Goal: Task Accomplishment & Management: Use online tool/utility

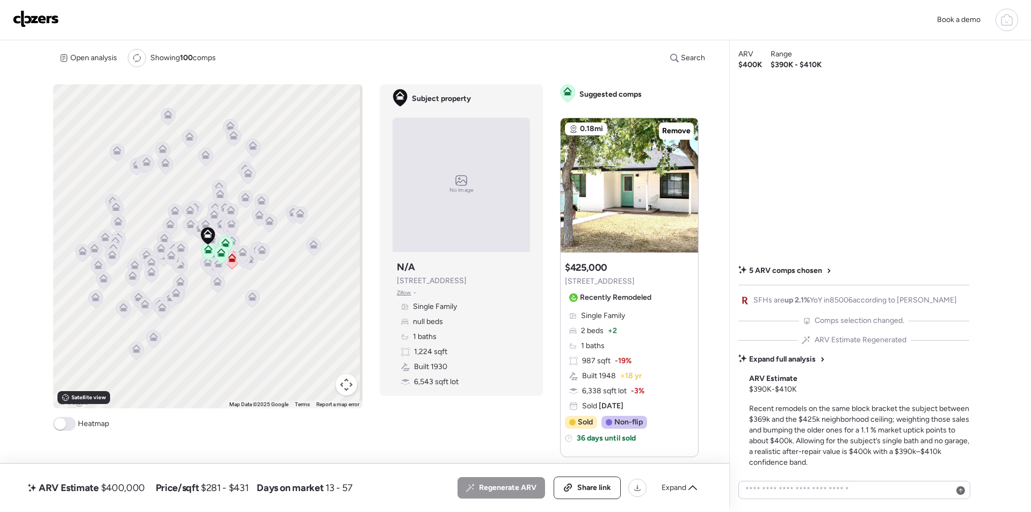
click at [26, 9] on div "Book a demo" at bounding box center [515, 20] width 1005 height 23
click at [41, 23] on img at bounding box center [36, 18] width 46 height 17
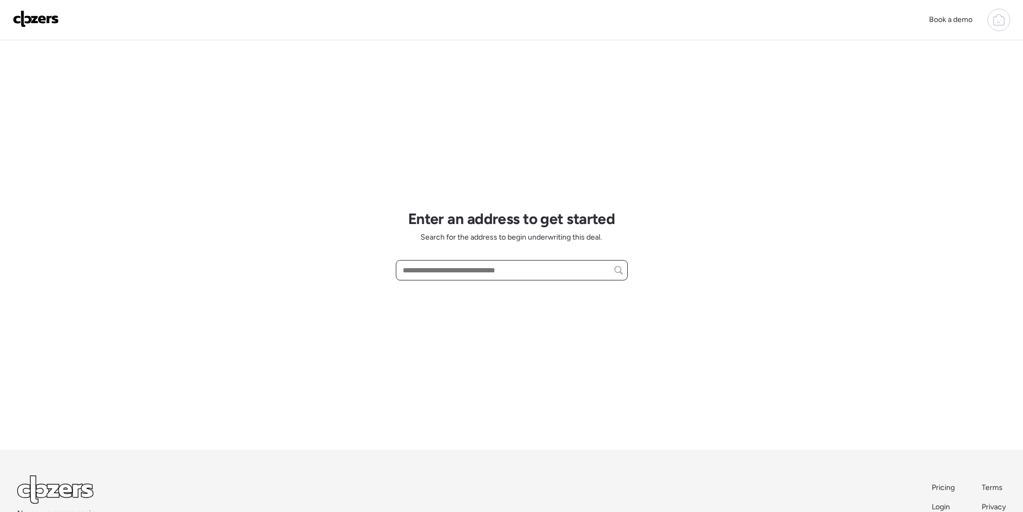
click at [522, 274] on input "text" at bounding box center [511, 269] width 222 height 15
paste input "**********"
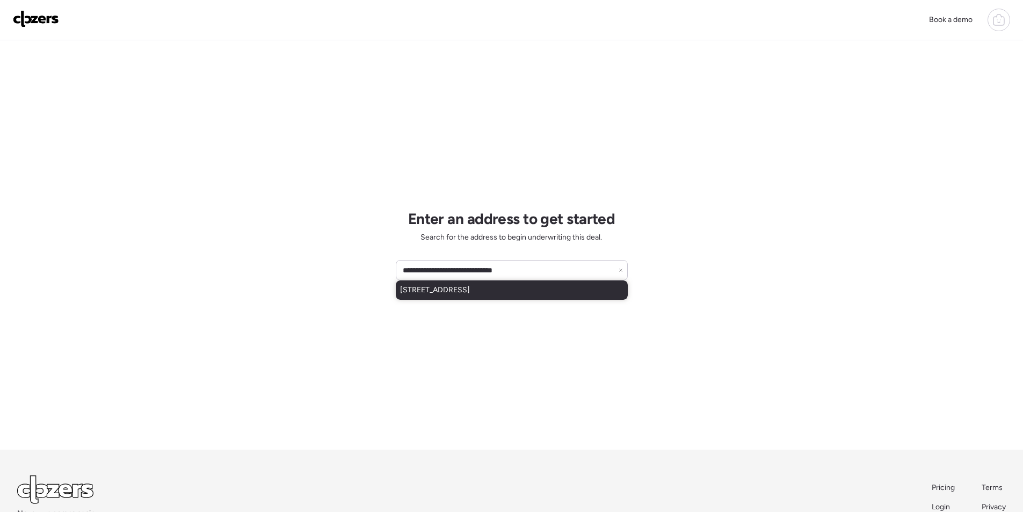
click at [446, 293] on span "2533 N 12th St, Phoenix, AZ, 85006" at bounding box center [435, 290] width 70 height 11
type input "**********"
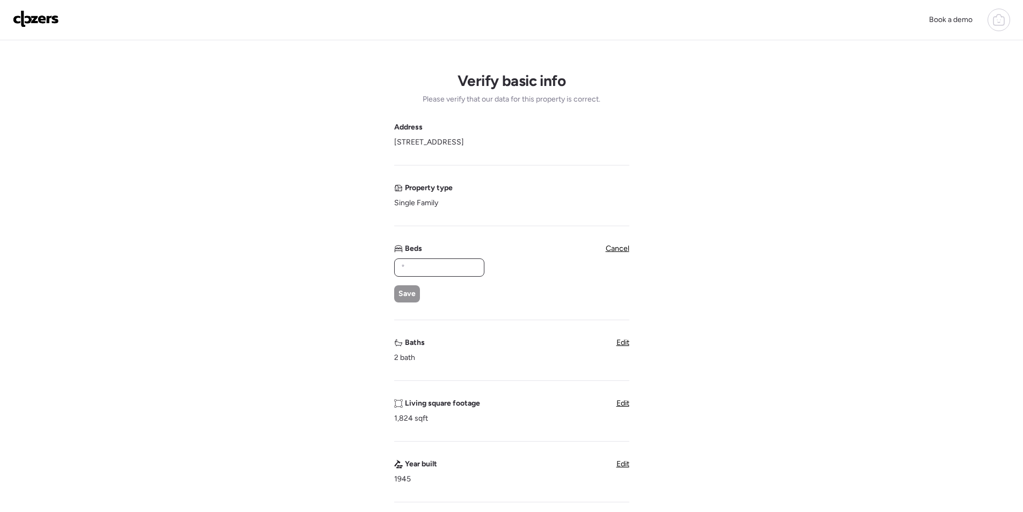
click at [454, 261] on input "text" at bounding box center [439, 267] width 81 height 15
type input "*"
drag, startPoint x: 408, startPoint y: 294, endPoint x: 392, endPoint y: 205, distance: 91.0
click at [406, 295] on span "Save" at bounding box center [406, 293] width 17 height 11
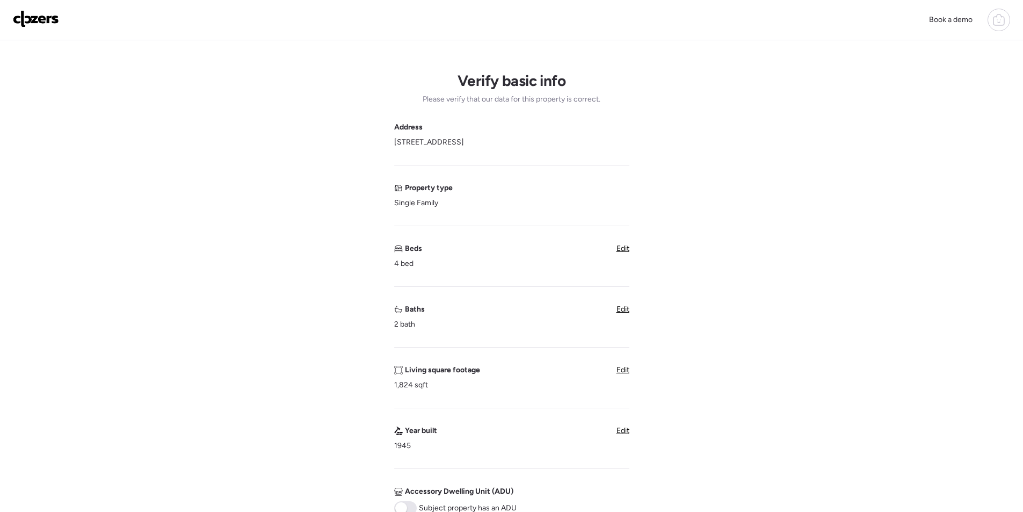
click at [628, 313] on span "Edit" at bounding box center [622, 308] width 13 height 9
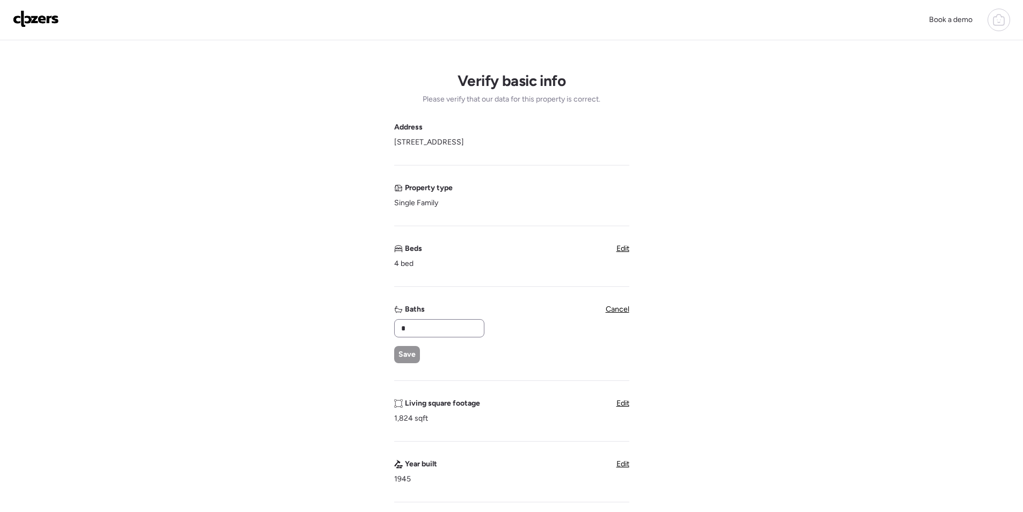
click at [456, 336] on div "*" at bounding box center [439, 328] width 90 height 18
click at [426, 329] on input "*" at bounding box center [439, 327] width 81 height 15
click at [430, 331] on input "**" at bounding box center [439, 327] width 81 height 15
type input "*"
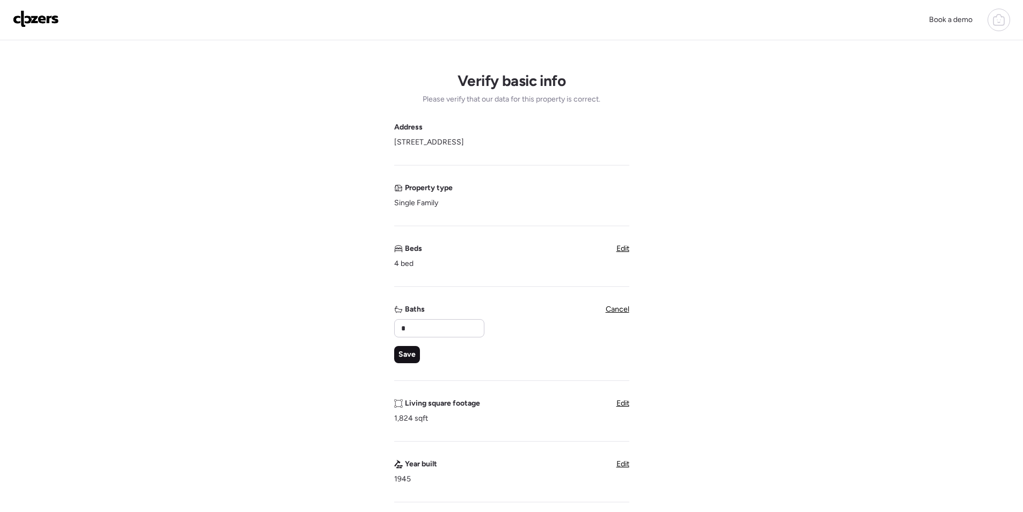
click at [410, 358] on span "Save" at bounding box center [406, 354] width 17 height 11
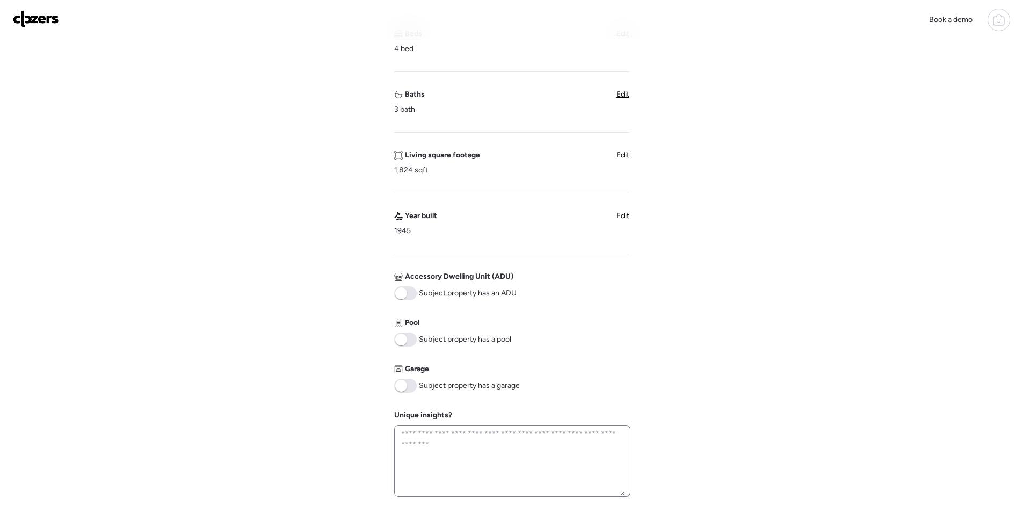
scroll to position [322, 0]
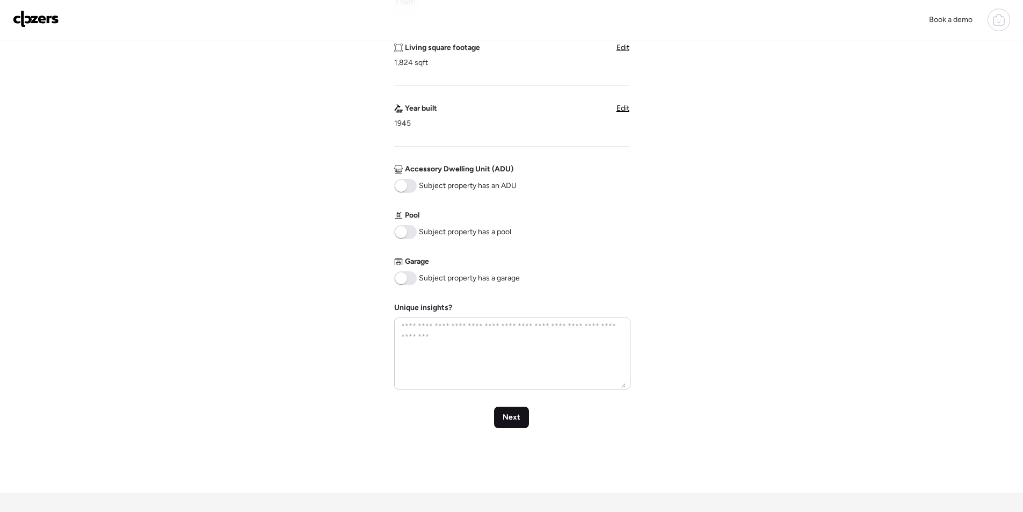
click at [512, 426] on div "Next" at bounding box center [511, 416] width 35 height 21
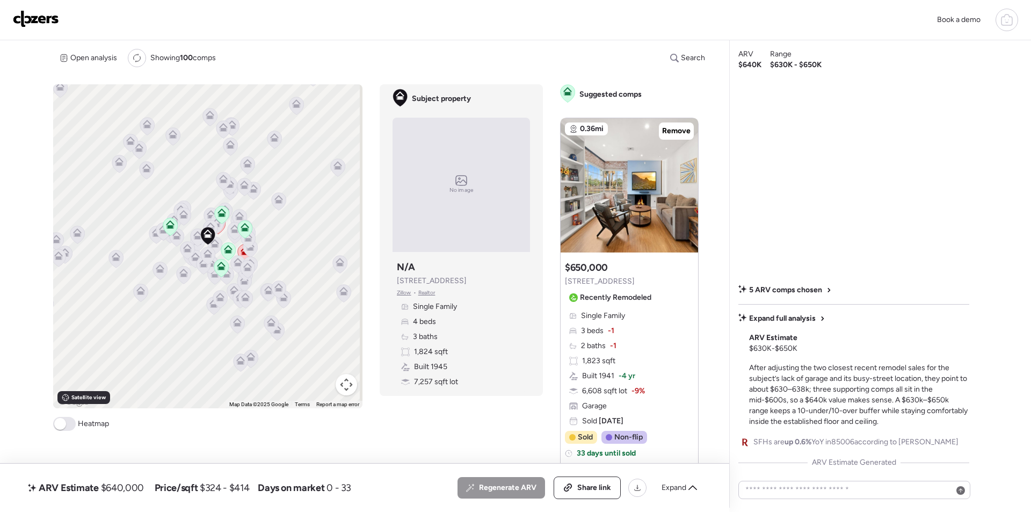
click at [127, 488] on span "$640,000" at bounding box center [122, 487] width 43 height 13
copy span "640,000"
drag, startPoint x: 594, startPoint y: 496, endPoint x: 585, endPoint y: 487, distance: 12.9
click at [594, 495] on div "Share link" at bounding box center [587, 487] width 66 height 21
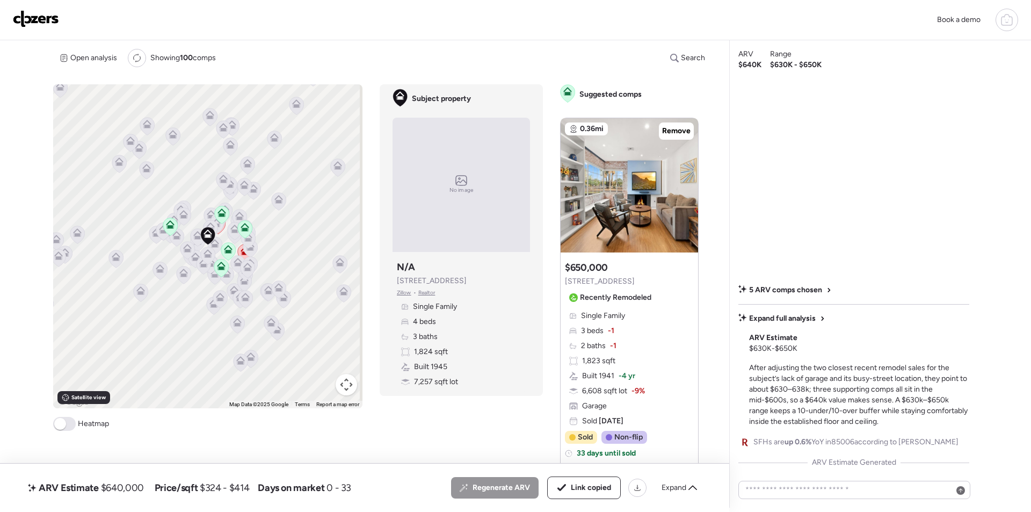
click at [34, 25] on img at bounding box center [36, 18] width 46 height 17
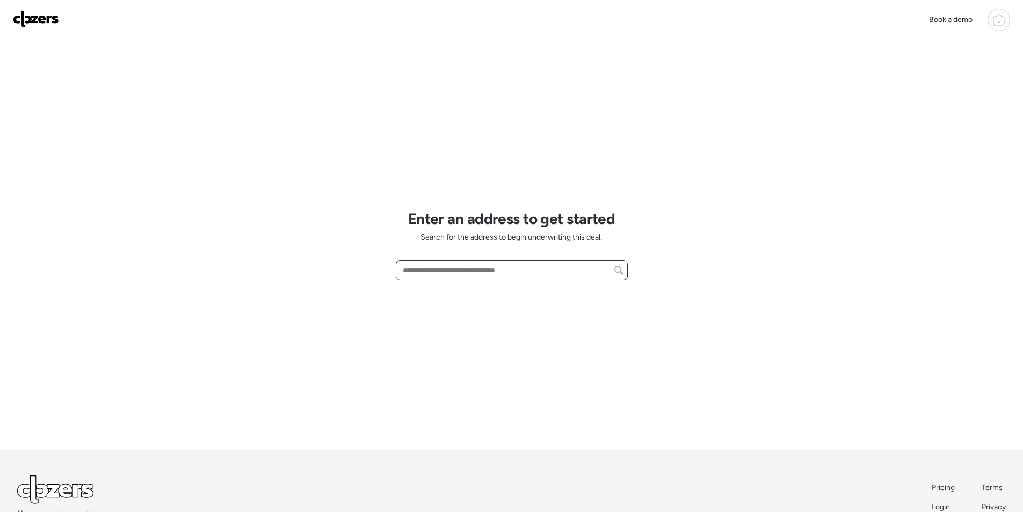
click at [454, 271] on input "text" at bounding box center [511, 269] width 222 height 15
paste input "**********"
click at [454, 287] on span "2632 E Aire Libre Ave, Phoenix, AZ, 85032" at bounding box center [435, 290] width 70 height 11
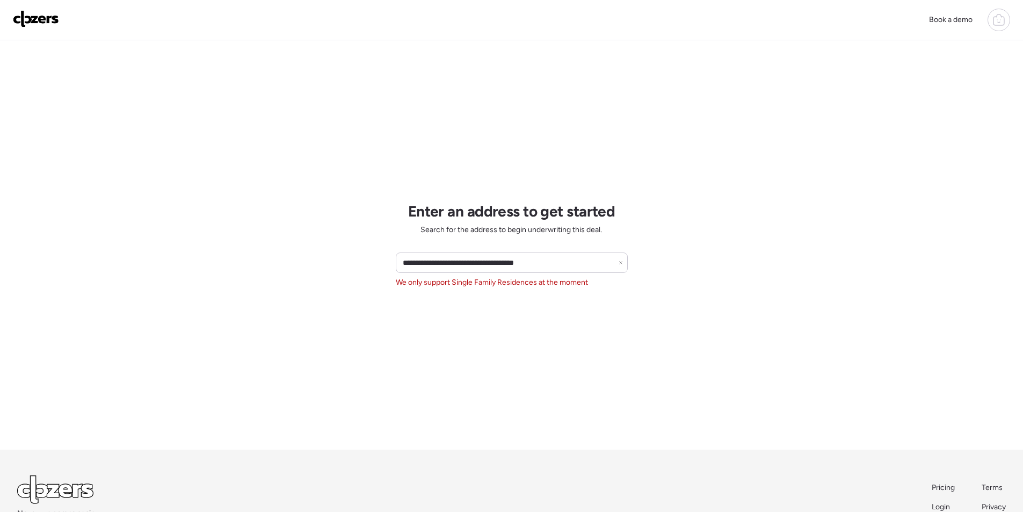
click at [504, 251] on div "**********" at bounding box center [512, 244] width 232 height 409
click at [502, 255] on input "**********" at bounding box center [511, 262] width 222 height 15
paste input "text"
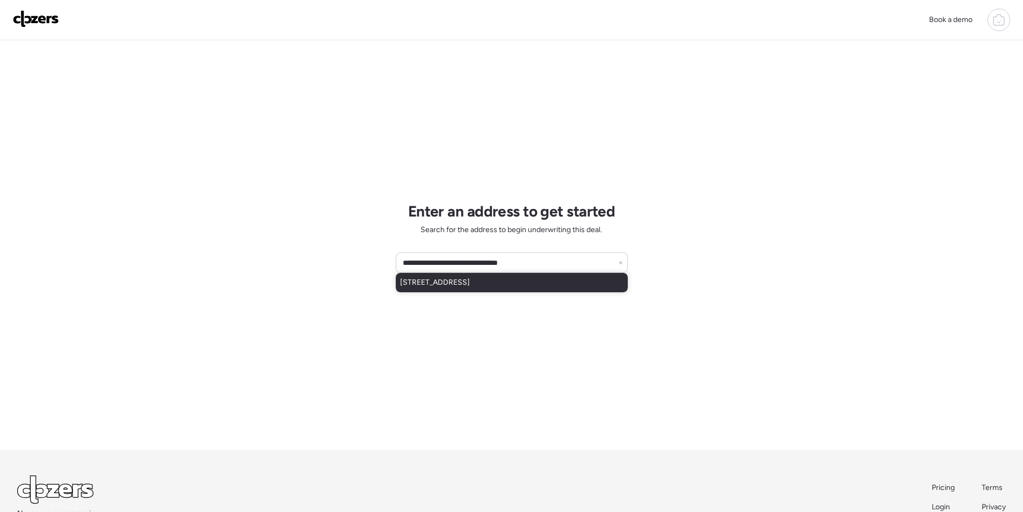
click at [461, 282] on span "2844 E Piute Ave, Phoenix, AZ, 85050" at bounding box center [435, 282] width 70 height 11
click at [562, 258] on input "**********" at bounding box center [511, 262] width 222 height 15
click at [470, 277] on span "2844 E Piute Ave, Phoenix, AZ, 85050" at bounding box center [435, 282] width 70 height 11
click at [466, 267] on input "**********" at bounding box center [511, 262] width 222 height 15
click at [467, 267] on input "**********" at bounding box center [511, 262] width 222 height 15
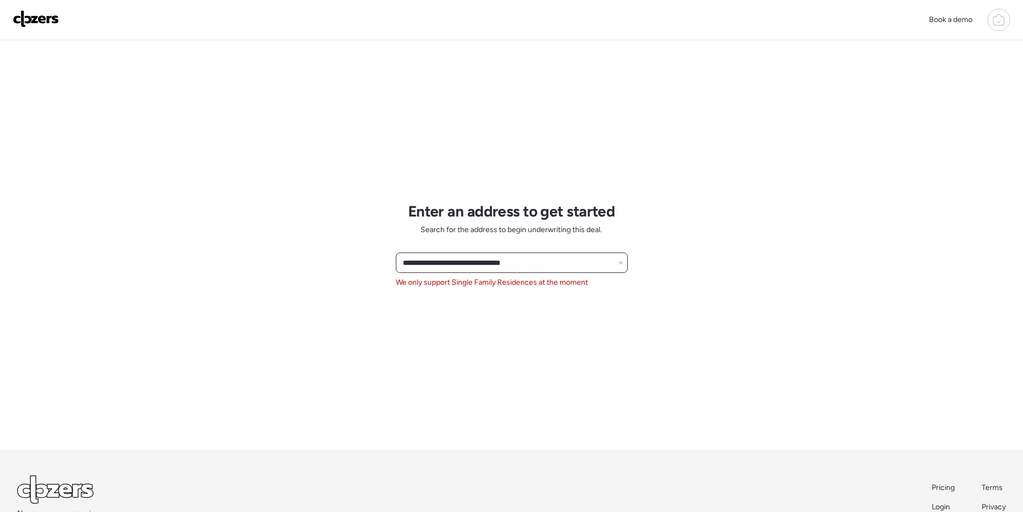
click at [466, 268] on input "**********" at bounding box center [511, 262] width 222 height 15
paste input "text"
drag, startPoint x: 539, startPoint y: 272, endPoint x: 542, endPoint y: 267, distance: 5.8
click at [541, 270] on div "**********" at bounding box center [512, 262] width 232 height 20
click at [542, 266] on input "**********" at bounding box center [511, 262] width 222 height 15
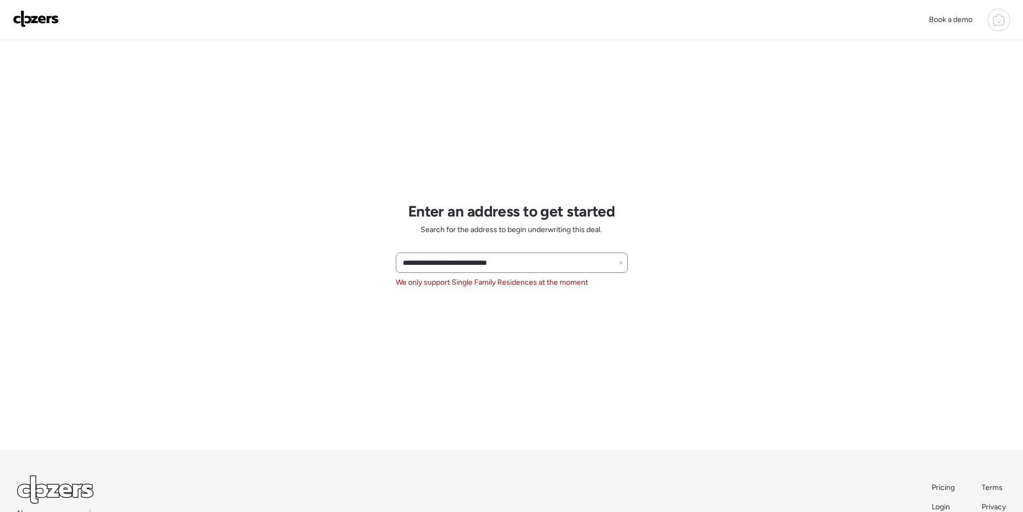
click at [511, 254] on div "**********" at bounding box center [512, 262] width 232 height 20
click at [511, 260] on input "**********" at bounding box center [511, 262] width 222 height 15
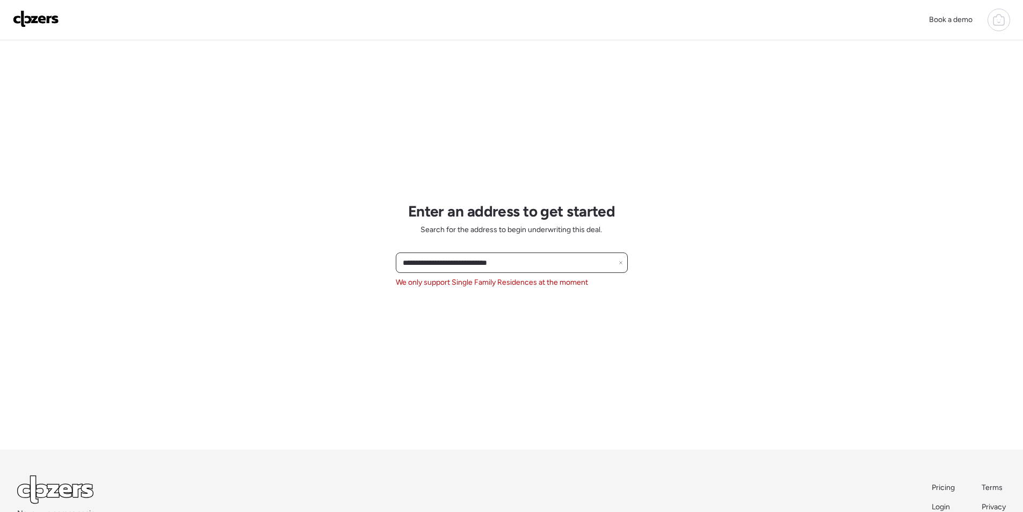
paste input "*******"
click at [511, 260] on input "**********" at bounding box center [511, 262] width 222 height 15
click at [470, 283] on span "3127 E Altadena Ave, Phoenix, AZ, 85028" at bounding box center [435, 282] width 70 height 11
type input "**********"
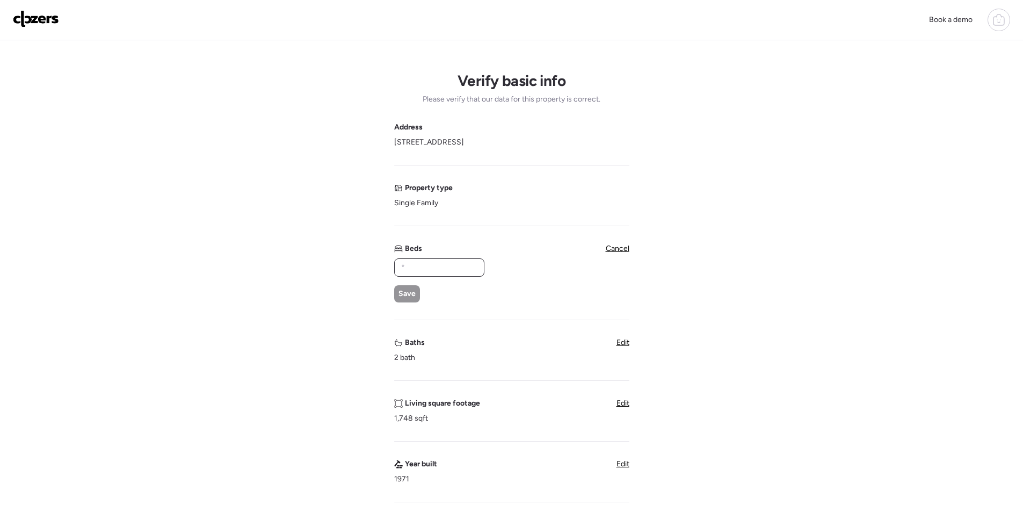
click at [439, 264] on input "text" at bounding box center [439, 267] width 81 height 15
type input "*"
click at [405, 293] on span "Save" at bounding box center [406, 293] width 17 height 11
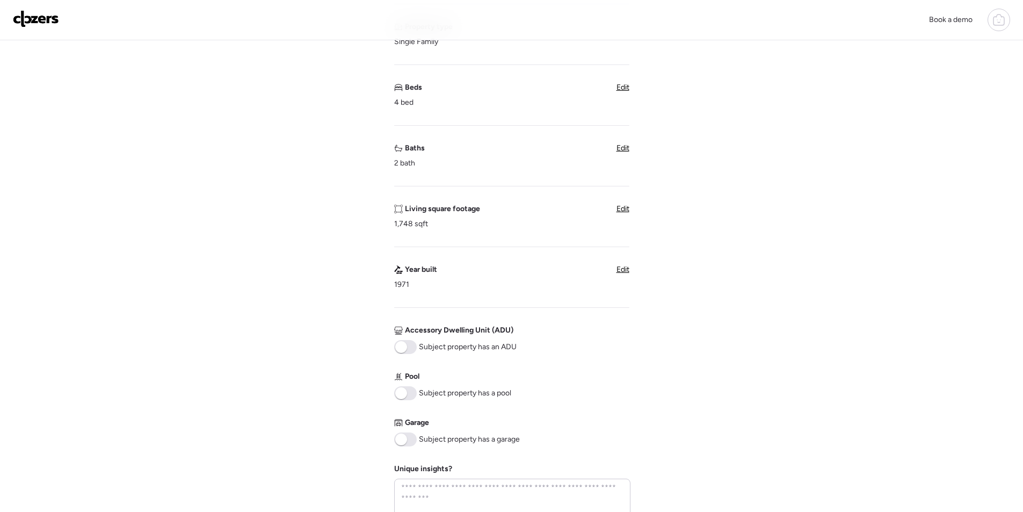
scroll to position [429, 0]
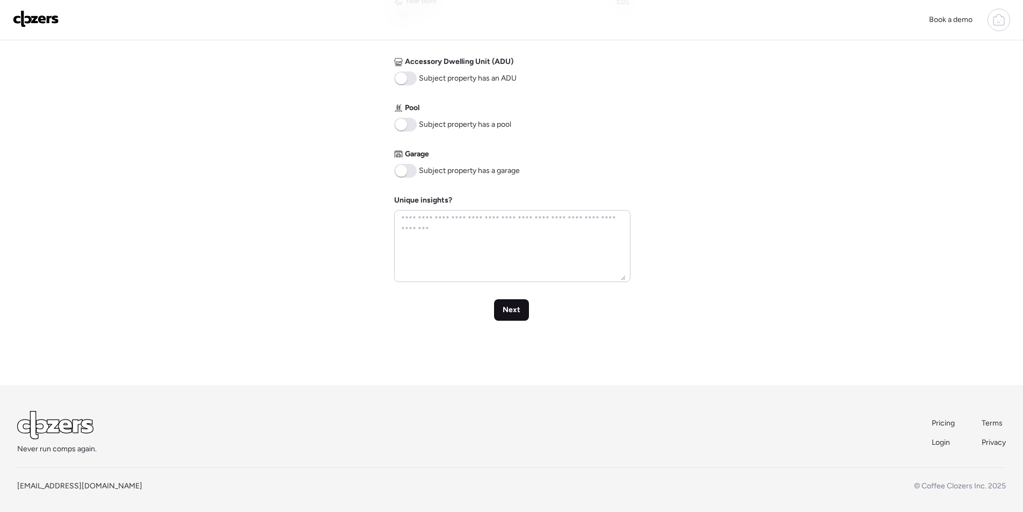
click at [511, 311] on span "Next" at bounding box center [511, 309] width 18 height 11
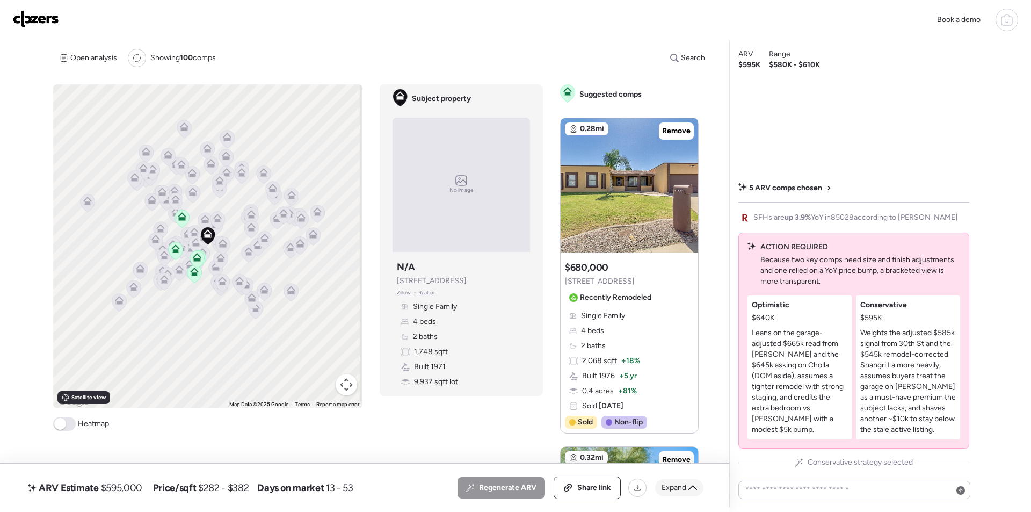
click at [672, 484] on span "Expand" at bounding box center [673, 487] width 25 height 11
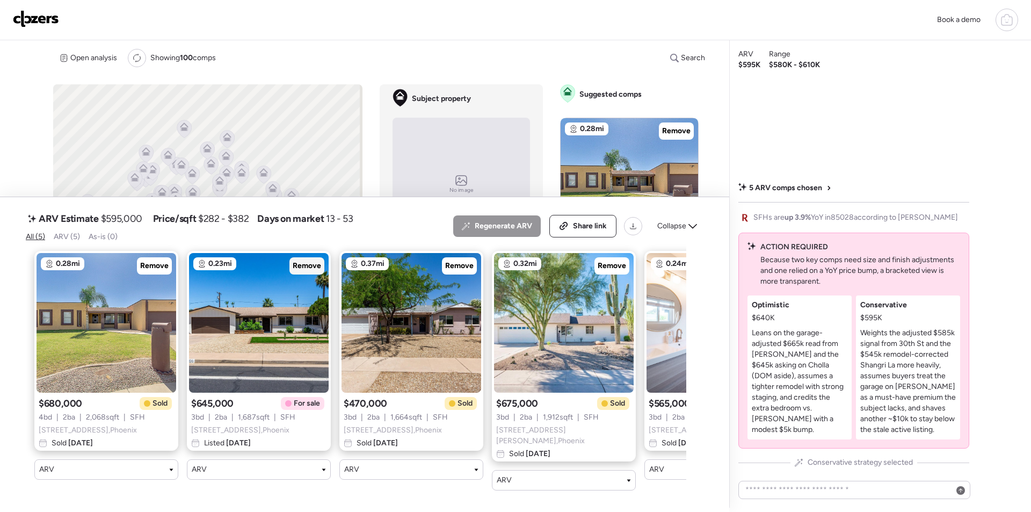
click at [295, 262] on div "Remove" at bounding box center [306, 265] width 35 height 17
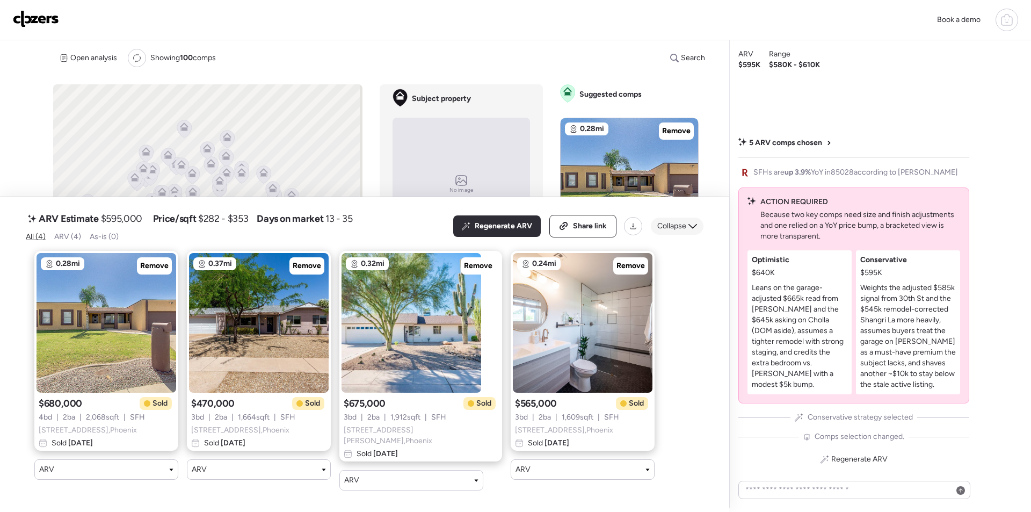
click at [675, 231] on span "Collapse" at bounding box center [671, 226] width 29 height 11
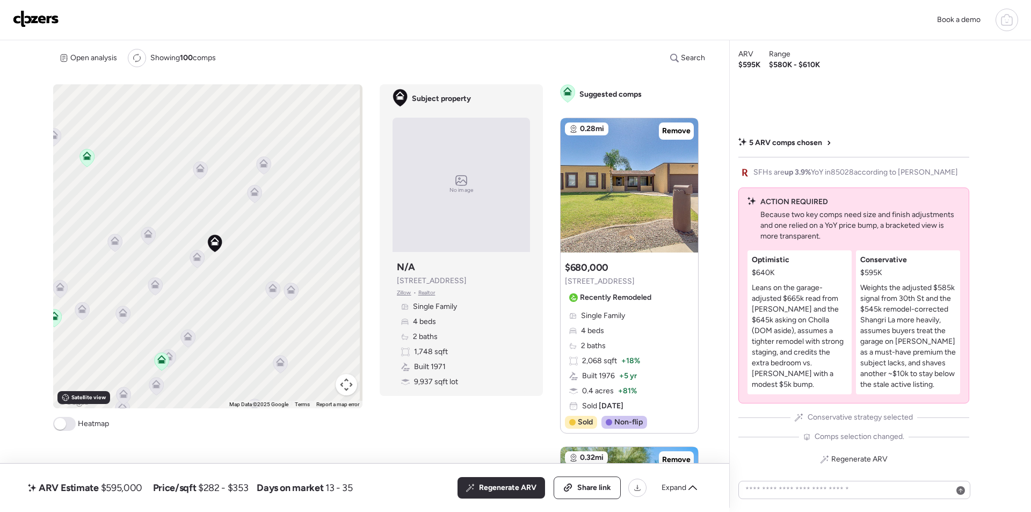
click at [199, 260] on icon at bounding box center [196, 258] width 7 height 3
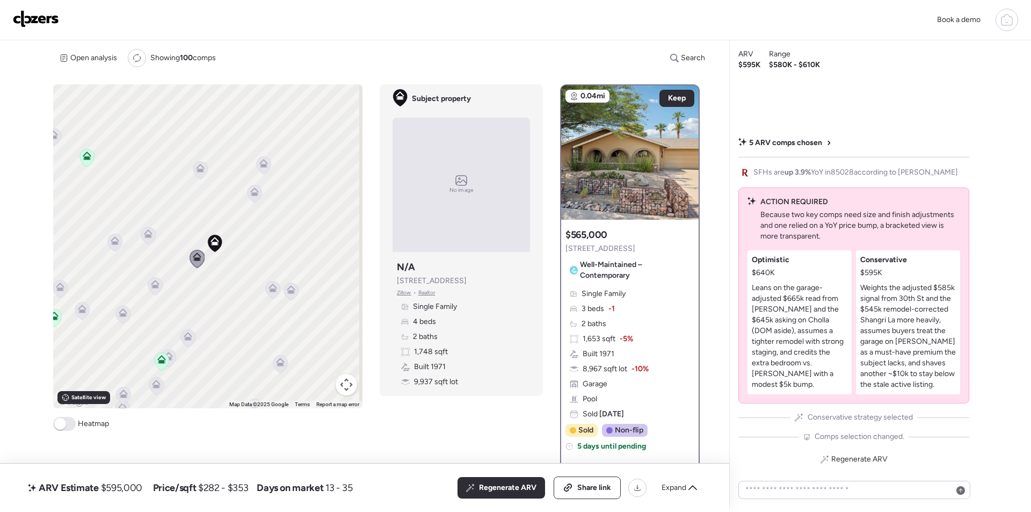
click at [148, 239] on icon at bounding box center [148, 236] width 14 height 18
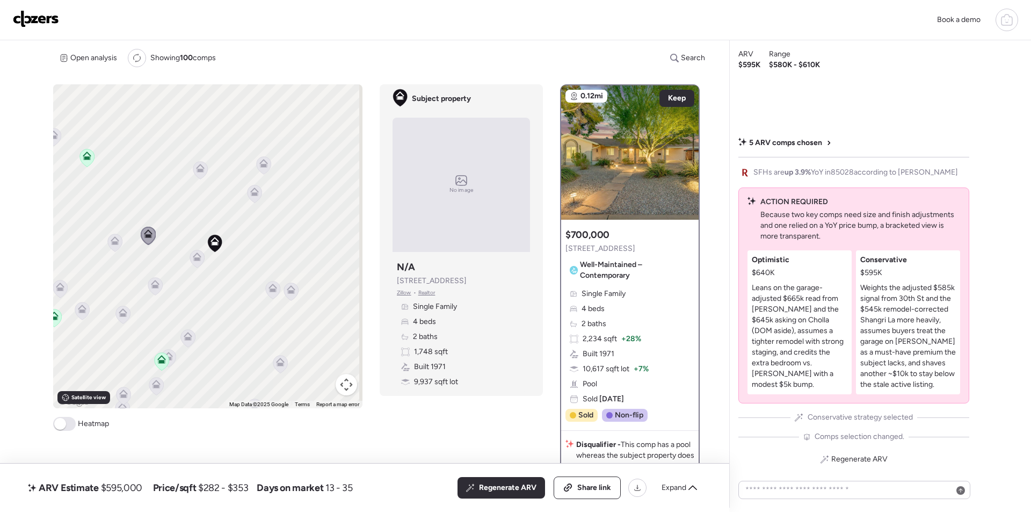
click at [159, 281] on icon at bounding box center [155, 286] width 14 height 18
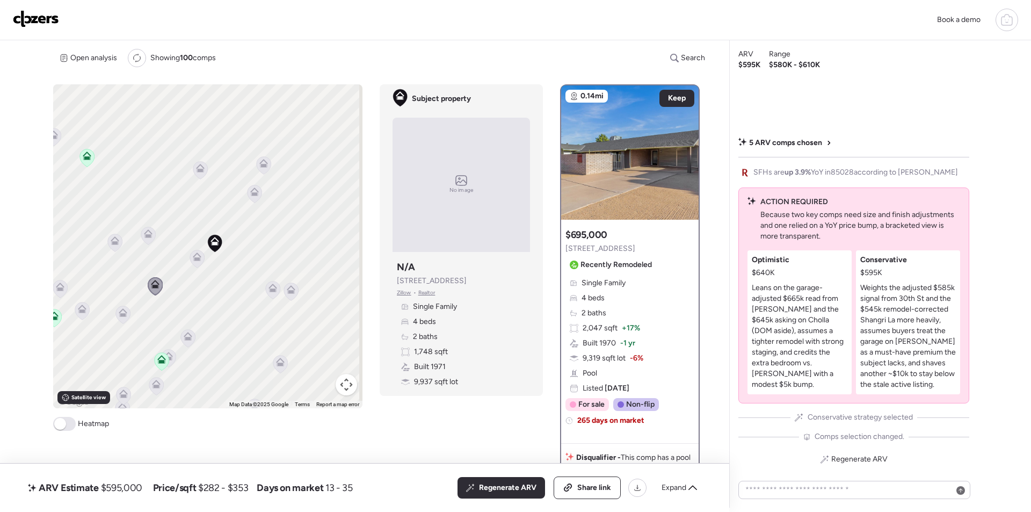
click at [115, 241] on icon at bounding box center [115, 240] width 9 height 9
click at [257, 195] on icon at bounding box center [254, 194] width 14 height 18
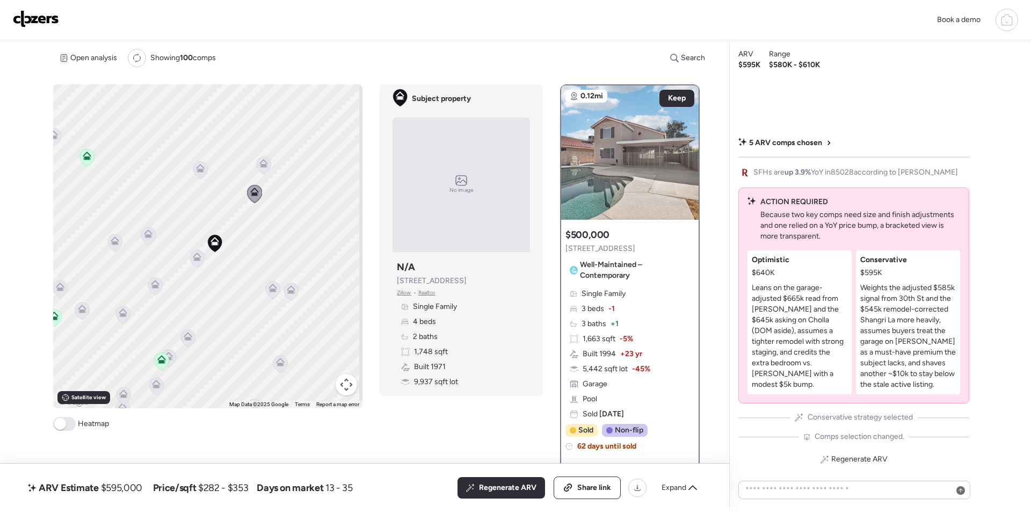
click at [108, 244] on icon at bounding box center [115, 243] width 14 height 18
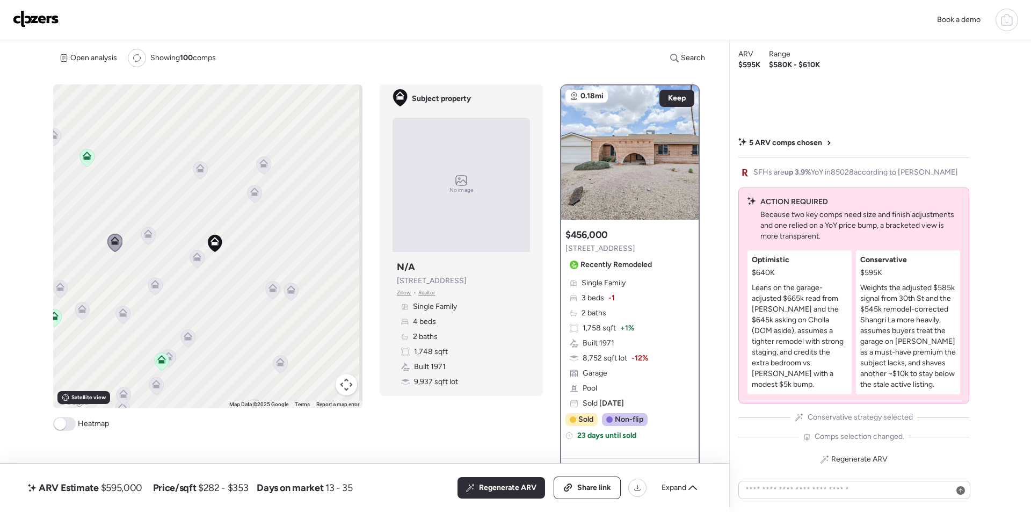
click at [121, 322] on icon at bounding box center [123, 314] width 14 height 18
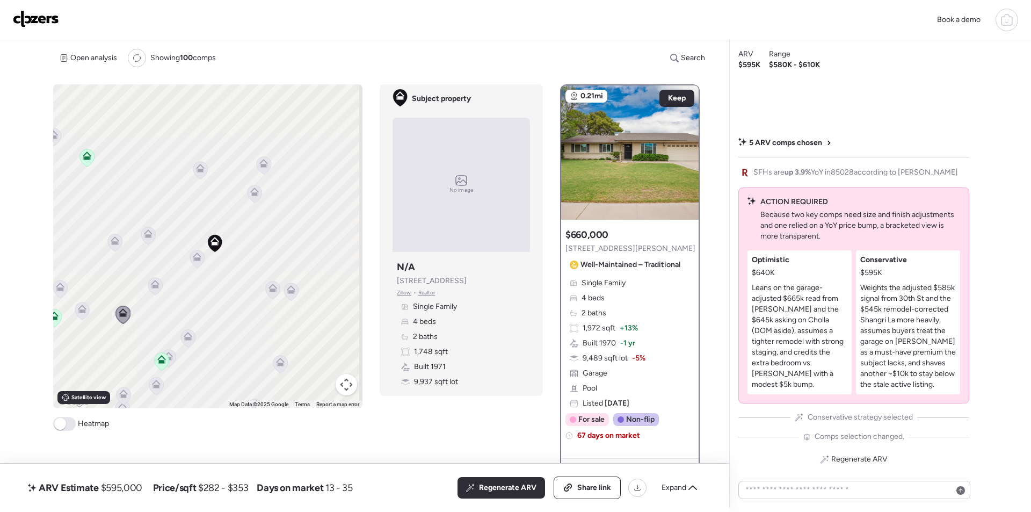
click at [84, 309] on icon at bounding box center [82, 308] width 9 height 9
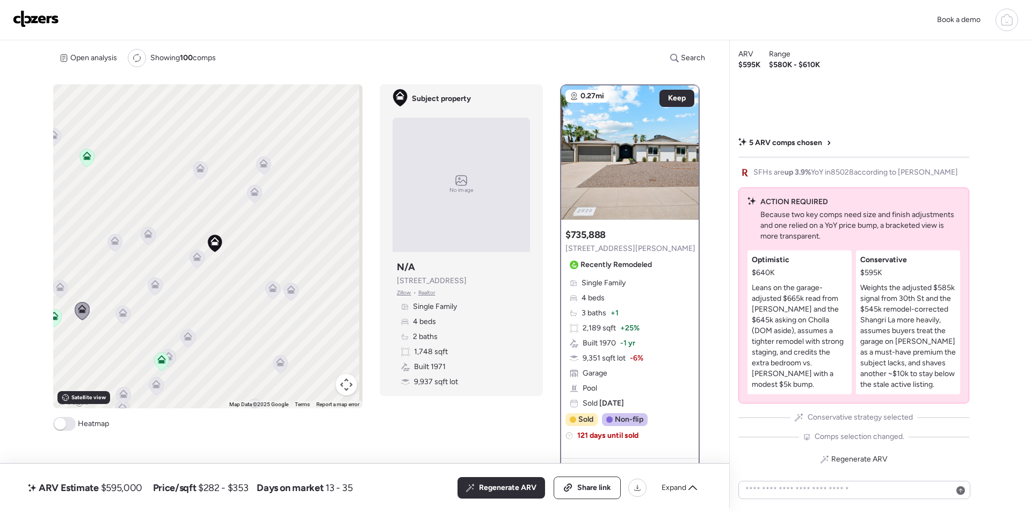
click at [59, 285] on icon at bounding box center [60, 286] width 9 height 9
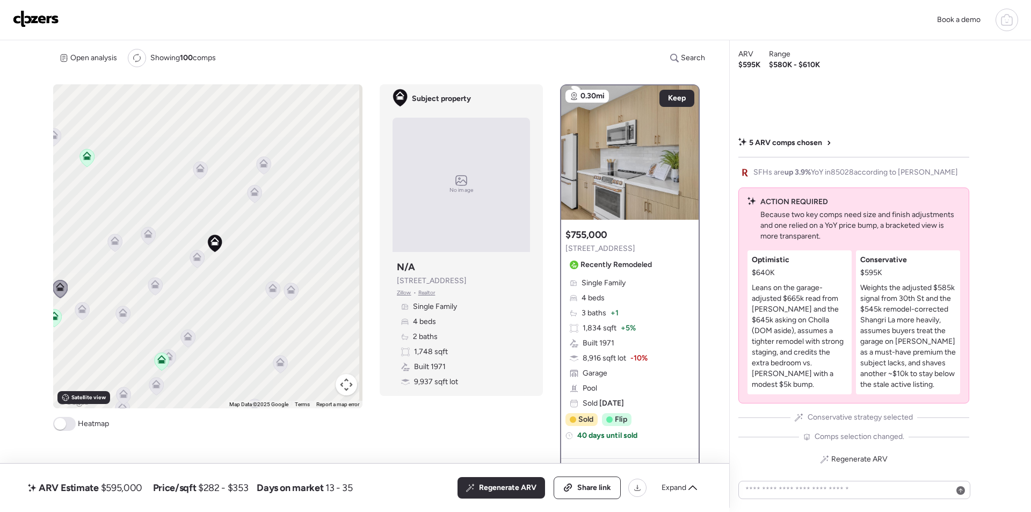
drag, startPoint x: 112, startPoint y: 324, endPoint x: 144, endPoint y: 342, distance: 37.8
click at [144, 342] on div "To activate drag with keyboard, press Alt + Enter. Once in keyboard drag state,…" at bounding box center [207, 246] width 309 height 324
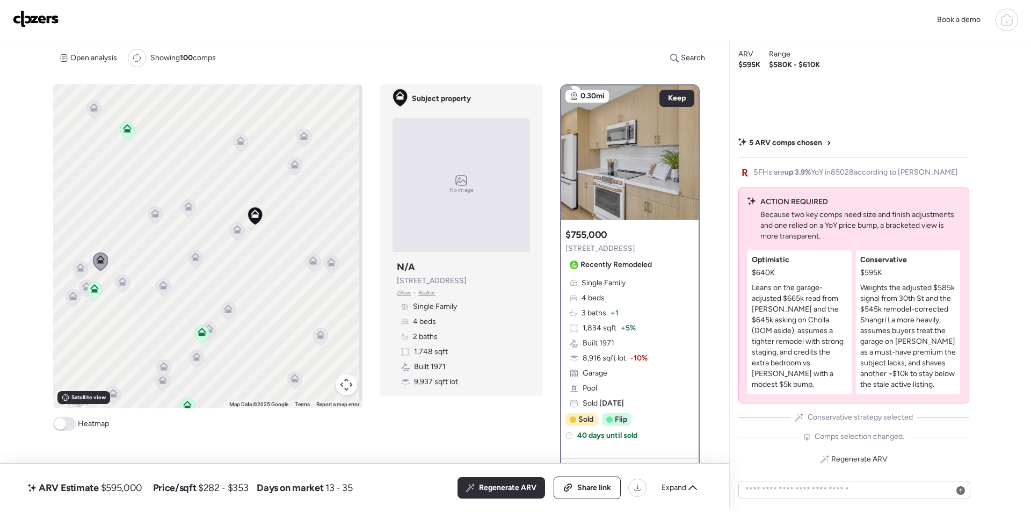
drag, startPoint x: 147, startPoint y: 348, endPoint x: 198, endPoint y: 307, distance: 66.0
click at [198, 307] on div "To activate drag with keyboard, press Alt + Enter. Once in keyboard drag state,…" at bounding box center [207, 246] width 309 height 324
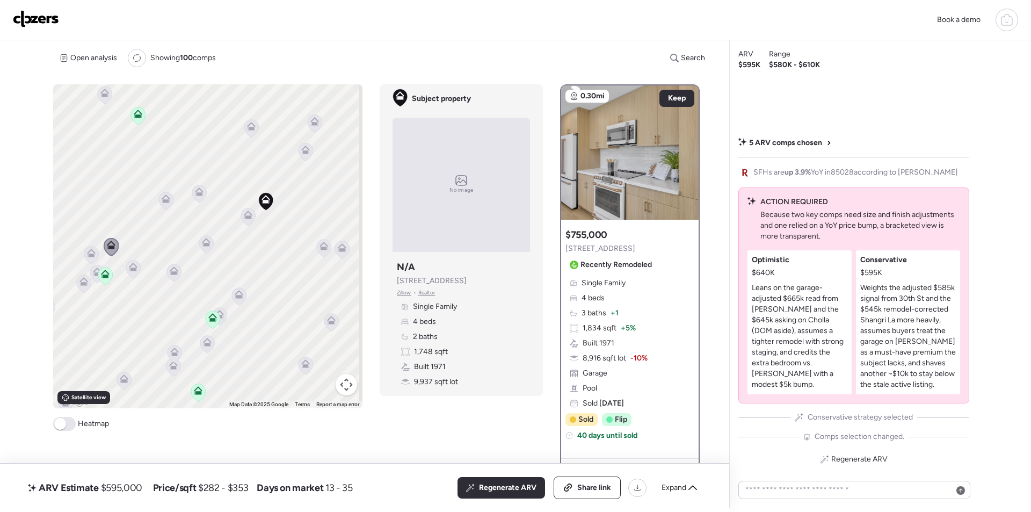
click at [245, 289] on div "To activate drag with keyboard, press Alt + Enter. Once in keyboard drag state,…" at bounding box center [207, 246] width 309 height 324
click at [241, 297] on icon at bounding box center [239, 294] width 9 height 9
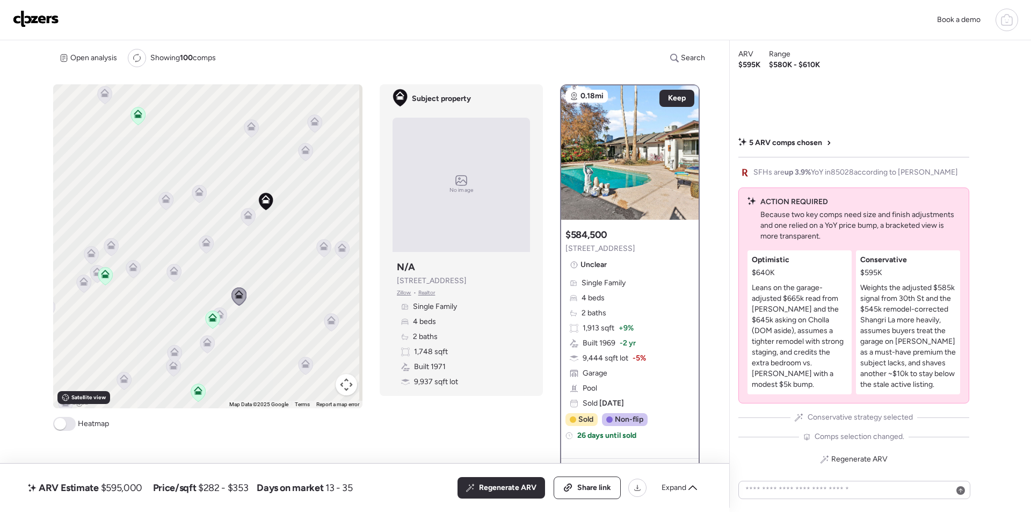
click at [218, 320] on icon at bounding box center [220, 316] width 14 height 18
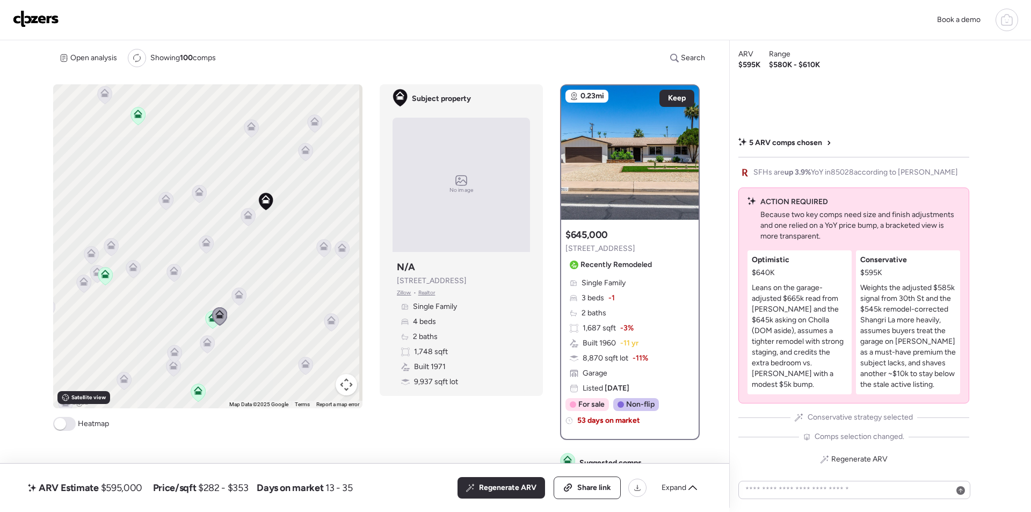
click at [165, 201] on icon at bounding box center [165, 200] width 7 height 3
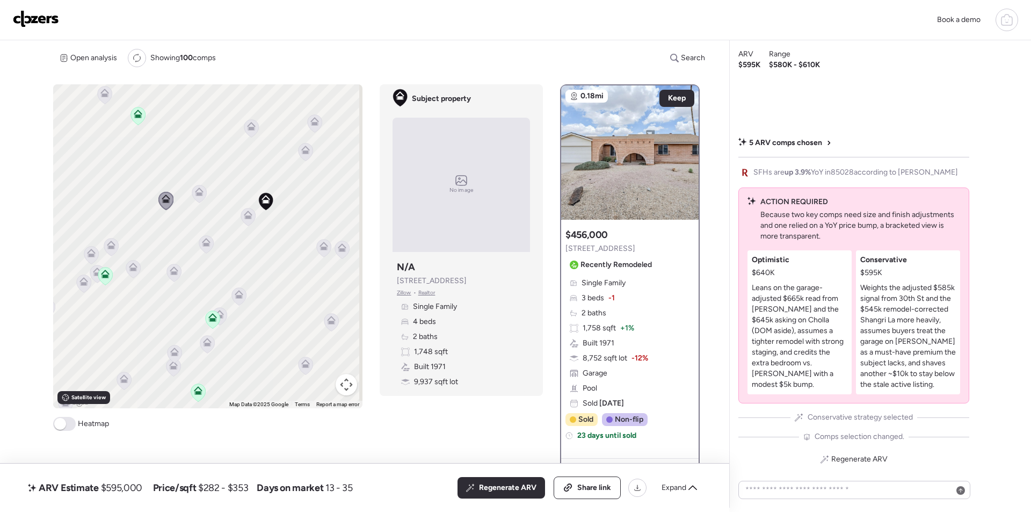
drag, startPoint x: 92, startPoint y: 252, endPoint x: 92, endPoint y: 261, distance: 8.6
click at [92, 252] on icon at bounding box center [91, 251] width 8 height 5
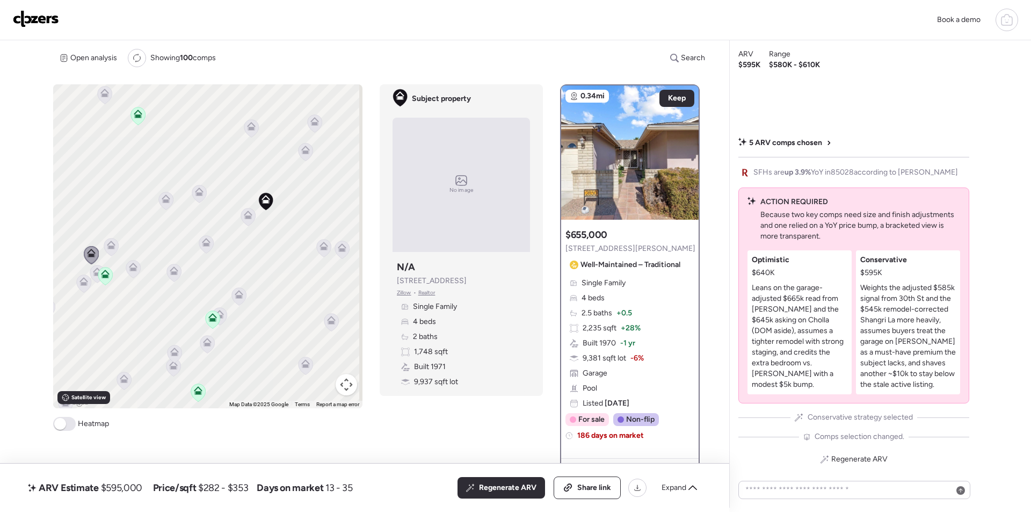
click at [93, 275] on icon at bounding box center [97, 271] width 9 height 9
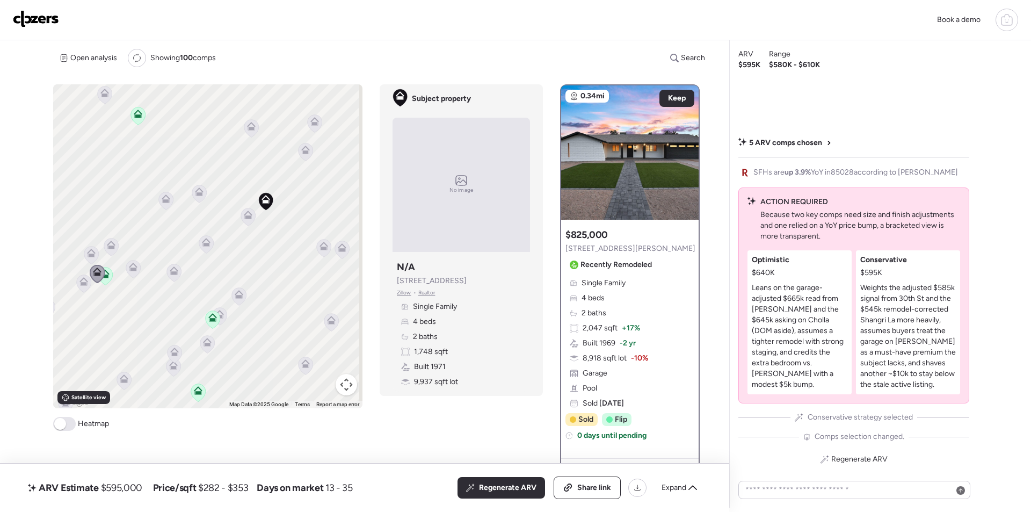
click at [83, 287] on icon at bounding box center [84, 283] width 14 height 18
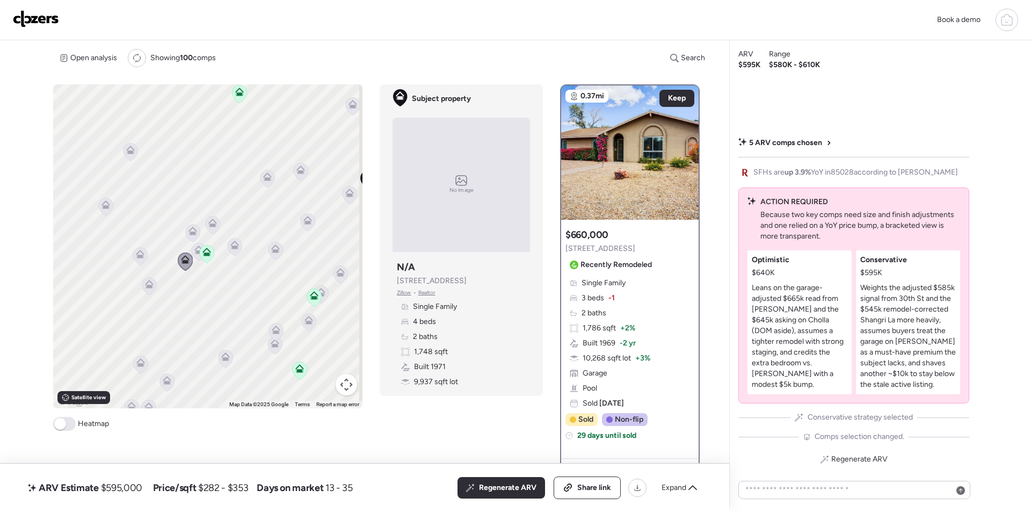
drag, startPoint x: 88, startPoint y: 289, endPoint x: 188, endPoint y: 267, distance: 102.8
click at [188, 267] on icon at bounding box center [185, 261] width 15 height 18
click at [207, 256] on icon at bounding box center [207, 254] width 14 height 18
click at [207, 247] on icon at bounding box center [207, 254] width 14 height 18
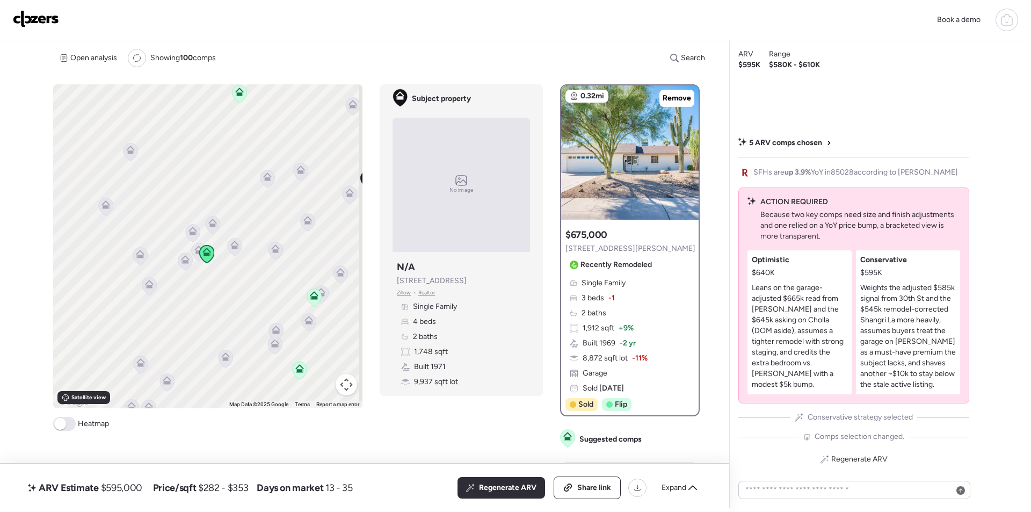
click at [145, 289] on icon at bounding box center [149, 286] width 14 height 18
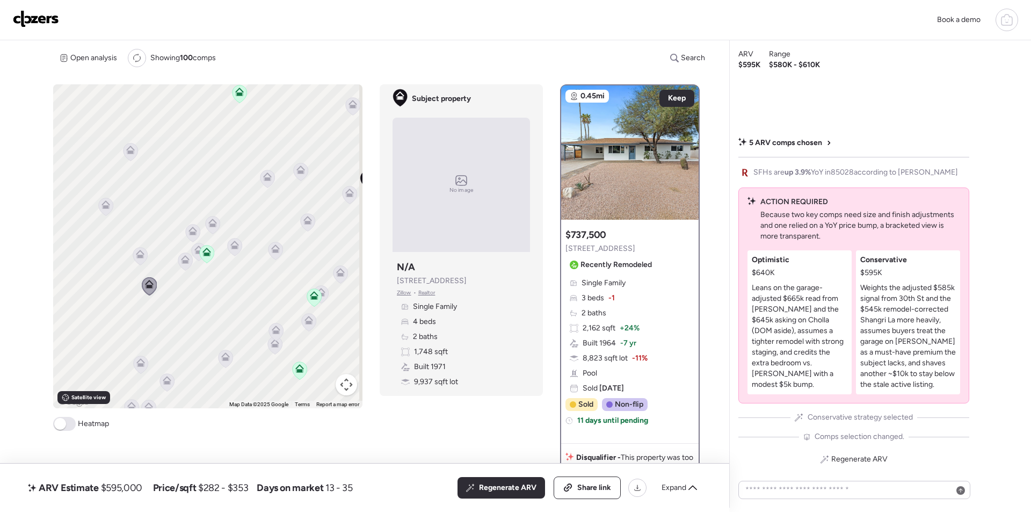
drag, startPoint x: 140, startPoint y: 248, endPoint x: 142, endPoint y: 239, distance: 8.9
click at [140, 247] on icon at bounding box center [140, 256] width 14 height 18
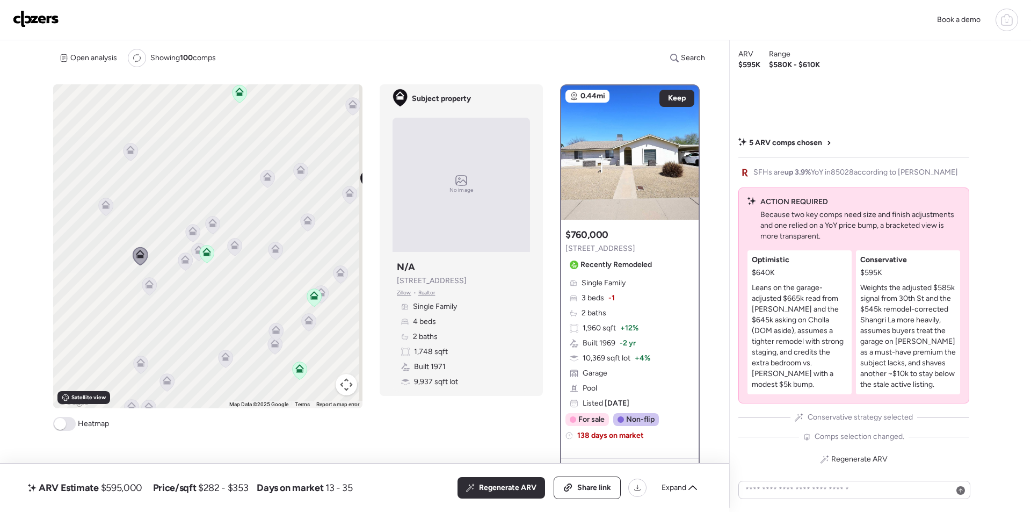
click at [130, 151] on icon at bounding box center [130, 151] width 7 height 3
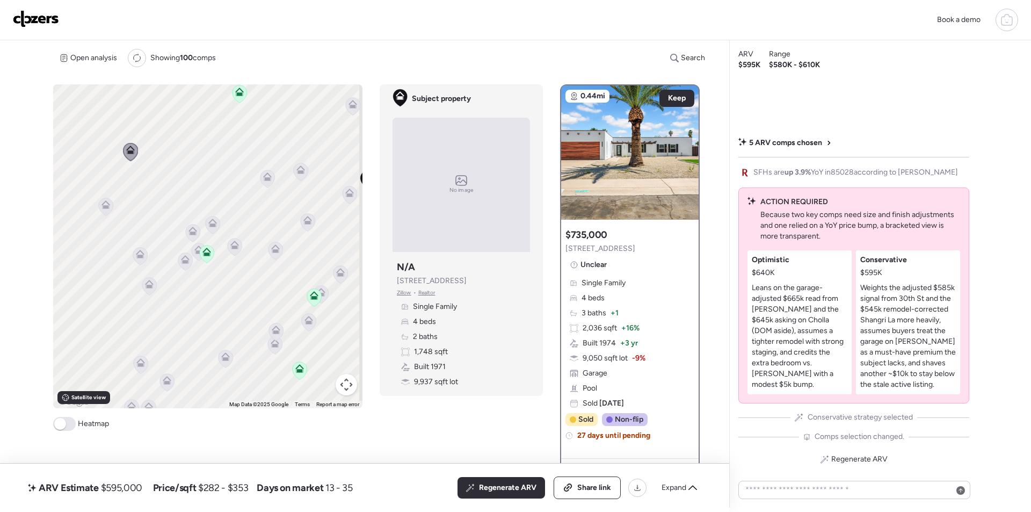
click at [105, 211] on icon at bounding box center [106, 207] width 14 height 18
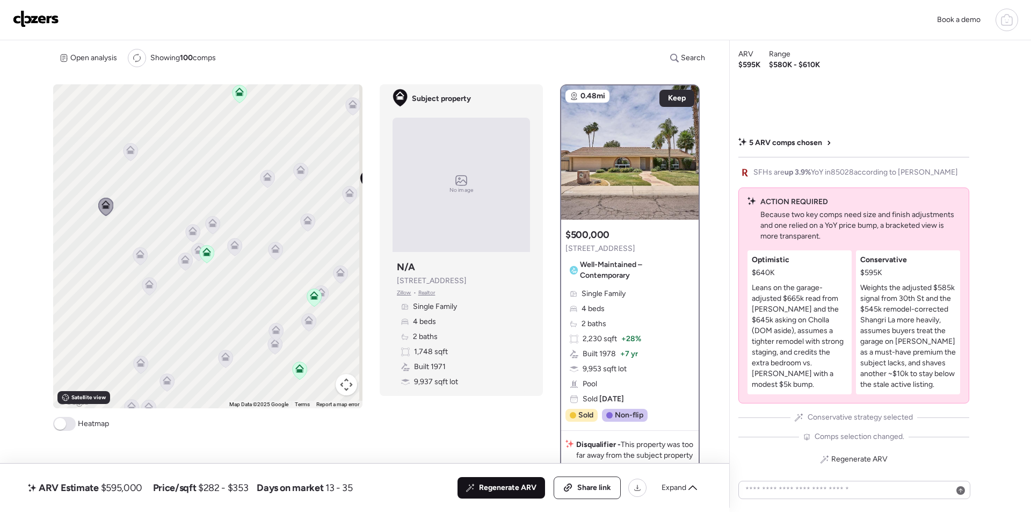
click at [493, 493] on div "Regenerate ARV" at bounding box center [500, 487] width 87 height 21
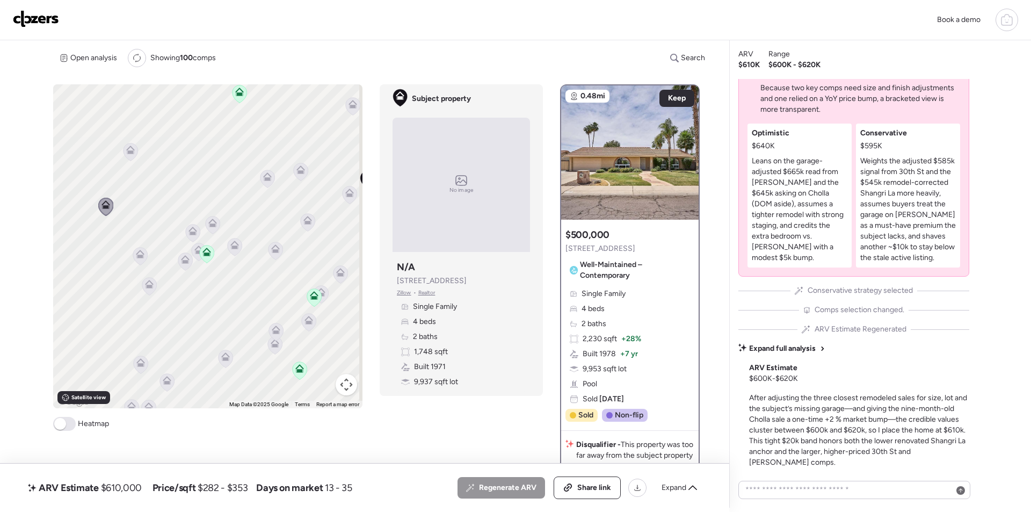
click at [115, 489] on span "$610,000" at bounding box center [121, 487] width 41 height 13
copy span "610,000"
click at [610, 491] on span "Share link" at bounding box center [594, 487] width 34 height 11
click at [53, 23] on img at bounding box center [36, 18] width 46 height 17
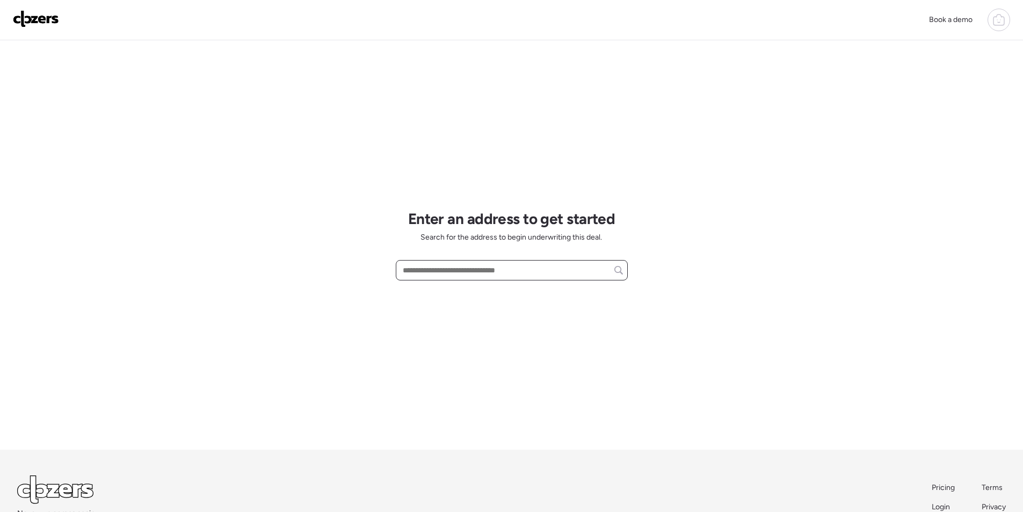
click at [469, 269] on input "text" at bounding box center [511, 269] width 222 height 15
paste input "**********"
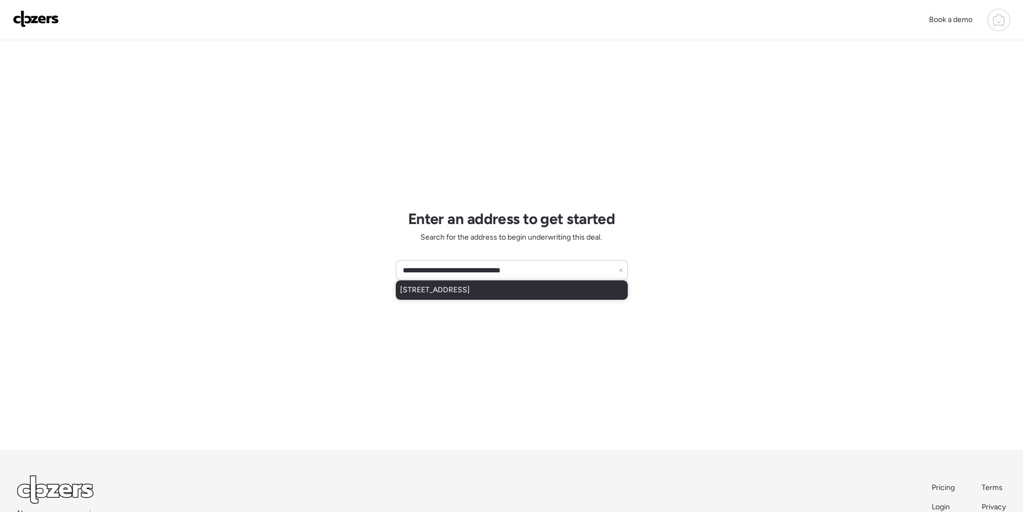
click at [464, 294] on span "3225 E Cypress St, Phoenix, AZ, 85008" at bounding box center [435, 290] width 70 height 11
type input "**********"
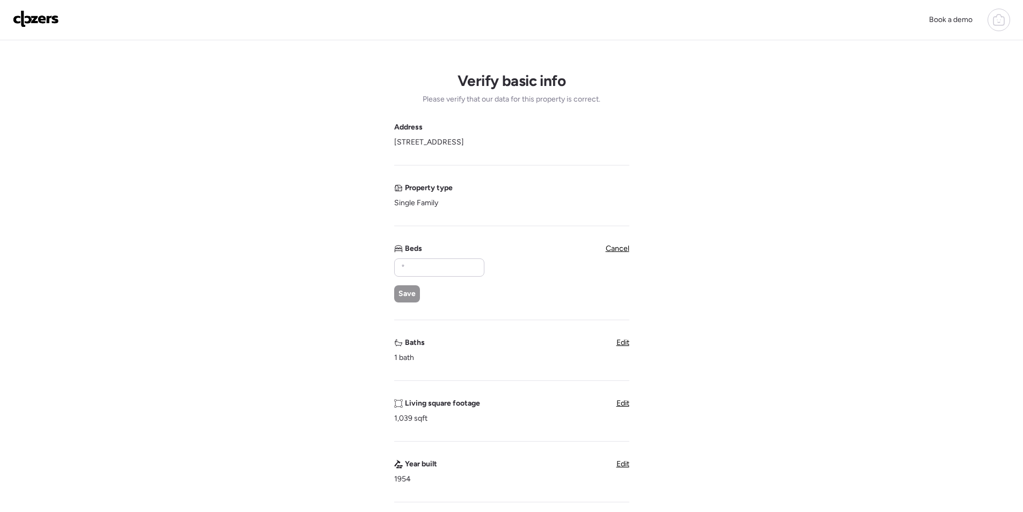
click at [425, 257] on div "Beds Save" at bounding box center [438, 272] width 89 height 59
click at [424, 267] on input "text" at bounding box center [439, 267] width 81 height 15
type input "*"
click at [406, 291] on span "Save" at bounding box center [406, 293] width 17 height 11
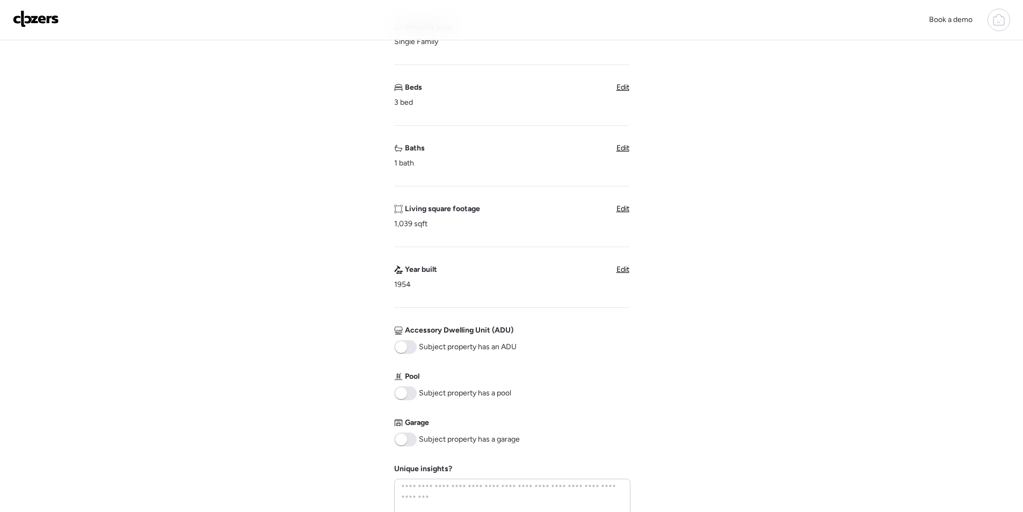
scroll to position [429, 0]
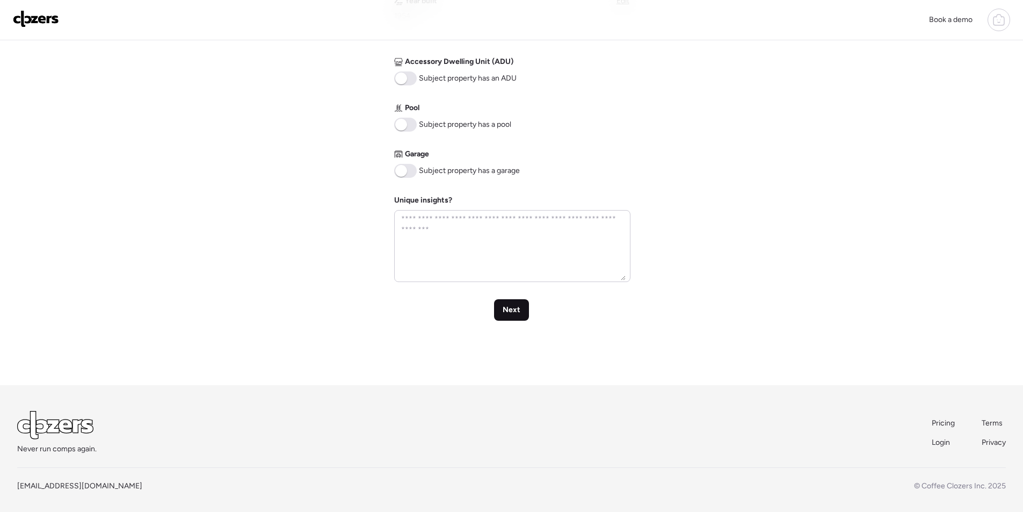
click at [520, 301] on div "Next" at bounding box center [511, 309] width 35 height 21
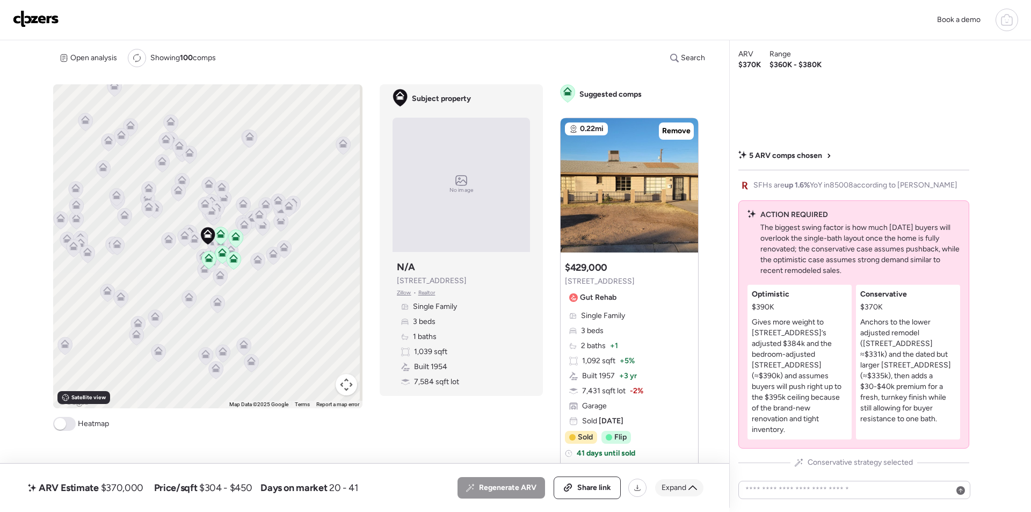
click at [689, 491] on icon at bounding box center [692, 487] width 9 height 9
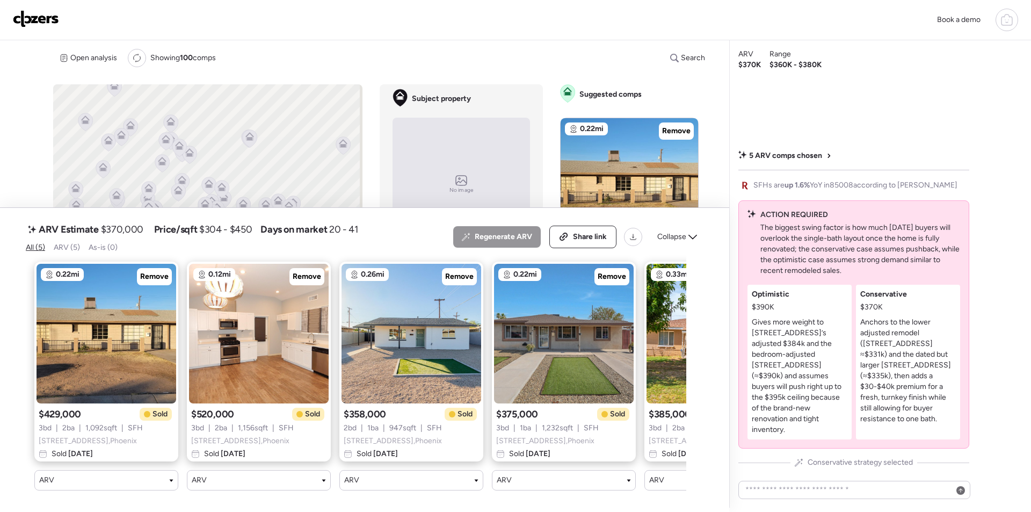
scroll to position [0, 111]
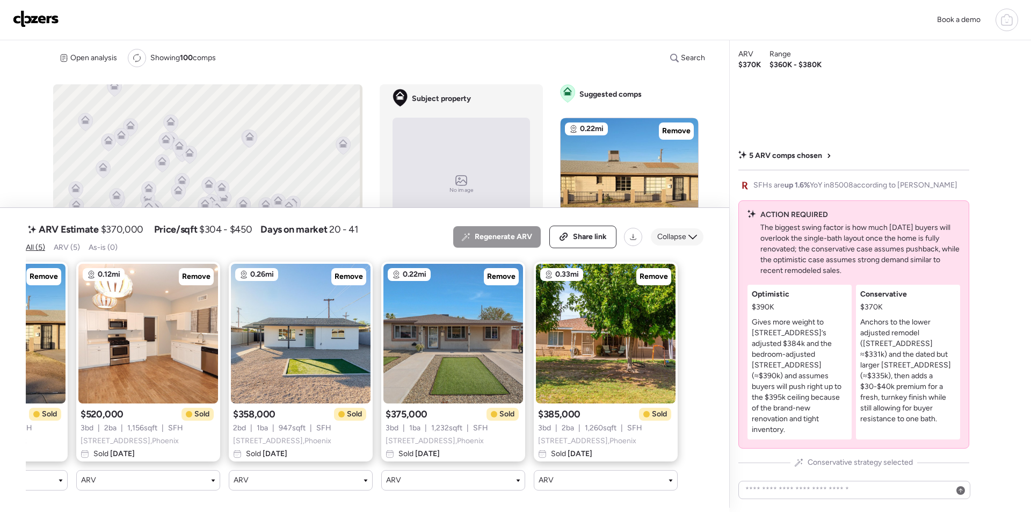
drag, startPoint x: 689, startPoint y: 230, endPoint x: 680, endPoint y: 231, distance: 8.6
click at [688, 232] on icon at bounding box center [692, 236] width 9 height 9
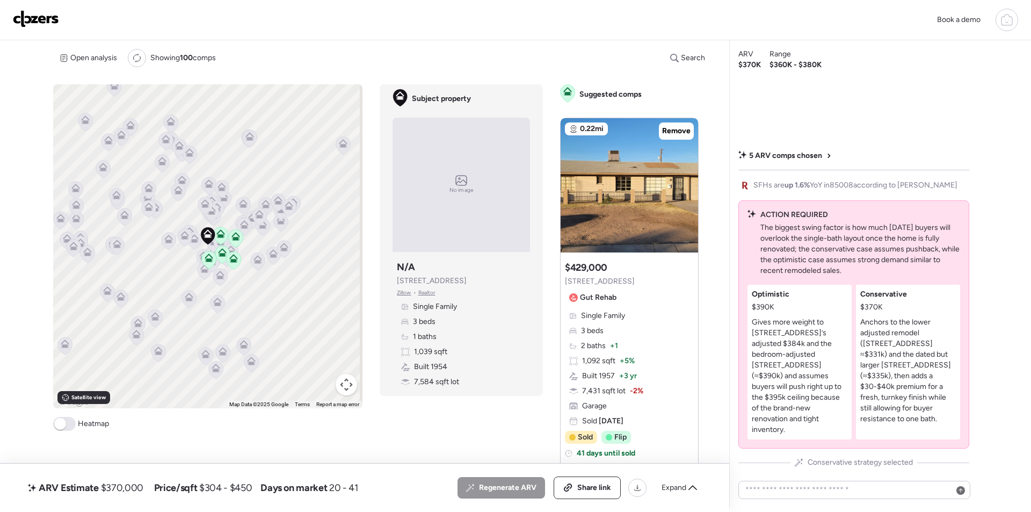
click at [135, 489] on span "$370,000" at bounding box center [122, 487] width 42 height 13
copy span "370,000"
click at [585, 486] on span "Share link" at bounding box center [594, 487] width 34 height 11
click at [32, 16] on img at bounding box center [36, 18] width 46 height 17
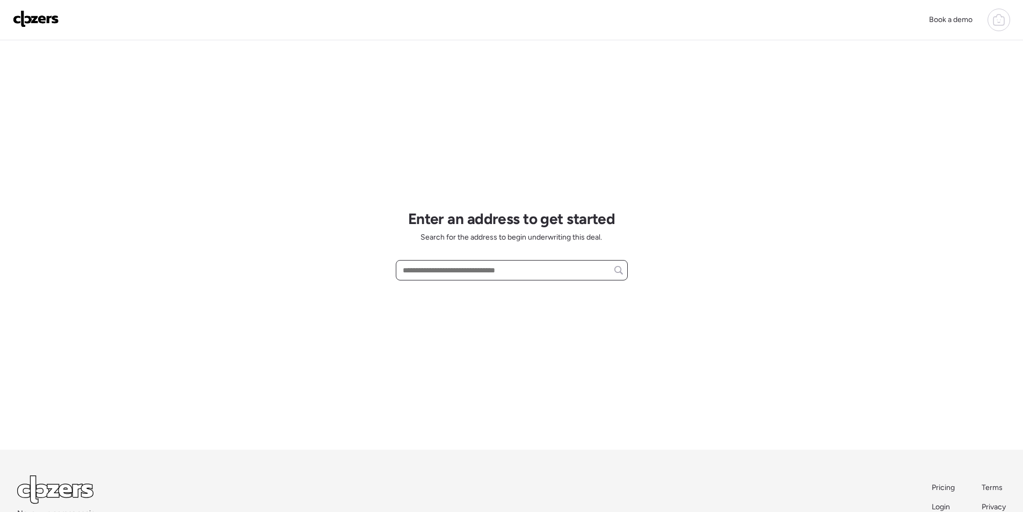
click at [460, 271] on input "text" at bounding box center [511, 269] width 222 height 15
paste input "**********"
click at [458, 291] on span "[STREET_ADDRESS][PERSON_NAME]" at bounding box center [465, 290] width 130 height 11
type input "**********"
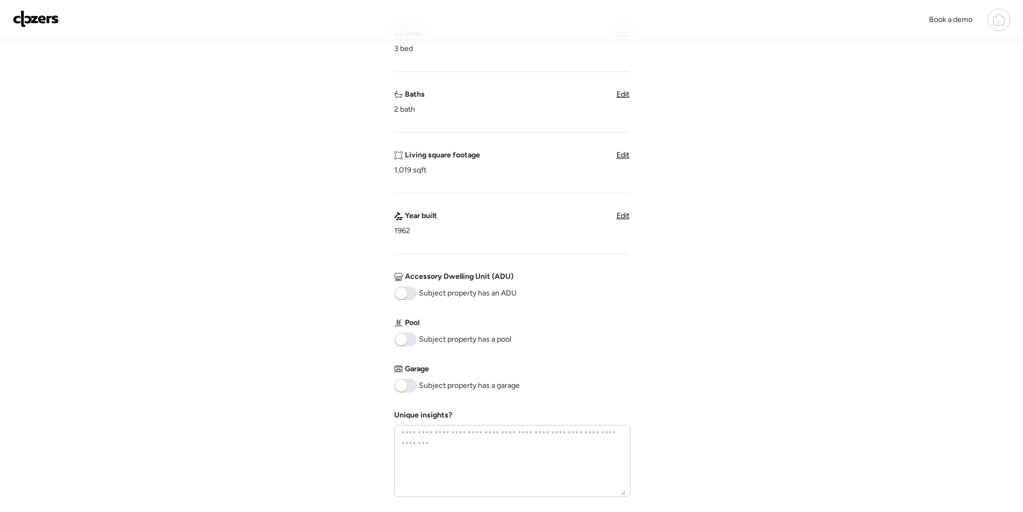
scroll to position [436, 0]
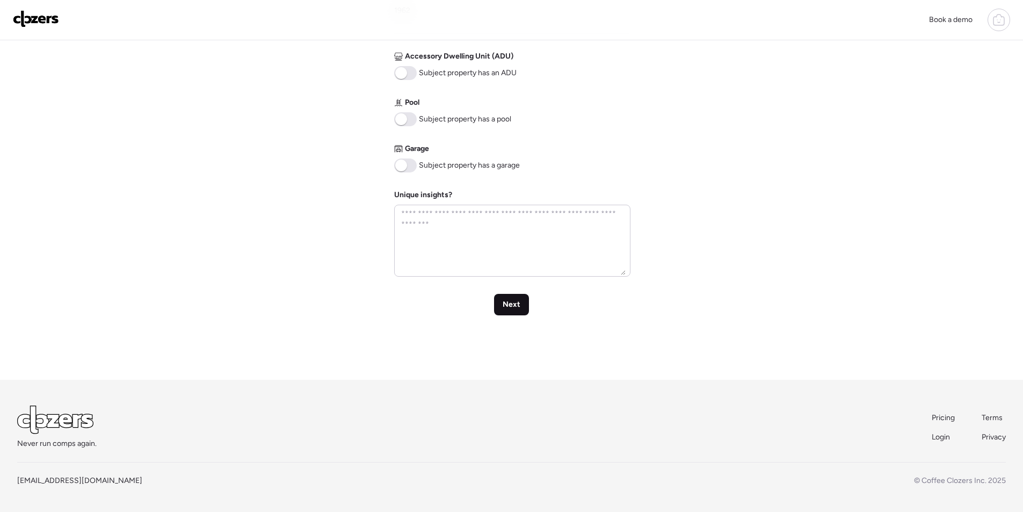
click at [514, 311] on div "Next" at bounding box center [511, 304] width 35 height 21
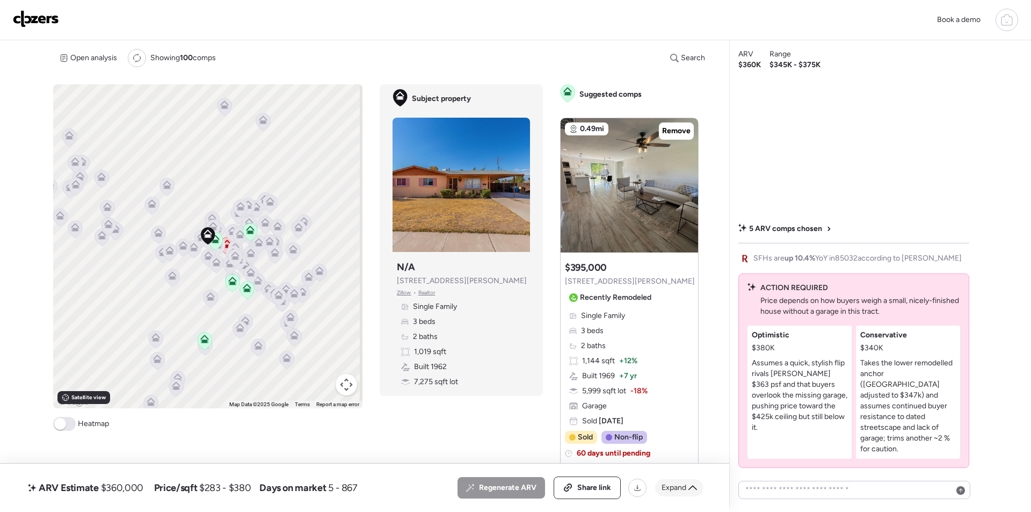
click at [679, 485] on span "Expand" at bounding box center [673, 487] width 25 height 11
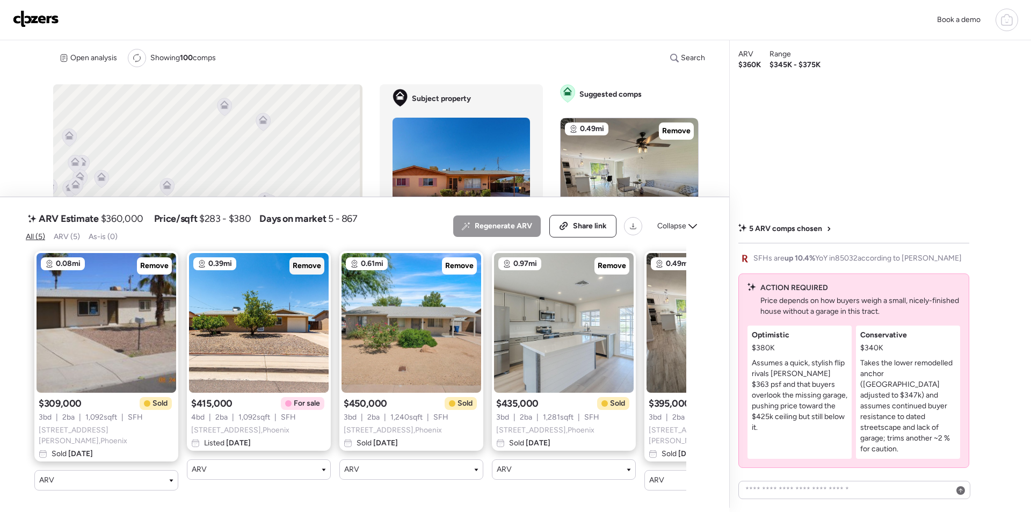
click at [300, 265] on span "Remove" at bounding box center [307, 265] width 28 height 11
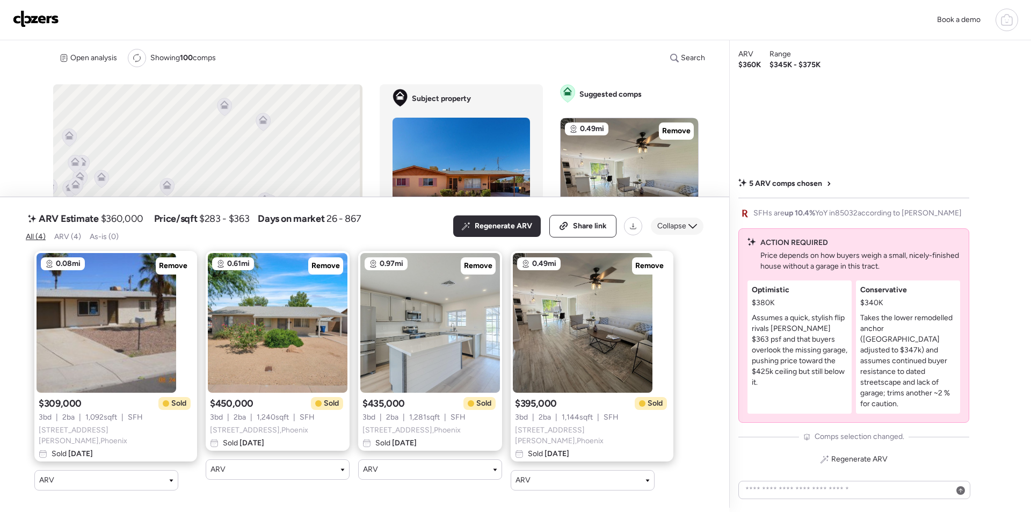
click at [676, 231] on span "Collapse" at bounding box center [671, 226] width 29 height 11
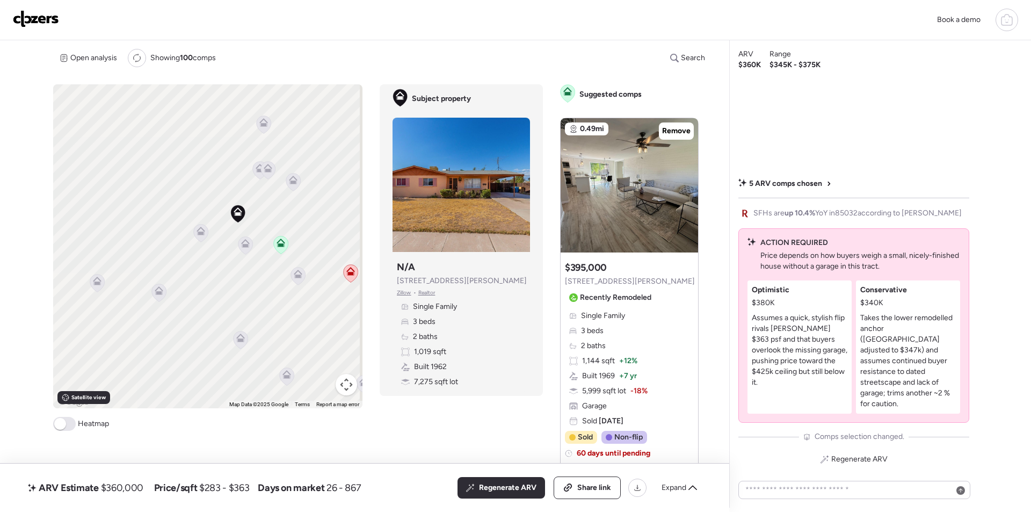
click at [198, 238] on icon at bounding box center [201, 233] width 14 height 18
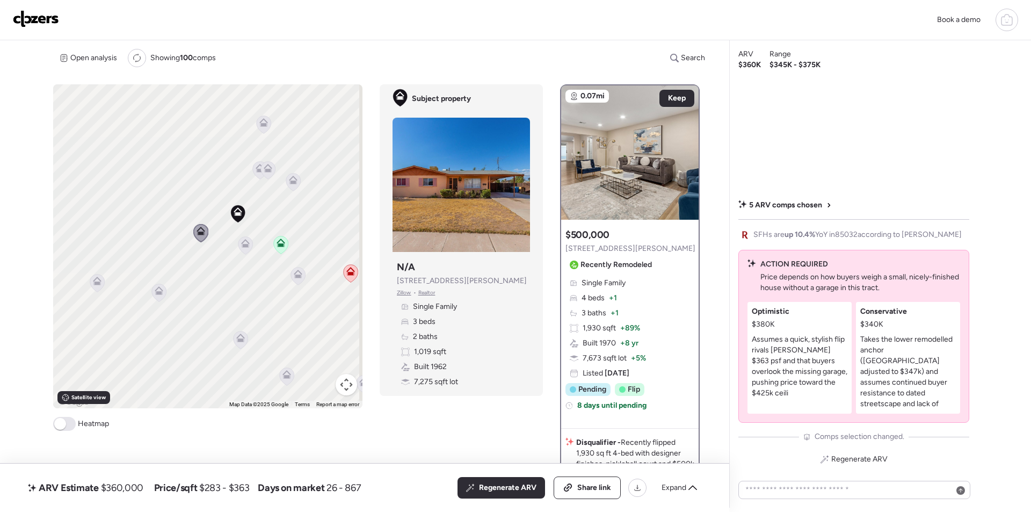
click at [243, 248] on icon at bounding box center [245, 245] width 14 height 18
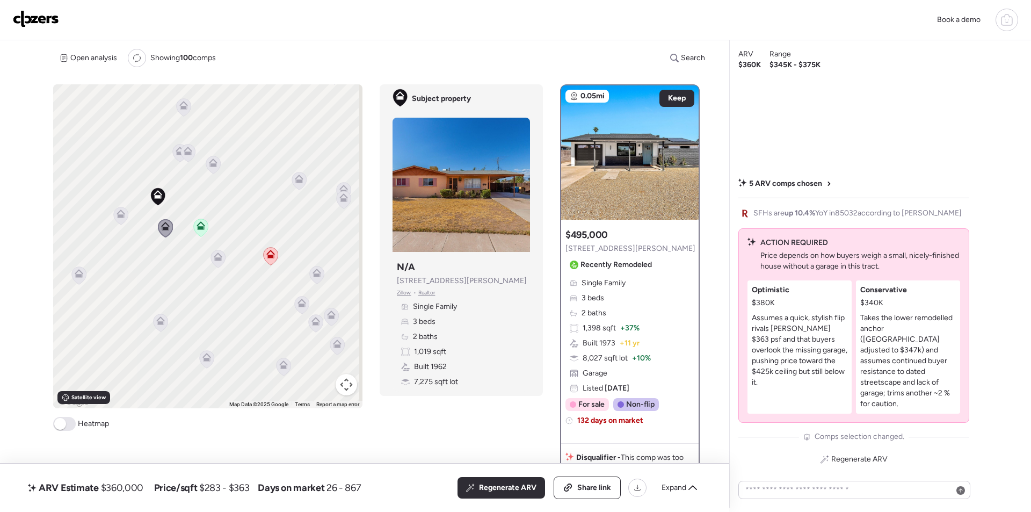
drag, startPoint x: 237, startPoint y: 284, endPoint x: 195, endPoint y: 267, distance: 45.1
click at [166, 268] on div "To activate drag with keyboard, press Alt + Enter. Once in keyboard drag state,…" at bounding box center [207, 246] width 309 height 324
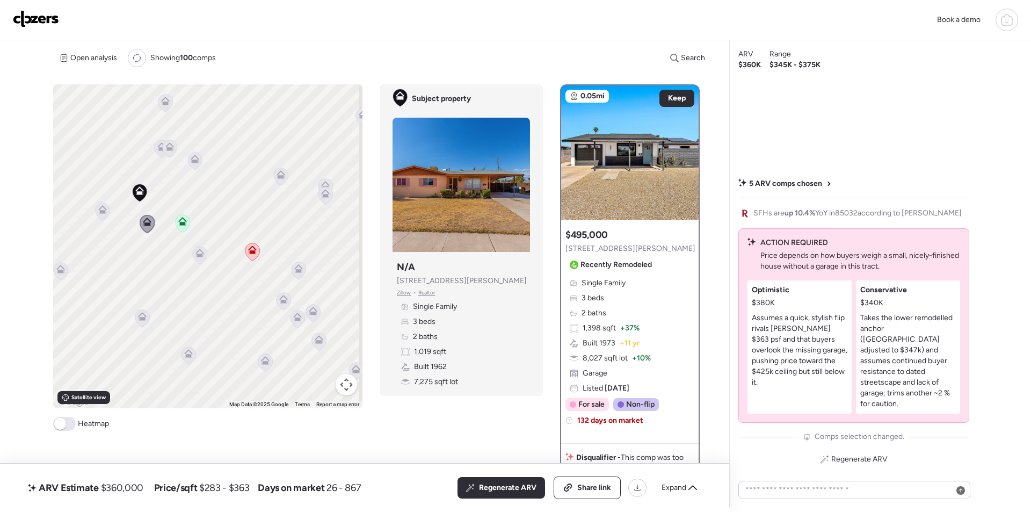
click at [203, 258] on icon at bounding box center [200, 255] width 14 height 18
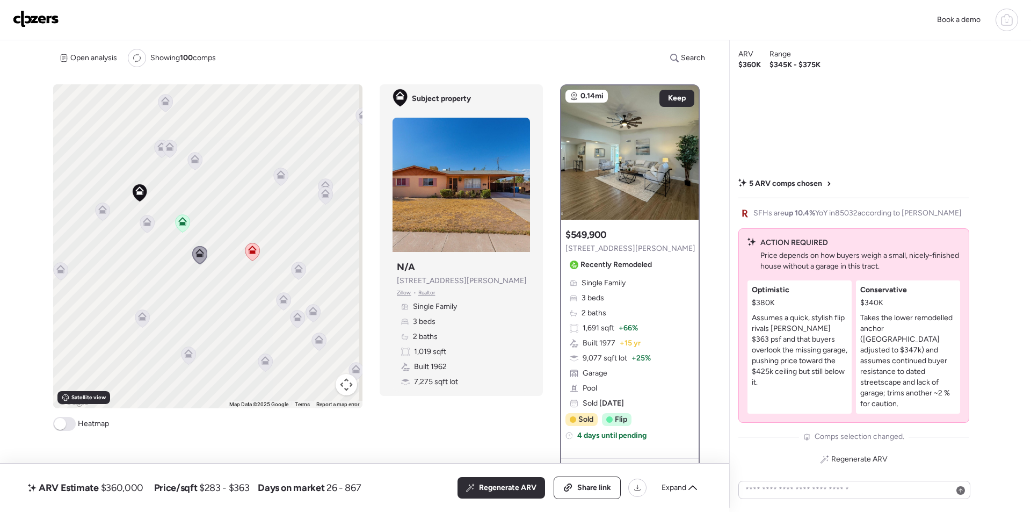
click at [138, 319] on icon at bounding box center [142, 316] width 9 height 9
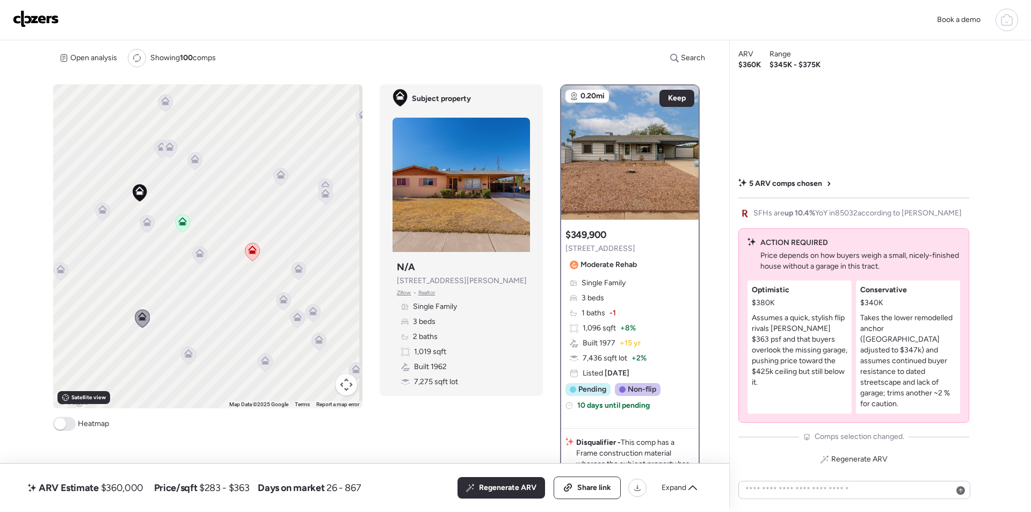
click at [197, 159] on icon at bounding box center [195, 157] width 8 height 5
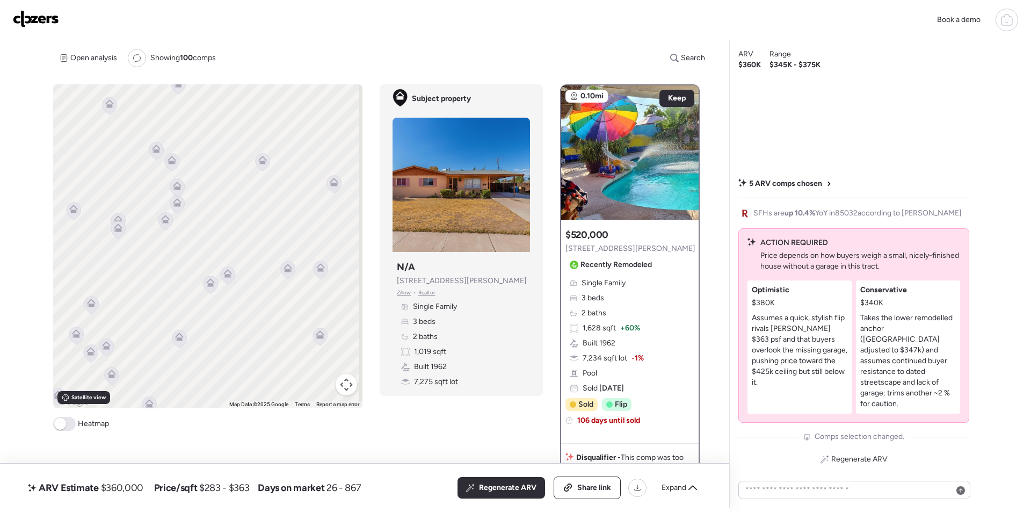
drag, startPoint x: 210, startPoint y: 243, endPoint x: 368, endPoint y: 286, distance: 163.7
click at [369, 286] on div "To activate drag with keyboard, press Alt + Enter. Once in keyboard drag state,…" at bounding box center [380, 296] width 655 height 424
drag, startPoint x: 296, startPoint y: 248, endPoint x: 202, endPoint y: 183, distance: 114.5
click at [165, 170] on div "To activate drag with keyboard, press Alt + Enter. Once in keyboard drag state,…" at bounding box center [207, 246] width 309 height 324
drag, startPoint x: 229, startPoint y: 283, endPoint x: 225, endPoint y: 331, distance: 48.5
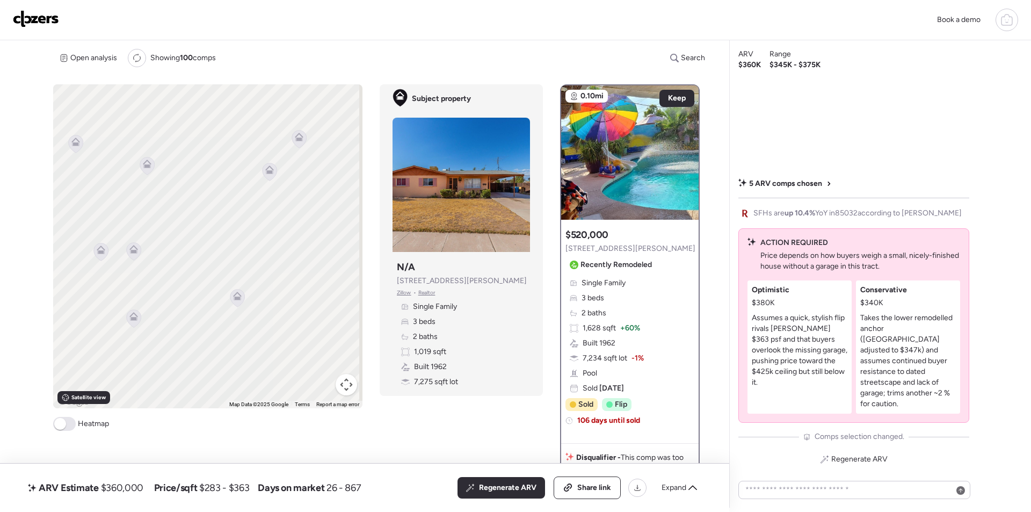
click at [225, 331] on div "To activate drag with keyboard, press Alt + Enter. Once in keyboard drag state,…" at bounding box center [207, 246] width 309 height 324
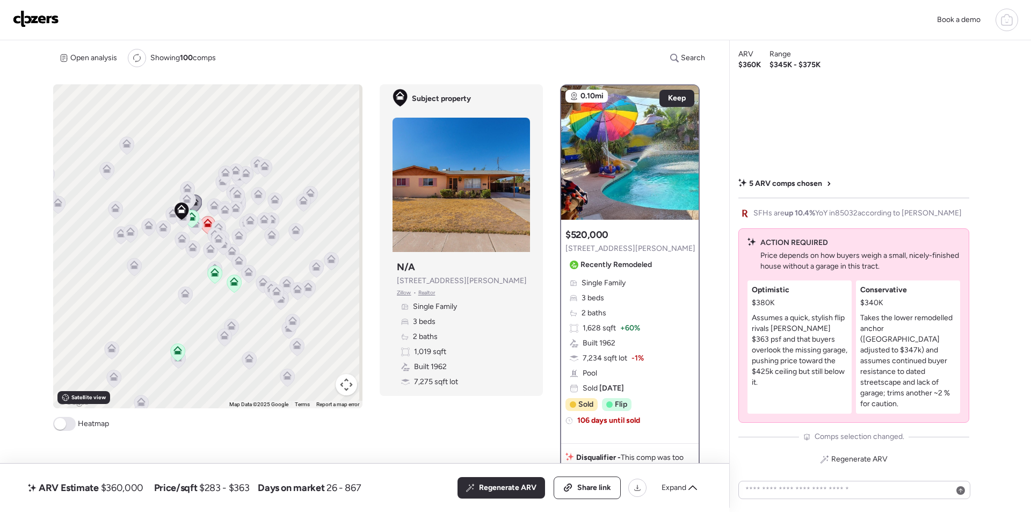
drag, startPoint x: 193, startPoint y: 286, endPoint x: 276, endPoint y: 255, distance: 88.8
click at [278, 257] on div "To activate drag with keyboard, press Alt + Enter. Once in keyboard drag state,…" at bounding box center [207, 246] width 309 height 324
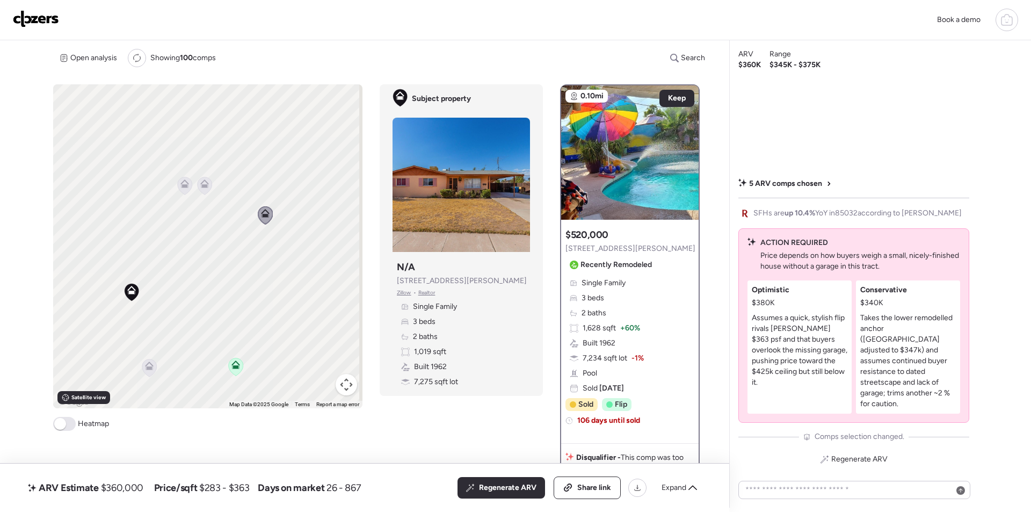
click at [183, 185] on icon at bounding box center [184, 185] width 7 height 3
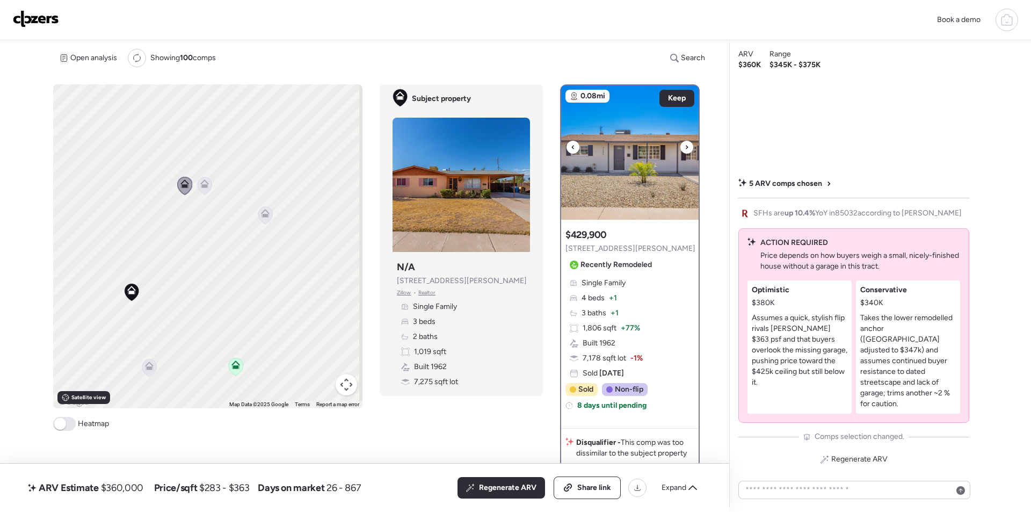
click at [628, 179] on img at bounding box center [629, 152] width 137 height 134
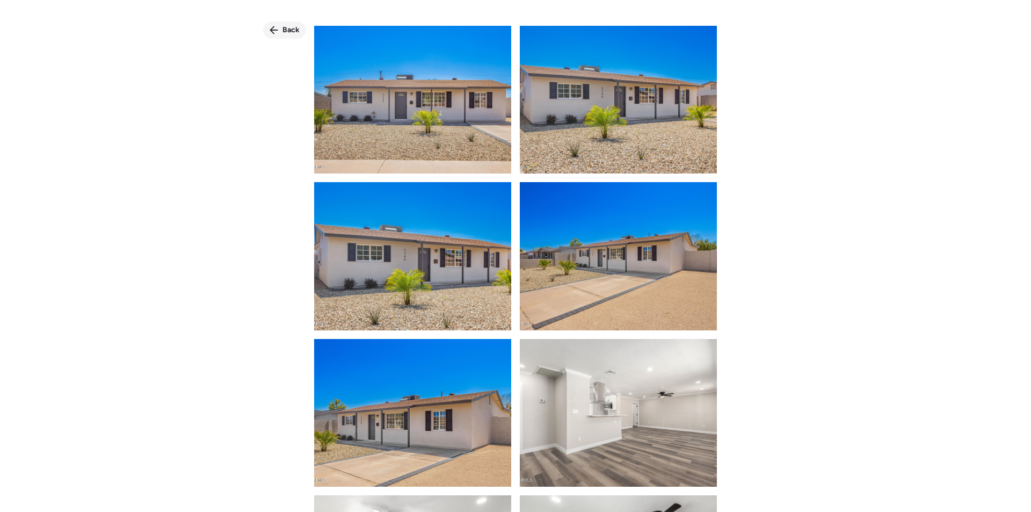
click at [271, 31] on icon at bounding box center [274, 30] width 8 height 8
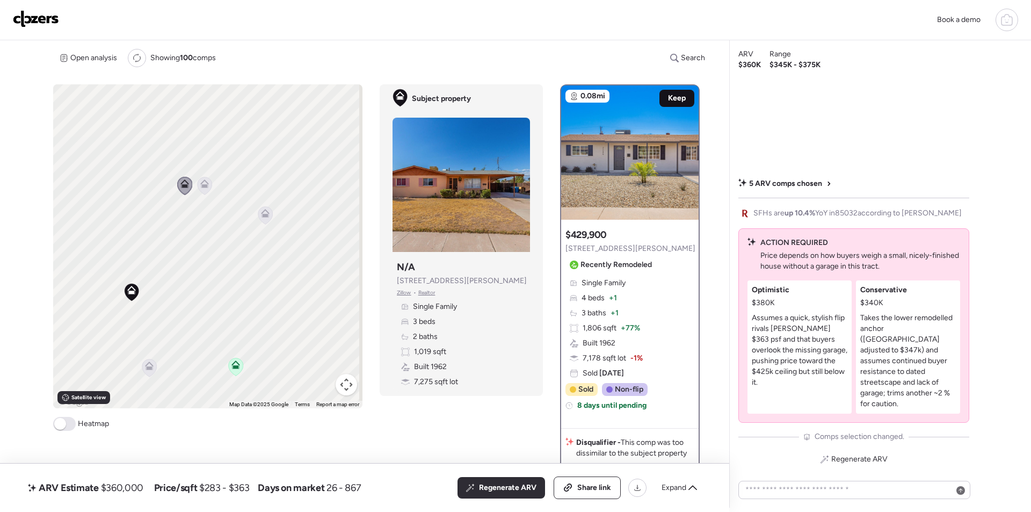
click at [686, 99] on div "Keep" at bounding box center [676, 98] width 35 height 17
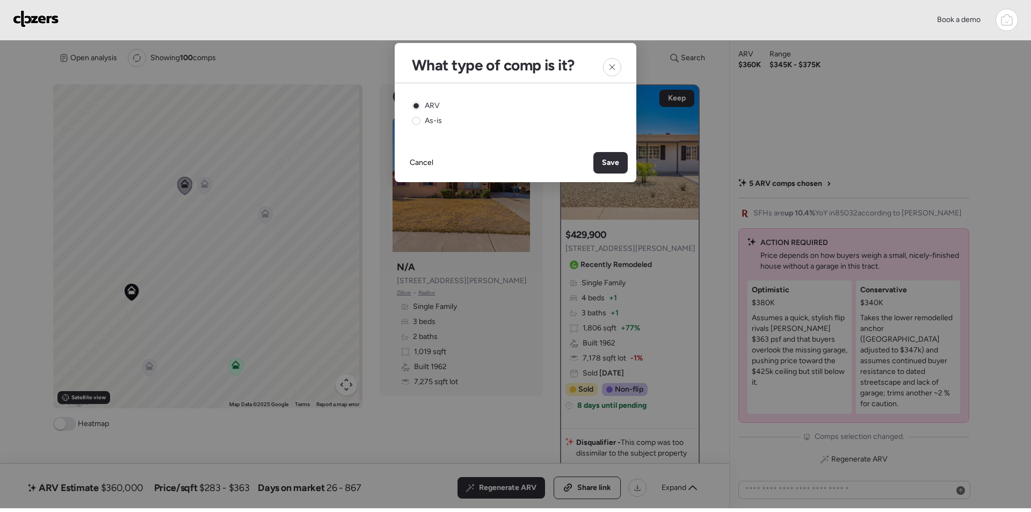
drag, startPoint x: 615, startPoint y: 162, endPoint x: 610, endPoint y: 166, distance: 6.1
click at [615, 163] on span "Save" at bounding box center [610, 162] width 17 height 11
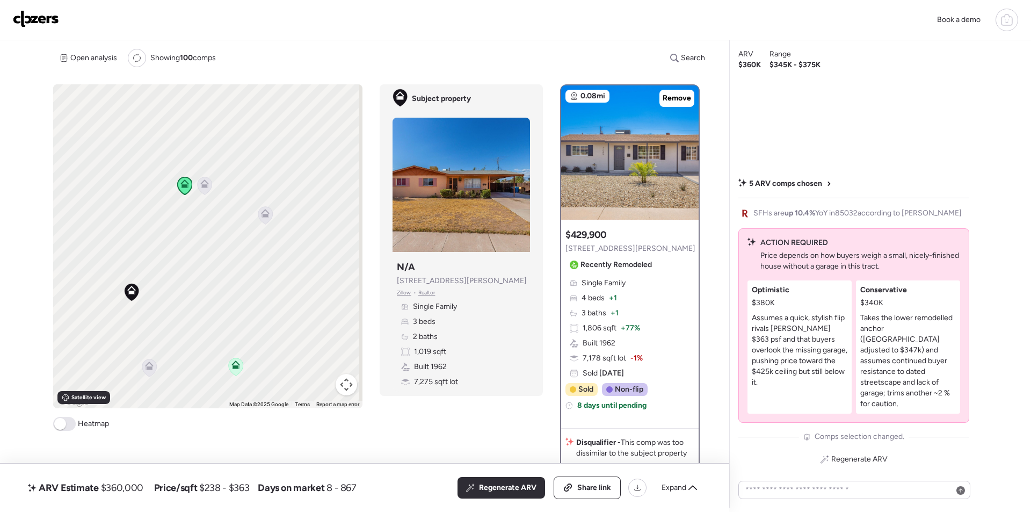
click at [203, 183] on icon at bounding box center [204, 183] width 9 height 9
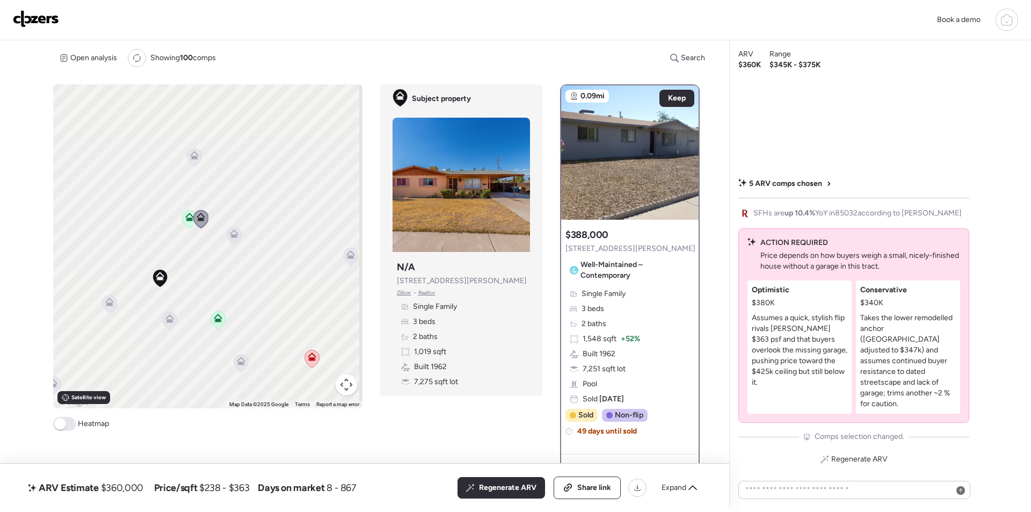
click at [194, 165] on icon at bounding box center [194, 157] width 14 height 18
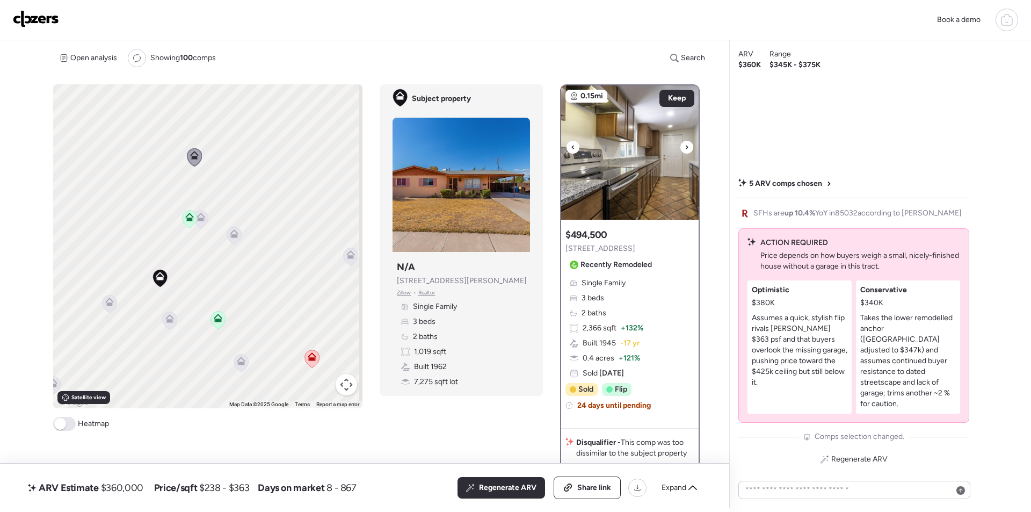
click at [625, 203] on img at bounding box center [629, 152] width 137 height 134
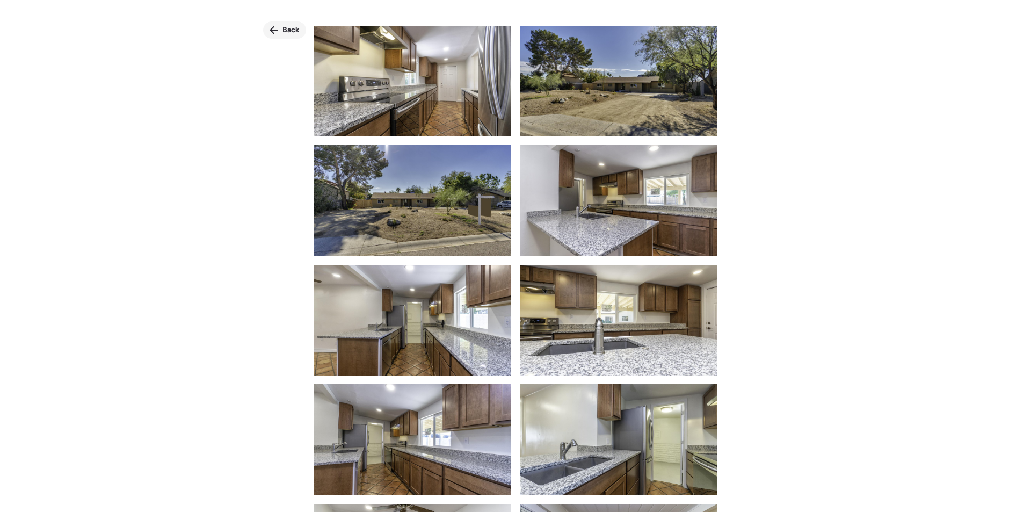
click at [279, 34] on div "Back" at bounding box center [284, 29] width 43 height 17
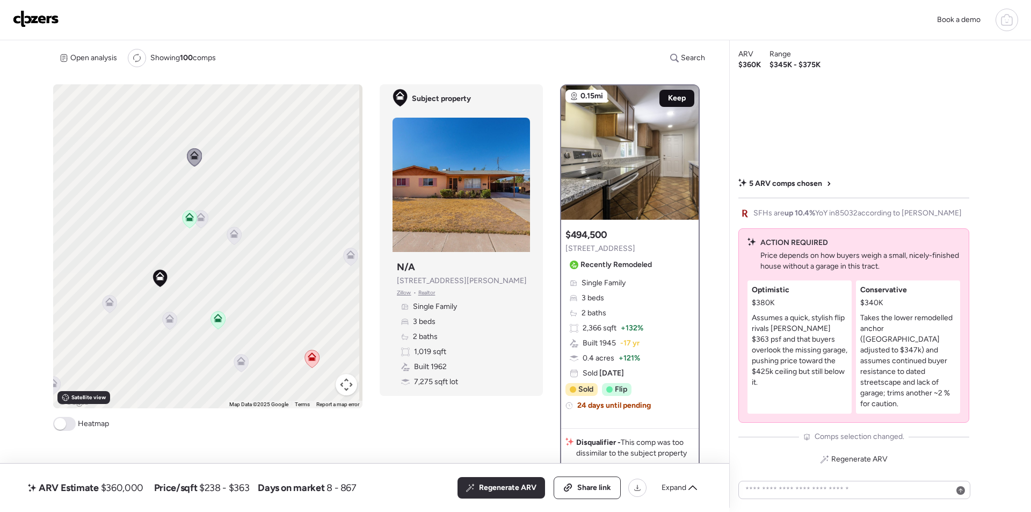
click at [671, 93] on span "Keep" at bounding box center [677, 98] width 18 height 11
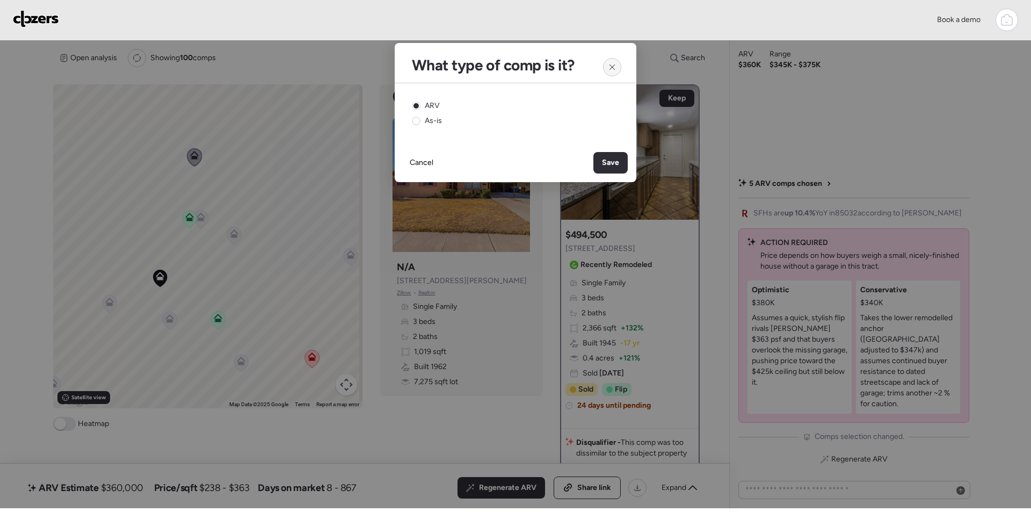
click at [608, 61] on div at bounding box center [612, 67] width 18 height 18
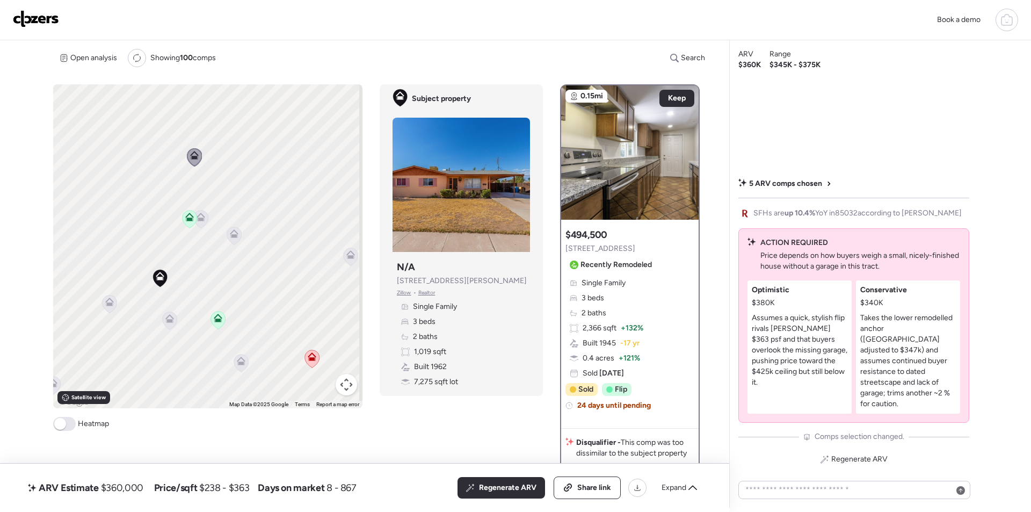
click at [188, 223] on icon at bounding box center [190, 219] width 14 height 18
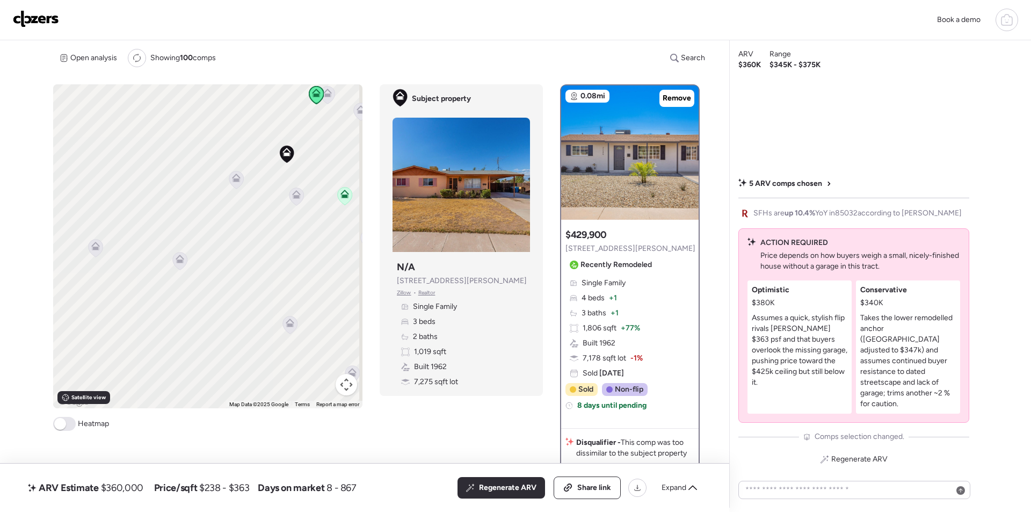
drag, startPoint x: 182, startPoint y: 299, endPoint x: 309, endPoint y: 146, distance: 198.6
click at [309, 146] on div "To activate drag with keyboard, press Alt + Enter. Once in keyboard drag state,…" at bounding box center [207, 246] width 309 height 324
click at [172, 231] on icon at bounding box center [173, 228] width 14 height 18
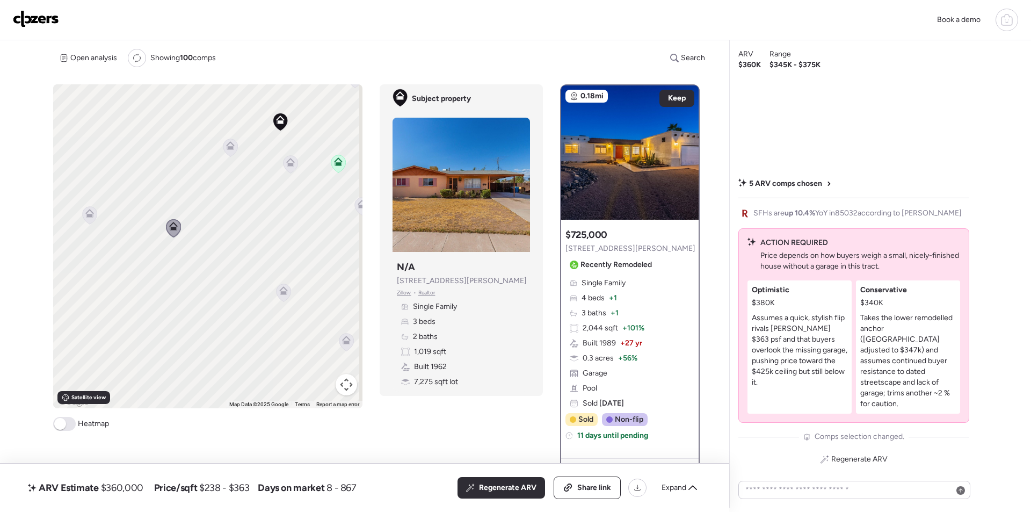
click at [94, 216] on div "To activate drag with keyboard, press Alt + Enter. Once in keyboard drag state,…" at bounding box center [207, 246] width 309 height 324
click at [92, 216] on icon at bounding box center [90, 215] width 14 height 18
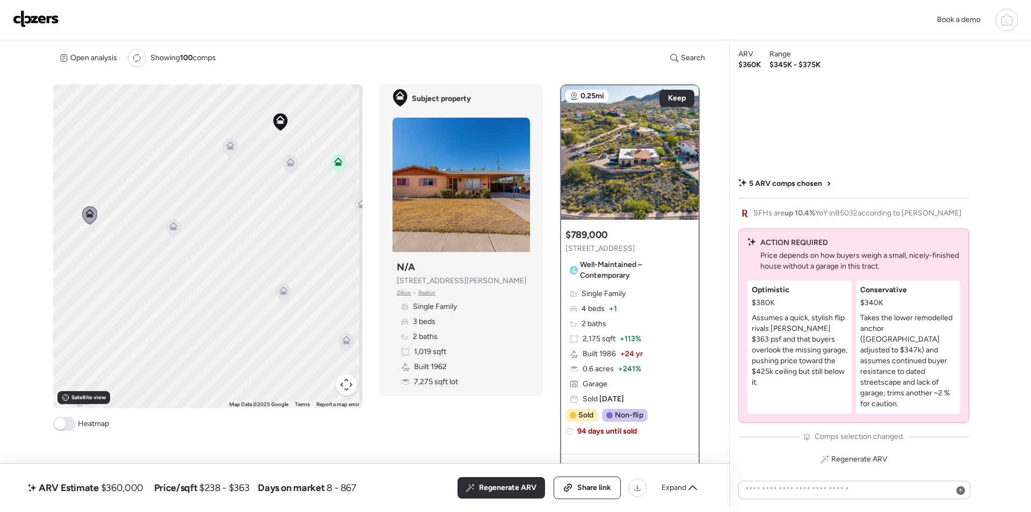
drag, startPoint x: 253, startPoint y: 283, endPoint x: 200, endPoint y: 242, distance: 66.9
click at [140, 193] on div "To activate drag with keyboard, press Alt + Enter. Once in keyboard drag state,…" at bounding box center [207, 246] width 309 height 324
click at [281, 293] on icon at bounding box center [283, 292] width 7 height 3
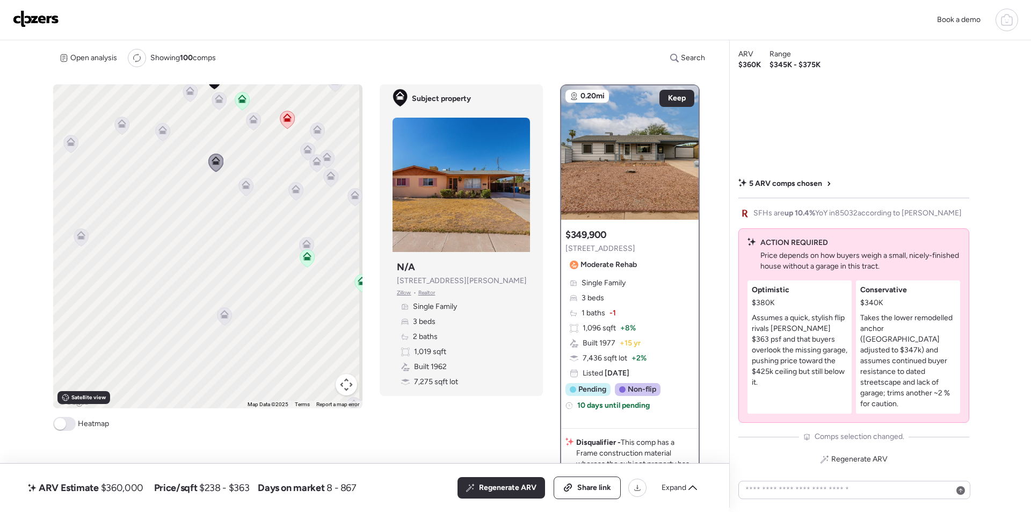
drag, startPoint x: 296, startPoint y: 350, endPoint x: 222, endPoint y: 254, distance: 120.9
click at [220, 217] on div "To activate drag with keyboard, press Alt + Enter. Once in keyboard drag state,…" at bounding box center [207, 246] width 309 height 324
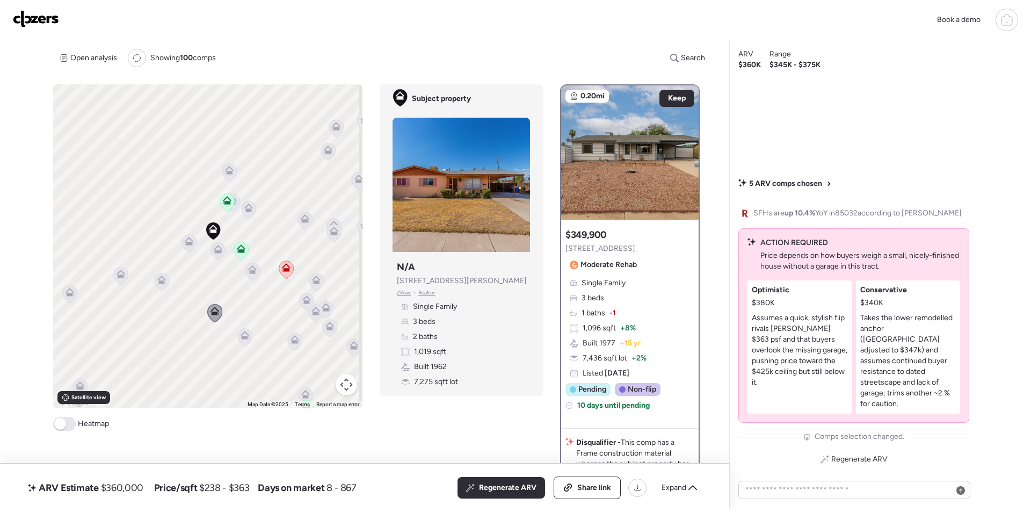
drag, startPoint x: 211, startPoint y: 214, endPoint x: 211, endPoint y: 356, distance: 142.8
click at [211, 356] on div "To activate drag with keyboard, press Alt + Enter. Once in keyboard drag state,…" at bounding box center [207, 246] width 309 height 324
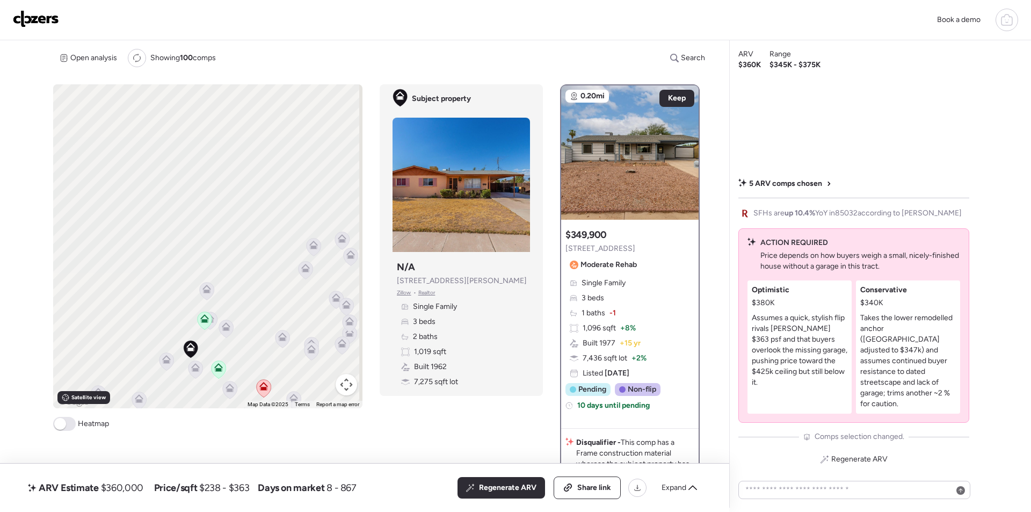
drag, startPoint x: 199, startPoint y: 177, endPoint x: 312, endPoint y: 378, distance: 231.0
click at [176, 289] on div "To activate drag with keyboard, press Alt + Enter. Once in keyboard drag state,…" at bounding box center [207, 246] width 309 height 324
click at [501, 484] on span "Regenerate ARV" at bounding box center [507, 487] width 57 height 11
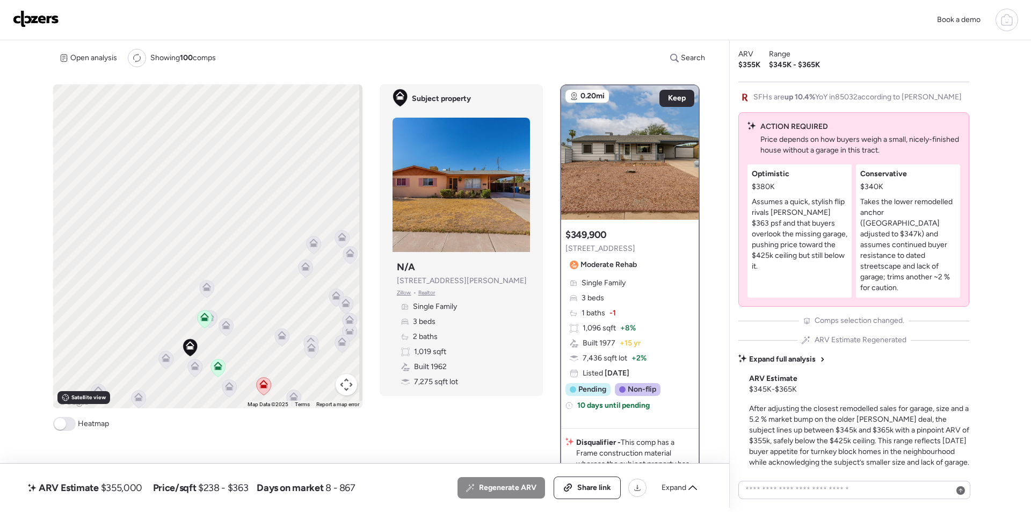
click at [678, 487] on span "Expand" at bounding box center [673, 487] width 25 height 11
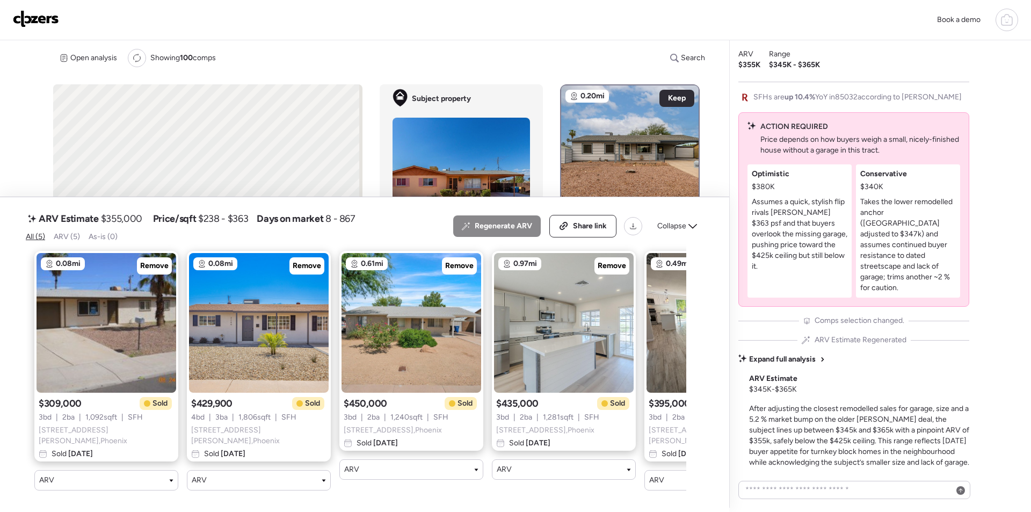
click at [125, 221] on span "$355,000" at bounding box center [121, 218] width 41 height 13
copy span "355,000"
click at [592, 231] on span "Share link" at bounding box center [590, 226] width 34 height 11
click at [42, 15] on img at bounding box center [36, 18] width 46 height 17
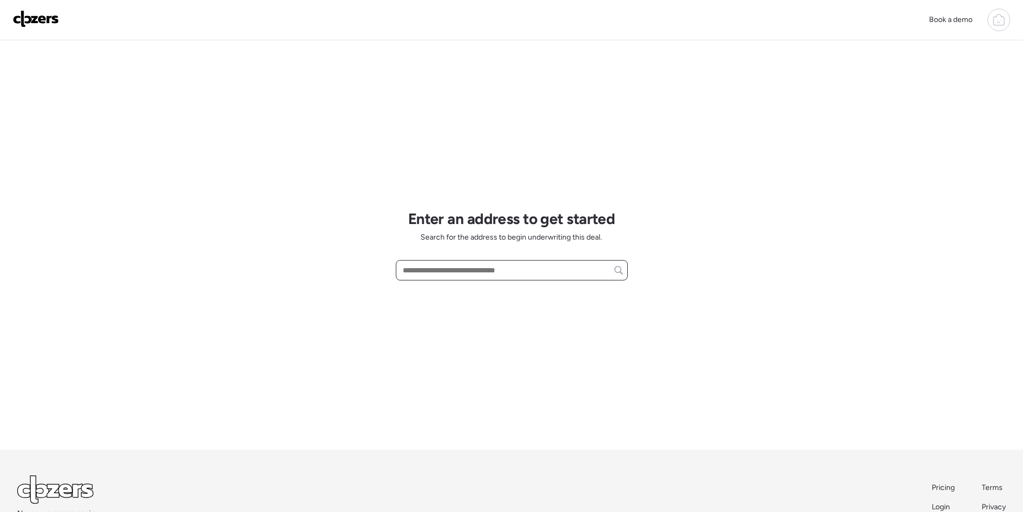
click at [448, 268] on input "text" at bounding box center [511, 269] width 222 height 15
paste input "**********"
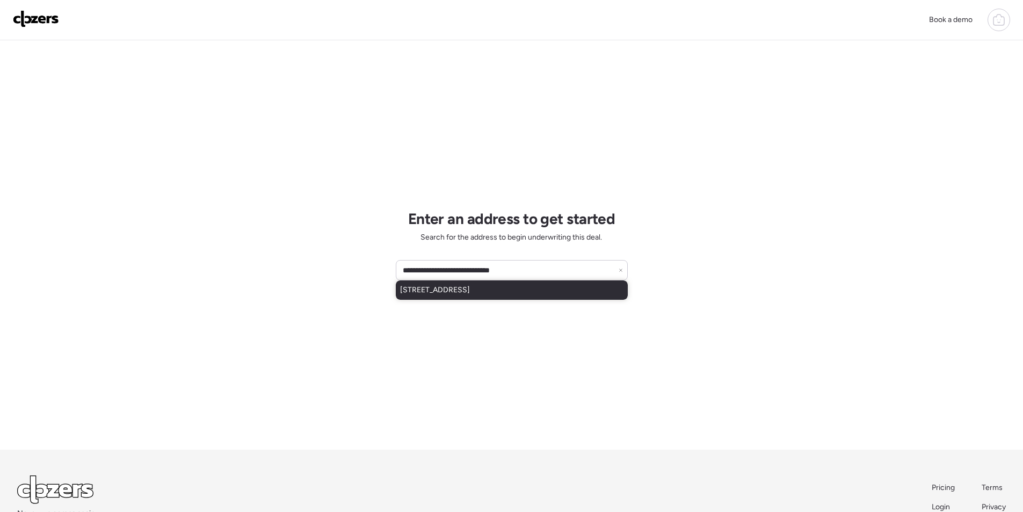
click at [448, 289] on span "[STREET_ADDRESS]" at bounding box center [435, 290] width 70 height 11
type input "**********"
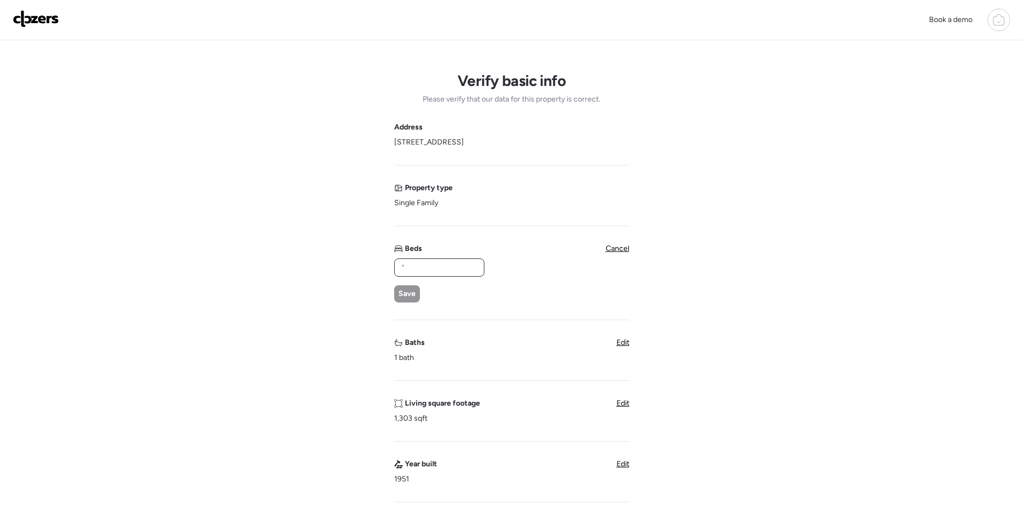
click at [434, 266] on input "text" at bounding box center [439, 267] width 81 height 15
type input "*"
click at [413, 291] on span "Save" at bounding box center [406, 293] width 17 height 11
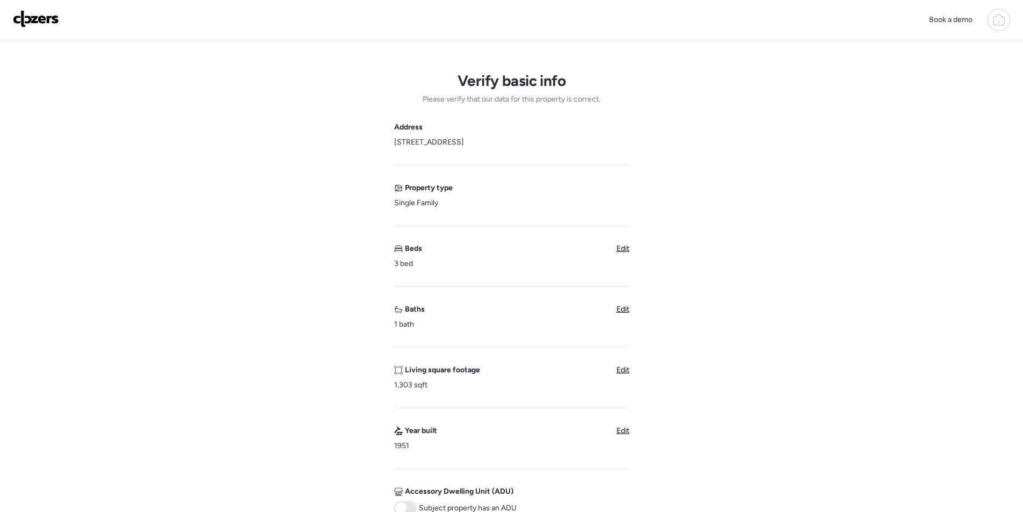
click at [620, 312] on span "Edit" at bounding box center [622, 308] width 13 height 9
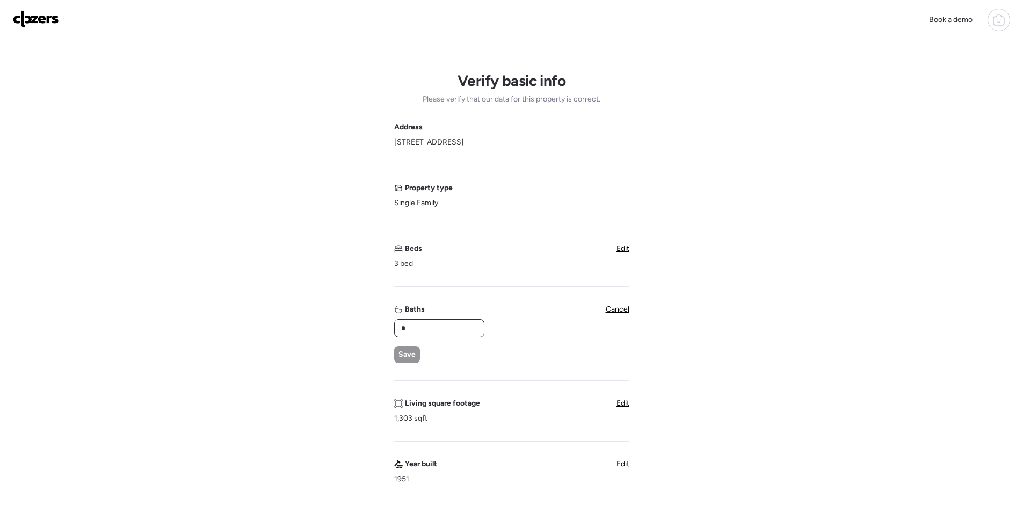
click at [424, 327] on input "*" at bounding box center [439, 327] width 81 height 15
type input "*"
click at [404, 346] on div "Save" at bounding box center [407, 354] width 26 height 17
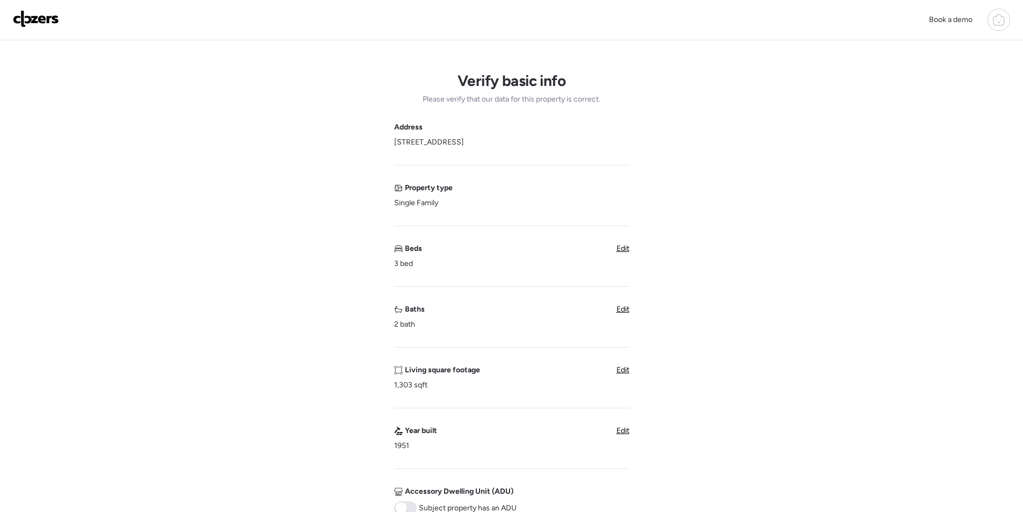
scroll to position [268, 0]
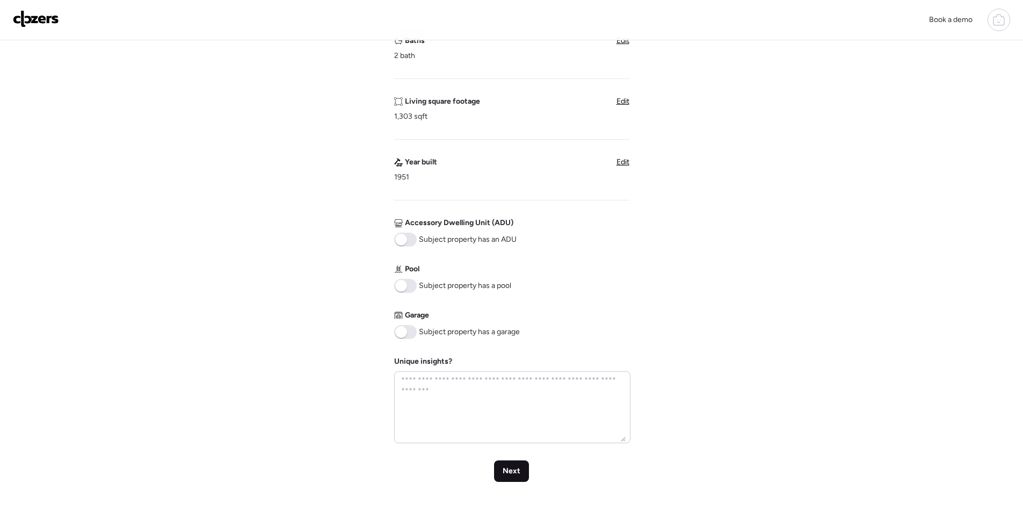
click at [508, 472] on span "Next" at bounding box center [511, 470] width 18 height 11
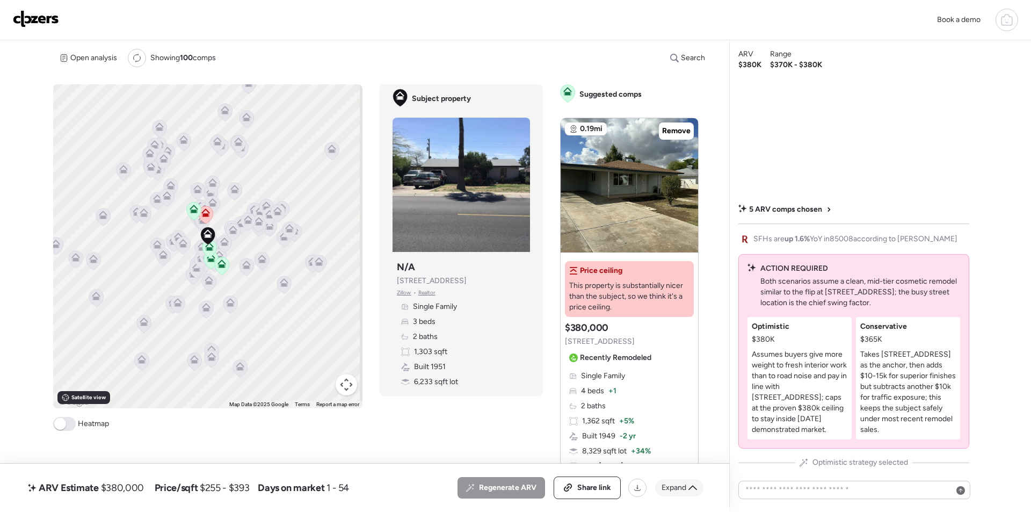
click at [669, 482] on span "Expand" at bounding box center [673, 487] width 25 height 11
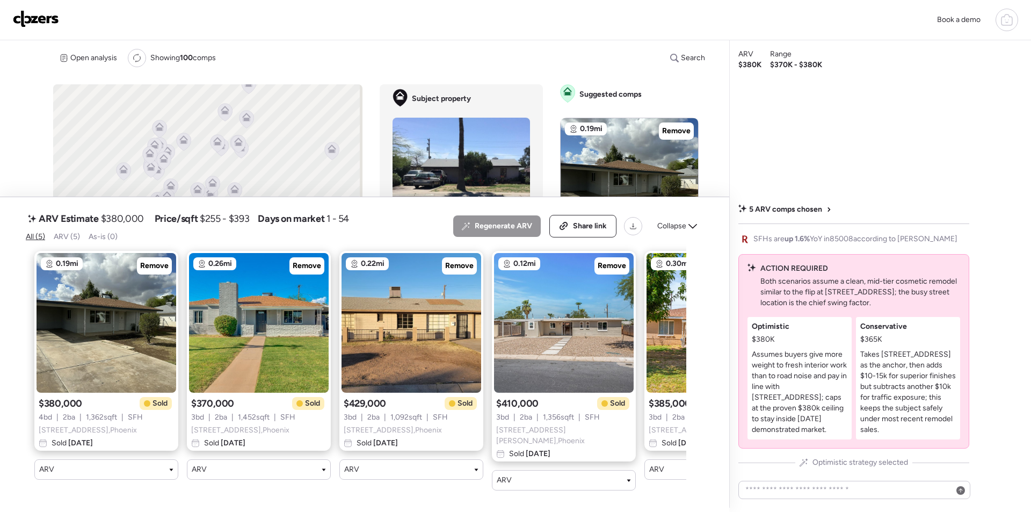
scroll to position [0, 111]
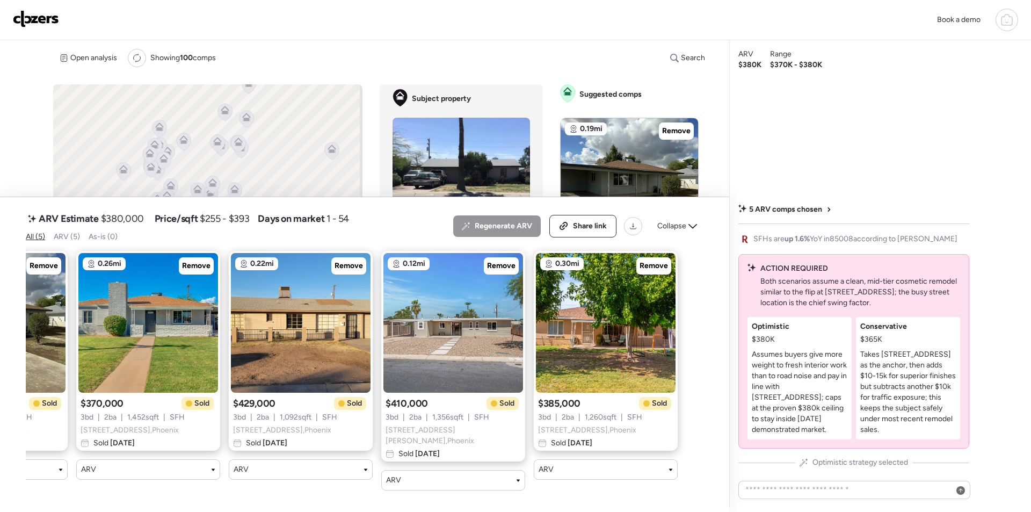
drag, startPoint x: 689, startPoint y: 229, endPoint x: 546, endPoint y: 228, distance: 143.3
click at [688, 228] on icon at bounding box center [692, 226] width 9 height 9
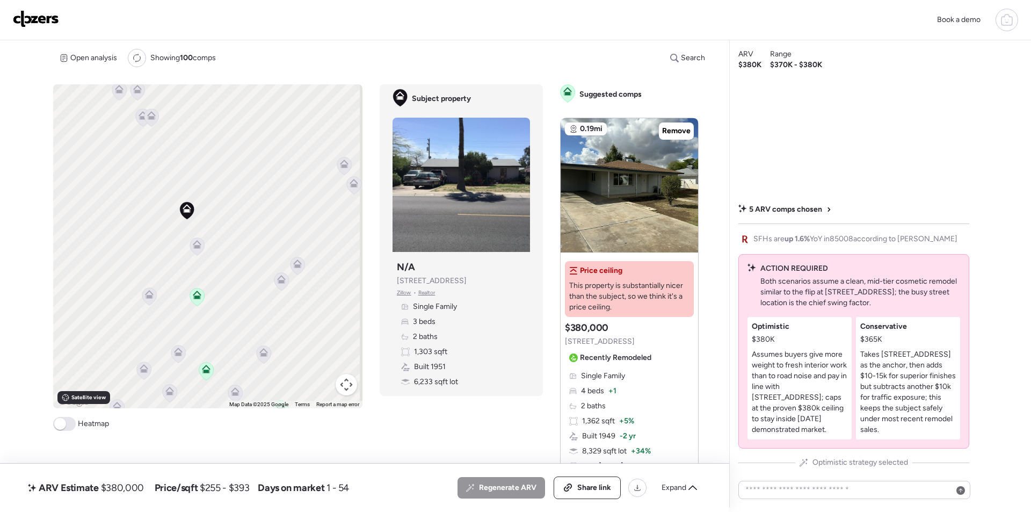
click at [196, 238] on icon at bounding box center [197, 246] width 14 height 18
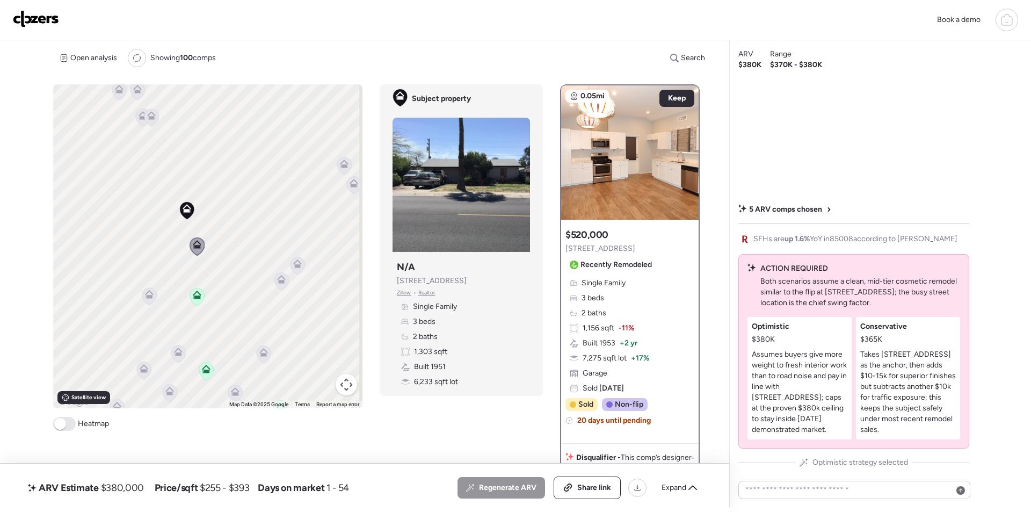
click at [147, 296] on icon at bounding box center [148, 296] width 7 height 3
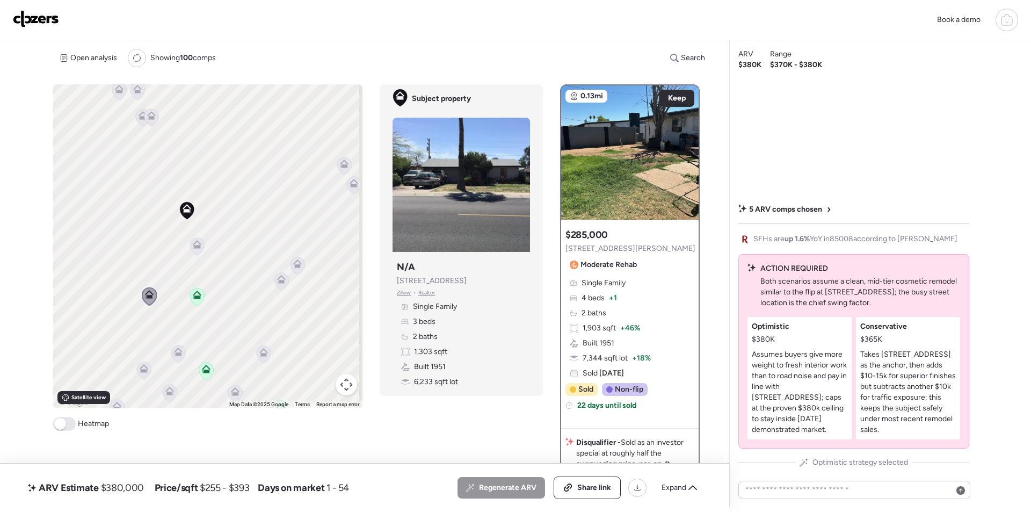
click at [138, 126] on icon at bounding box center [142, 117] width 15 height 18
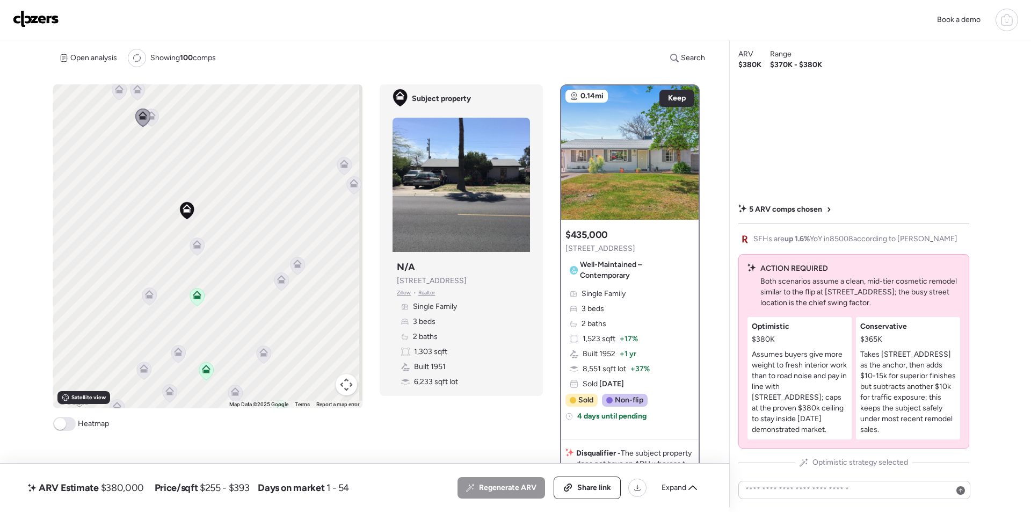
click at [150, 118] on icon at bounding box center [151, 117] width 7 height 3
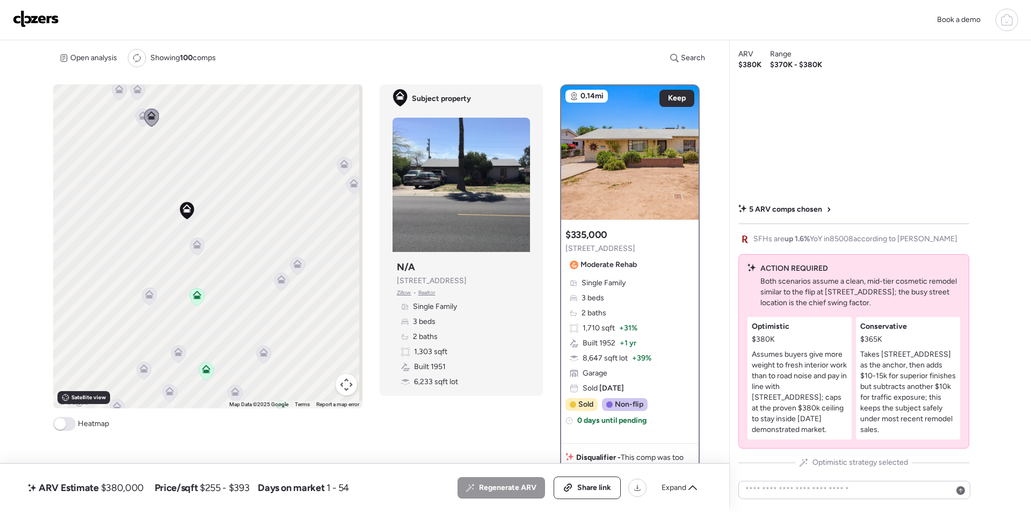
click at [135, 115] on icon at bounding box center [142, 117] width 15 height 18
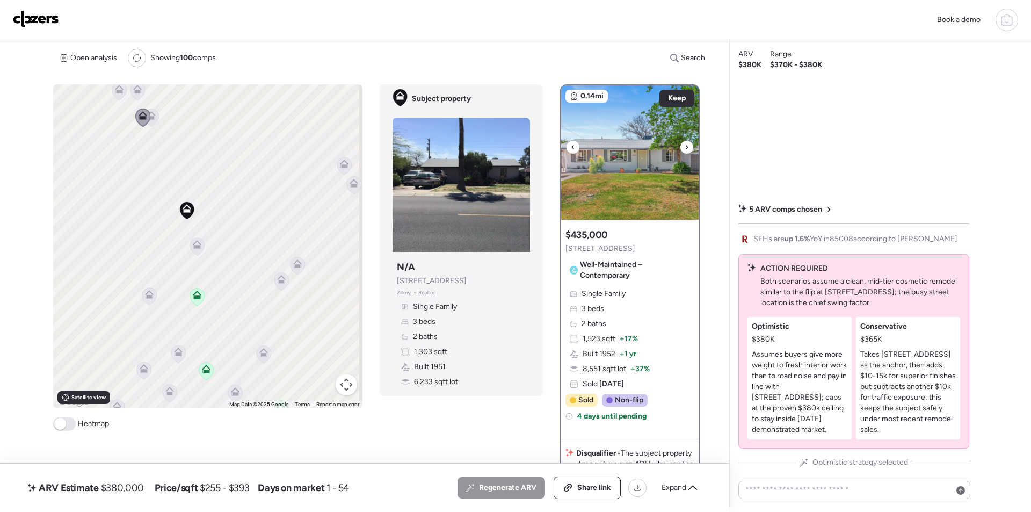
click at [640, 187] on img at bounding box center [629, 152] width 137 height 134
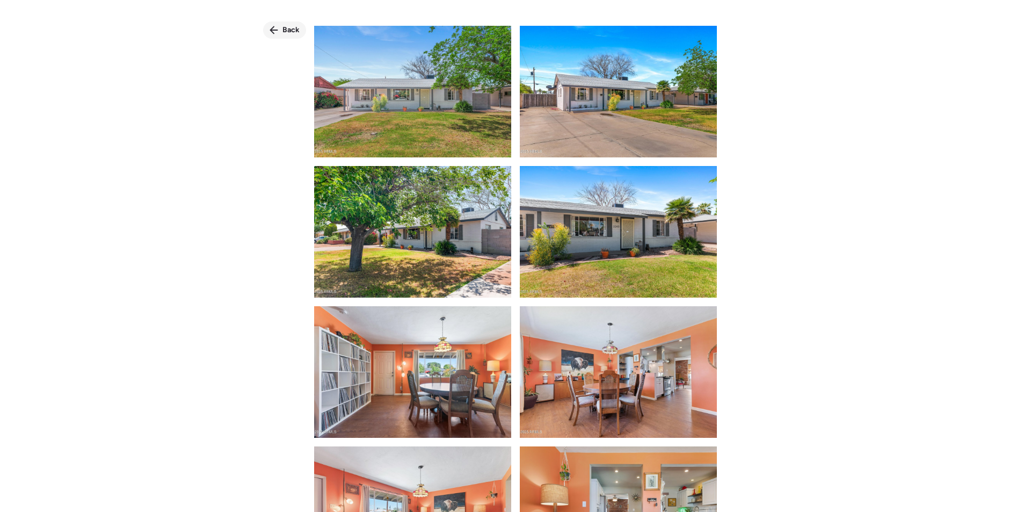
click at [289, 34] on span "Back" at bounding box center [290, 30] width 17 height 11
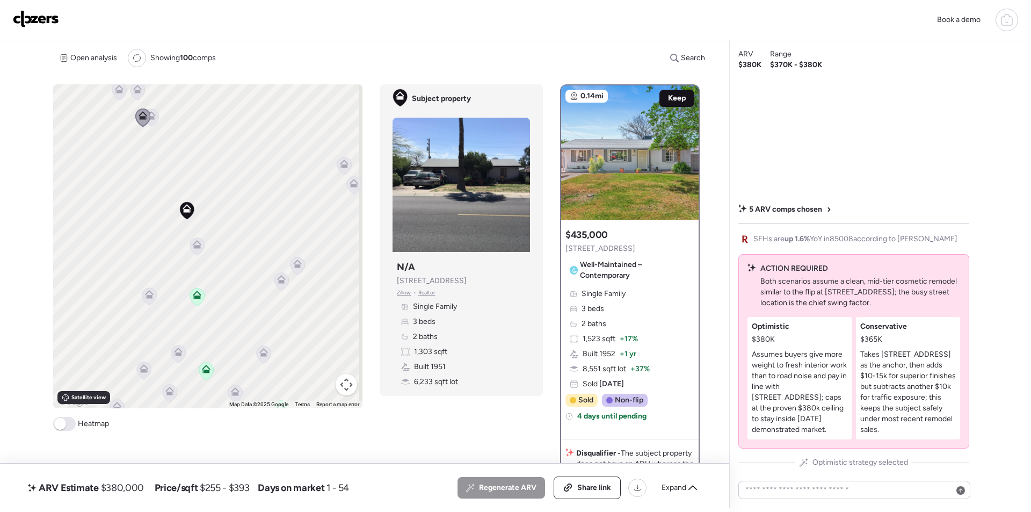
click at [673, 96] on span "Keep" at bounding box center [677, 98] width 18 height 11
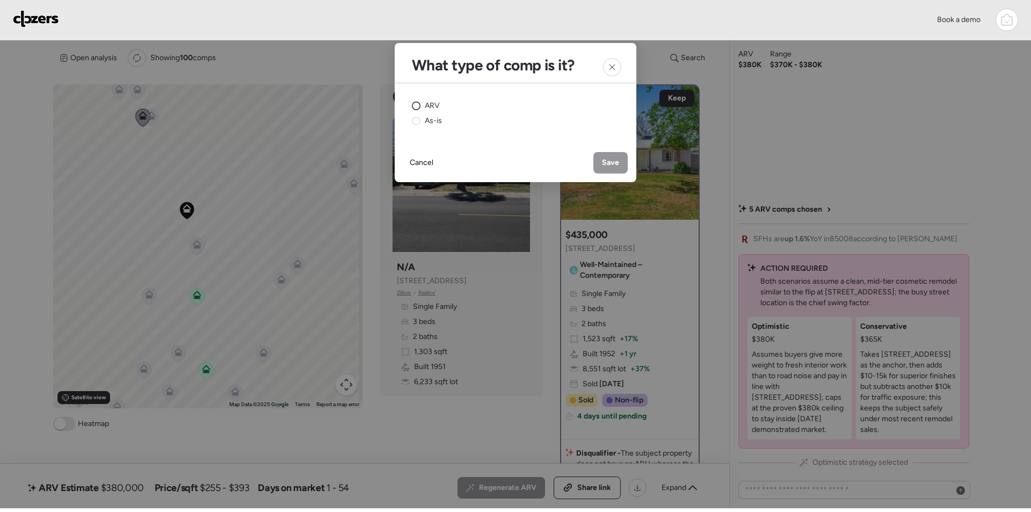
click at [422, 105] on div "ARV" at bounding box center [426, 105] width 28 height 11
drag, startPoint x: 611, startPoint y: 159, endPoint x: 266, endPoint y: 220, distance: 349.9
click at [610, 159] on span "Save" at bounding box center [610, 162] width 17 height 11
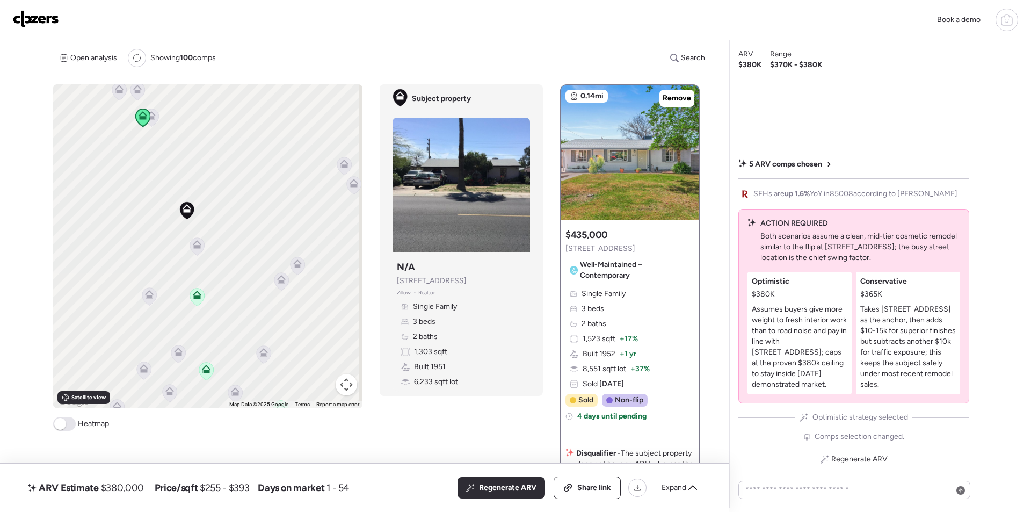
click at [152, 119] on icon at bounding box center [151, 117] width 7 height 3
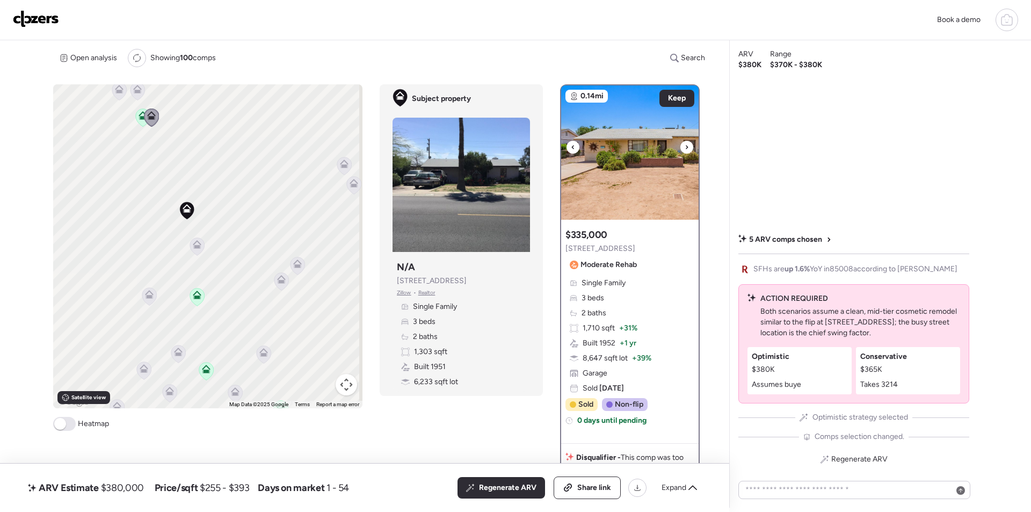
click at [595, 180] on img at bounding box center [629, 152] width 137 height 134
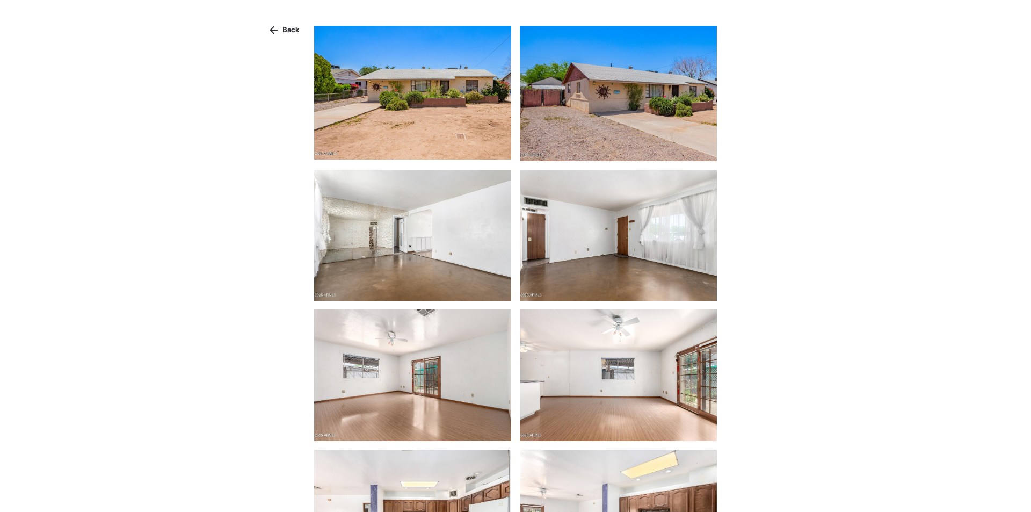
click at [273, 26] on icon at bounding box center [273, 30] width 9 height 9
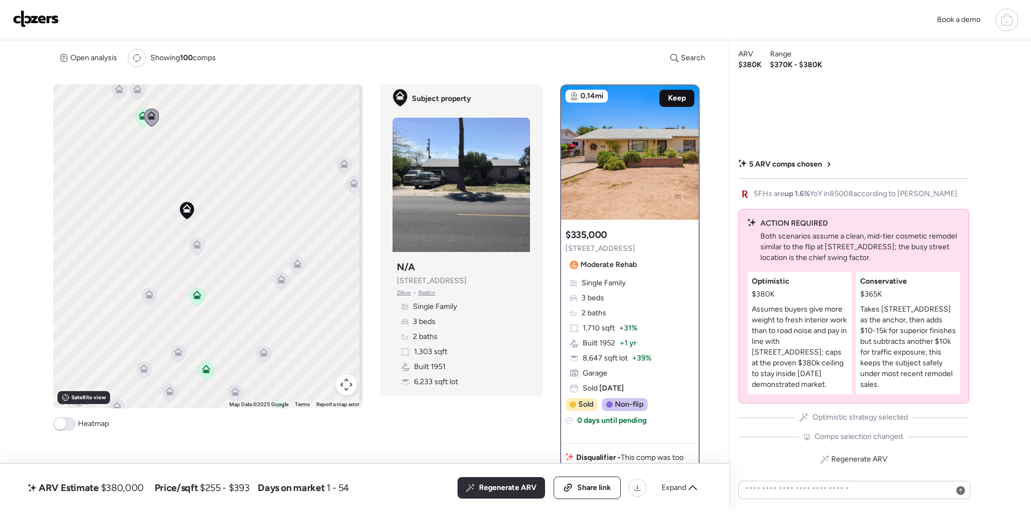
click at [674, 92] on div "Keep" at bounding box center [676, 98] width 35 height 17
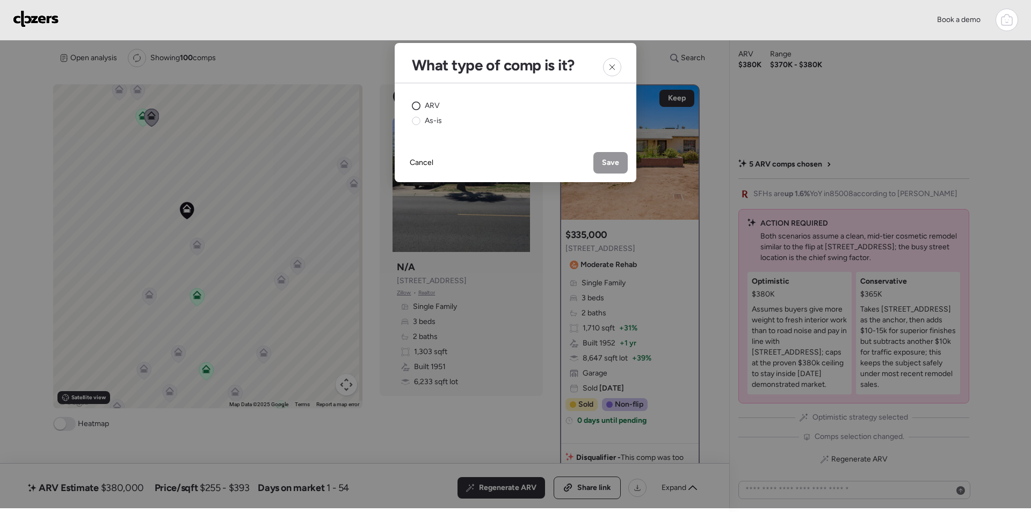
click at [434, 104] on span "ARV" at bounding box center [432, 105] width 15 height 11
click at [619, 162] on div "Save" at bounding box center [610, 162] width 34 height 21
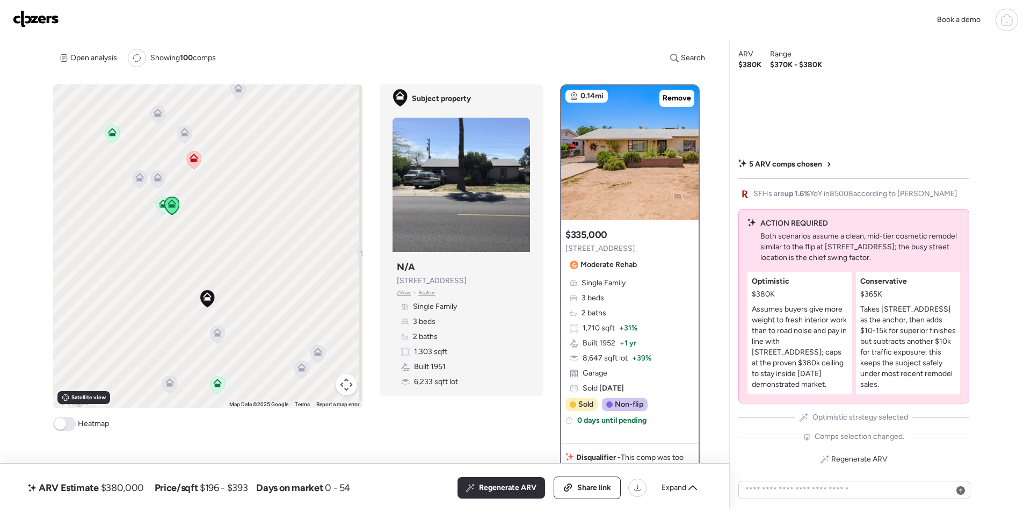
drag, startPoint x: 234, startPoint y: 185, endPoint x: 235, endPoint y: 262, distance: 77.3
click at [254, 278] on div "To activate drag with keyboard, press Alt + Enter. Once in keyboard drag state,…" at bounding box center [207, 246] width 309 height 324
click at [131, 185] on icon at bounding box center [136, 179] width 15 height 18
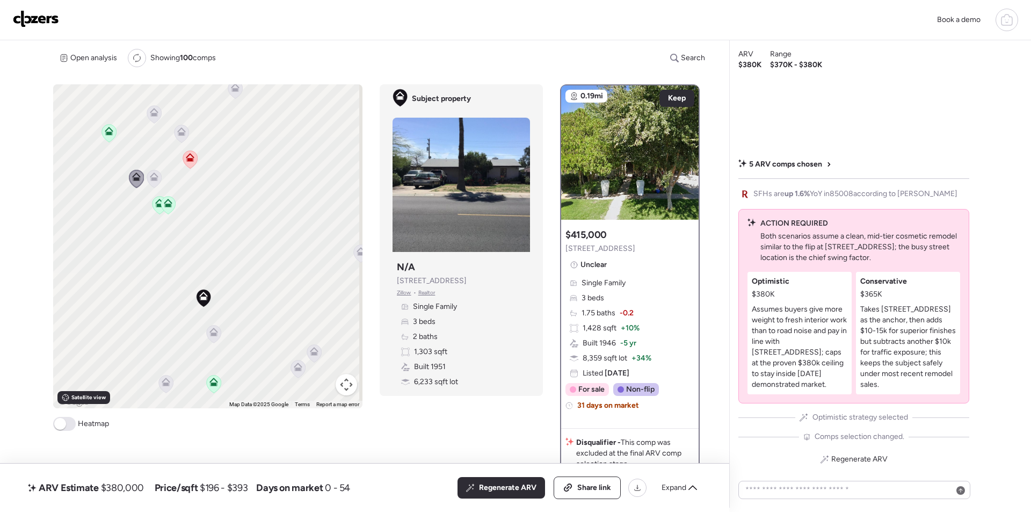
click at [143, 182] on div "To activate drag with keyboard, press Alt + Enter. Once in keyboard drag state,…" at bounding box center [207, 246] width 309 height 324
click at [151, 183] on icon at bounding box center [155, 179] width 14 height 18
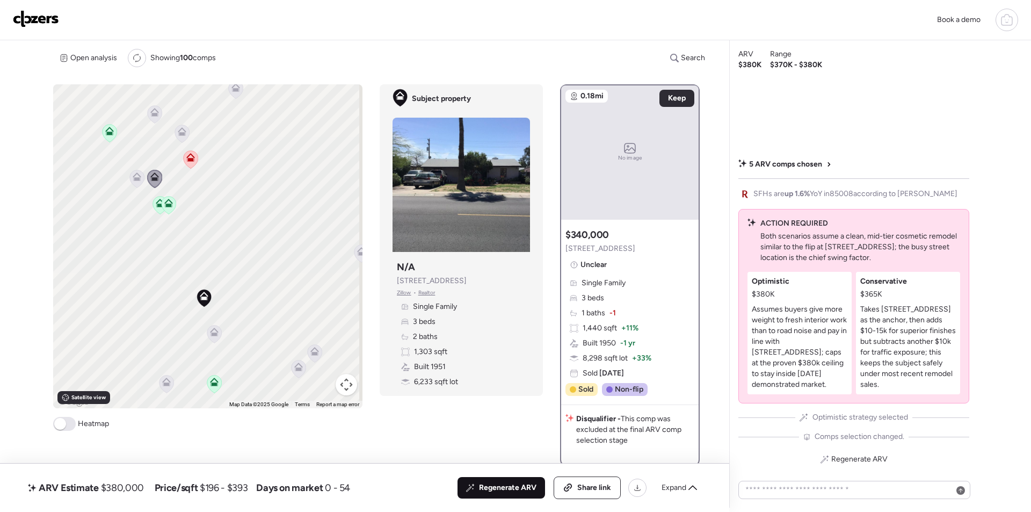
click at [519, 491] on span "Regenerate ARV" at bounding box center [507, 487] width 57 height 11
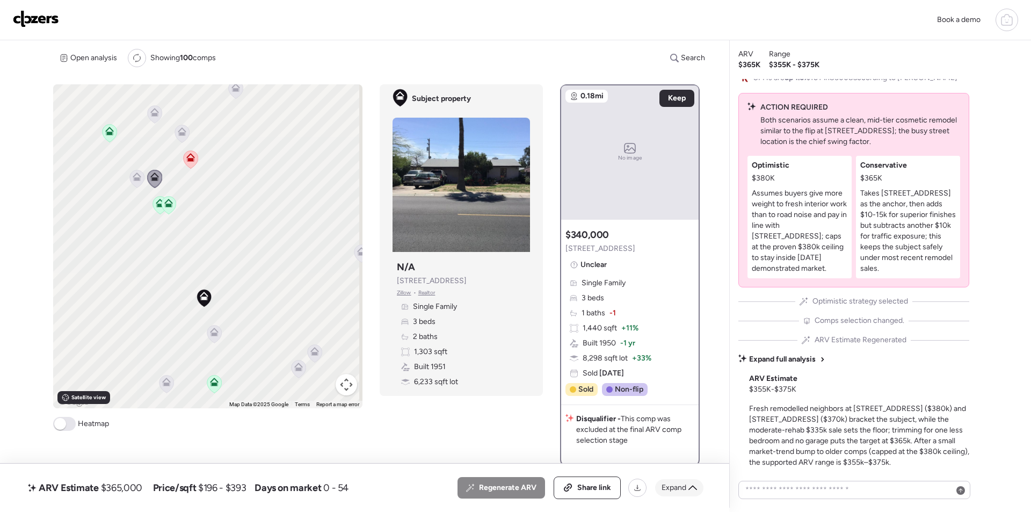
click at [687, 483] on div "Expand" at bounding box center [679, 487] width 48 height 17
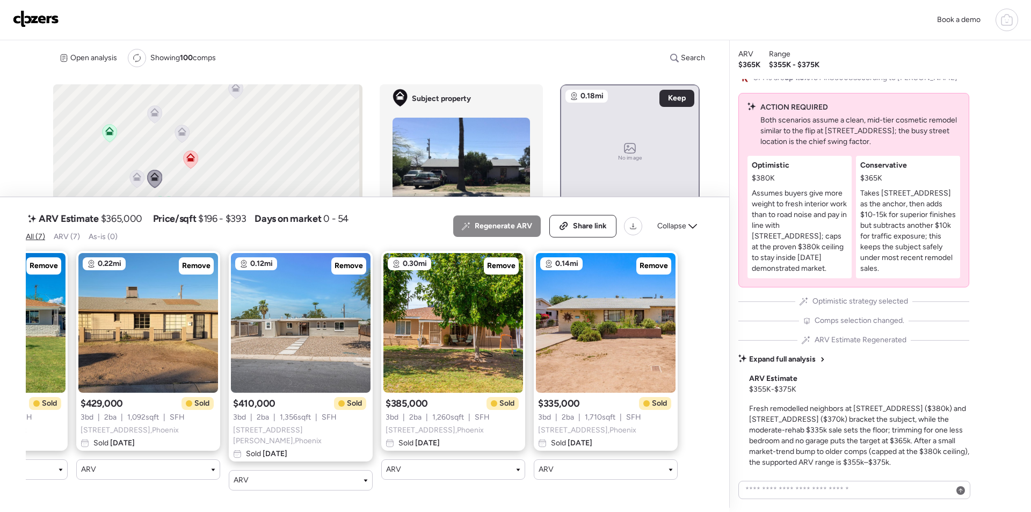
scroll to position [0, 0]
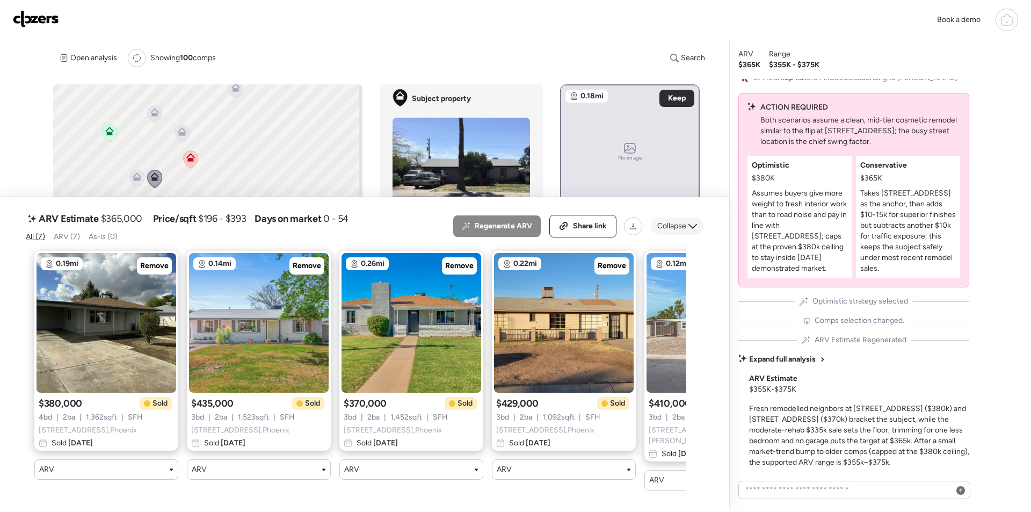
click at [681, 231] on span "Collapse" at bounding box center [671, 226] width 29 height 11
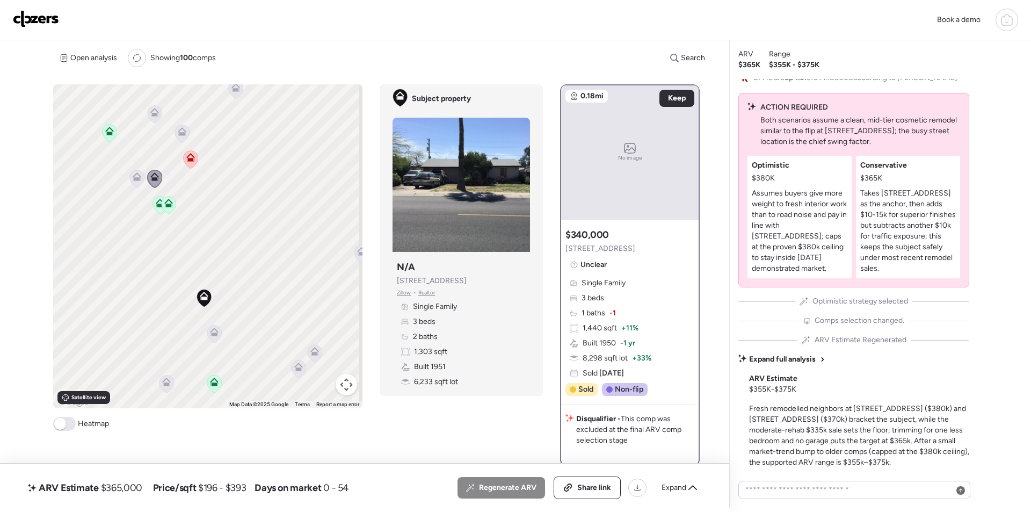
click at [125, 487] on span "$365,000" at bounding box center [121, 487] width 41 height 13
copy span "365,000"
drag, startPoint x: 589, startPoint y: 495, endPoint x: 591, endPoint y: 486, distance: 8.9
click at [590, 493] on div "Share link" at bounding box center [587, 487] width 66 height 21
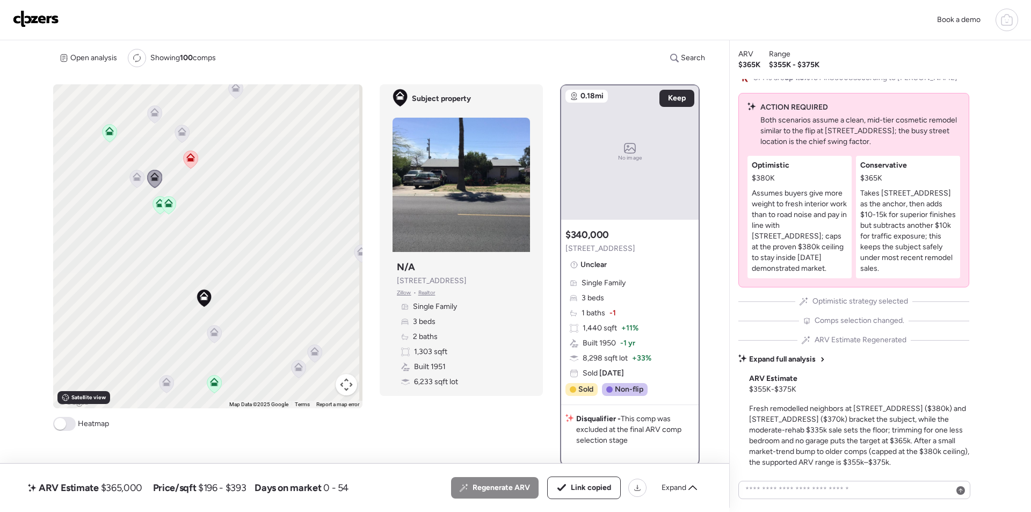
click at [37, 11] on img at bounding box center [36, 18] width 46 height 17
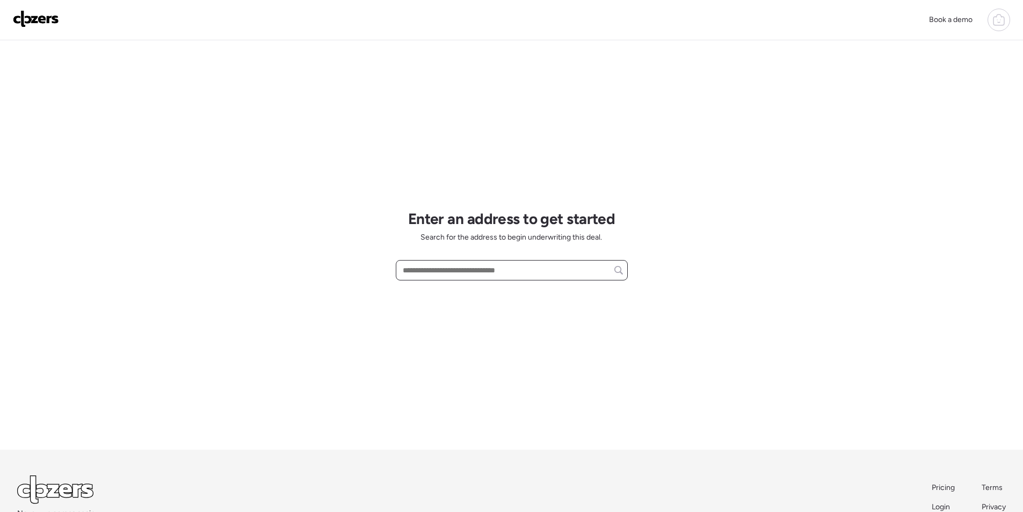
click at [451, 278] on input "text" at bounding box center [511, 269] width 222 height 15
paste input "**********"
click at [449, 289] on span "[STREET_ADDRESS]" at bounding box center [435, 290] width 70 height 11
type input "**********"
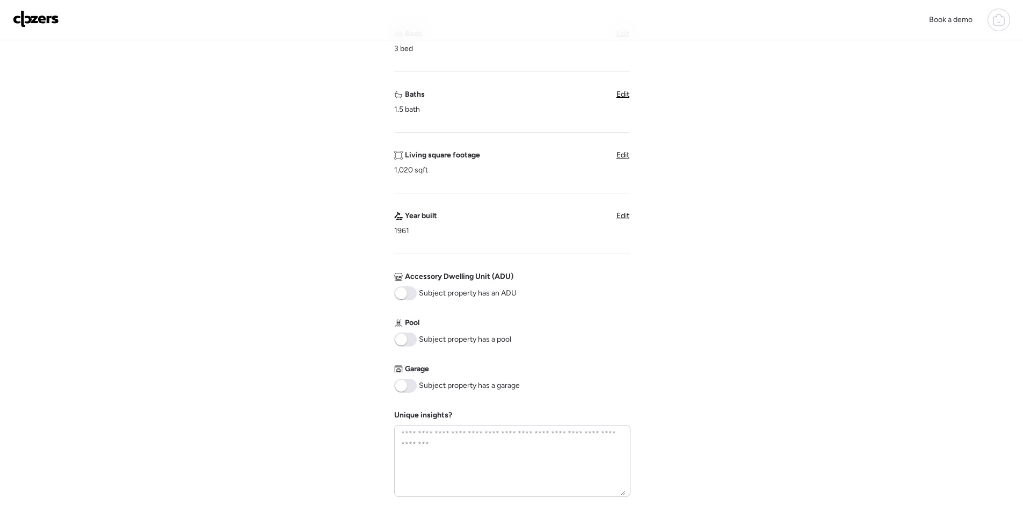
scroll to position [436, 0]
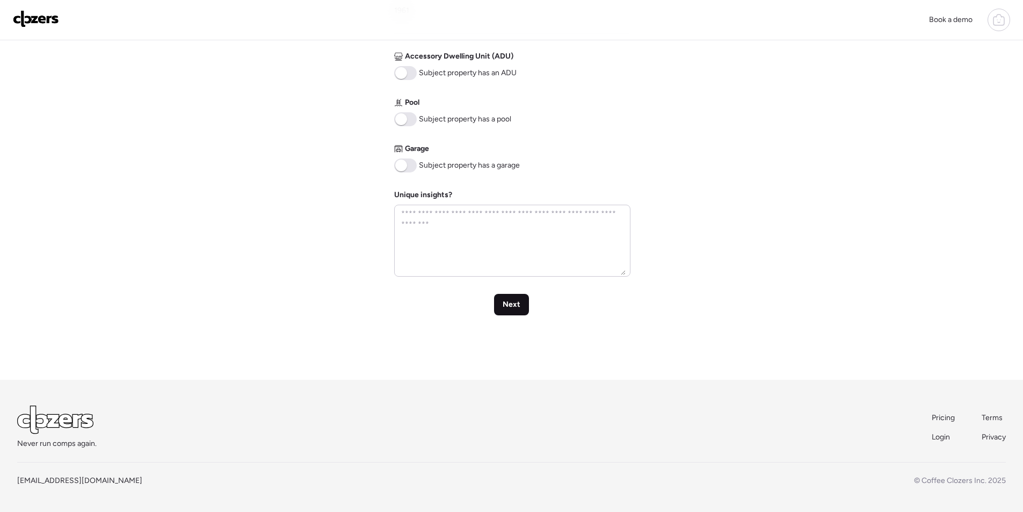
click at [518, 307] on span "Next" at bounding box center [511, 304] width 18 height 11
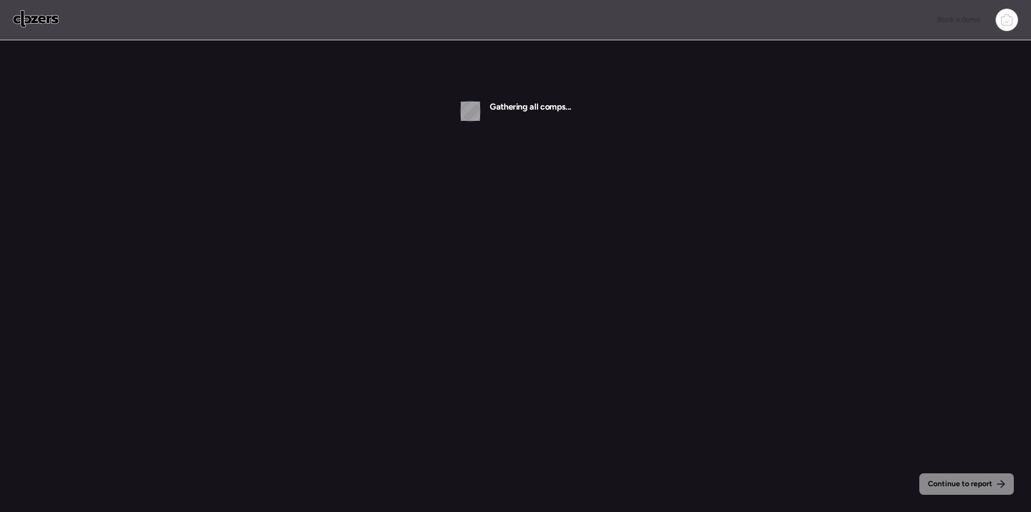
click at [41, 19] on img at bounding box center [36, 18] width 46 height 17
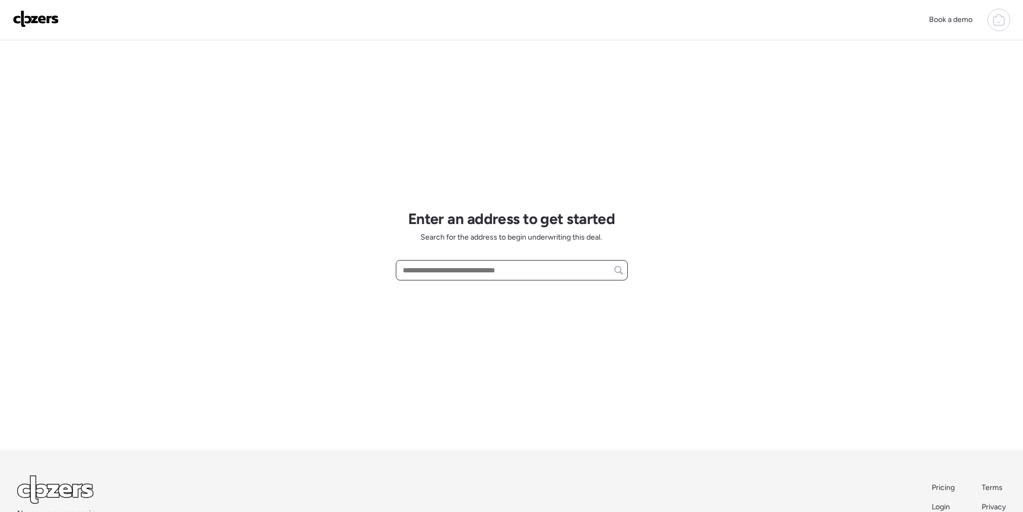
click at [447, 270] on input "text" at bounding box center [511, 269] width 222 height 15
paste input "**********"
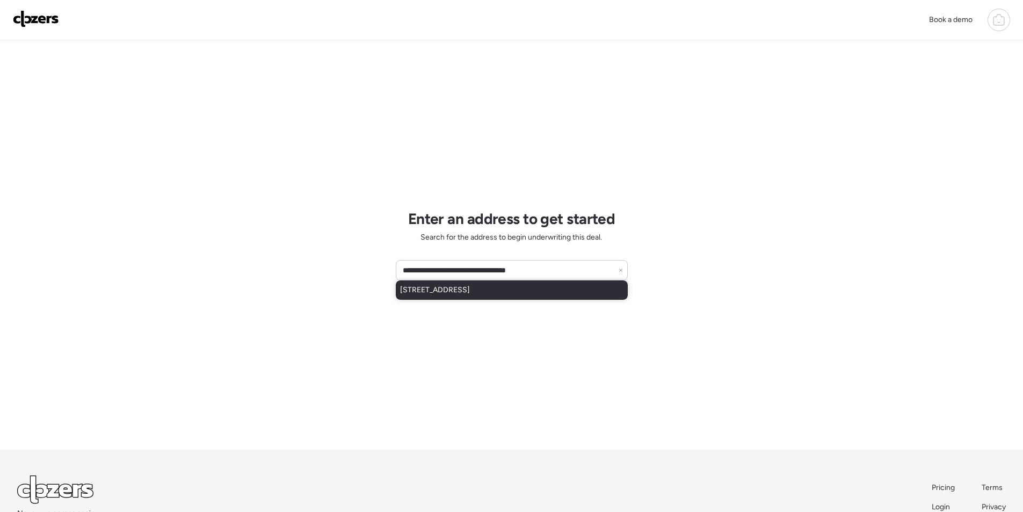
click at [447, 291] on span "[STREET_ADDRESS]" at bounding box center [435, 290] width 70 height 11
type input "**********"
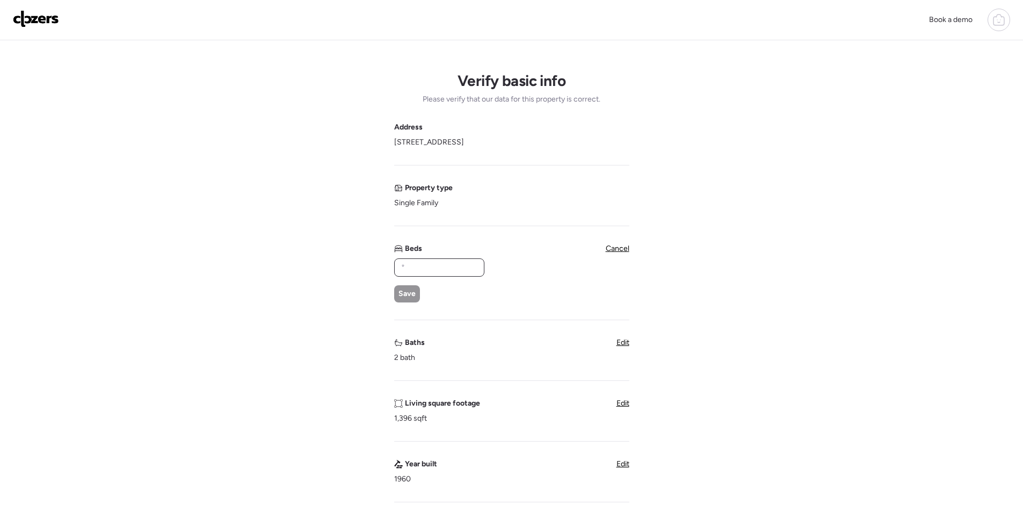
click at [450, 273] on input "text" at bounding box center [439, 267] width 81 height 15
type input "*"
click at [396, 299] on div "Save" at bounding box center [407, 293] width 26 height 17
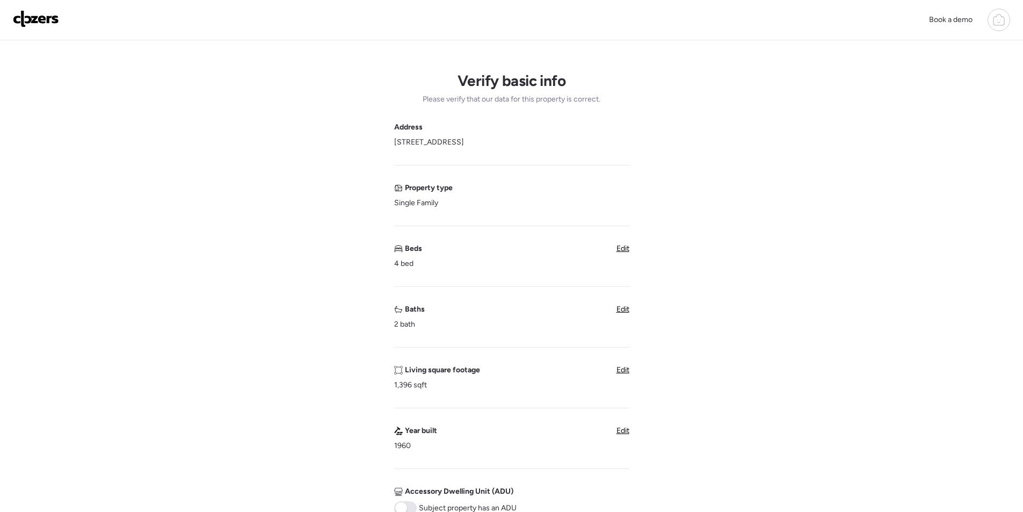
scroll to position [429, 0]
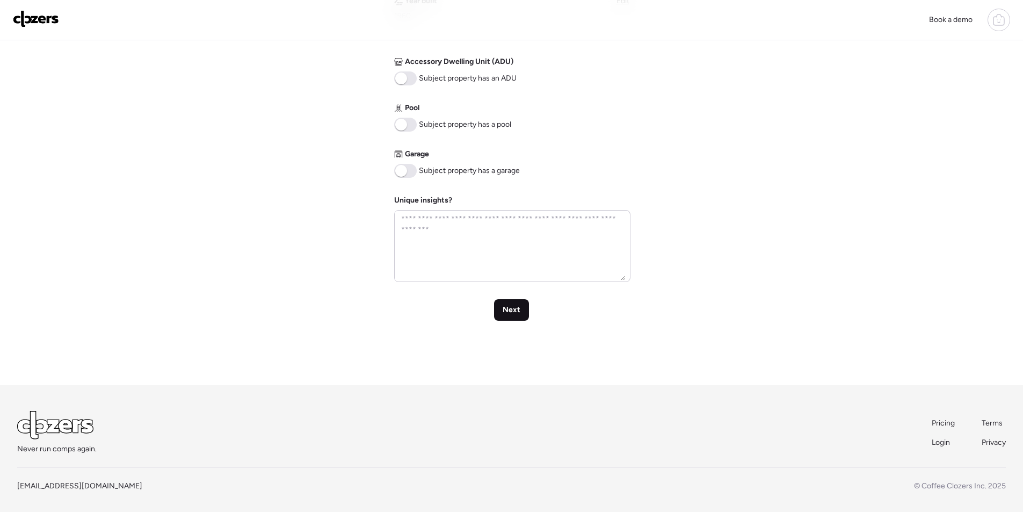
click at [513, 315] on span "Next" at bounding box center [511, 309] width 18 height 11
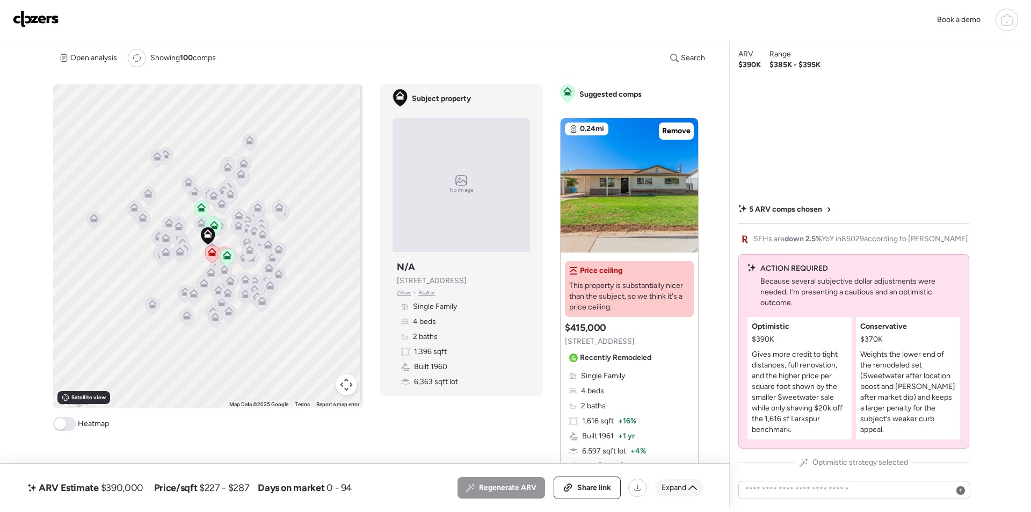
click at [667, 486] on span "Expand" at bounding box center [673, 487] width 25 height 11
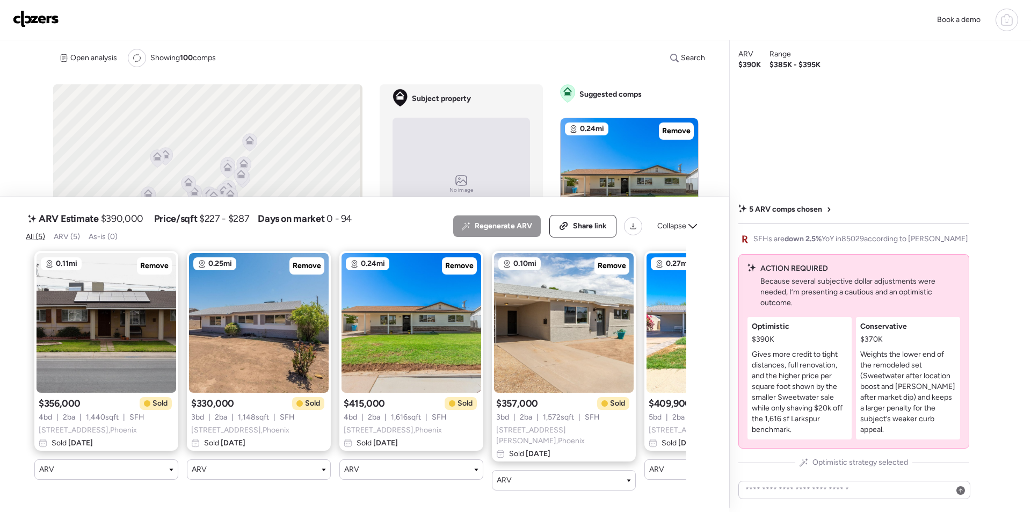
scroll to position [0, 111]
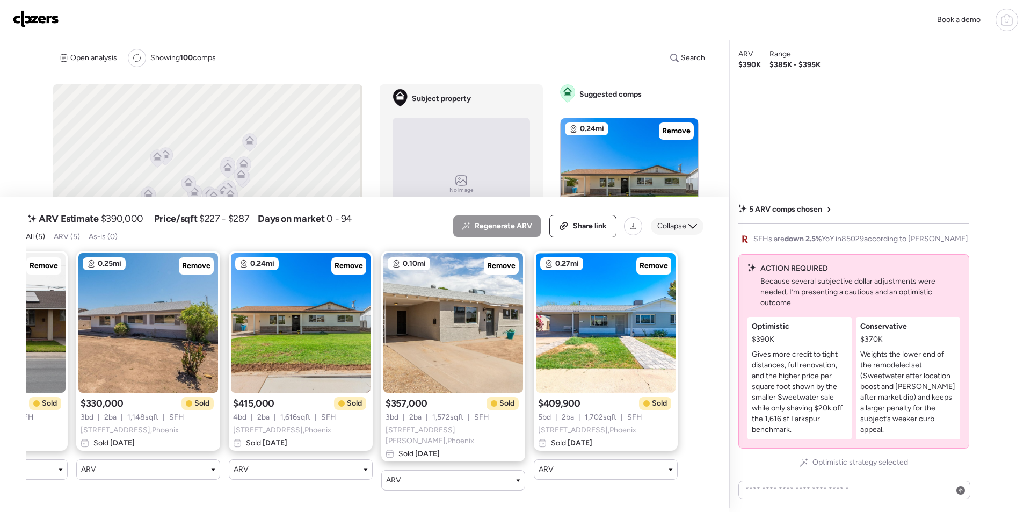
click at [684, 231] on span "Collapse" at bounding box center [671, 226] width 29 height 11
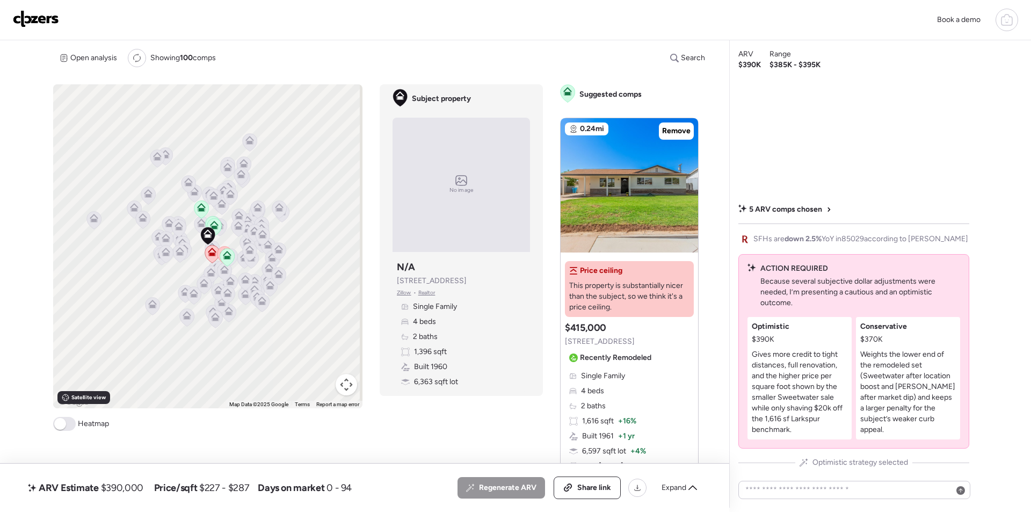
click at [124, 490] on span "$390,000" at bounding box center [122, 487] width 42 height 13
copy span "390,000"
click at [601, 494] on div "Share link" at bounding box center [587, 487] width 66 height 21
click at [47, 24] on img at bounding box center [36, 18] width 46 height 17
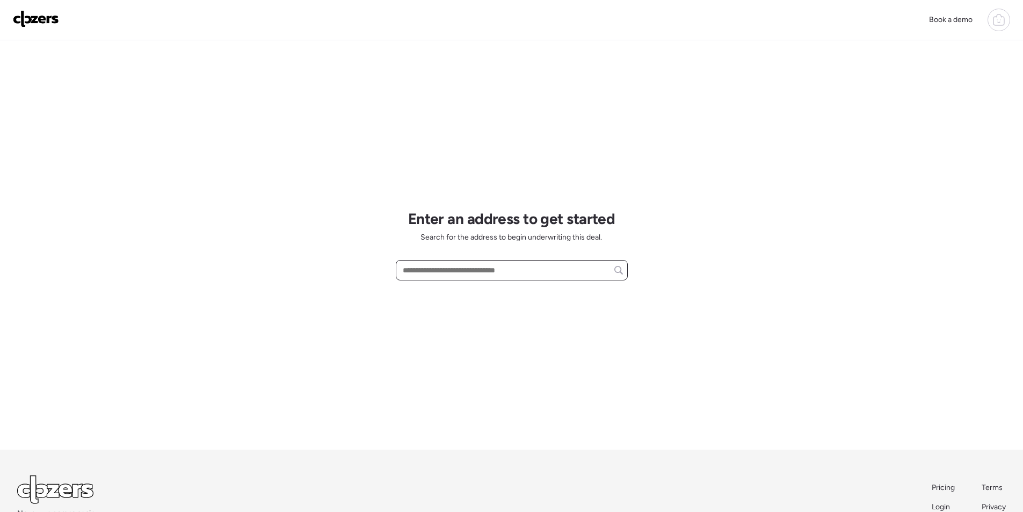
click at [462, 265] on input "text" at bounding box center [511, 269] width 222 height 15
paste input "**********"
click at [460, 291] on span "[STREET_ADDRESS][PERSON_NAME]" at bounding box center [465, 290] width 130 height 11
type input "**********"
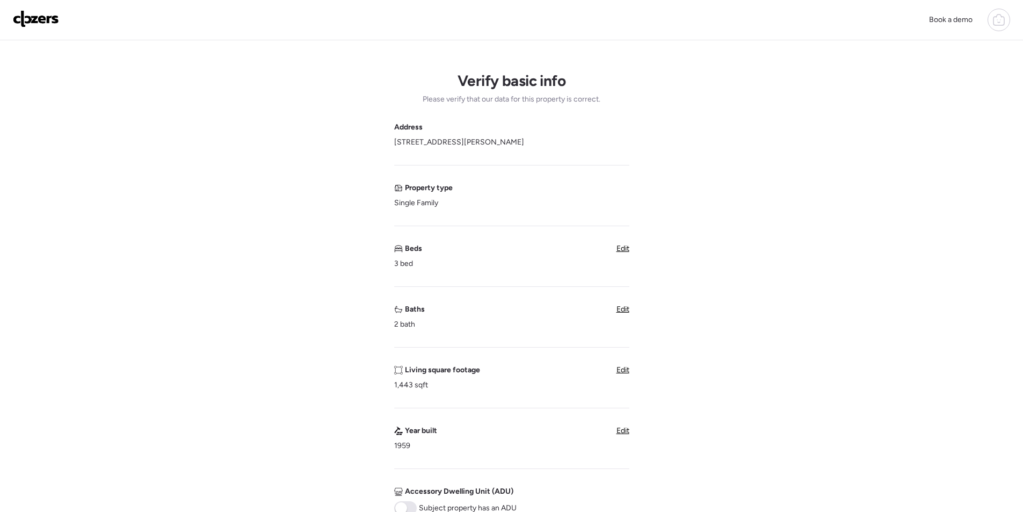
scroll to position [376, 0]
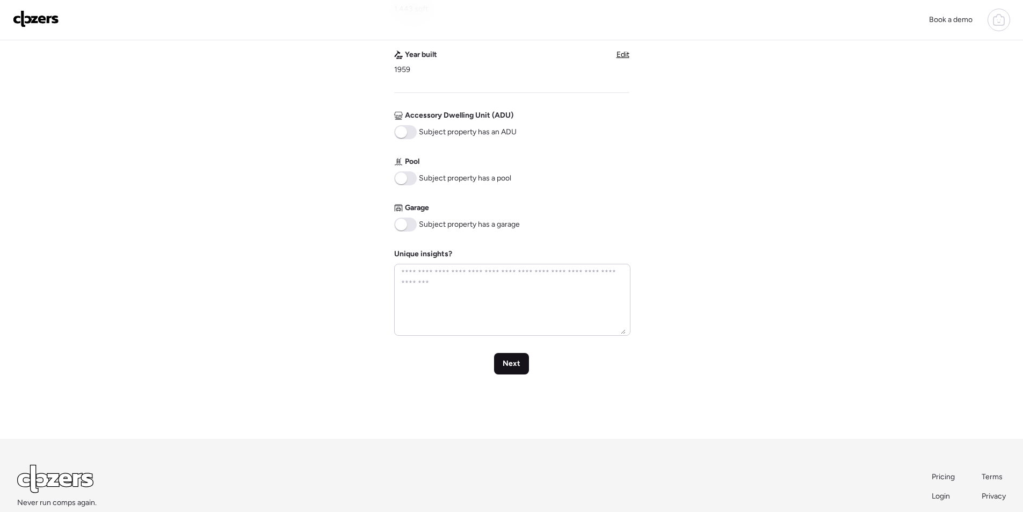
click at [507, 360] on span "Next" at bounding box center [511, 363] width 18 height 11
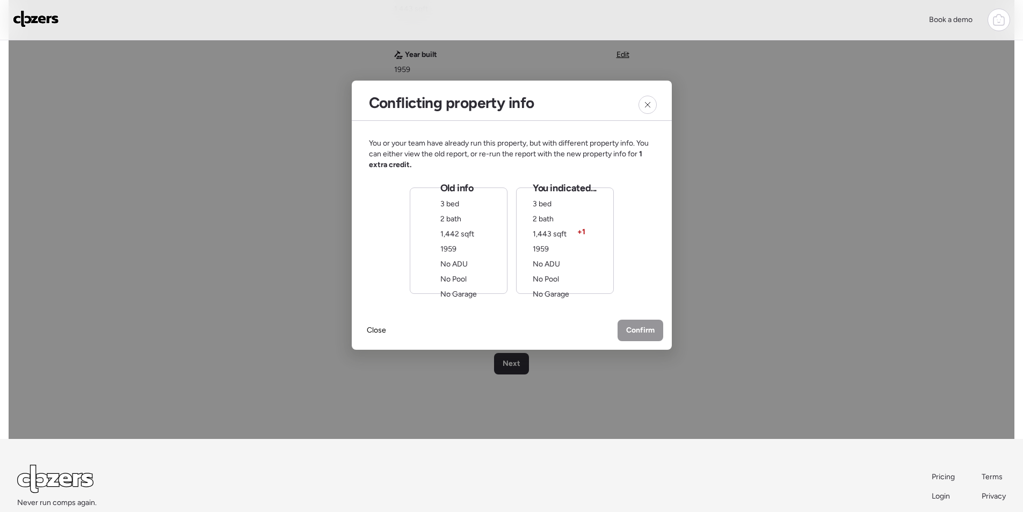
click at [602, 243] on div "You indicated... 3 bed 2 bath 1,443 sqft + 1 1959 No ADU No Pool No Garage" at bounding box center [565, 240] width 98 height 106
click at [507, 253] on div "Old info 3 bed 2 bath 1,442 sqft 1959 No ADU No Pool No Garage You indicated...…" at bounding box center [511, 240] width 205 height 107
click at [487, 254] on div "Old info 3 bed 2 bath 1,442 sqft 1959 No ADU No Pool No Garage" at bounding box center [458, 240] width 98 height 106
click at [630, 334] on span "Confirm" at bounding box center [640, 331] width 28 height 11
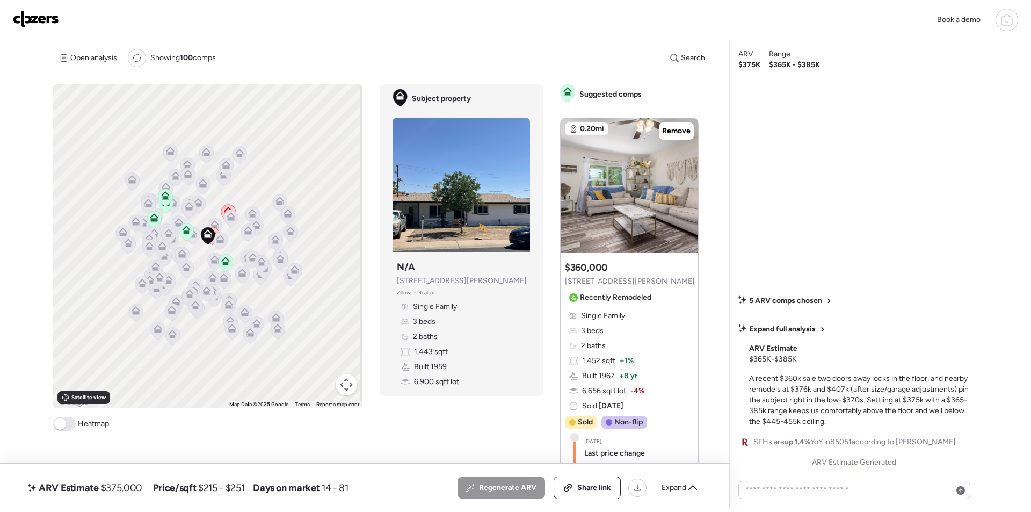
click at [684, 479] on div "Expand" at bounding box center [679, 487] width 48 height 17
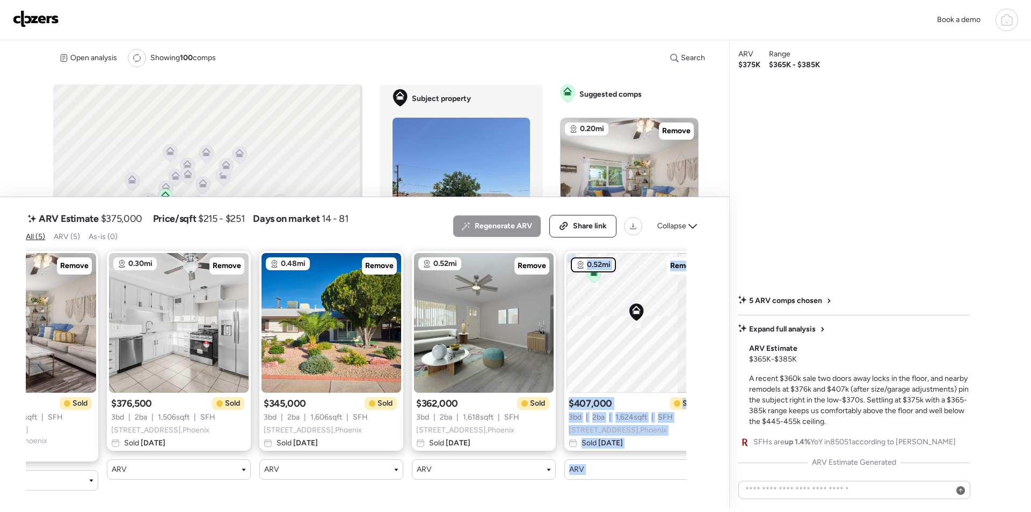
drag, startPoint x: 519, startPoint y: 499, endPoint x: 679, endPoint y: 484, distance: 160.6
click at [687, 488] on div "ARV Estimate $375,000 Price/sqft $215 - $251 Days on market 14 - 81 All (5) ARV…" at bounding box center [364, 354] width 729 height 315
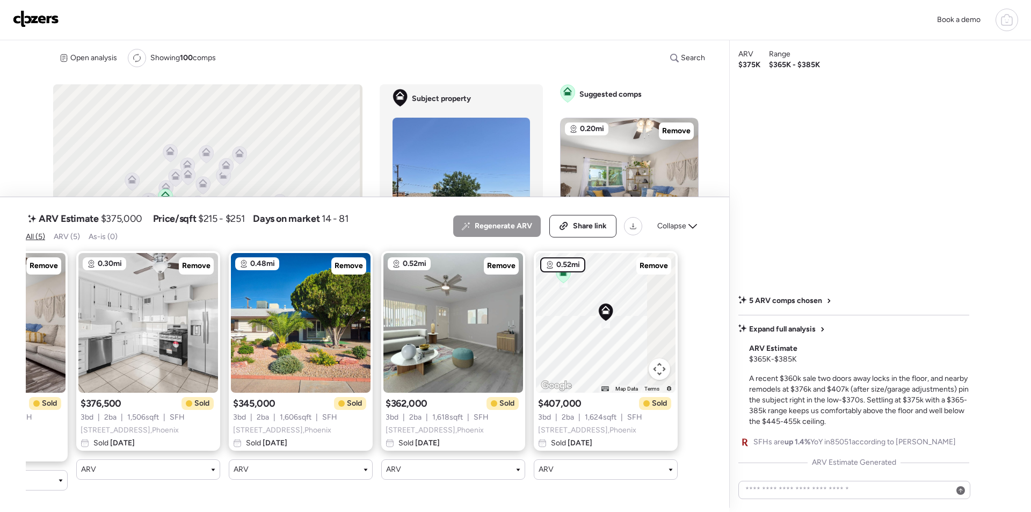
click at [696, 230] on div "Collapse" at bounding box center [677, 225] width 53 height 17
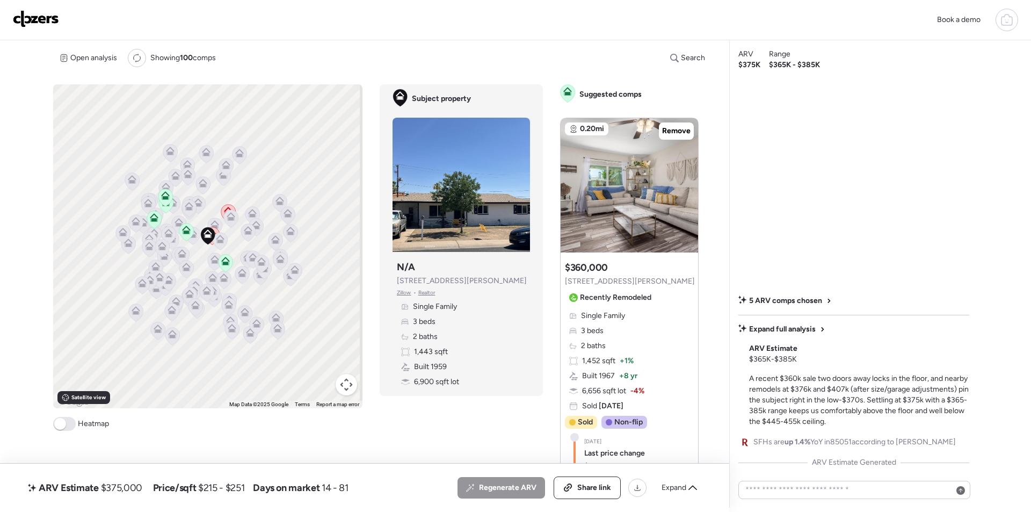
click at [134, 489] on span "$375,000" at bounding box center [121, 487] width 41 height 13
copy span "375,000"
click at [597, 480] on div "Share link" at bounding box center [587, 487] width 66 height 21
click at [53, 19] on img at bounding box center [36, 18] width 46 height 17
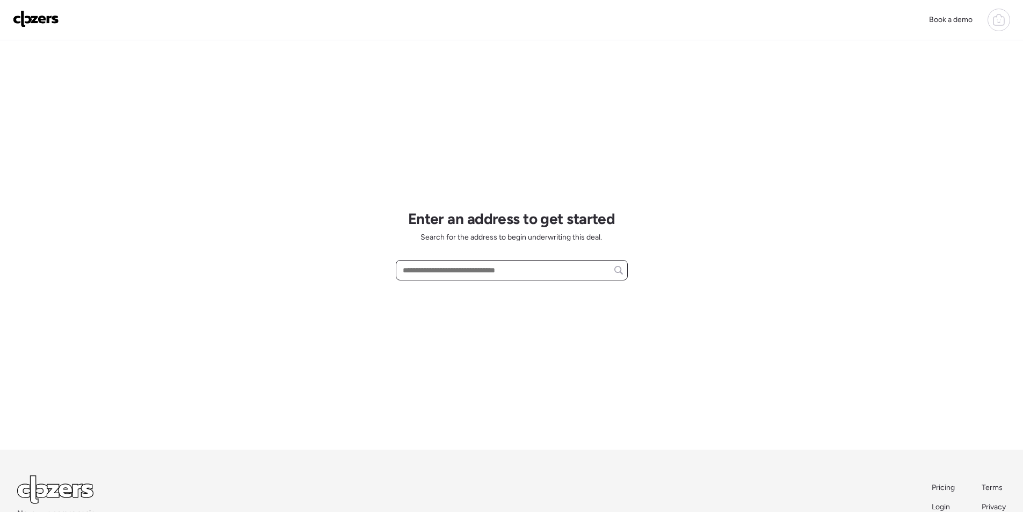
click at [417, 273] on input "text" at bounding box center [511, 269] width 222 height 15
paste input "**********"
drag, startPoint x: 443, startPoint y: 289, endPoint x: 449, endPoint y: 291, distance: 5.8
click at [443, 290] on span "[STREET_ADDRESS]" at bounding box center [435, 290] width 70 height 11
type input "**********"
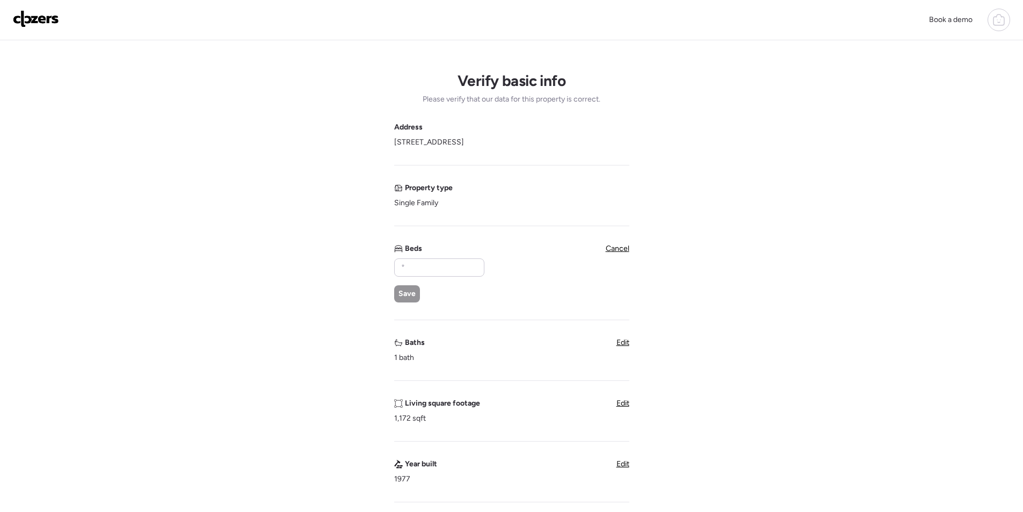
click at [447, 279] on div "Save" at bounding box center [438, 280] width 89 height 44
click at [448, 269] on input "text" at bounding box center [439, 267] width 81 height 15
type input "*"
click at [405, 296] on span "Save" at bounding box center [406, 293] width 17 height 11
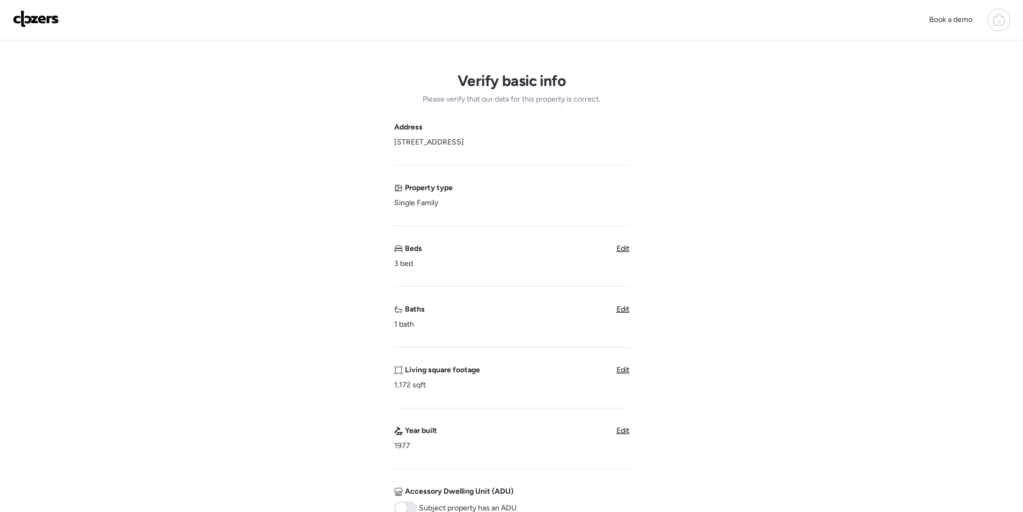
scroll to position [376, 0]
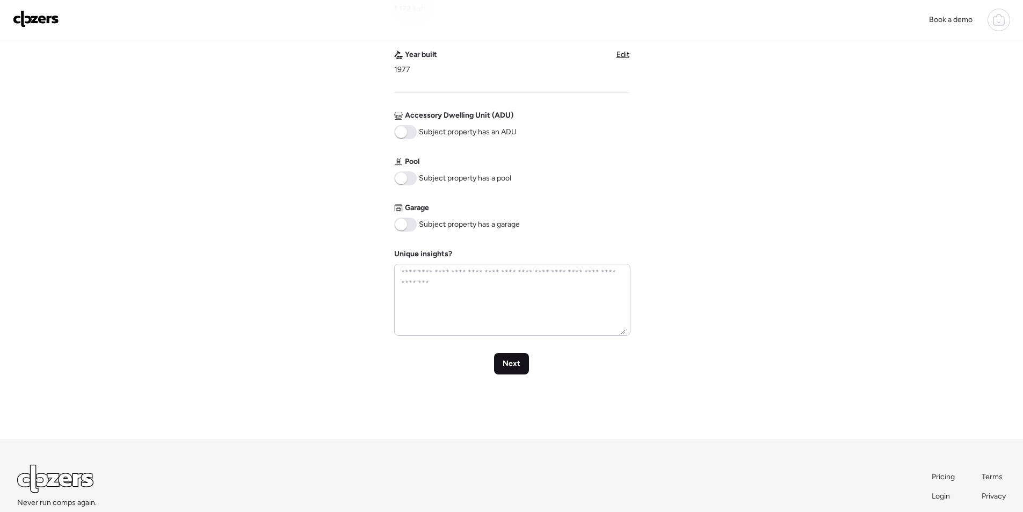
click at [521, 360] on div "Next" at bounding box center [511, 363] width 35 height 21
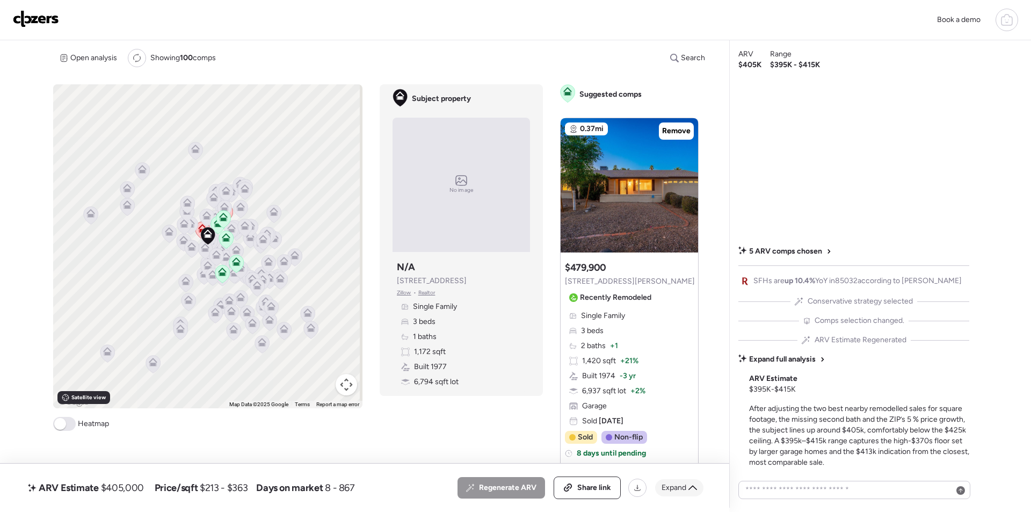
click at [664, 486] on span "Expand" at bounding box center [673, 487] width 25 height 11
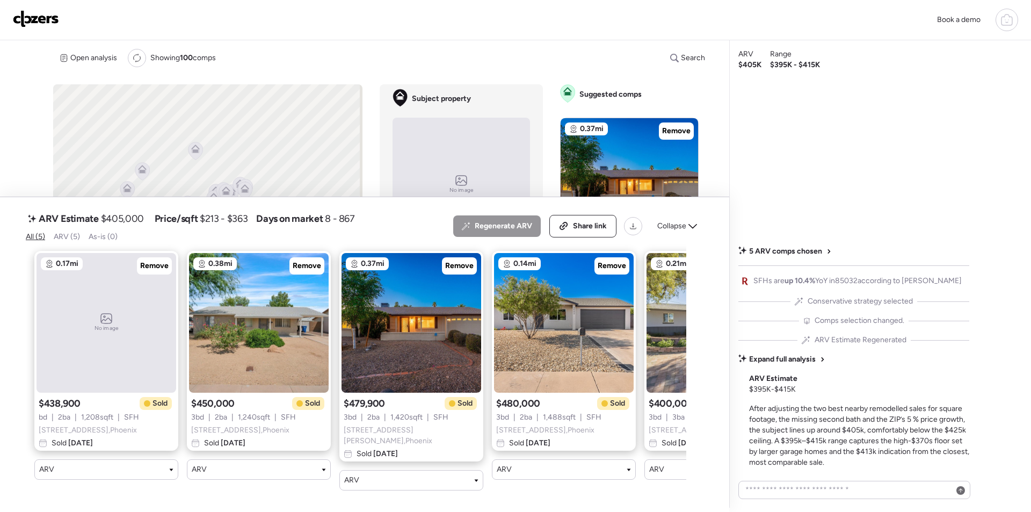
scroll to position [0, 111]
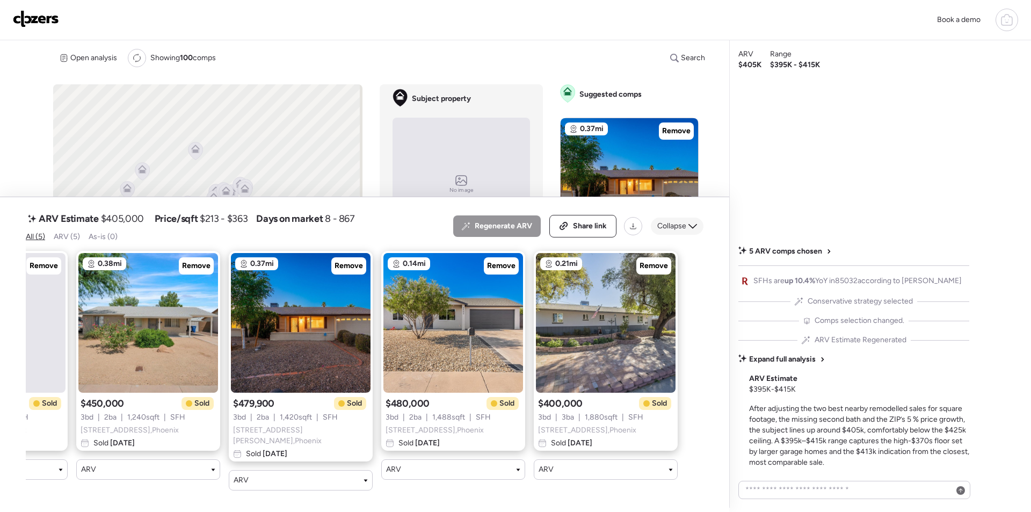
click at [676, 221] on div "Collapse" at bounding box center [677, 225] width 53 height 17
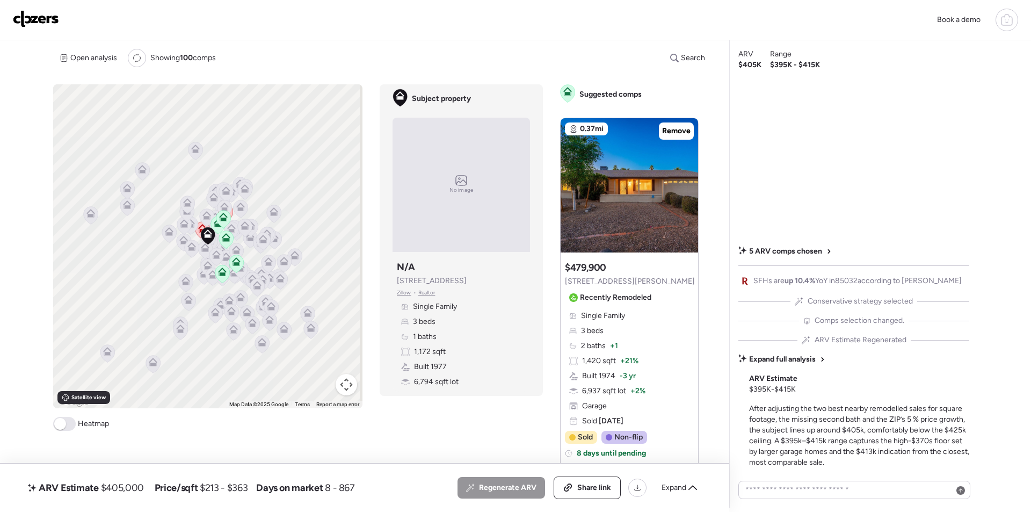
click at [116, 493] on span "$405,000" at bounding box center [122, 487] width 43 height 13
copy span "405,000"
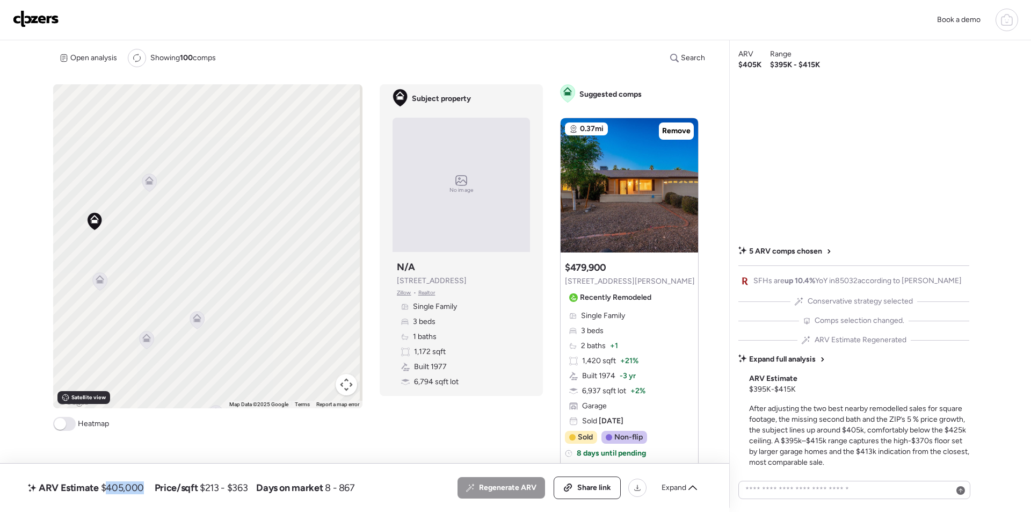
click at [149, 180] on icon at bounding box center [149, 180] width 9 height 9
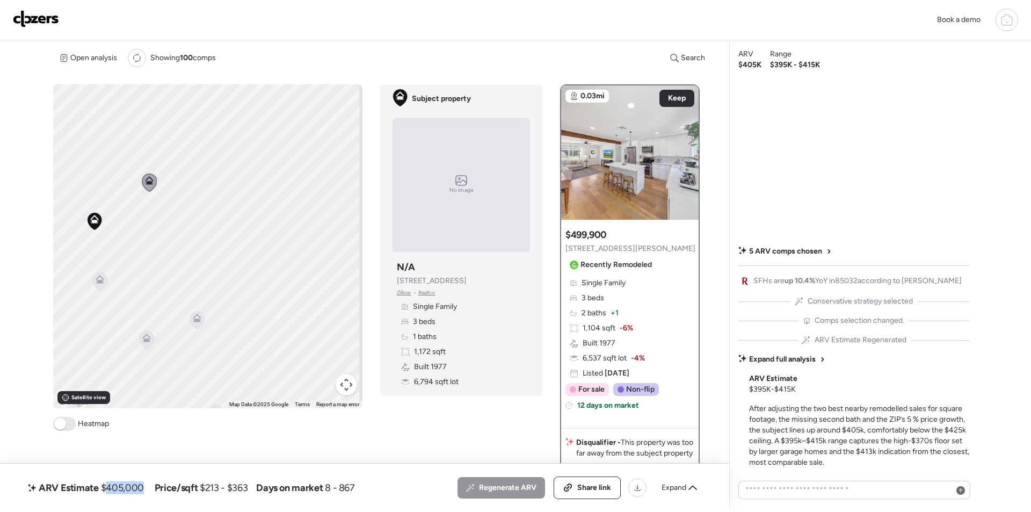
click at [99, 278] on icon at bounding box center [100, 279] width 9 height 9
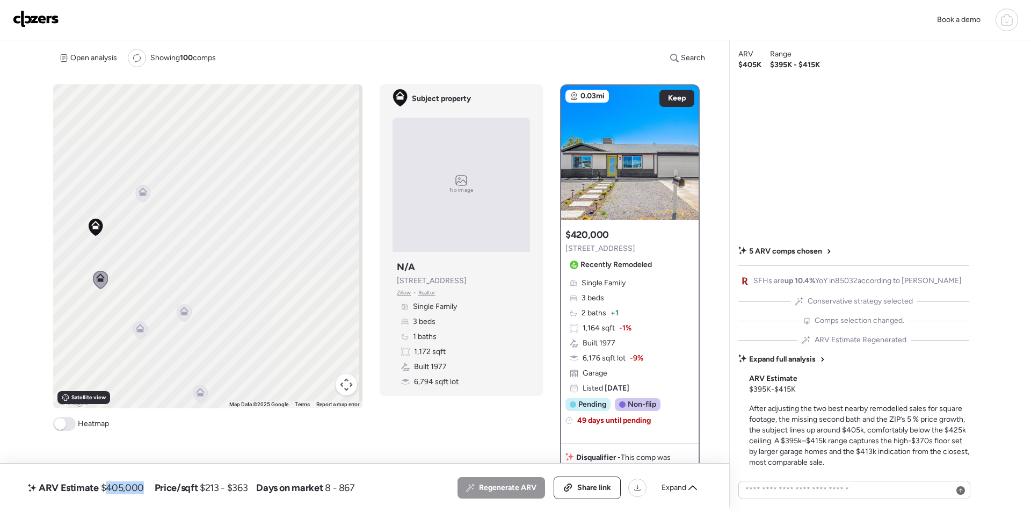
click at [135, 333] on icon at bounding box center [140, 330] width 14 height 18
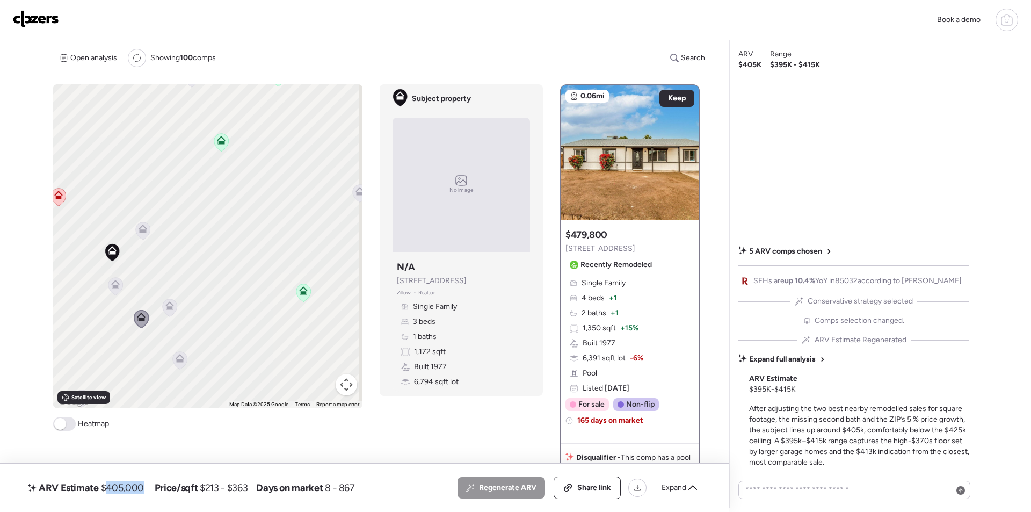
click at [174, 308] on icon at bounding box center [170, 307] width 14 height 18
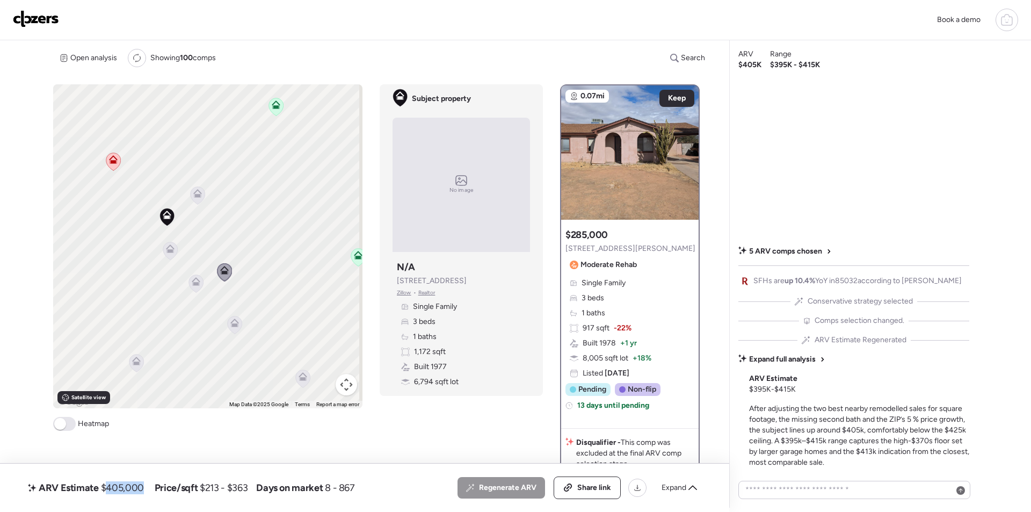
drag, startPoint x: 221, startPoint y: 302, endPoint x: 272, endPoint y: 268, distance: 61.0
click at [272, 268] on div "To activate drag with keyboard, press Alt + Enter. Once in keyboard drag state,…" at bounding box center [207, 246] width 309 height 324
click at [243, 317] on icon at bounding box center [244, 317] width 7 height 3
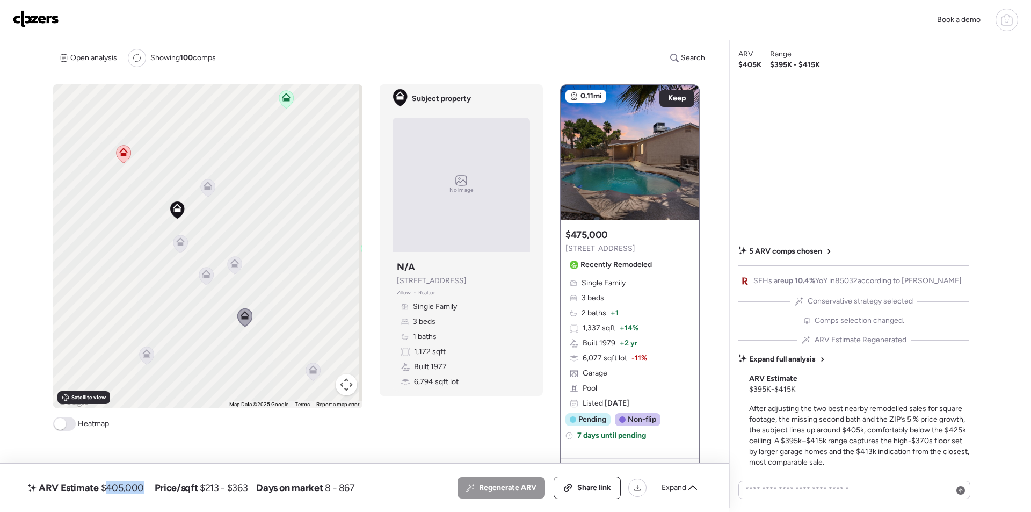
copy span "405,000"
drag, startPoint x: 568, startPoint y: 492, endPoint x: 580, endPoint y: 490, distance: 12.6
click at [570, 492] on div "Share link" at bounding box center [587, 487] width 66 height 21
click at [34, 10] on img at bounding box center [36, 18] width 46 height 17
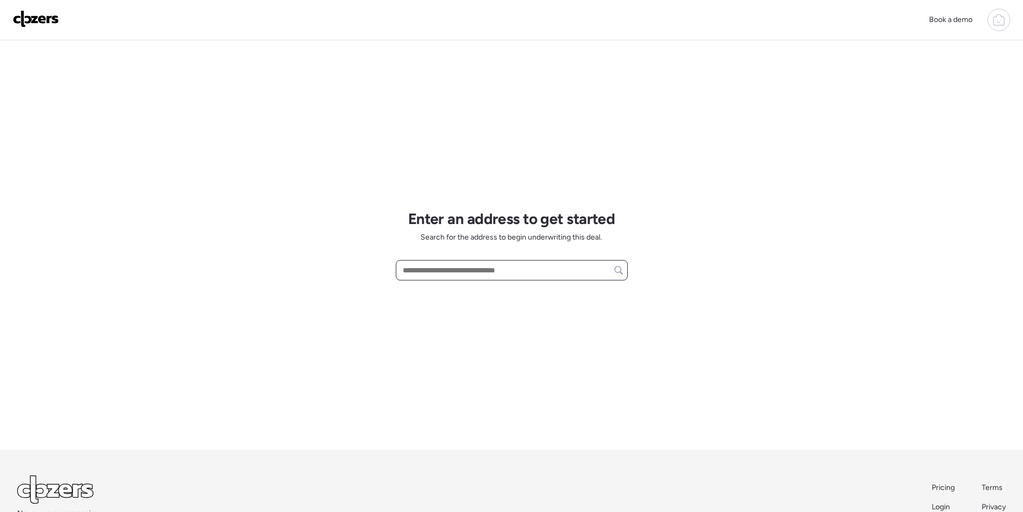
click at [438, 272] on input "text" at bounding box center [511, 269] width 222 height 15
paste input "**********"
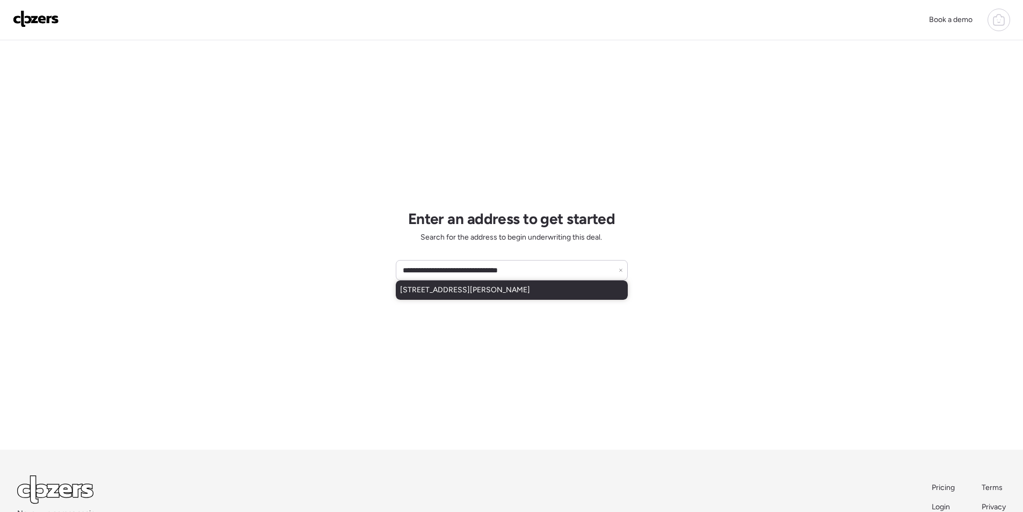
click at [443, 292] on span "[STREET_ADDRESS][PERSON_NAME]" at bounding box center [465, 290] width 130 height 11
type input "**********"
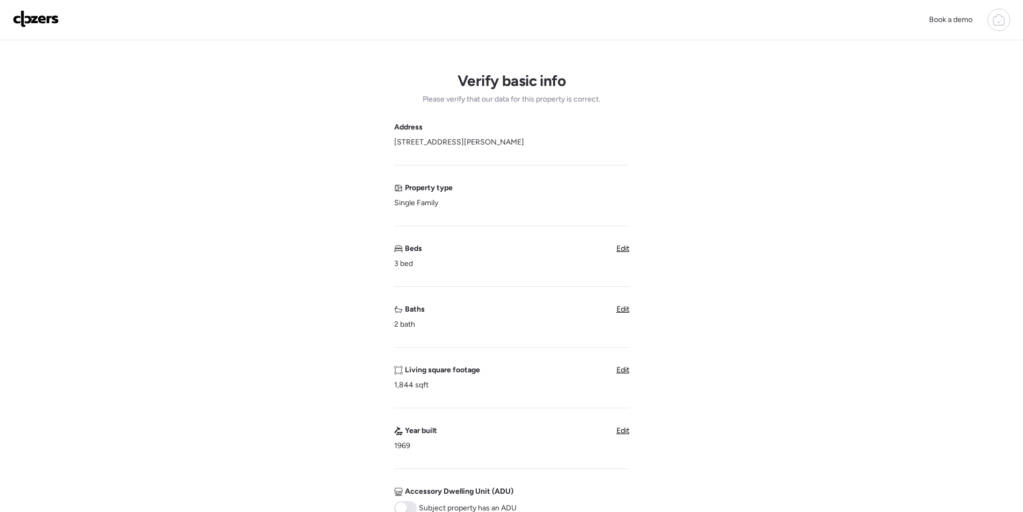
scroll to position [268, 0]
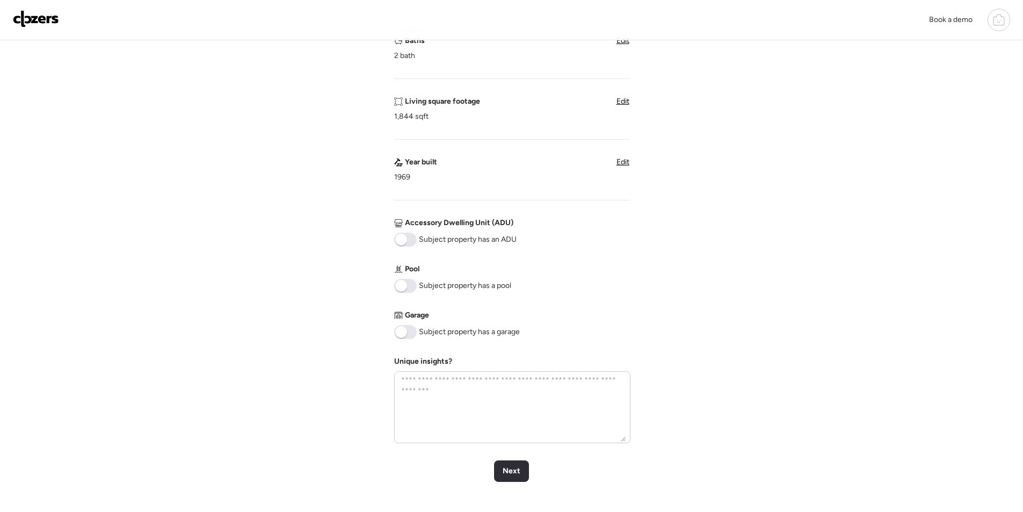
click at [405, 334] on span at bounding box center [401, 332] width 12 height 12
click at [412, 286] on span at bounding box center [405, 286] width 23 height 14
click at [521, 473] on div "Next" at bounding box center [511, 470] width 35 height 21
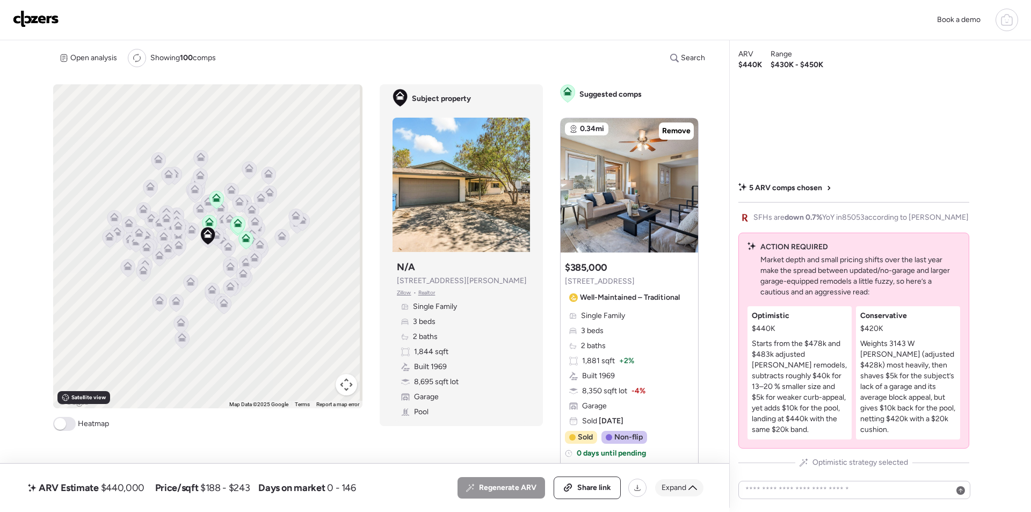
click at [676, 497] on div "Regenerate ARV Share link Expand" at bounding box center [580, 487] width 246 height 23
click at [682, 486] on span "Expand" at bounding box center [673, 487] width 25 height 11
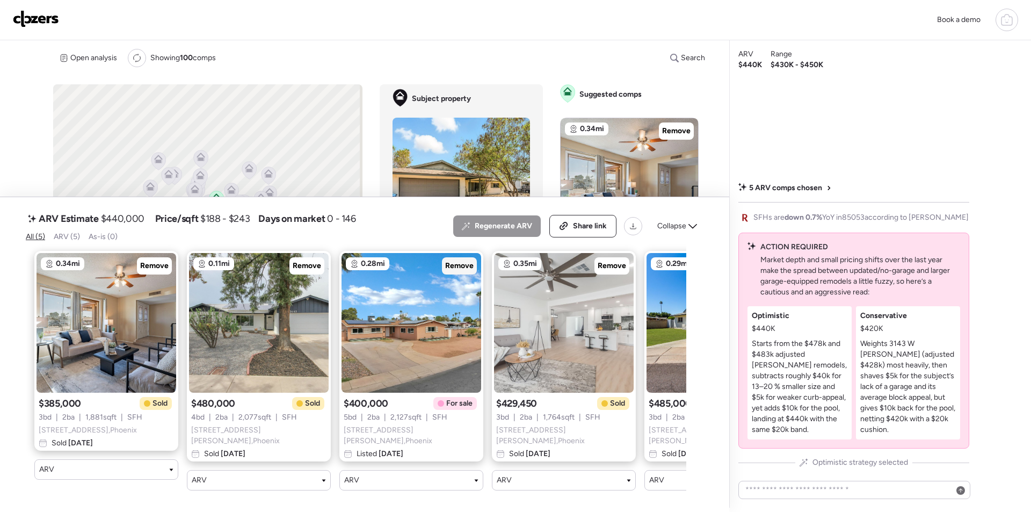
click at [450, 270] on span "Remove" at bounding box center [459, 265] width 28 height 11
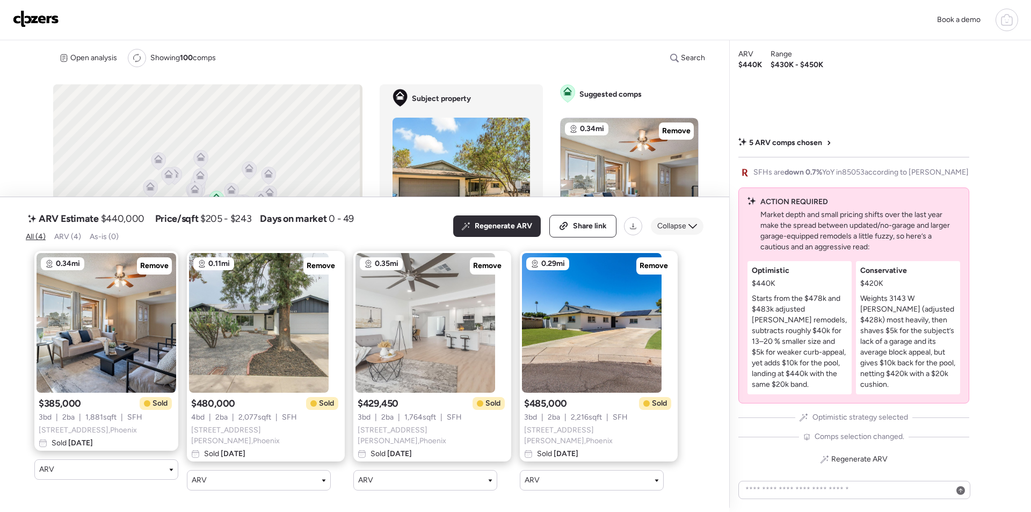
click at [662, 230] on span "Collapse" at bounding box center [671, 226] width 29 height 11
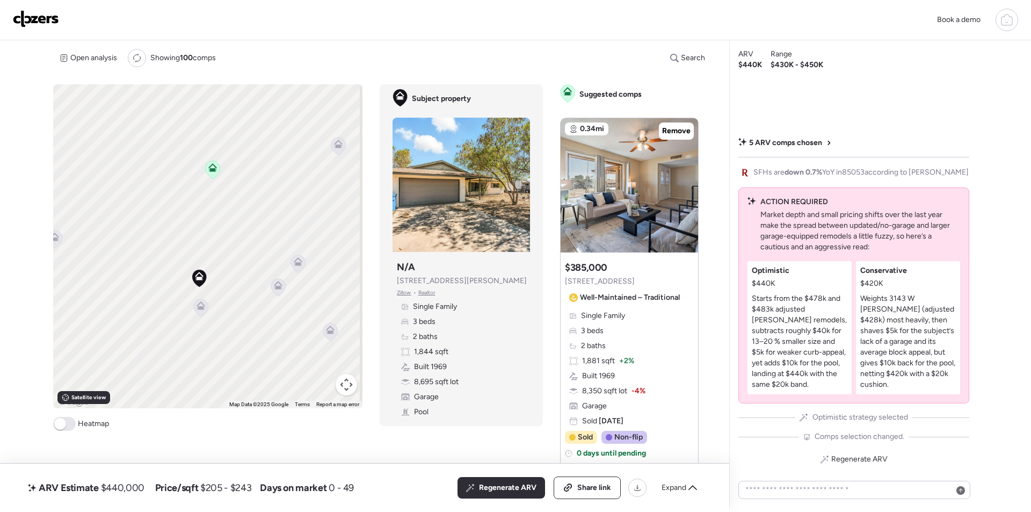
click at [197, 308] on icon at bounding box center [200, 307] width 7 height 3
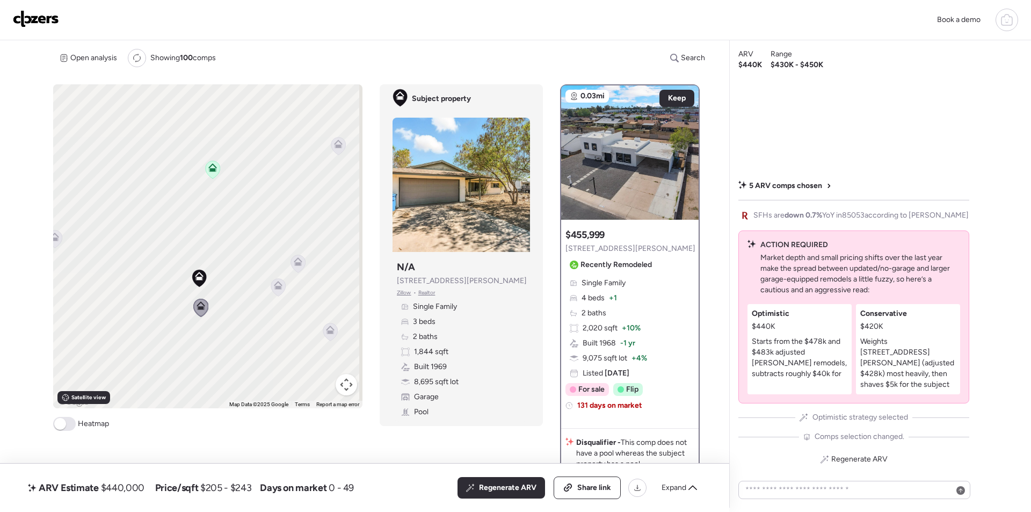
click at [272, 287] on icon at bounding box center [278, 287] width 14 height 18
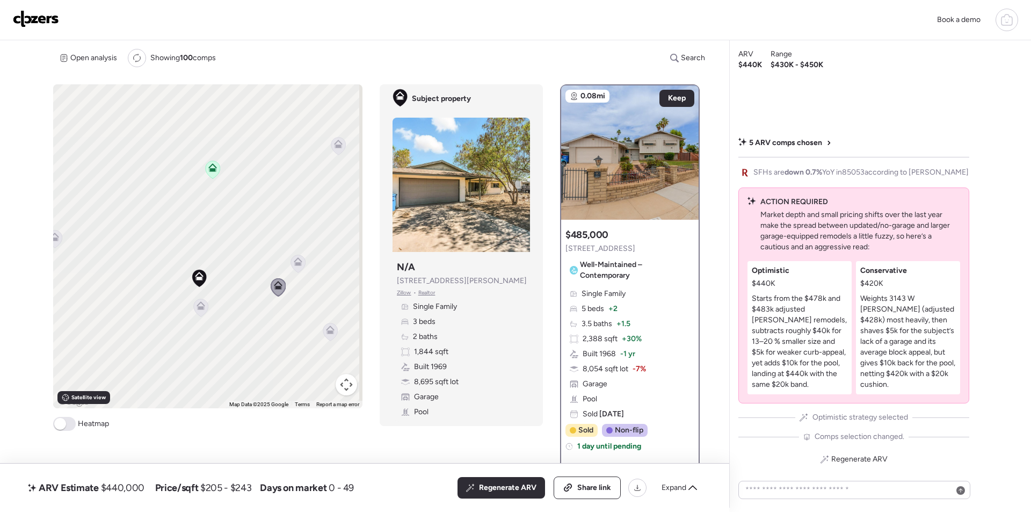
click at [304, 267] on div "To activate drag with keyboard, press Alt + Enter. Once in keyboard drag state,…" at bounding box center [207, 246] width 309 height 324
click at [296, 265] on icon at bounding box center [297, 263] width 7 height 3
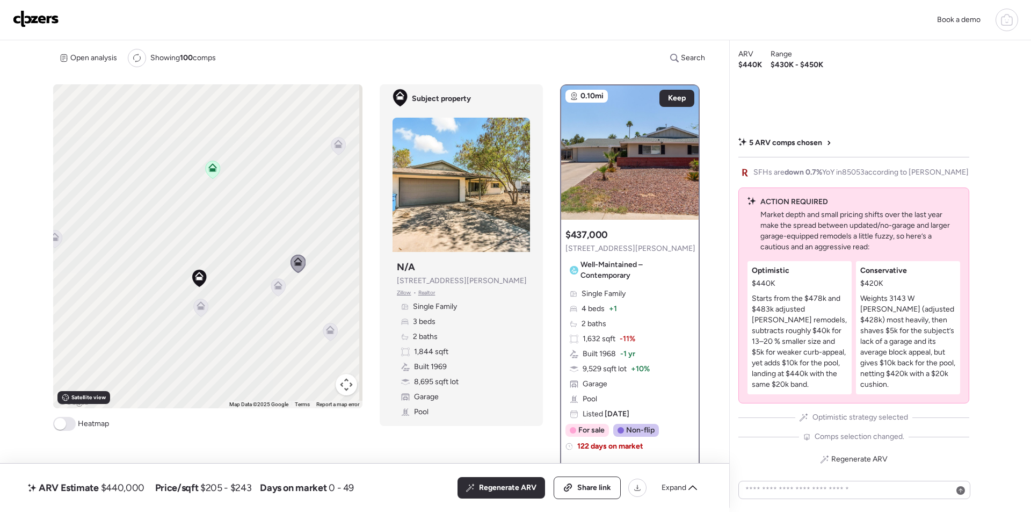
click at [303, 326] on div "To activate drag with keyboard, press Alt + Enter. Once in keyboard drag state,…" at bounding box center [207, 246] width 309 height 324
drag, startPoint x: 260, startPoint y: 305, endPoint x: 201, endPoint y: 262, distance: 73.0
click at [201, 262] on div "To activate drag with keyboard, press Alt + Enter. Once in keyboard drag state,…" at bounding box center [207, 246] width 309 height 324
click at [261, 288] on icon at bounding box center [264, 286] width 7 height 3
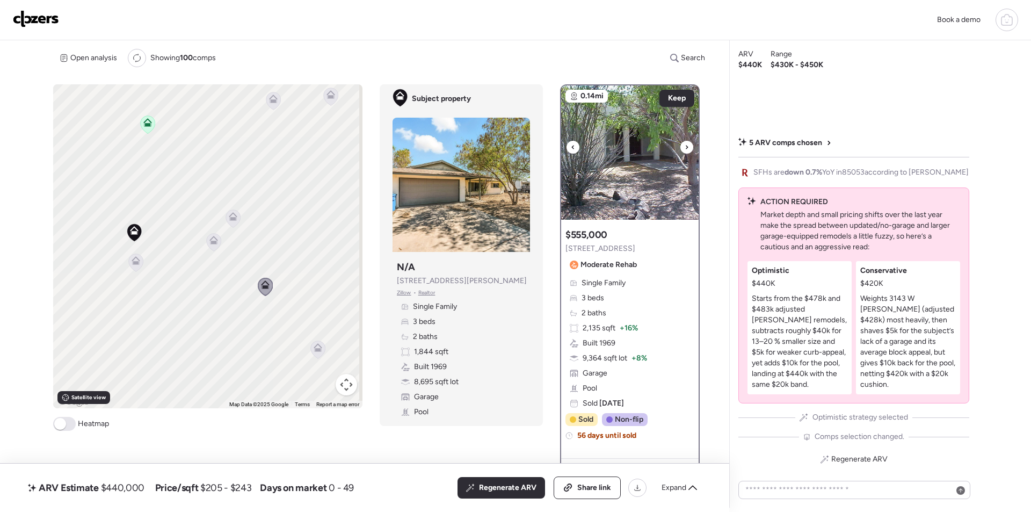
click at [604, 195] on img at bounding box center [629, 152] width 137 height 134
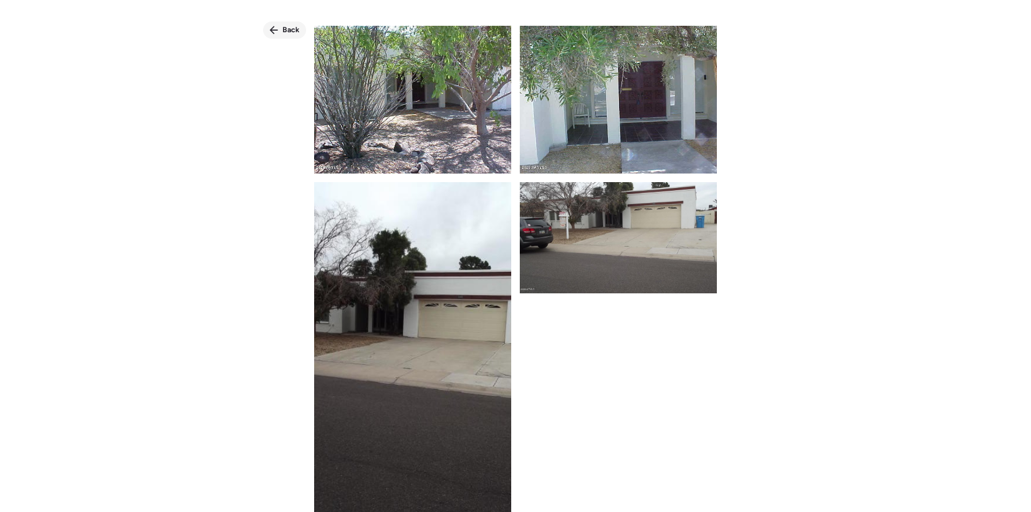
click at [287, 30] on span "Back" at bounding box center [290, 30] width 17 height 11
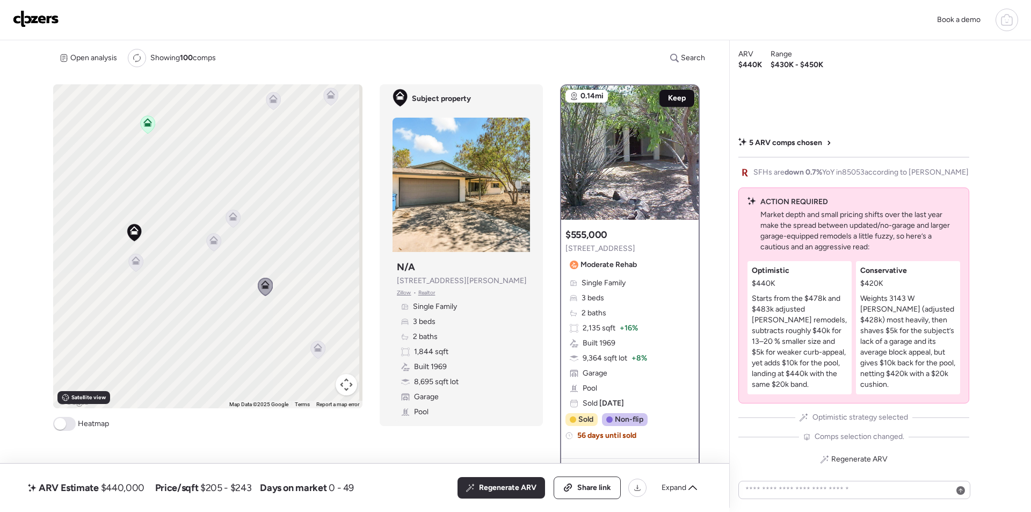
click at [677, 94] on span "Keep" at bounding box center [677, 98] width 18 height 11
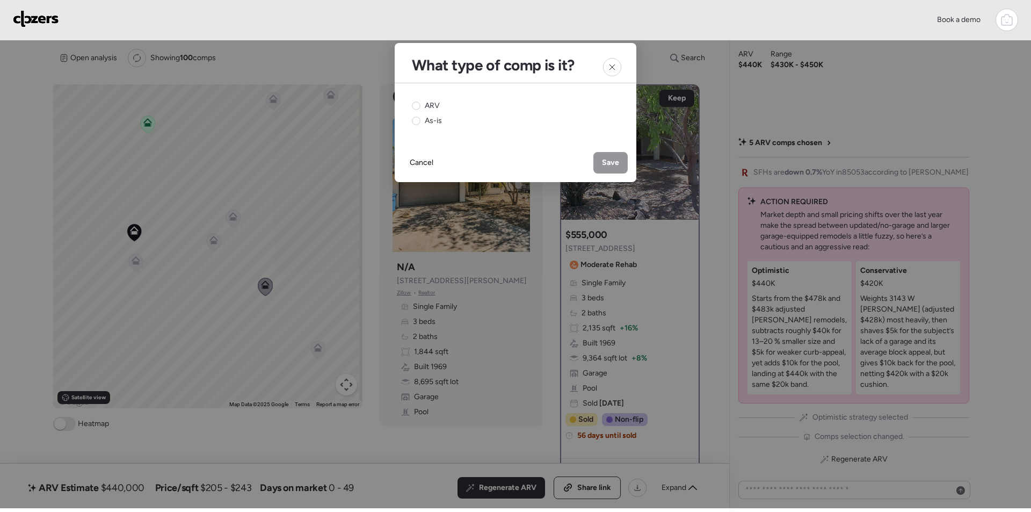
click at [424, 98] on div "ARV As-is" at bounding box center [516, 113] width 242 height 60
click at [417, 101] on icon at bounding box center [416, 105] width 9 height 9
click at [609, 162] on span "Save" at bounding box center [610, 162] width 17 height 11
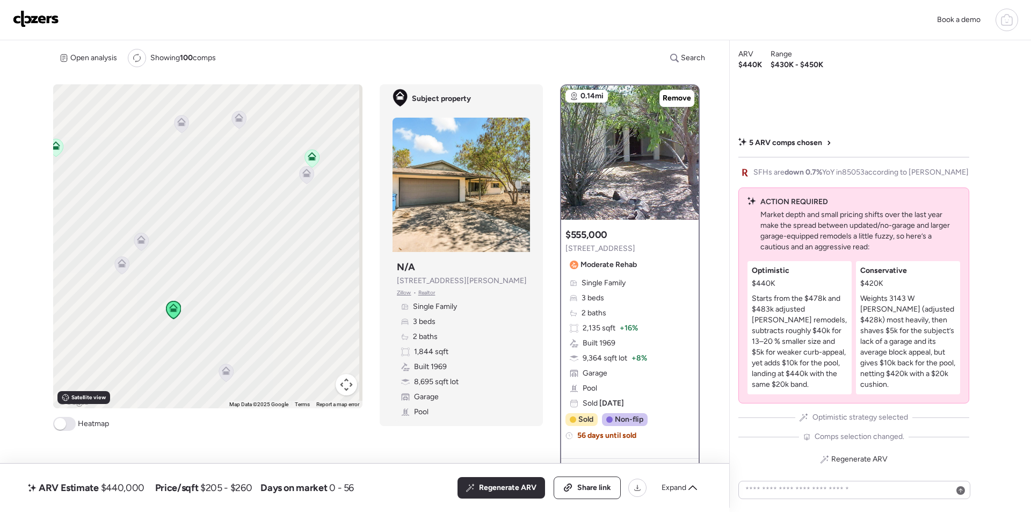
drag, startPoint x: 249, startPoint y: 258, endPoint x: 216, endPoint y: 327, distance: 76.8
click at [216, 327] on div "To activate drag with keyboard, press Alt + Enter. Once in keyboard drag state,…" at bounding box center [207, 246] width 309 height 324
click at [192, 183] on icon at bounding box center [191, 180] width 14 height 18
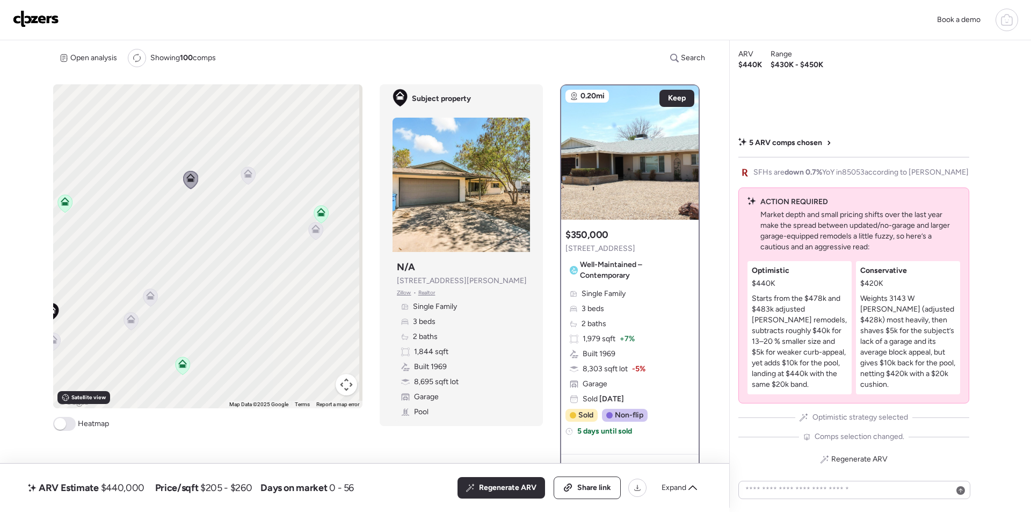
click at [247, 178] on icon at bounding box center [248, 175] width 14 height 18
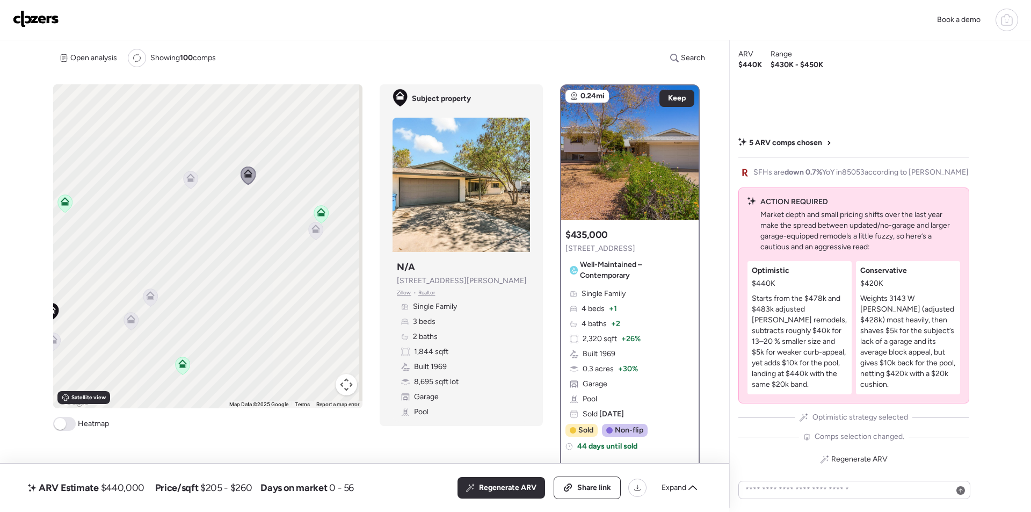
click at [192, 184] on icon at bounding box center [191, 180] width 14 height 18
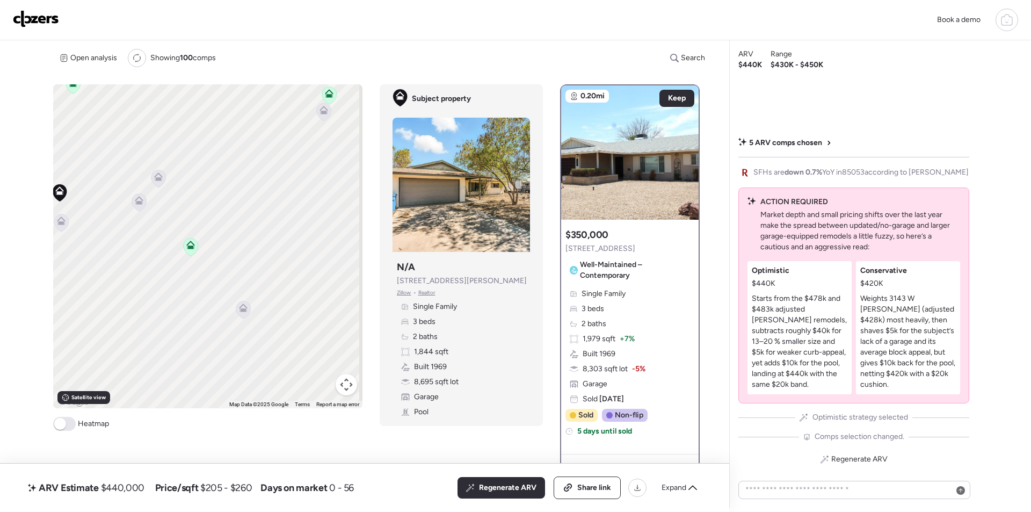
drag, startPoint x: 286, startPoint y: 288, endPoint x: 291, endPoint y: 231, distance: 57.2
click at [291, 231] on div "To activate drag with keyboard, press Alt + Enter. Once in keyboard drag state,…" at bounding box center [207, 246] width 309 height 324
click at [242, 312] on icon at bounding box center [243, 310] width 14 height 18
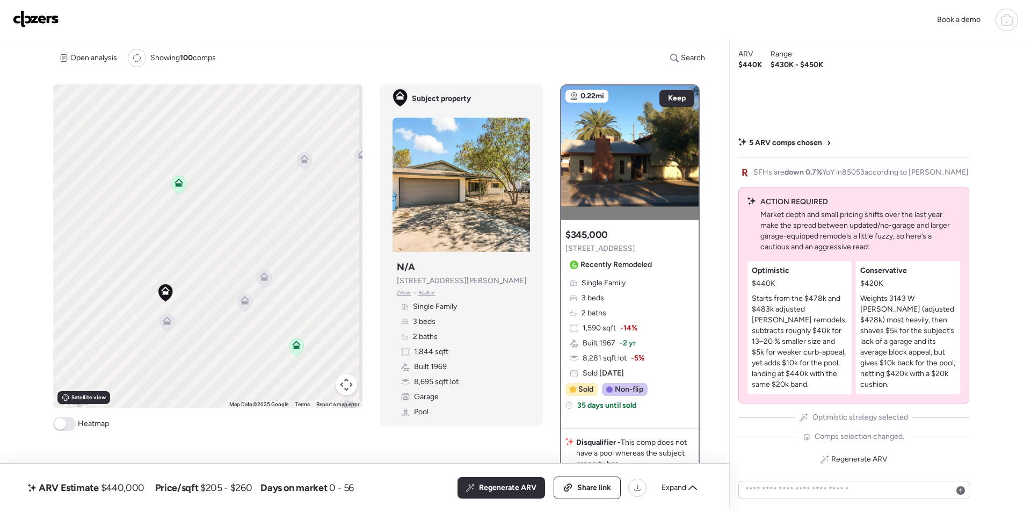
drag, startPoint x: 161, startPoint y: 261, endPoint x: 283, endPoint y: 375, distance: 167.2
click at [287, 380] on div "To activate drag with keyboard, press Alt + Enter. Once in keyboard drag state,…" at bounding box center [207, 246] width 309 height 324
drag, startPoint x: 220, startPoint y: 248, endPoint x: 150, endPoint y: 314, distance: 95.7
click at [150, 314] on div "To activate drag with keyboard, press Alt + Enter. Once in keyboard drag state,…" at bounding box center [207, 246] width 309 height 324
click at [480, 480] on div "Regenerate ARV" at bounding box center [500, 487] width 87 height 21
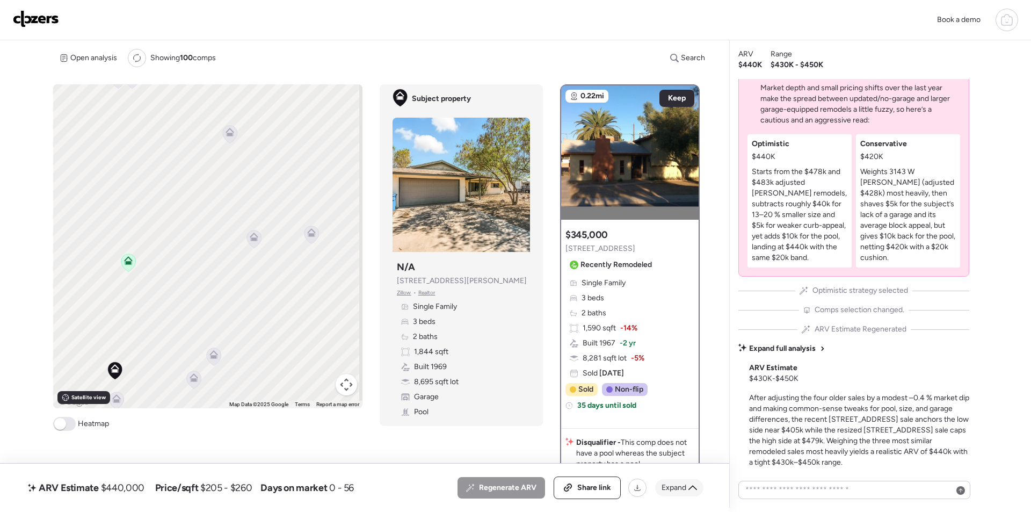
click at [680, 483] on span "Expand" at bounding box center [673, 487] width 25 height 11
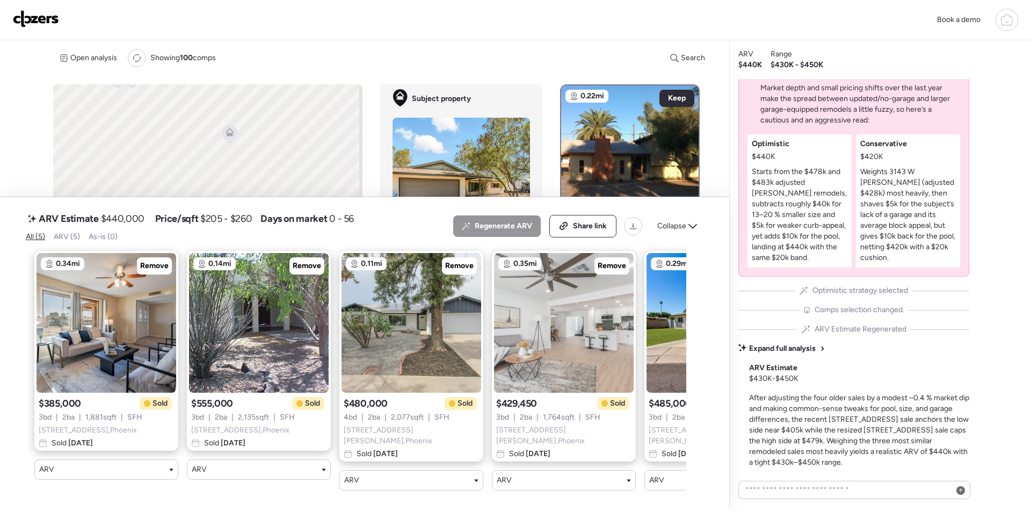
click at [126, 217] on span "$440,000" at bounding box center [122, 218] width 43 height 13
copy span "440,000"
click at [568, 230] on icon at bounding box center [564, 226] width 10 height 9
click at [53, 21] on img at bounding box center [36, 18] width 46 height 17
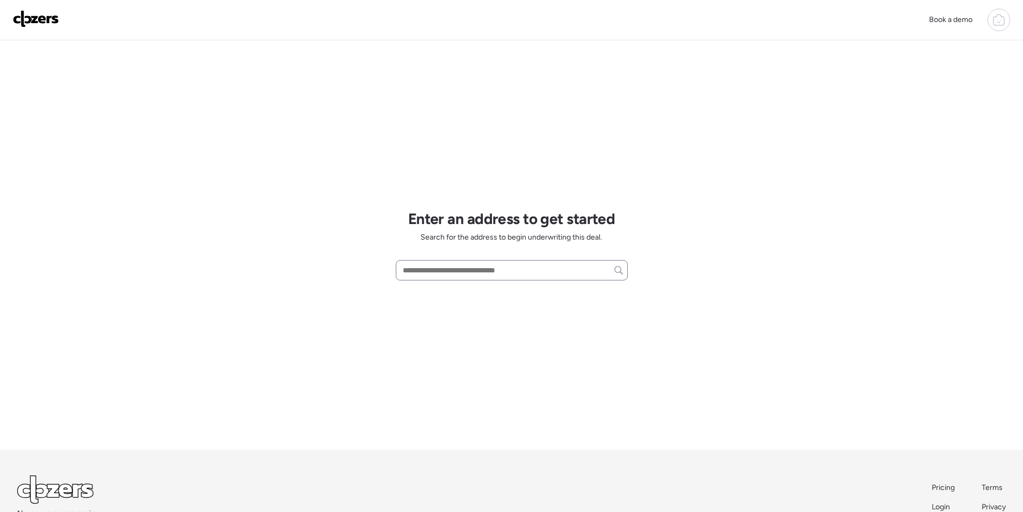
click at [462, 279] on div at bounding box center [512, 270] width 232 height 20
click at [458, 274] on input "text" at bounding box center [511, 269] width 222 height 15
paste input "**********"
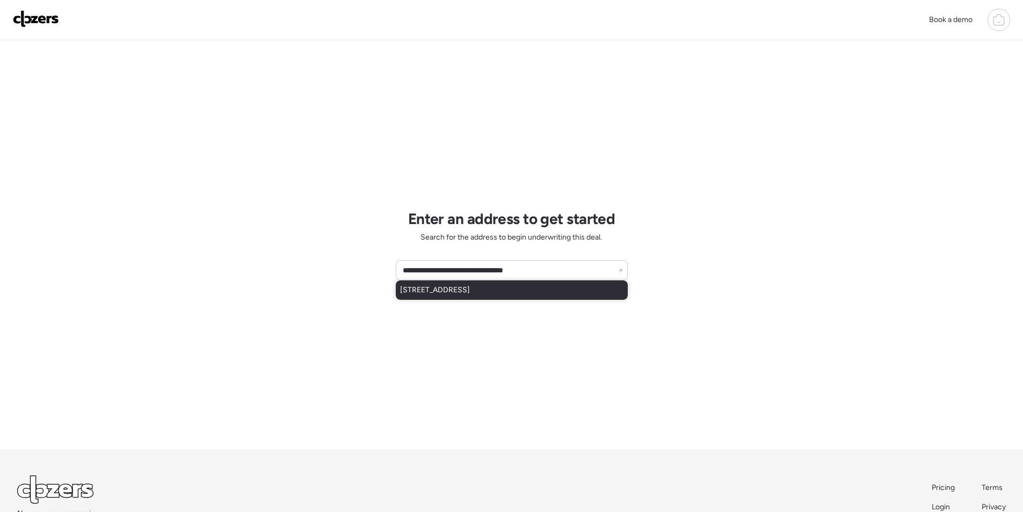
click at [466, 293] on span "3530 W Portland St, Phoenix, AZ, 85009" at bounding box center [435, 290] width 70 height 11
type input "**********"
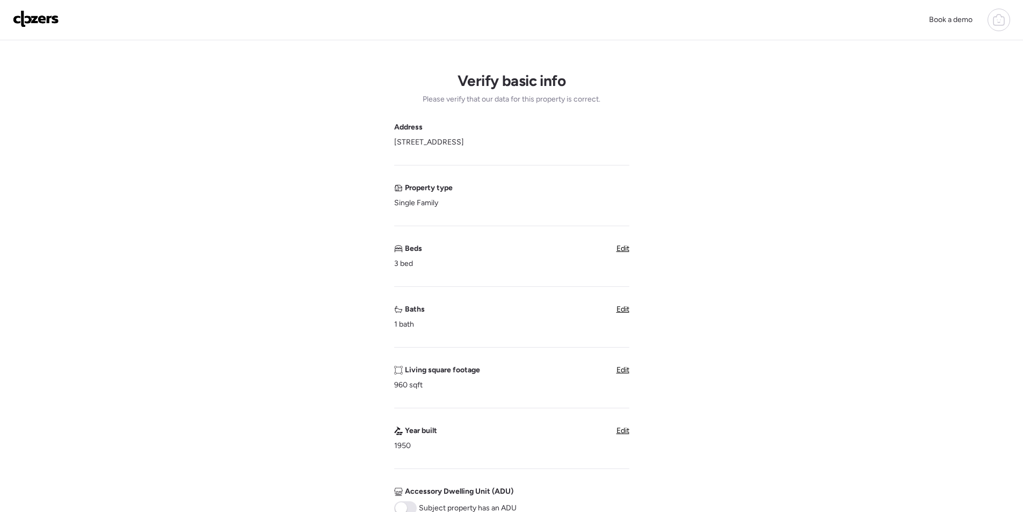
scroll to position [322, 0]
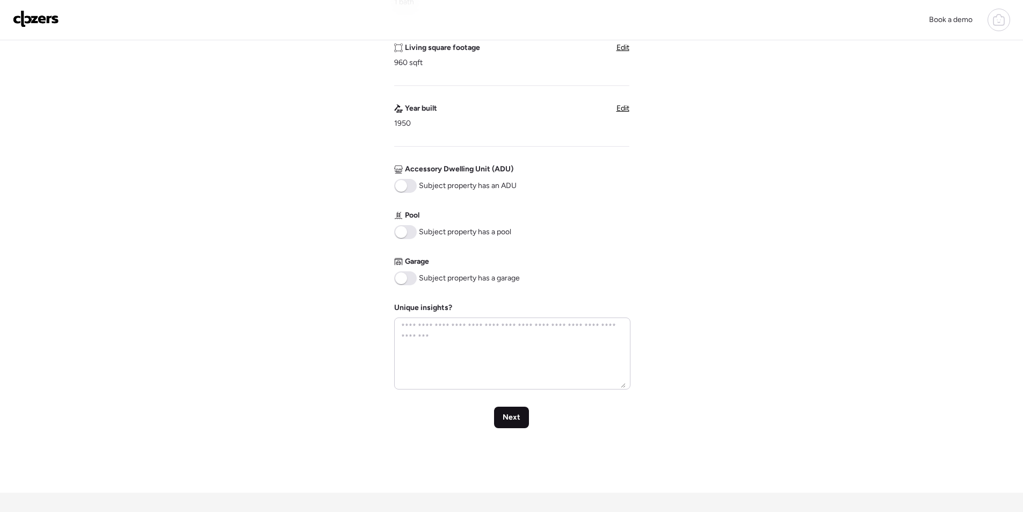
click at [514, 417] on span "Next" at bounding box center [511, 417] width 18 height 11
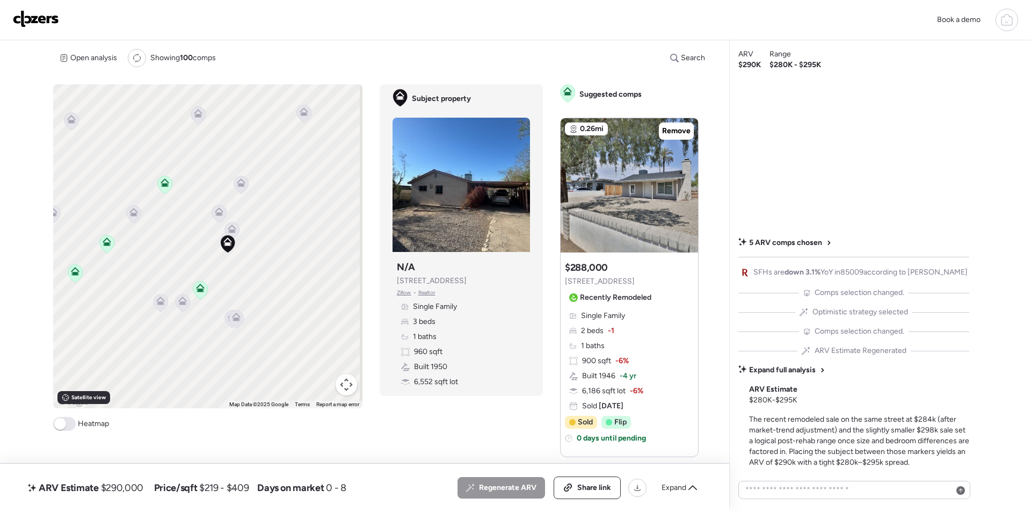
click at [230, 230] on icon at bounding box center [231, 230] width 7 height 3
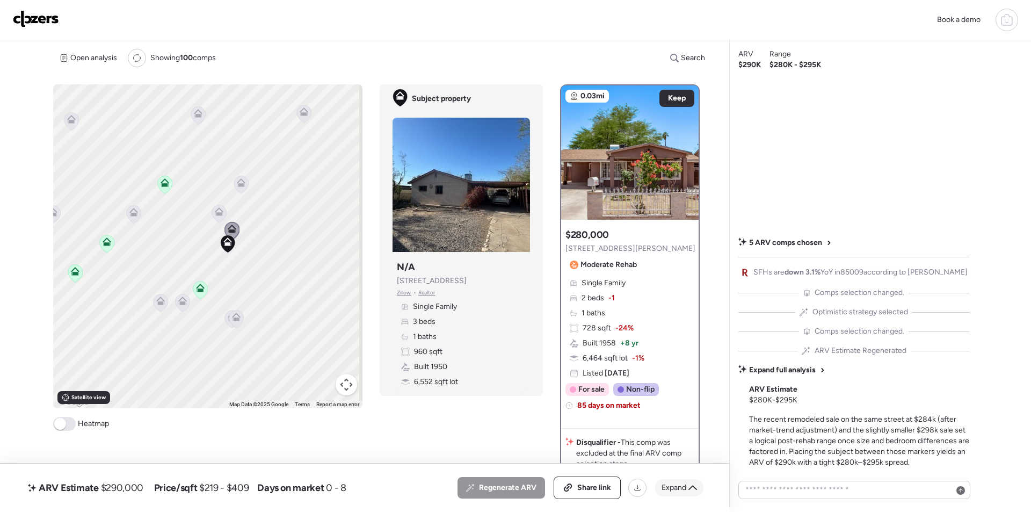
click at [691, 485] on icon at bounding box center [692, 487] width 9 height 9
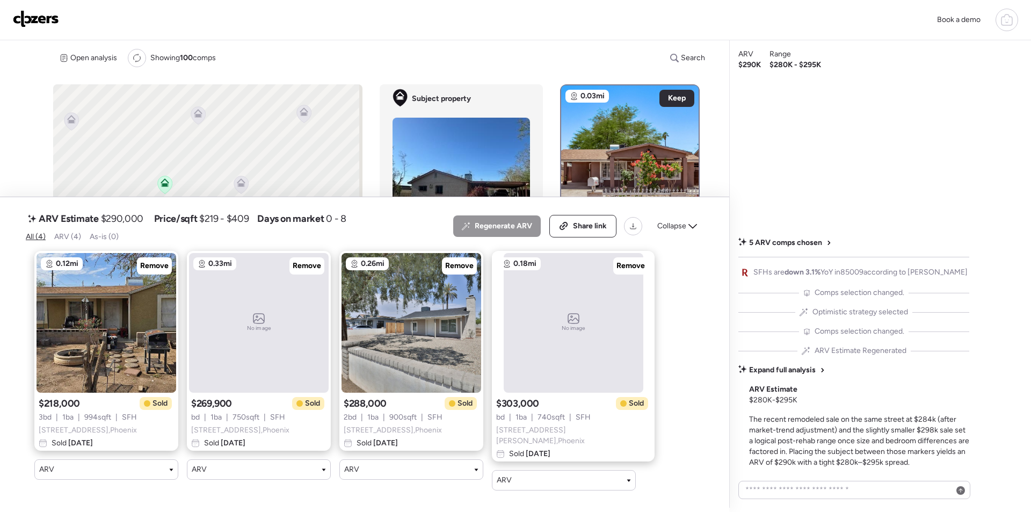
click at [694, 235] on div "Collapse" at bounding box center [677, 225] width 53 height 17
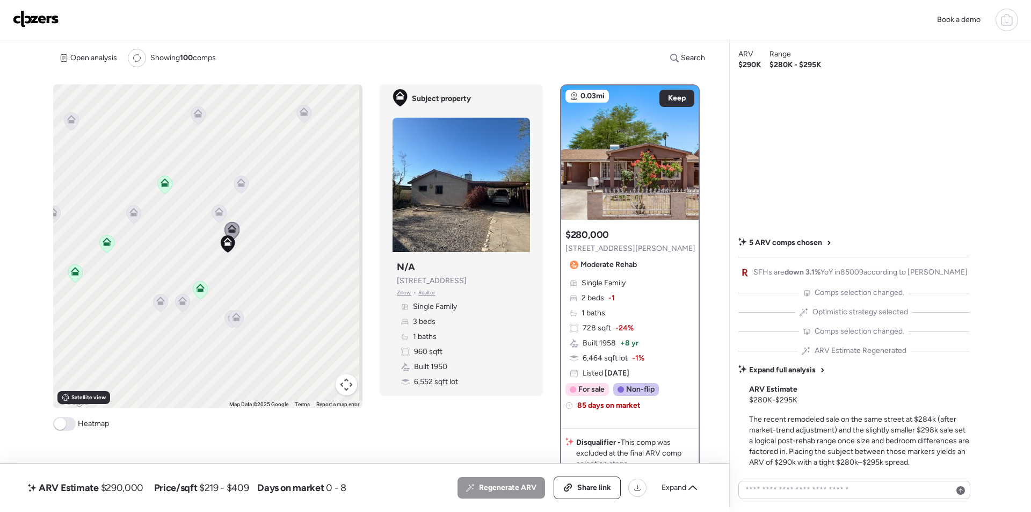
click at [120, 493] on span "$290,000" at bounding box center [122, 487] width 42 height 13
copy span "290,000"
drag, startPoint x: 584, startPoint y: 494, endPoint x: 502, endPoint y: 339, distance: 175.3
click at [584, 493] on div "Share link" at bounding box center [587, 487] width 66 height 21
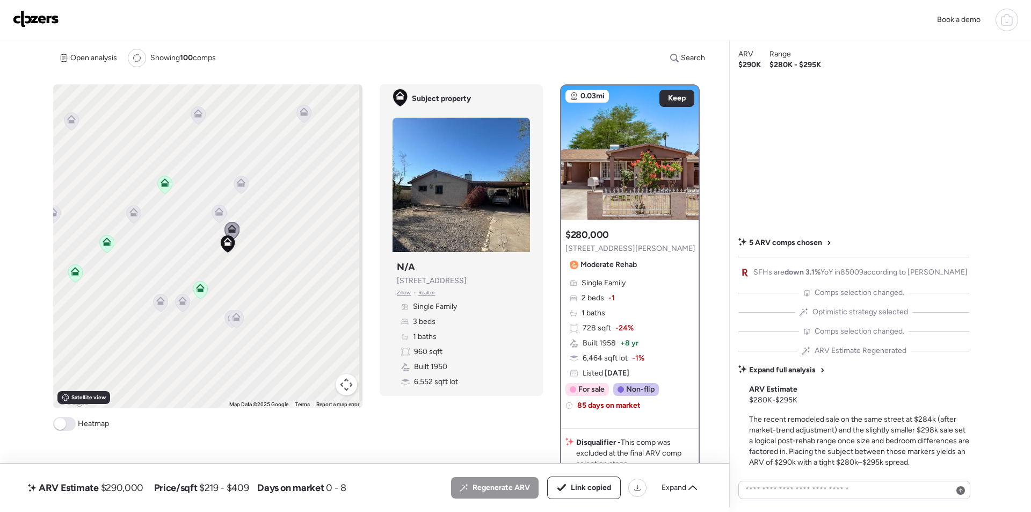
click at [36, 16] on img at bounding box center [36, 18] width 46 height 17
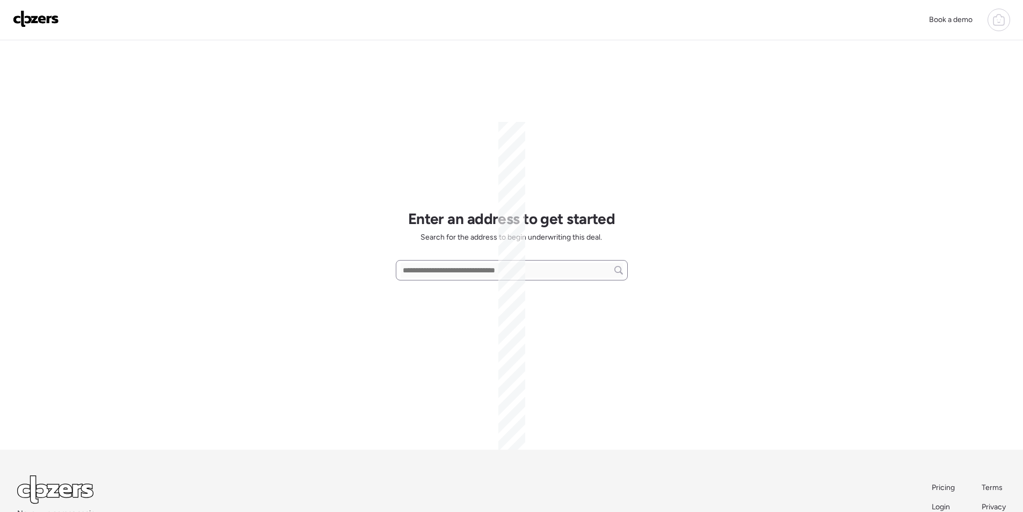
click at [415, 278] on input "text" at bounding box center [511, 269] width 222 height 15
paste input "**********"
drag, startPoint x: 415, startPoint y: 282, endPoint x: 417, endPoint y: 289, distance: 7.1
click at [415, 287] on span "[STREET_ADDRESS][PERSON_NAME]" at bounding box center [465, 290] width 130 height 11
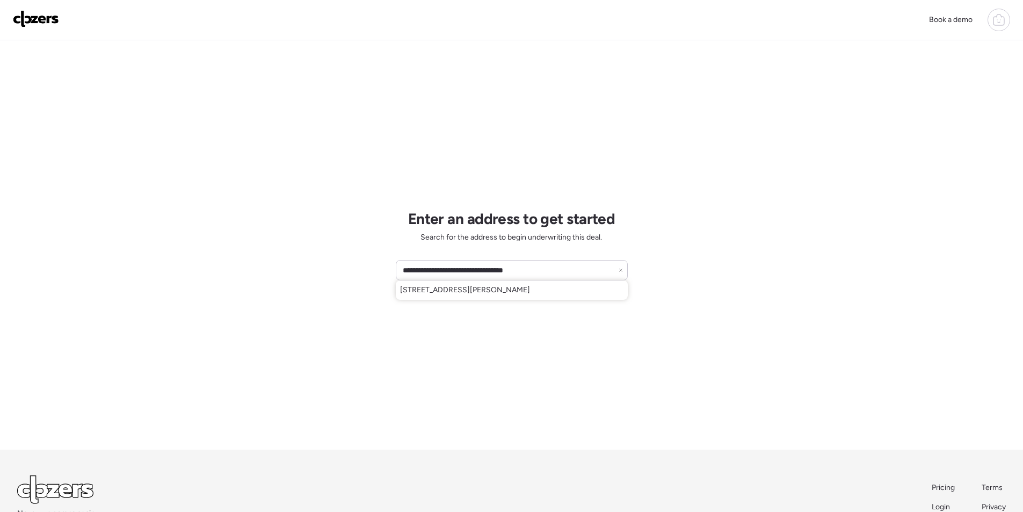
type input "**********"
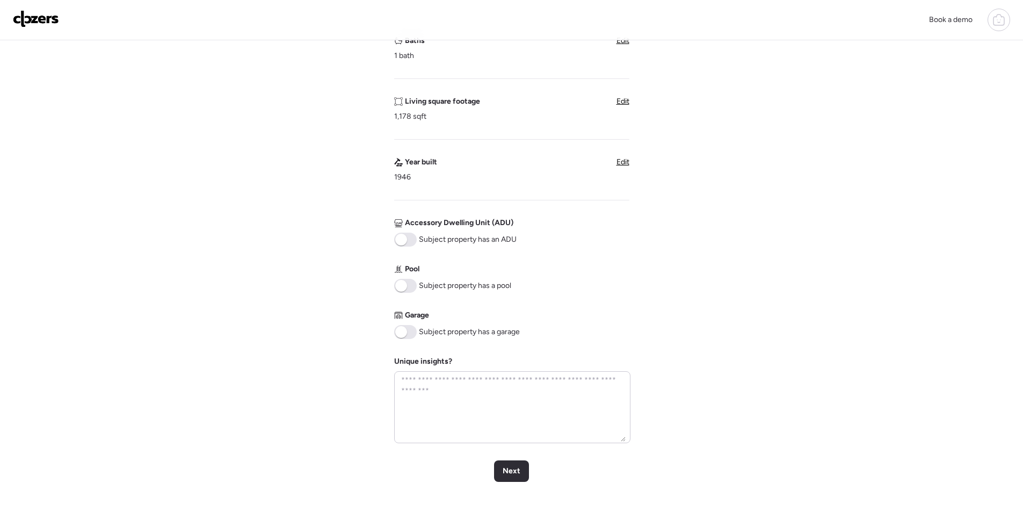
scroll to position [322, 0]
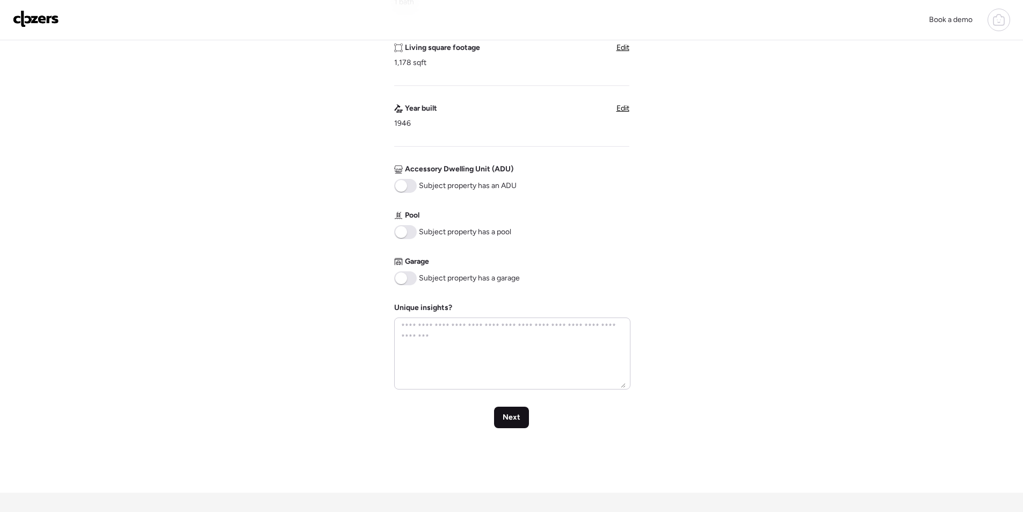
click at [499, 413] on div "Next" at bounding box center [511, 416] width 35 height 21
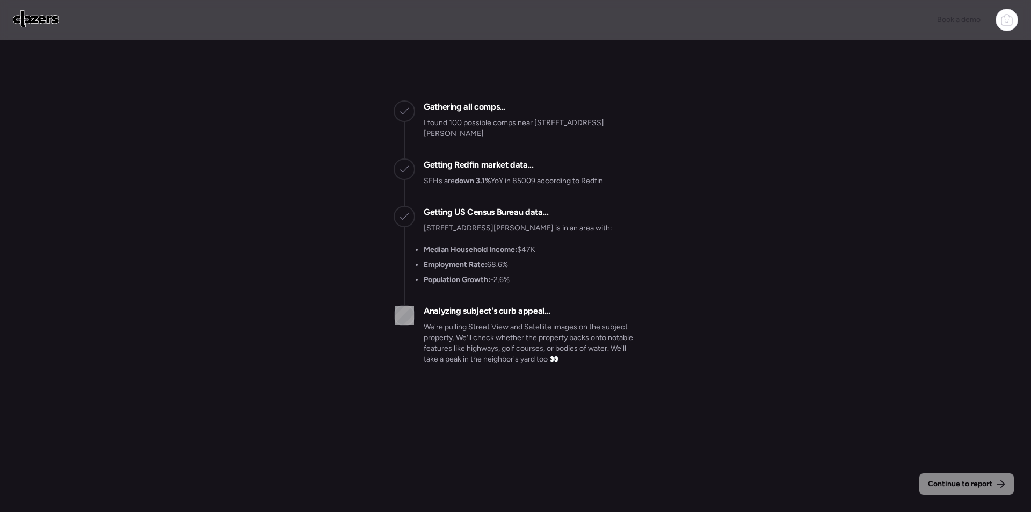
drag, startPoint x: -80, startPoint y: 421, endPoint x: -391, endPoint y: 302, distance: 333.4
drag, startPoint x: 83, startPoint y: 87, endPoint x: 70, endPoint y: 90, distance: 13.7
click at [75, 87] on div "Continue to report Gathering all comps... I found 100 possible comps near [STRE…" at bounding box center [515, 210] width 1031 height 341
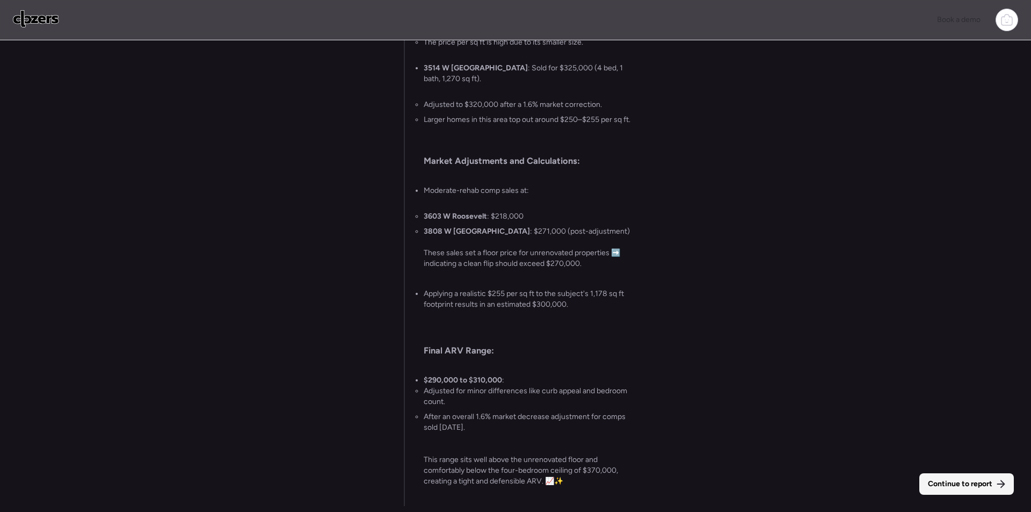
click at [982, 480] on span "Continue to report" at bounding box center [960, 483] width 64 height 11
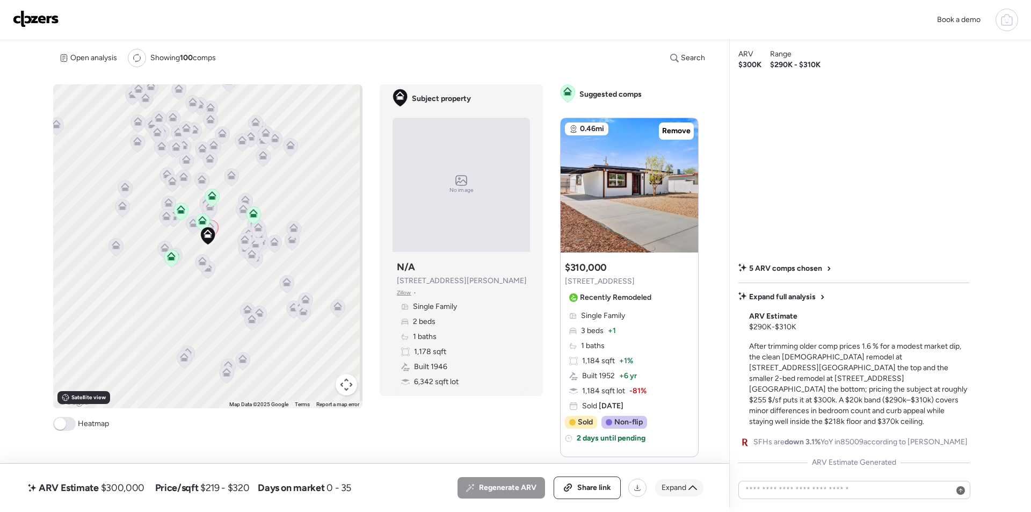
click at [688, 485] on icon at bounding box center [692, 487] width 9 height 9
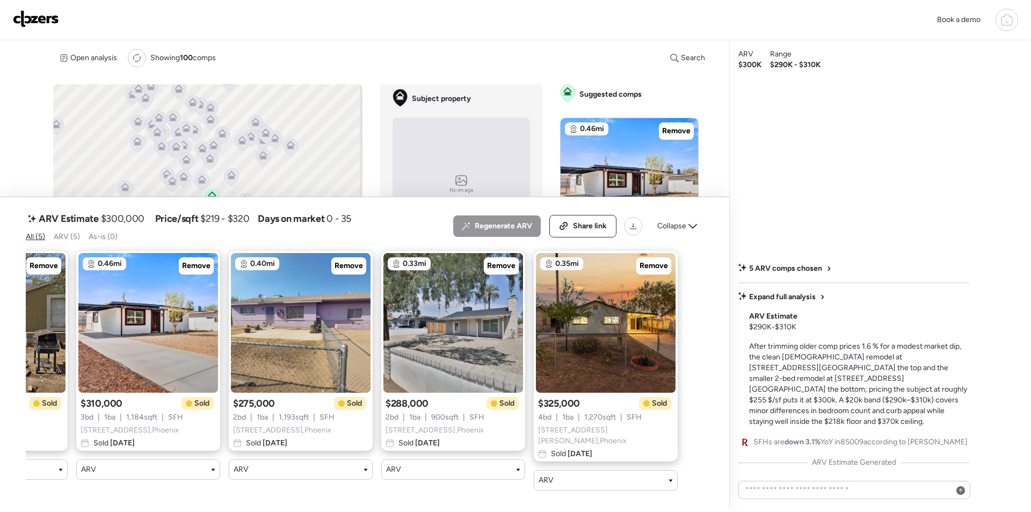
scroll to position [0, 41]
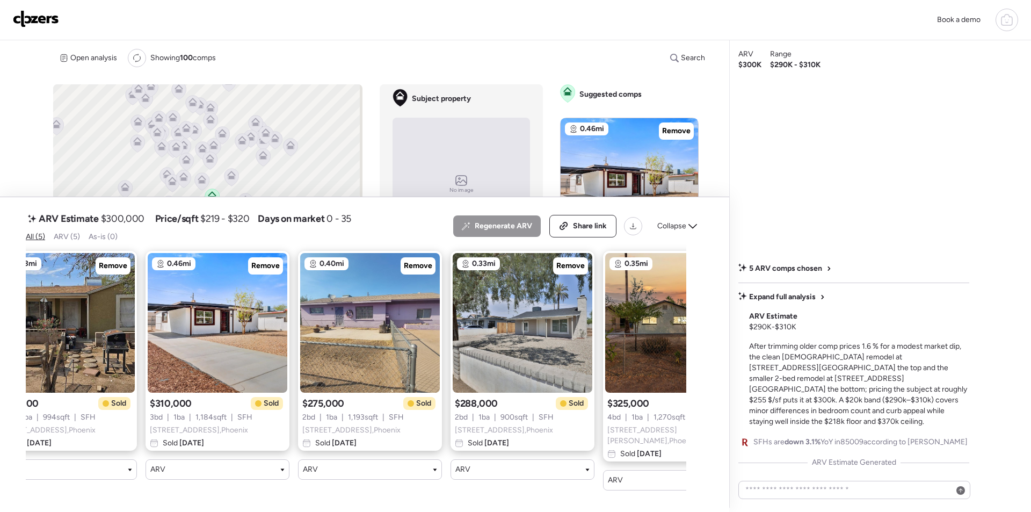
drag, startPoint x: 686, startPoint y: 231, endPoint x: 701, endPoint y: 241, distance: 17.9
click at [686, 231] on div "Collapse" at bounding box center [677, 225] width 53 height 17
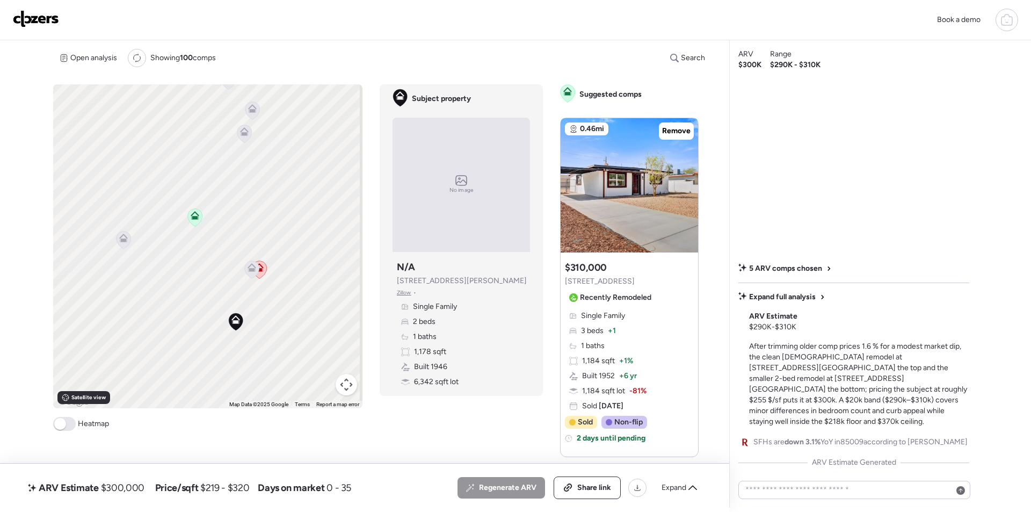
click at [251, 272] on icon at bounding box center [252, 269] width 14 height 18
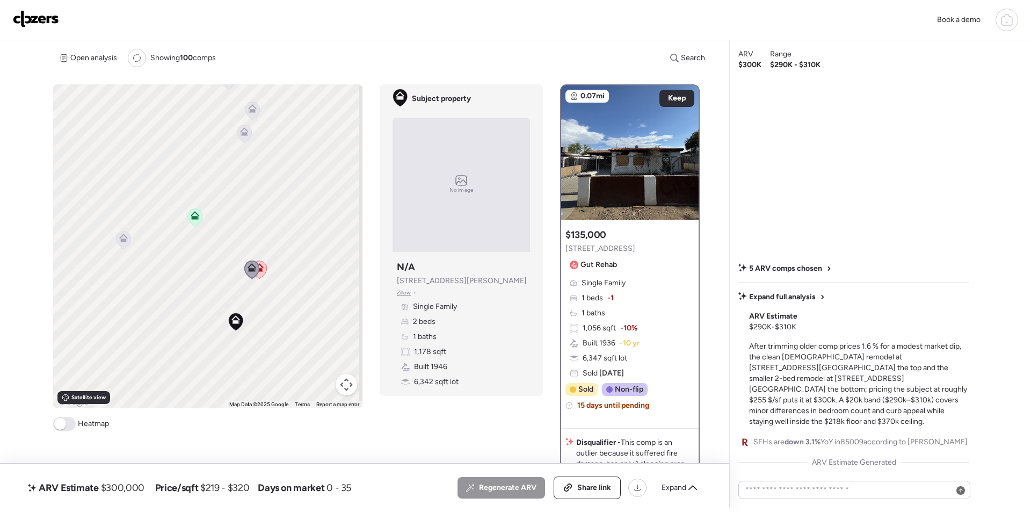
click at [121, 245] on icon at bounding box center [123, 240] width 14 height 18
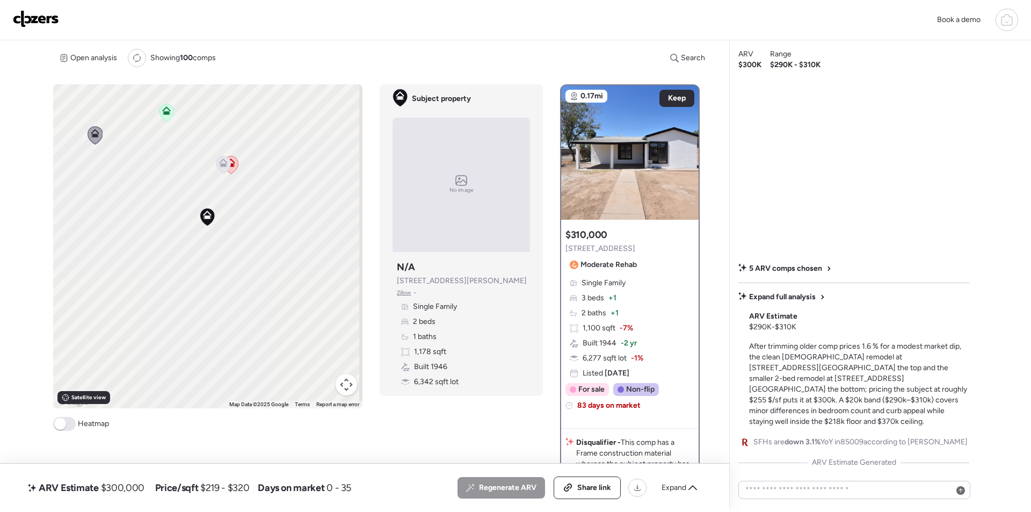
click at [183, 207] on div "To activate drag with keyboard, press Alt + Enter. Once in keyboard drag state,…" at bounding box center [207, 246] width 309 height 324
drag, startPoint x: 165, startPoint y: 191, endPoint x: 203, endPoint y: 112, distance: 87.9
click at [203, 112] on div "To activate drag with keyboard, press Alt + Enter. Once in keyboard drag state,…" at bounding box center [207, 246] width 309 height 324
click at [209, 374] on icon at bounding box center [209, 377] width 9 height 9
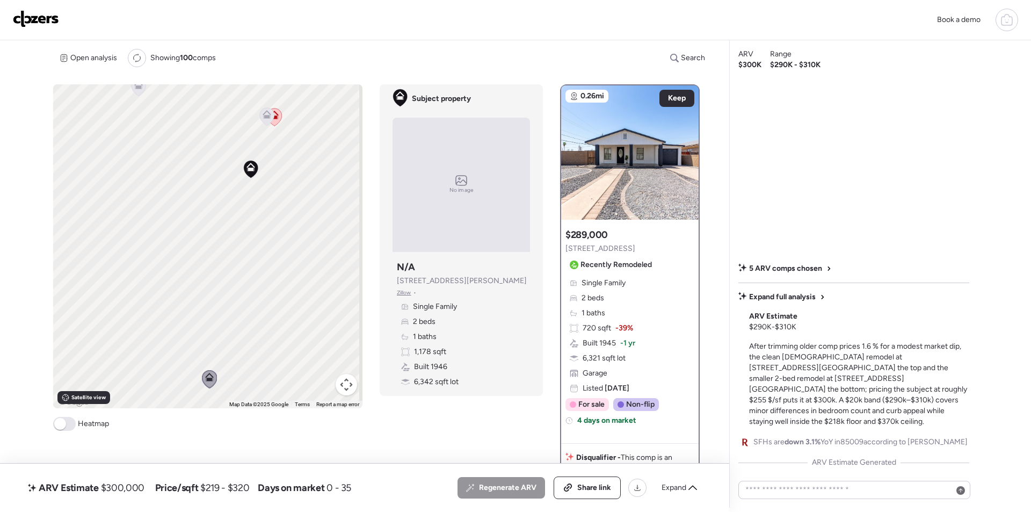
click at [121, 488] on span "$300,000" at bounding box center [122, 487] width 43 height 13
copy span "300,000"
click at [580, 497] on div "Share link" at bounding box center [587, 487] width 66 height 21
click at [54, 17] on img at bounding box center [36, 18] width 46 height 17
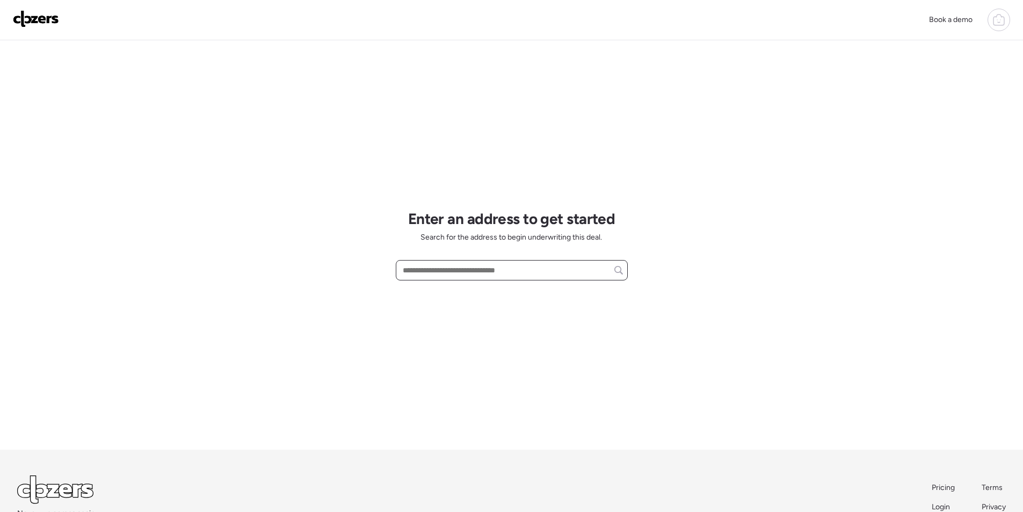
click at [450, 271] on input "text" at bounding box center [511, 269] width 222 height 15
paste input "**********"
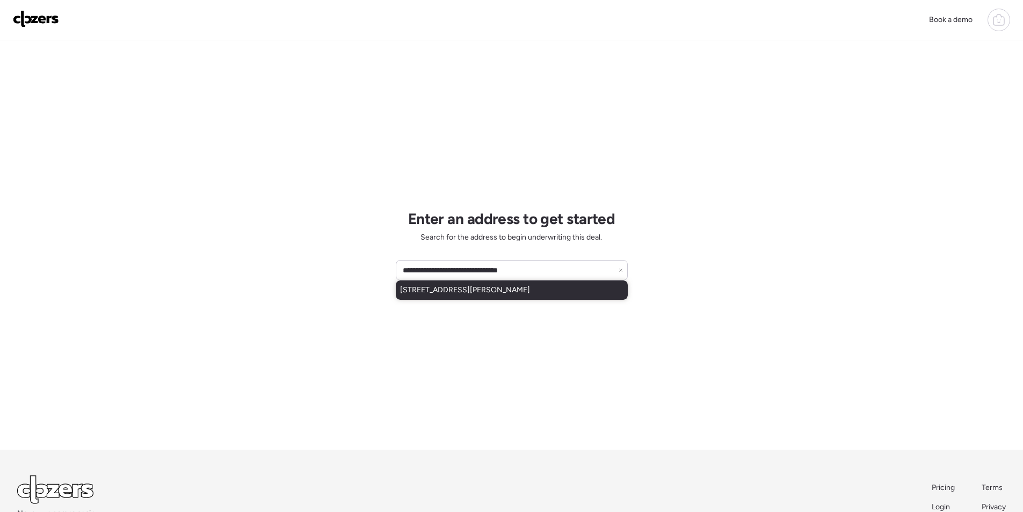
click at [445, 289] on span "3562 S Peden Ct, Chandler, AZ, 85248" at bounding box center [465, 290] width 130 height 11
type input "**********"
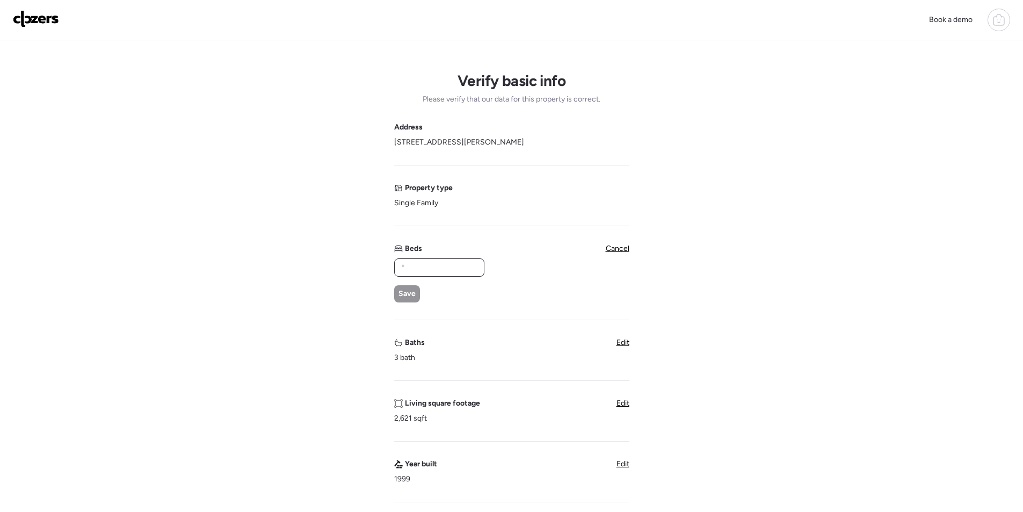
click at [429, 265] on input "text" at bounding box center [439, 267] width 81 height 15
type input "*"
drag, startPoint x: 402, startPoint y: 289, endPoint x: 418, endPoint y: 296, distance: 17.1
click at [402, 290] on span "Save" at bounding box center [406, 293] width 17 height 11
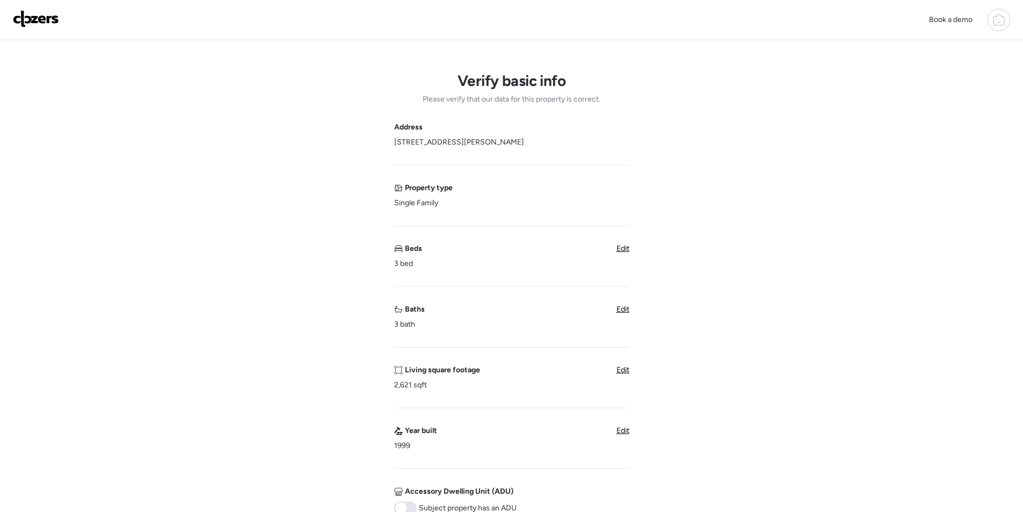
click at [618, 315] on div "Edit" at bounding box center [622, 309] width 13 height 11
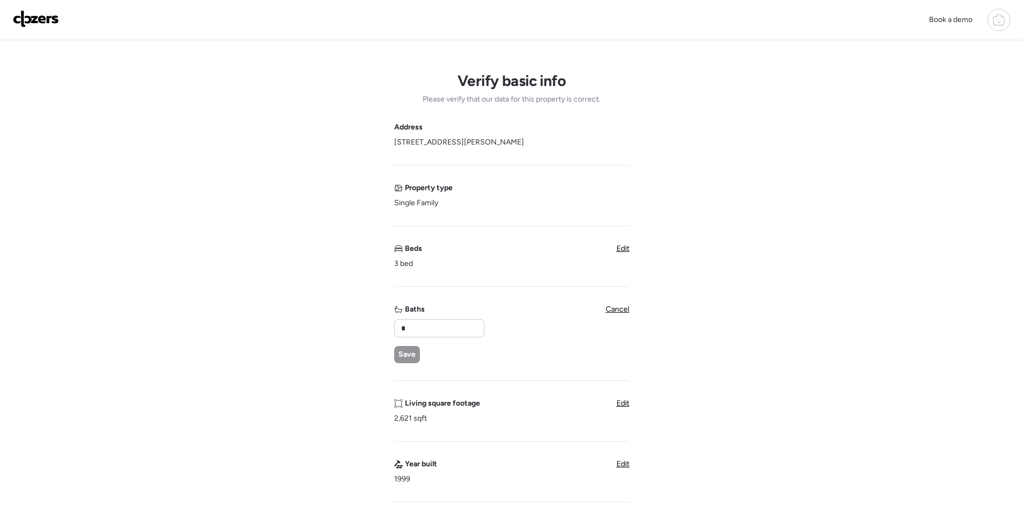
click at [614, 308] on span "Cancel" at bounding box center [618, 308] width 24 height 9
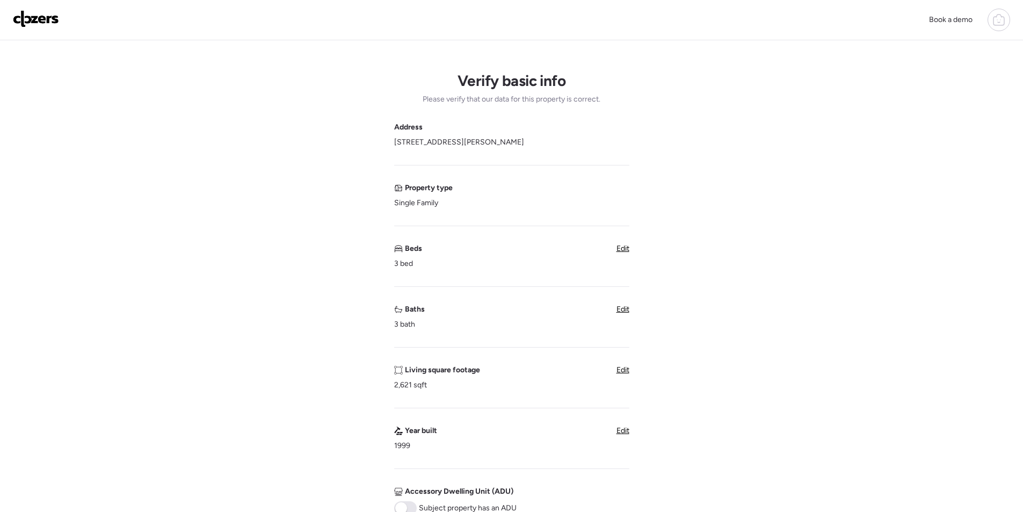
drag, startPoint x: 619, startPoint y: 311, endPoint x: 560, endPoint y: 311, distance: 59.6
click at [619, 311] on span "Edit" at bounding box center [622, 308] width 13 height 9
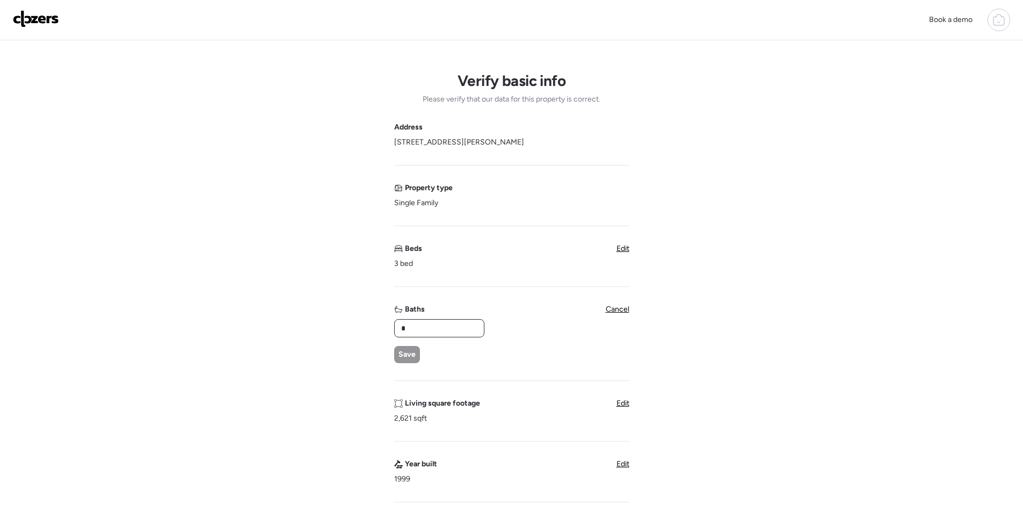
click at [413, 325] on input "*" at bounding box center [439, 327] width 81 height 15
type input "*"
click at [408, 340] on div "* Save" at bounding box center [438, 341] width 89 height 44
click at [409, 351] on span "Save" at bounding box center [406, 354] width 17 height 11
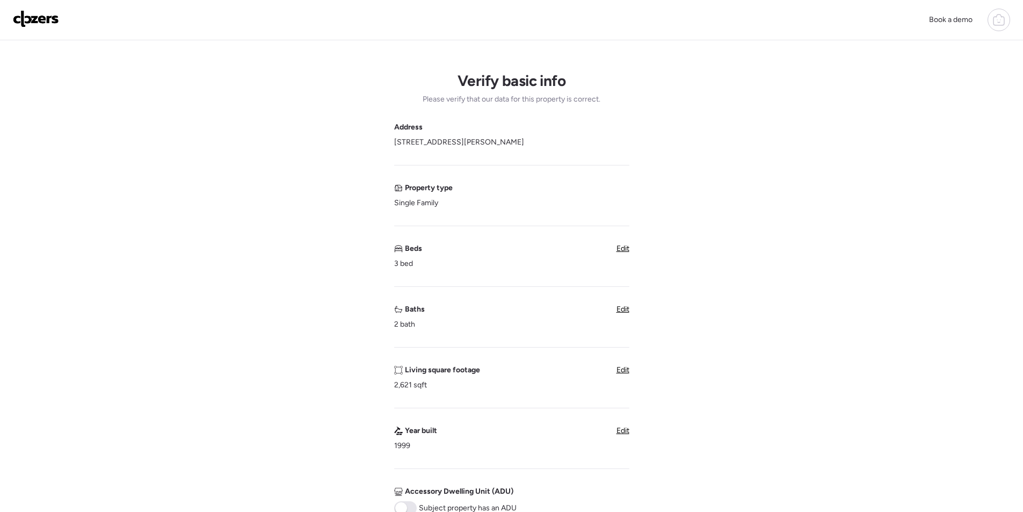
scroll to position [268, 0]
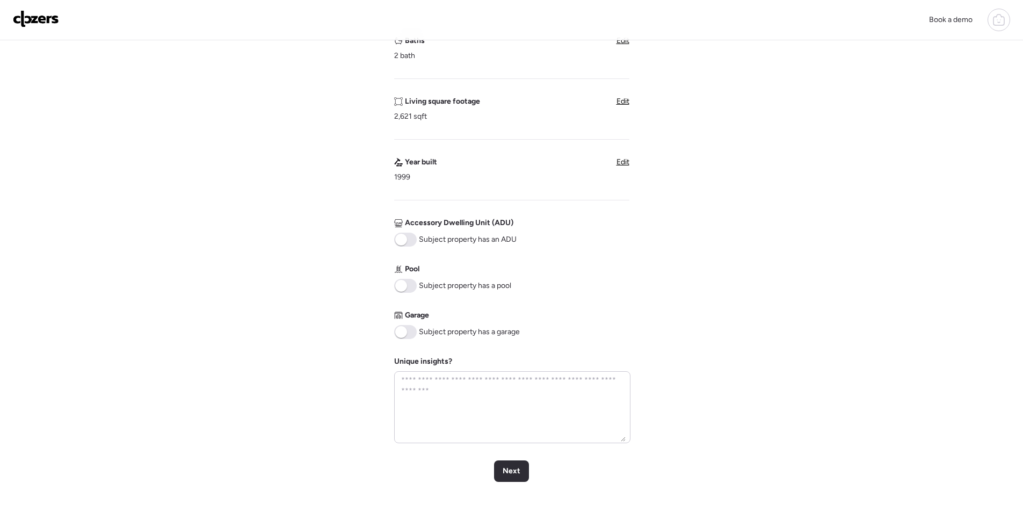
click at [414, 329] on span at bounding box center [405, 332] width 23 height 14
click at [405, 282] on span at bounding box center [401, 286] width 12 height 12
click at [512, 463] on div "Next" at bounding box center [511, 470] width 35 height 21
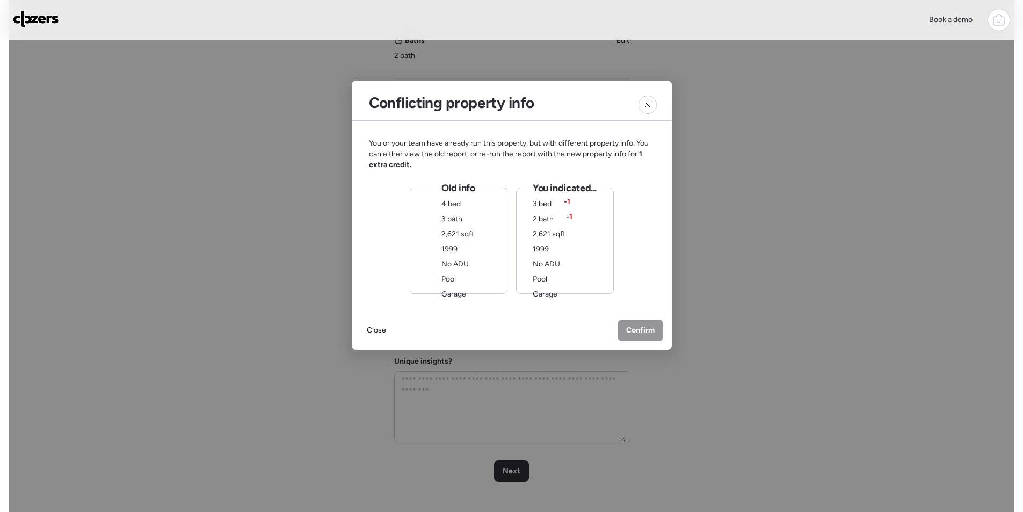
click at [559, 273] on div "You indicated... 3 bed -1 2 bath -1 2,621 sqft 1999 No ADU Pool Garage" at bounding box center [565, 240] width 64 height 118
click at [639, 322] on div "Confirm" at bounding box center [640, 330] width 46 height 21
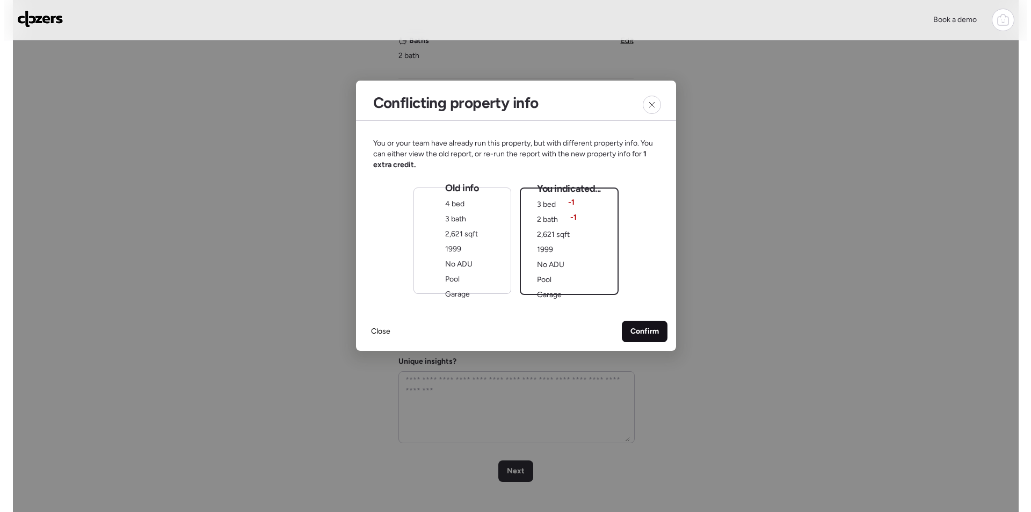
scroll to position [0, 0]
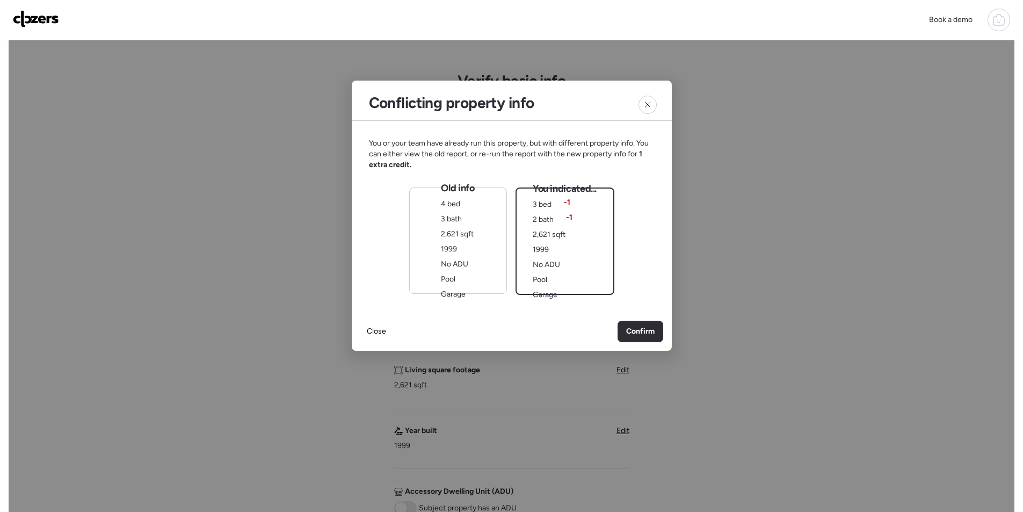
click at [476, 213] on div "Old info 4 bed 3 bath 2,621 sqft 1999 No ADU Pool Garage" at bounding box center [458, 240] width 98 height 106
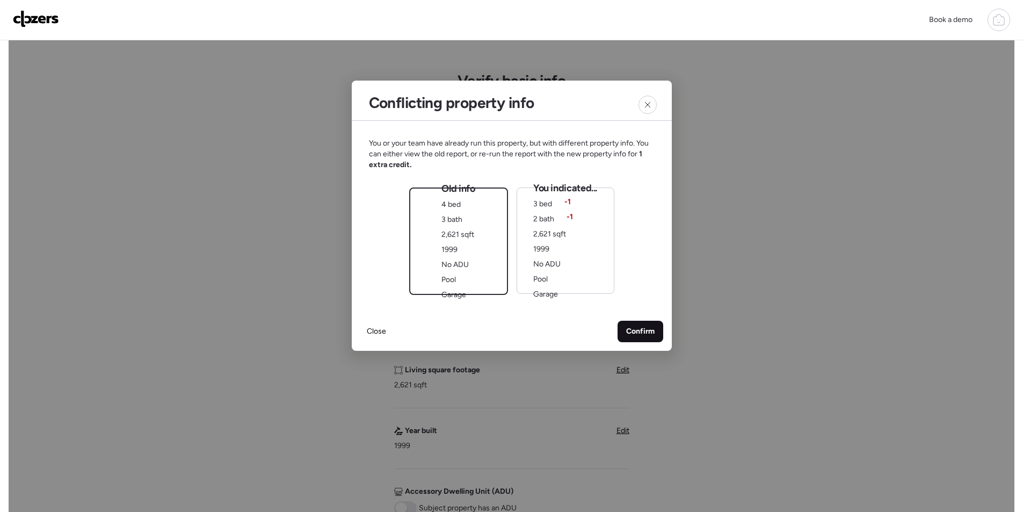
click at [651, 326] on span "Confirm" at bounding box center [640, 331] width 28 height 11
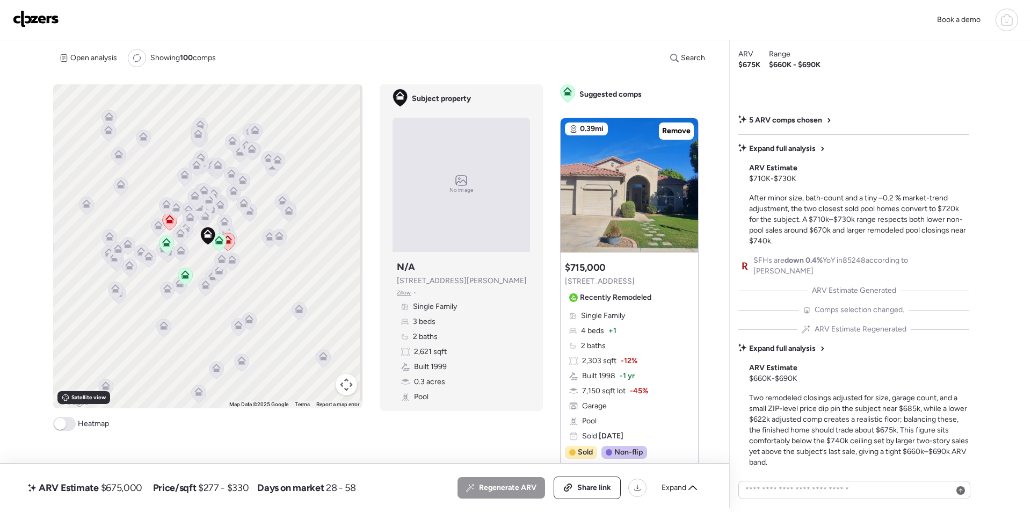
click at [682, 483] on span "Expand" at bounding box center [673, 487] width 25 height 11
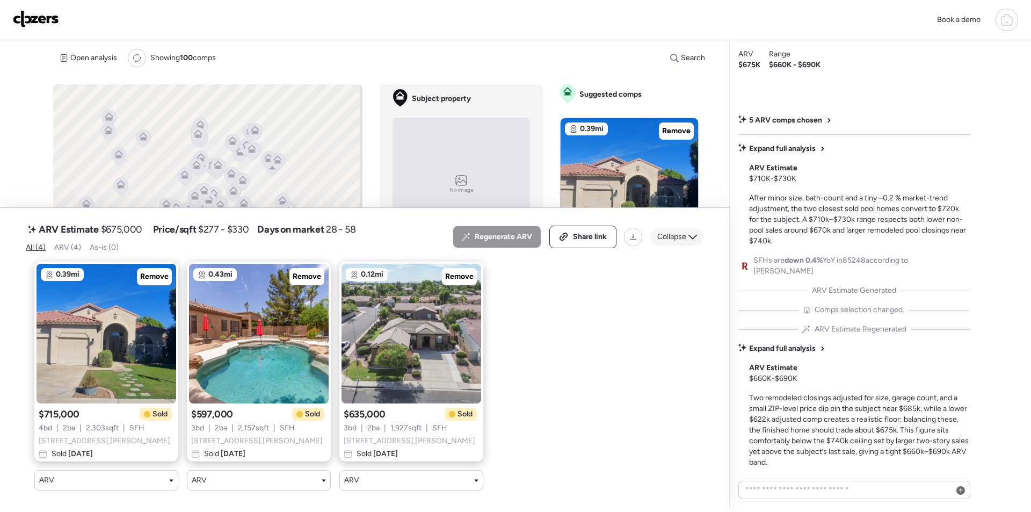
click at [674, 228] on div "Collapse" at bounding box center [677, 236] width 53 height 17
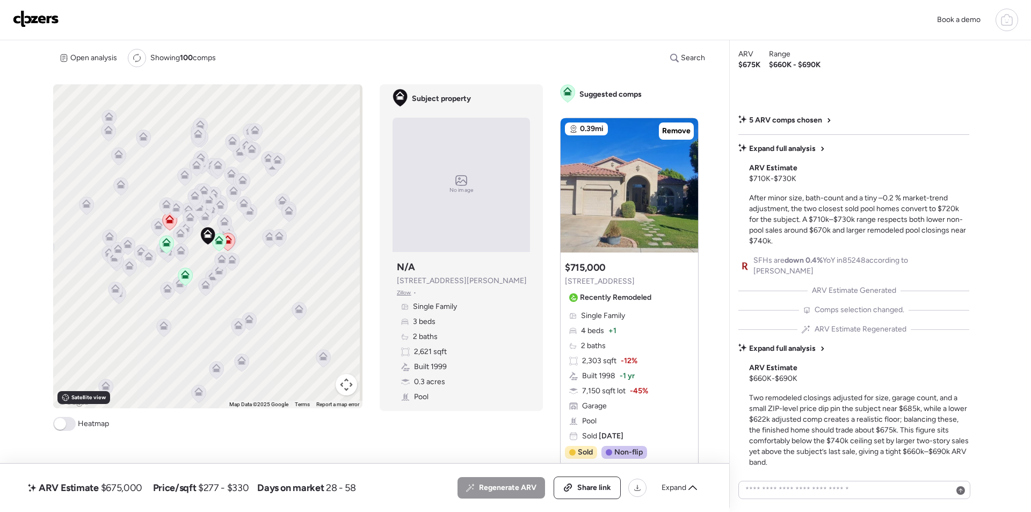
click at [126, 483] on span "$675,000" at bounding box center [121, 487] width 41 height 13
click at [125, 483] on span "$675,000" at bounding box center [121, 487] width 41 height 13
copy span "675,000"
click at [570, 488] on icon at bounding box center [568, 485] width 5 height 5
click at [49, 20] on img at bounding box center [36, 18] width 46 height 17
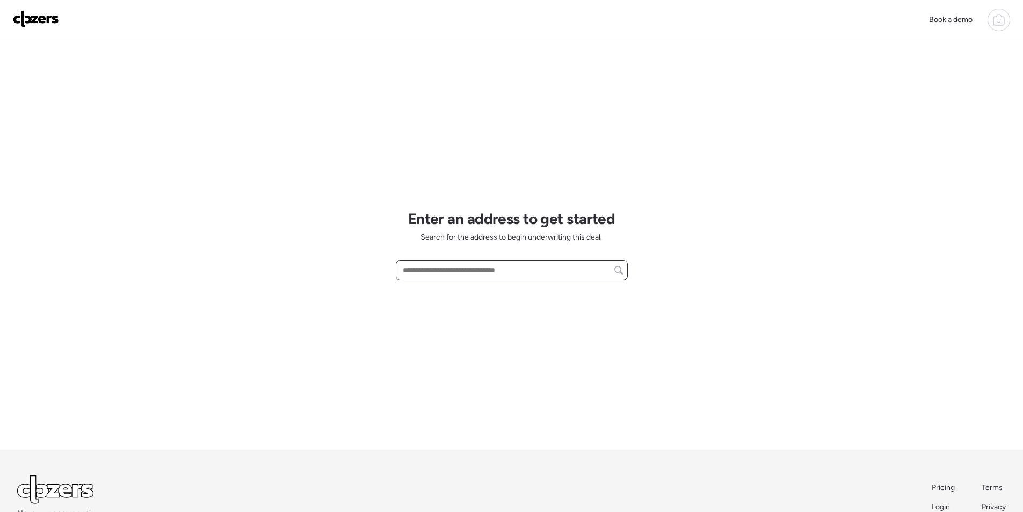
click at [491, 273] on input "text" at bounding box center [511, 269] width 222 height 15
paste input "**********"
drag, startPoint x: 486, startPoint y: 290, endPoint x: 495, endPoint y: 281, distance: 13.7
click at [470, 291] on span "[STREET_ADDRESS]" at bounding box center [435, 290] width 70 height 11
type input "**********"
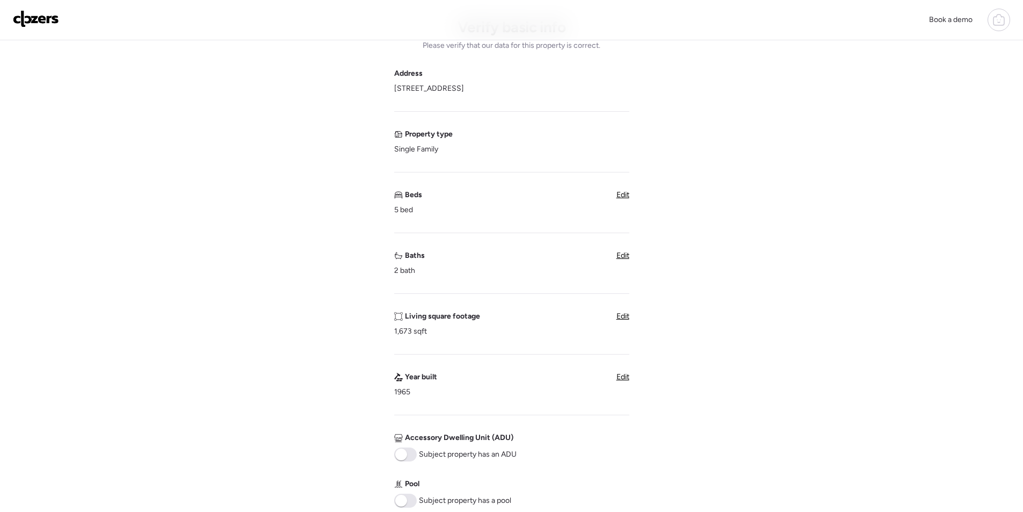
scroll to position [322, 0]
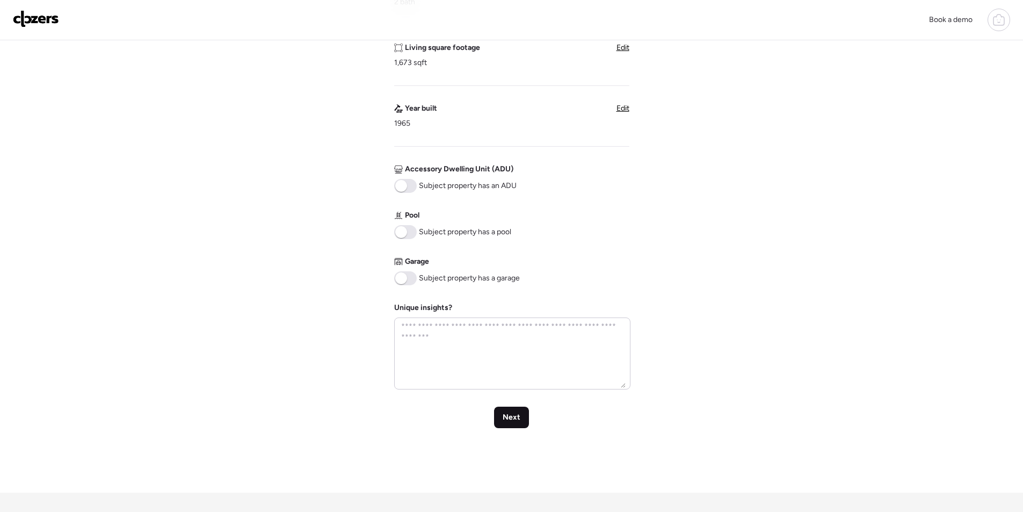
click at [512, 413] on span "Next" at bounding box center [511, 417] width 18 height 11
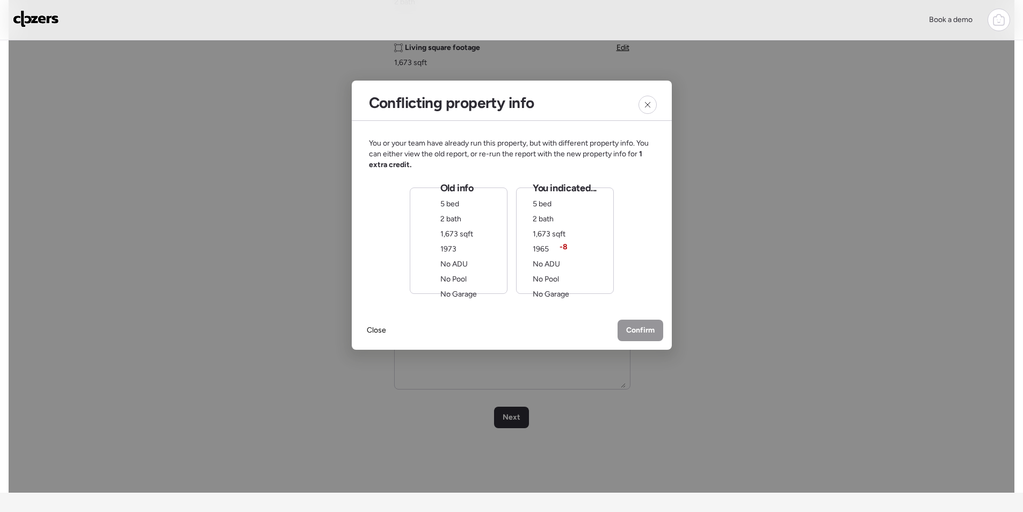
click at [464, 266] on span "No ADU" at bounding box center [453, 263] width 27 height 9
click at [631, 327] on span "Confirm" at bounding box center [640, 331] width 28 height 11
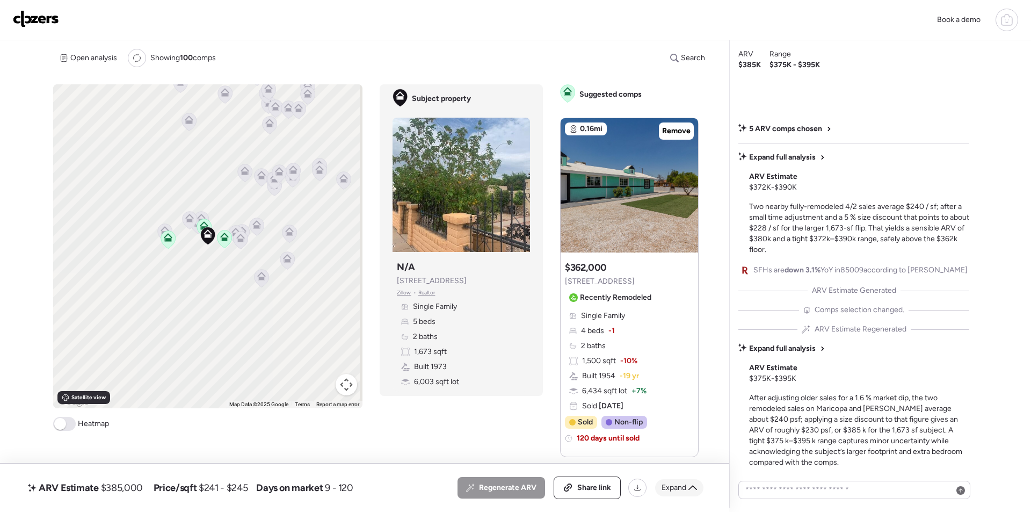
drag, startPoint x: 675, startPoint y: 488, endPoint x: 670, endPoint y: 480, distance: 9.7
click at [675, 487] on span "Expand" at bounding box center [673, 487] width 25 height 11
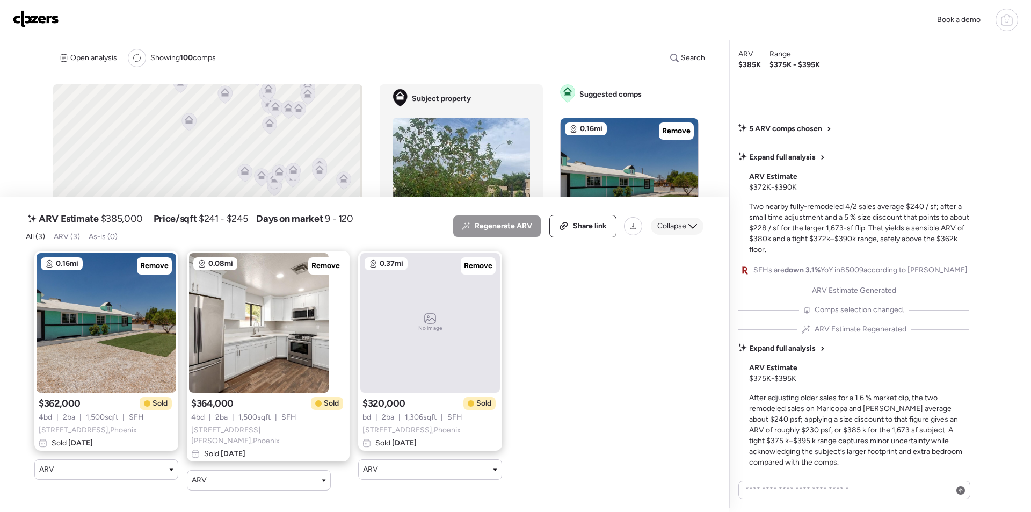
click at [691, 230] on icon at bounding box center [692, 226] width 9 height 9
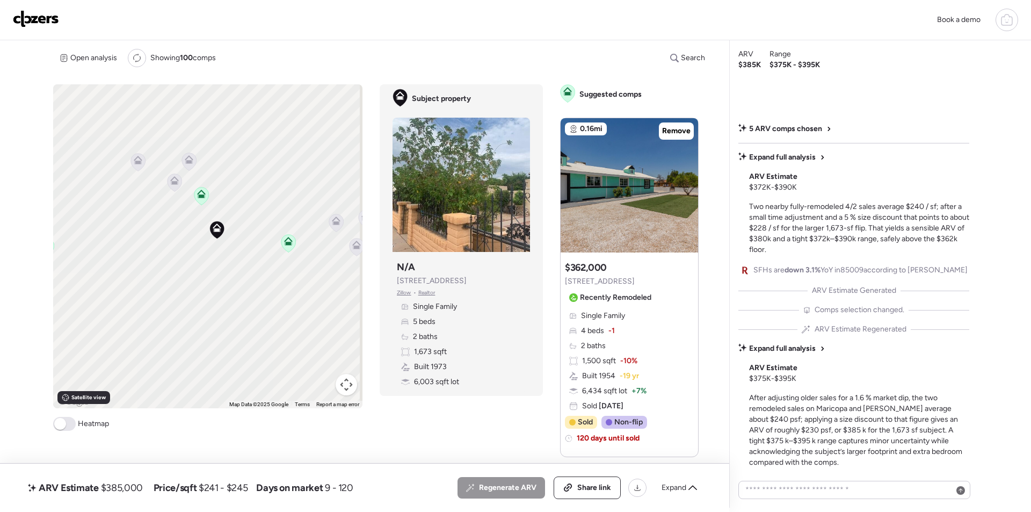
click at [121, 483] on span "$385,000" at bounding box center [122, 487] width 42 height 13
copy span "385,000"
drag, startPoint x: 572, startPoint y: 483, endPoint x: 491, endPoint y: 268, distance: 229.2
click at [572, 482] on div "Share link" at bounding box center [587, 487] width 66 height 21
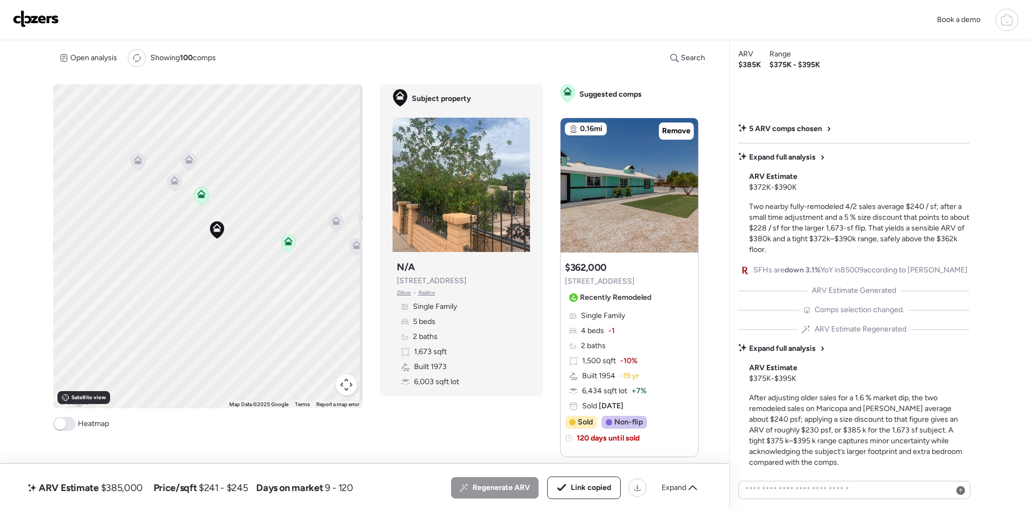
click at [39, 13] on img at bounding box center [36, 18] width 46 height 17
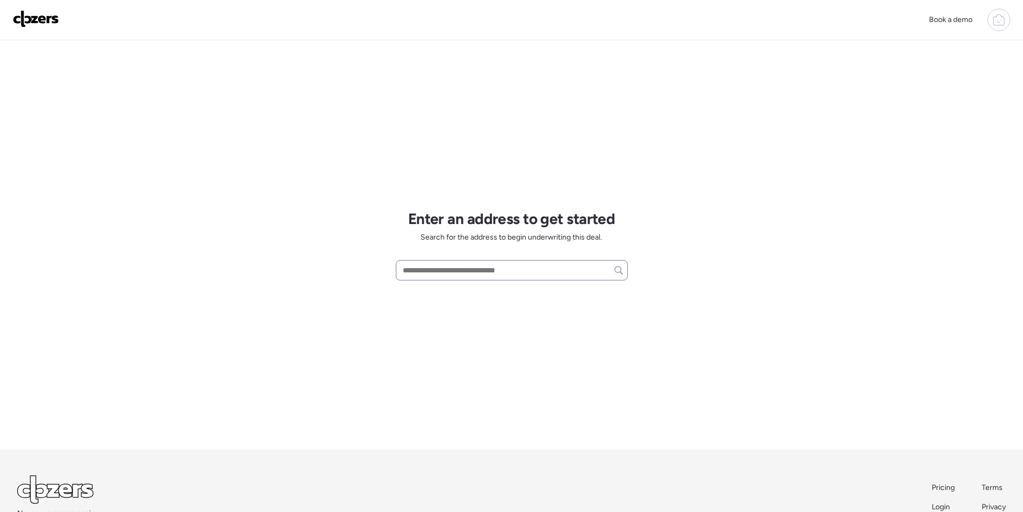
click at [435, 279] on div at bounding box center [512, 270] width 232 height 20
click at [437, 268] on input "text" at bounding box center [511, 269] width 222 height 15
paste input "**********"
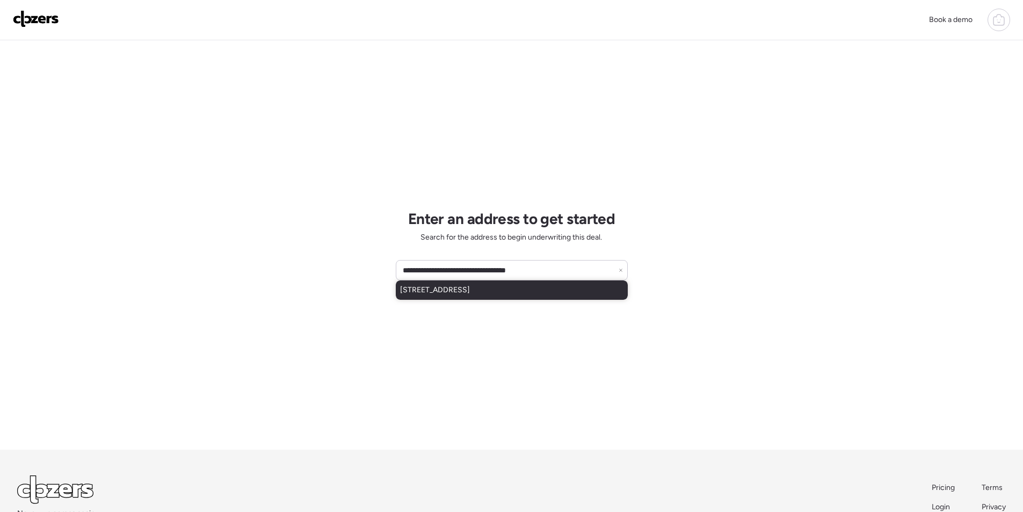
click at [454, 292] on span "[STREET_ADDRESS]" at bounding box center [435, 290] width 70 height 11
type input "**********"
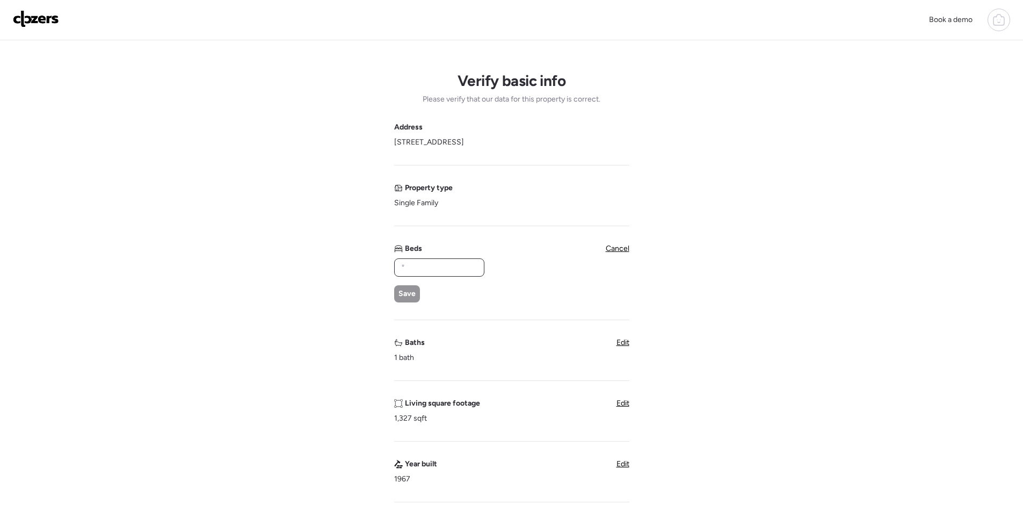
click at [419, 261] on input "text" at bounding box center [439, 267] width 81 height 15
type input "*"
click at [410, 299] on div "Save" at bounding box center [407, 293] width 26 height 17
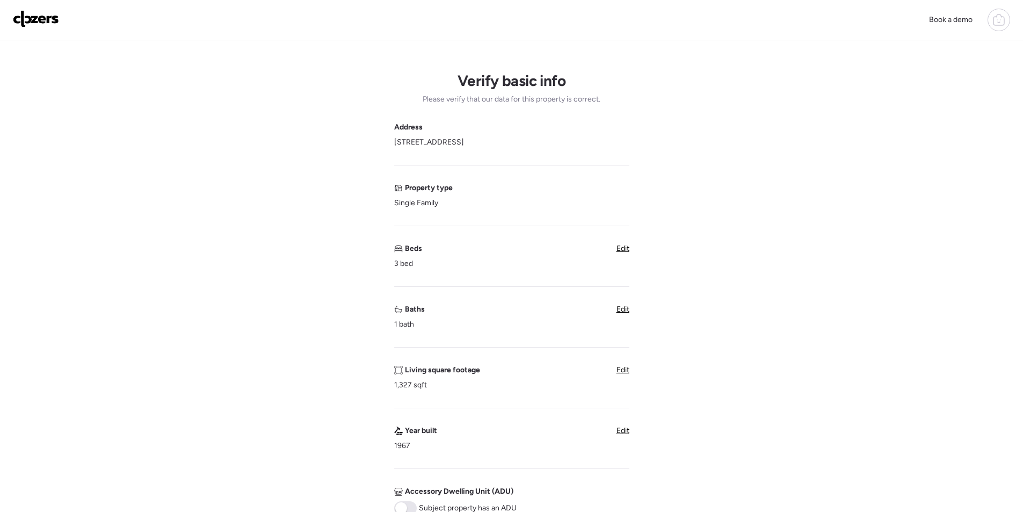
click at [624, 307] on span "Edit" at bounding box center [622, 308] width 13 height 9
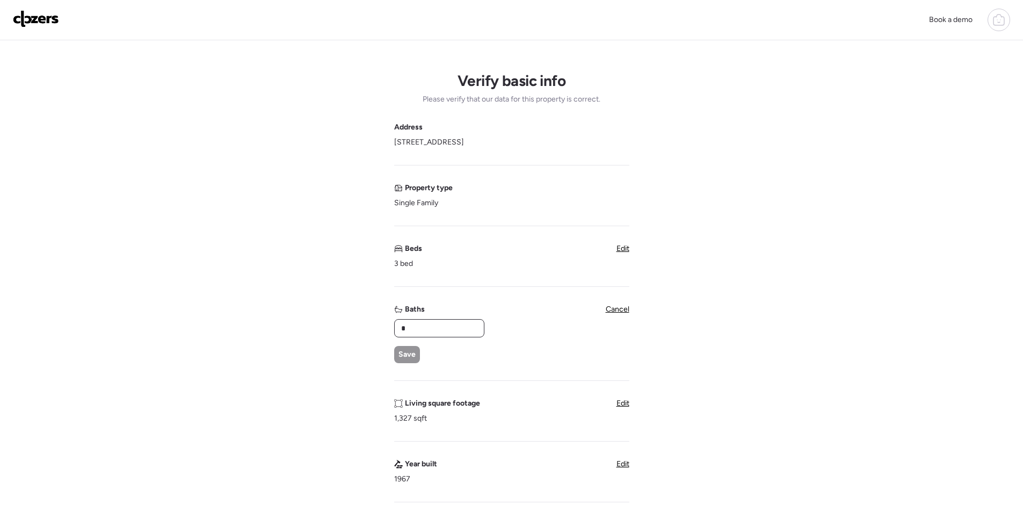
click at [441, 324] on input "*" at bounding box center [439, 327] width 81 height 15
type input "*"
click at [413, 361] on div "Save" at bounding box center [407, 354] width 26 height 17
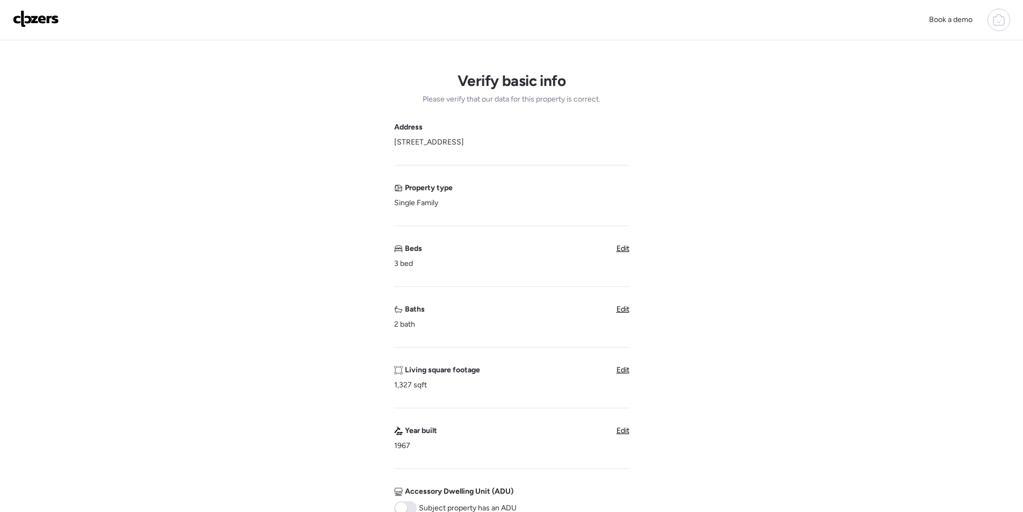
scroll to position [268, 0]
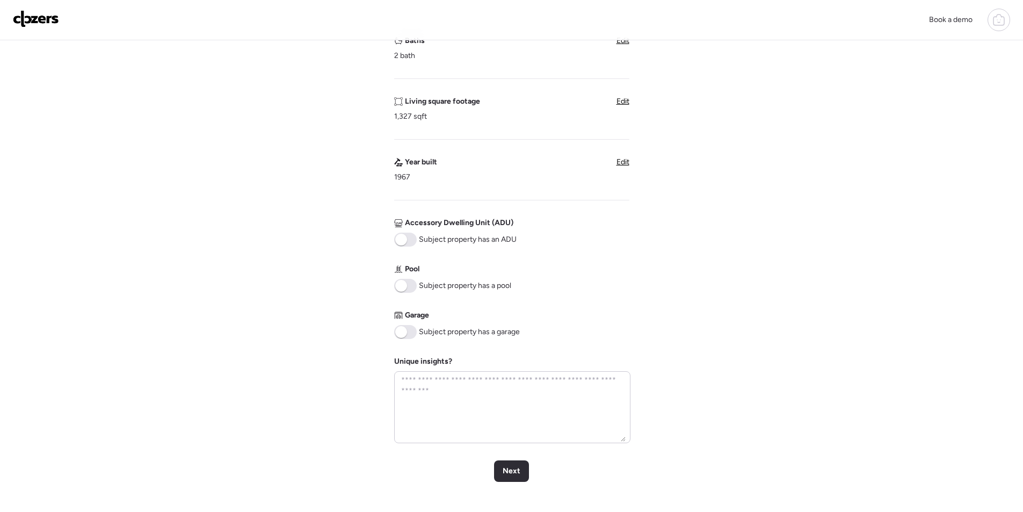
click at [509, 446] on div "Verify basic info Please verify that our data for this property is correct. Add…" at bounding box center [511, 159] width 1005 height 774
click at [512, 469] on span "Next" at bounding box center [511, 470] width 18 height 11
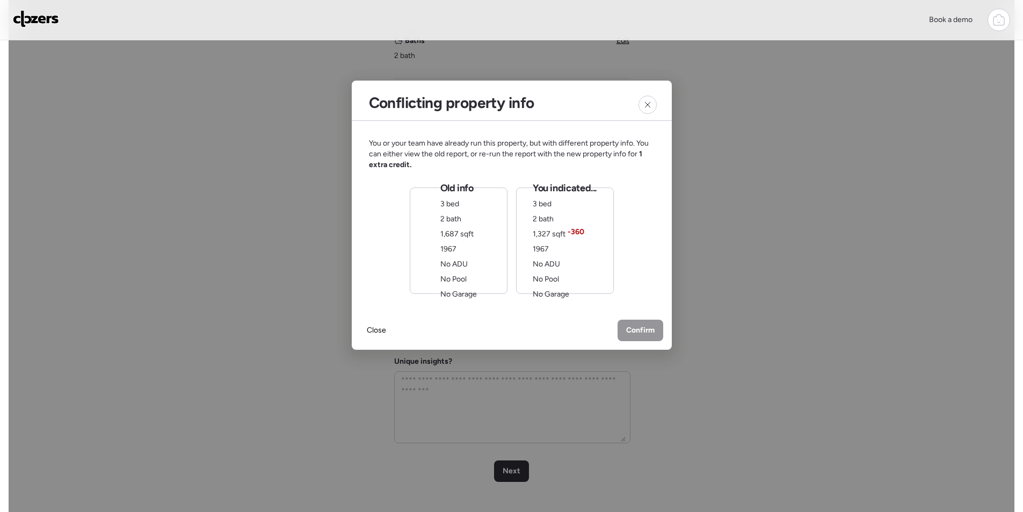
click at [558, 267] on span "No ADU" at bounding box center [546, 263] width 27 height 9
click at [640, 330] on span "Confirm" at bounding box center [640, 331] width 28 height 11
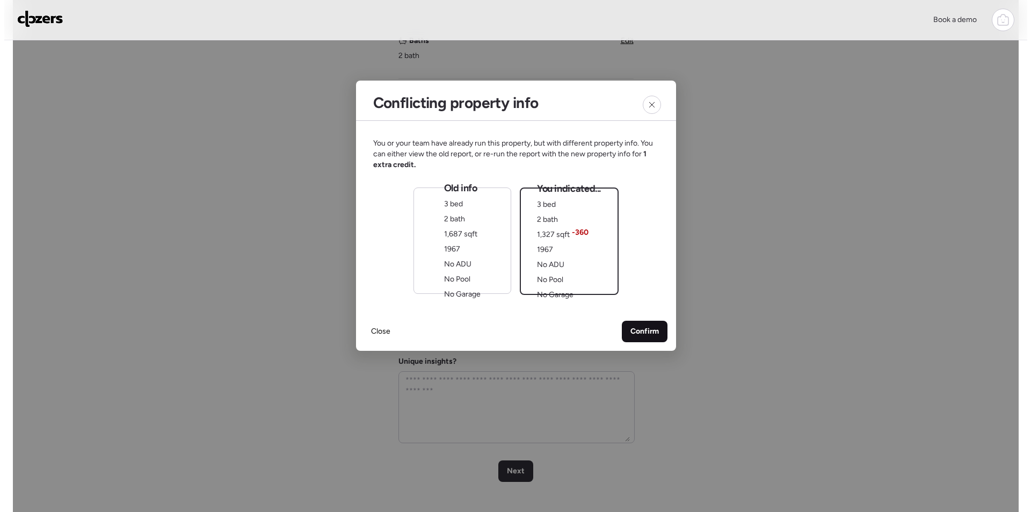
scroll to position [0, 0]
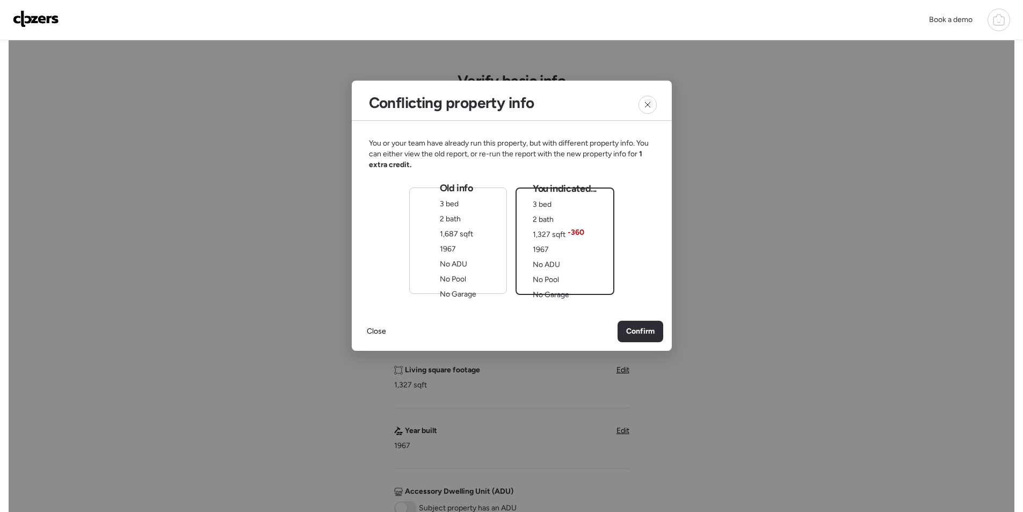
click at [490, 265] on div "Old info 3 bed 2 bath 1,687 sqft 1967 No ADU No Pool No Garage" at bounding box center [458, 240] width 98 height 106
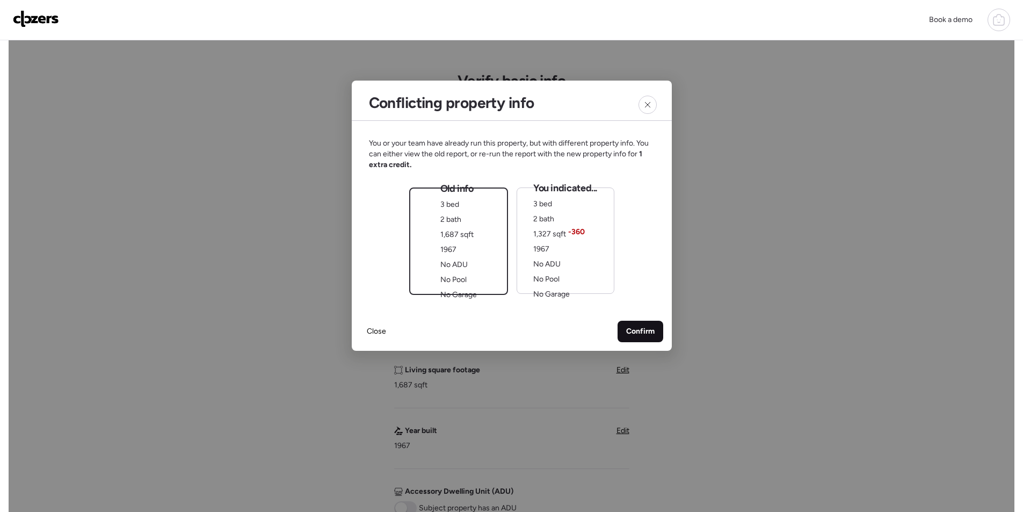
click at [637, 331] on span "Confirm" at bounding box center [640, 331] width 28 height 11
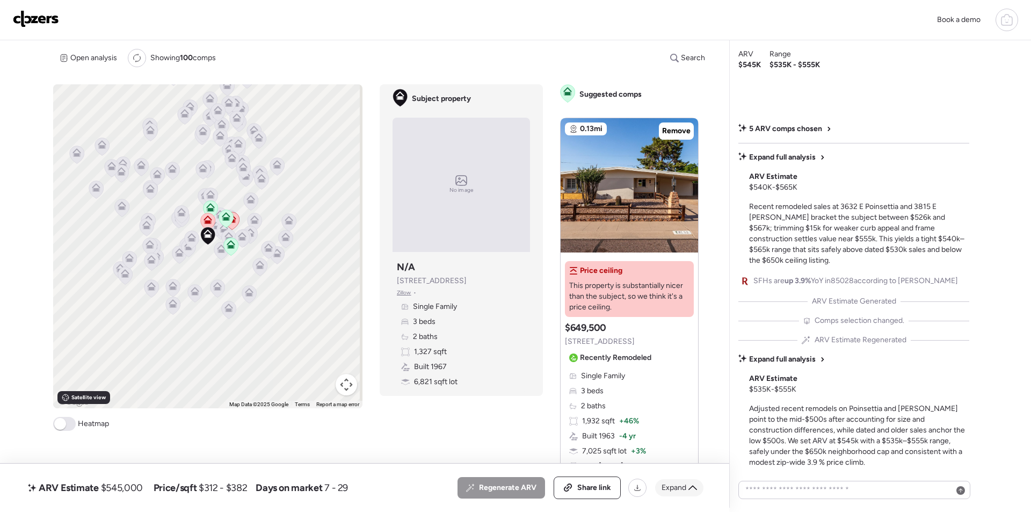
click at [694, 494] on div "Expand" at bounding box center [679, 487] width 48 height 17
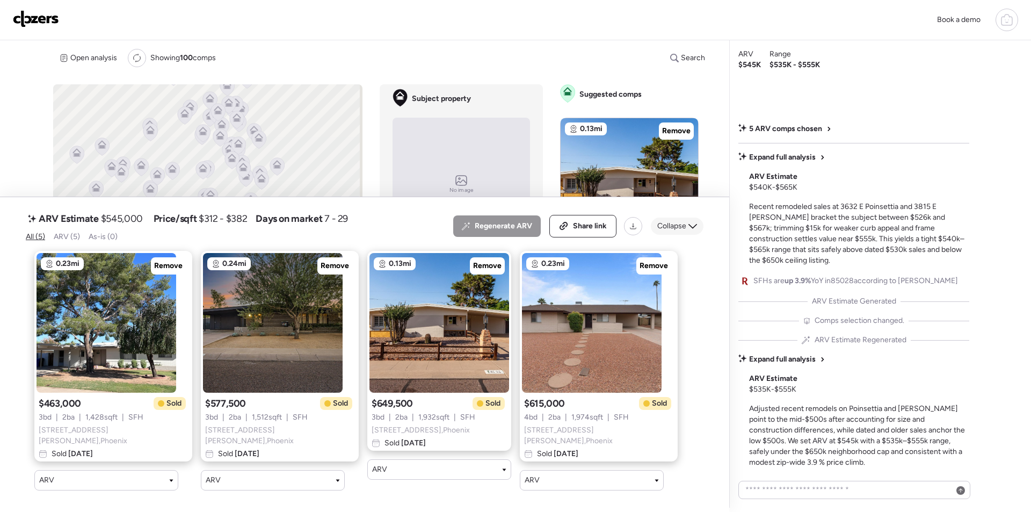
click at [672, 231] on span "Collapse" at bounding box center [671, 226] width 29 height 11
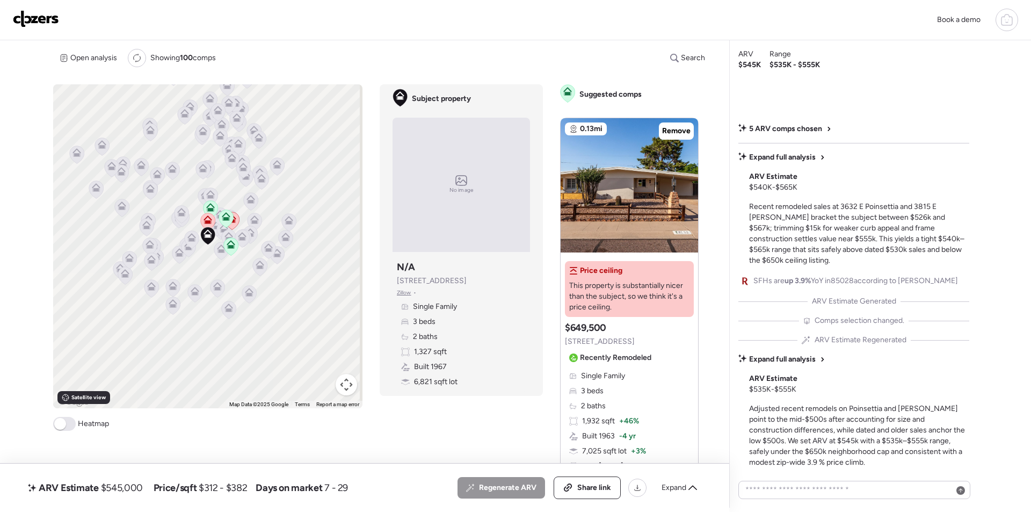
click at [107, 481] on span "$545,000" at bounding box center [122, 487] width 42 height 13
click at [114, 484] on span "$545,000" at bounding box center [122, 487] width 42 height 13
click at [116, 484] on span "$545,000" at bounding box center [122, 487] width 42 height 13
copy span "545,000"
click at [592, 486] on span "Share link" at bounding box center [594, 487] width 34 height 11
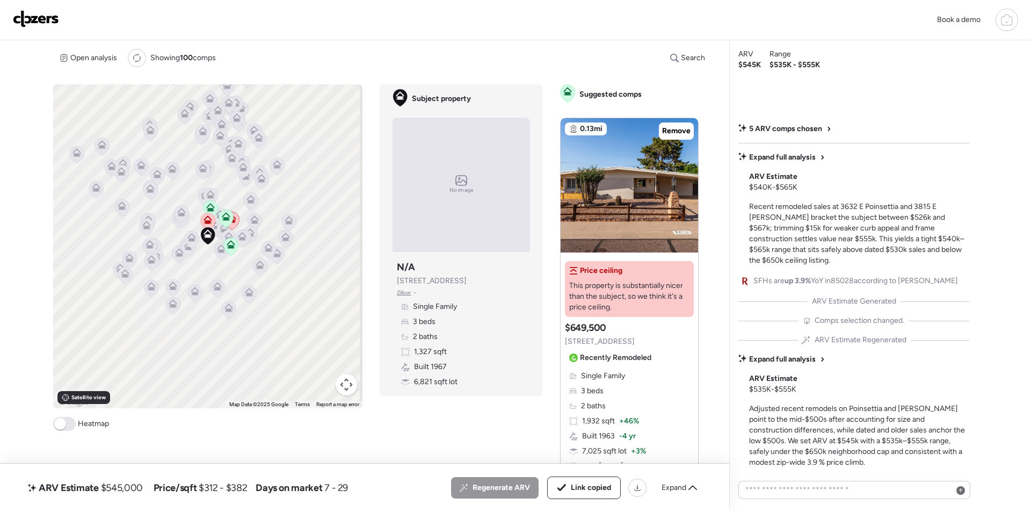
click at [47, 20] on img at bounding box center [36, 18] width 46 height 17
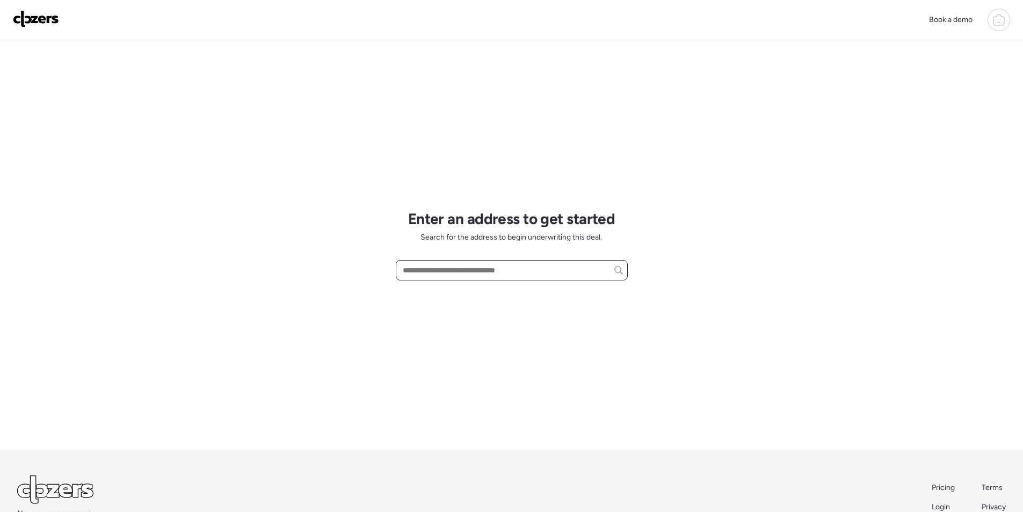
click at [476, 271] on input "text" at bounding box center [511, 269] width 222 height 15
paste input "**********"
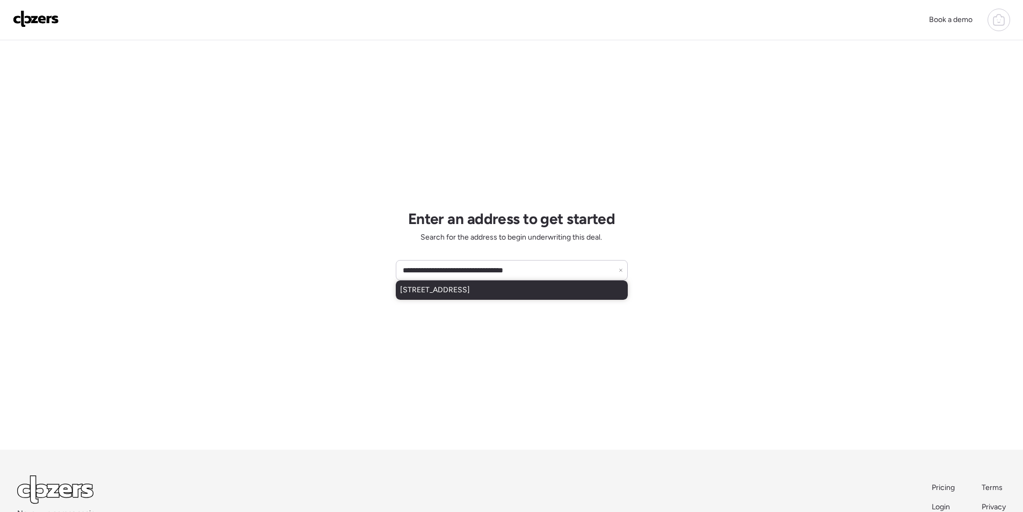
click at [453, 288] on span "[STREET_ADDRESS]" at bounding box center [435, 290] width 70 height 11
type input "**********"
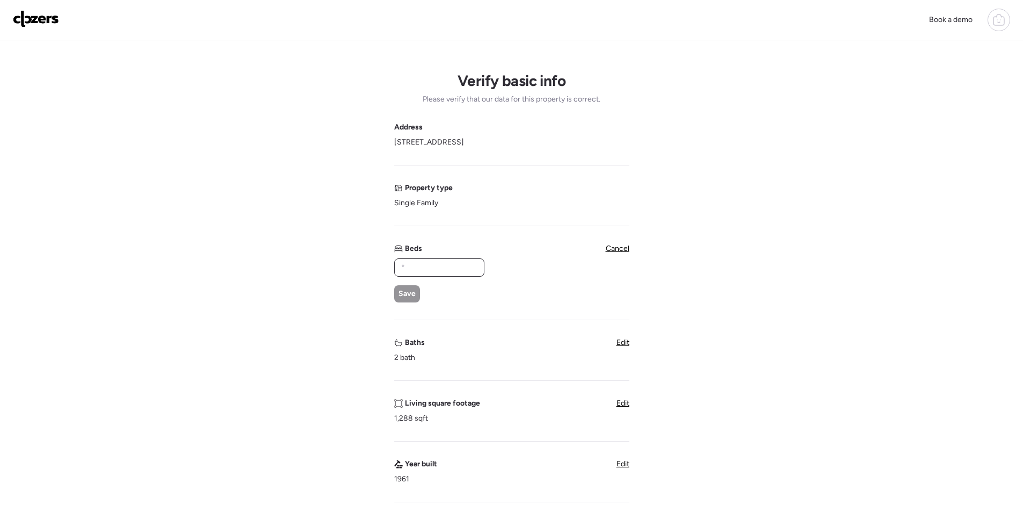
click at [462, 268] on input "text" at bounding box center [439, 267] width 81 height 15
type input "*"
click at [418, 293] on div "Save" at bounding box center [407, 293] width 26 height 17
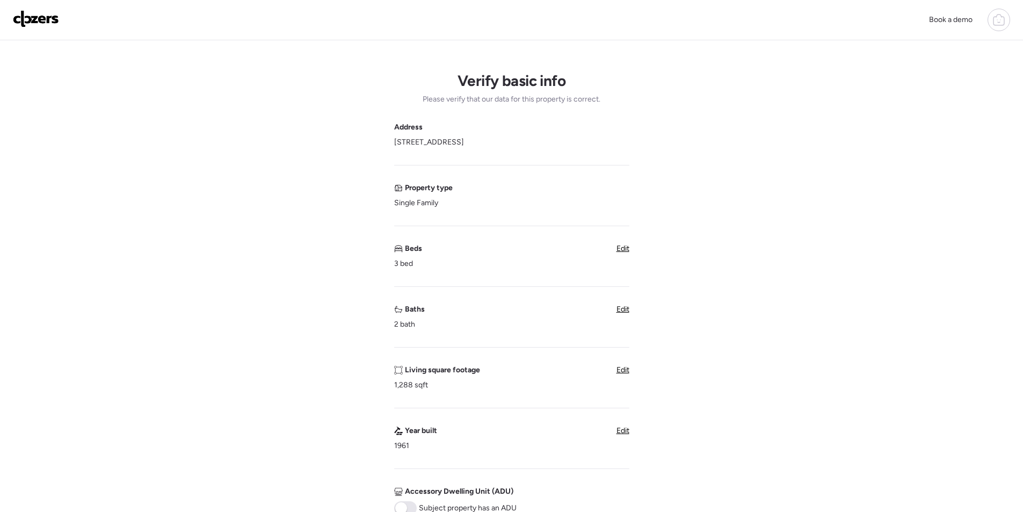
scroll to position [268, 0]
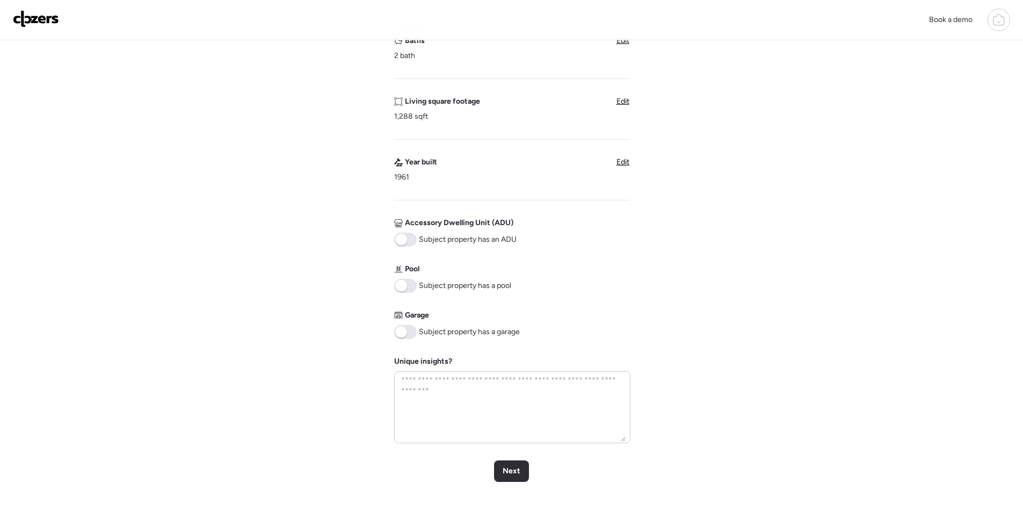
click at [415, 282] on span at bounding box center [405, 286] width 23 height 14
click at [505, 471] on span "Next" at bounding box center [511, 470] width 18 height 11
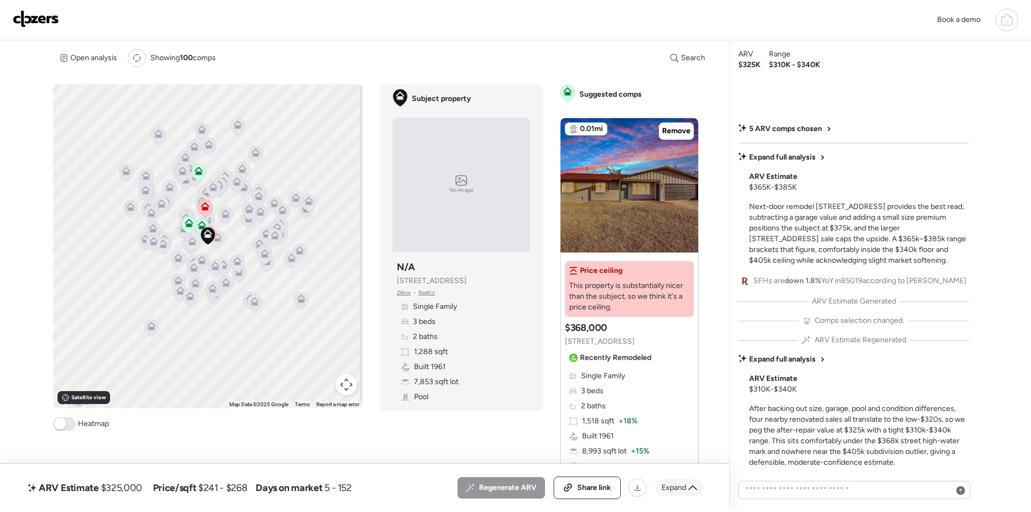
click at [683, 491] on span "Expand" at bounding box center [673, 487] width 25 height 11
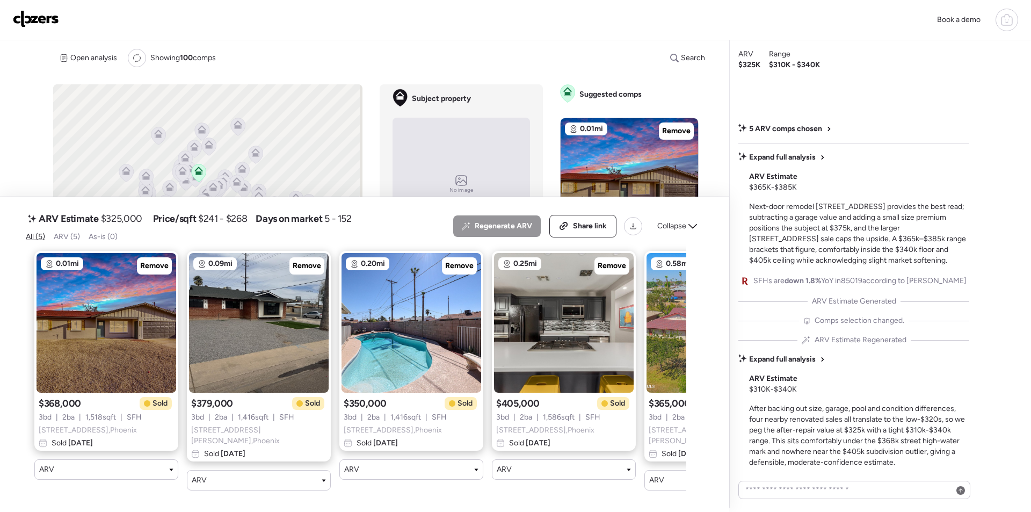
scroll to position [0, 111]
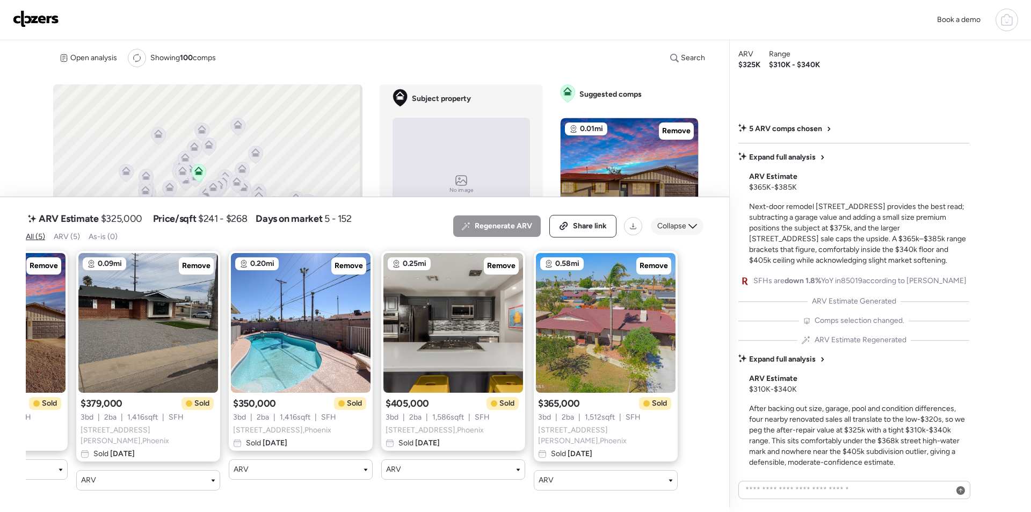
click at [675, 230] on span "Collapse" at bounding box center [671, 226] width 29 height 11
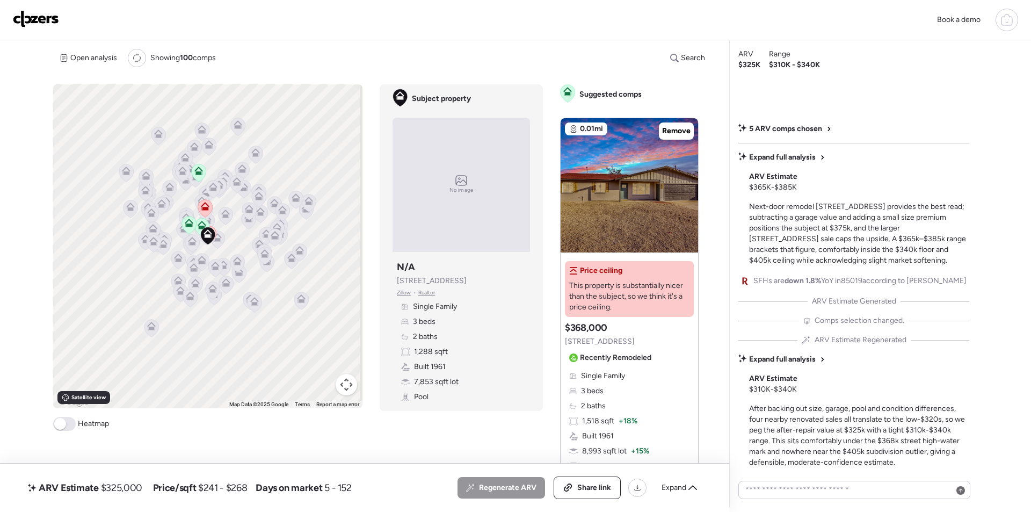
click at [132, 490] on span "$325,000" at bounding box center [121, 487] width 41 height 13
copy span "325,000"
click at [587, 486] on span "Share link" at bounding box center [594, 487] width 34 height 11
